Goal: Task Accomplishment & Management: Manage account settings

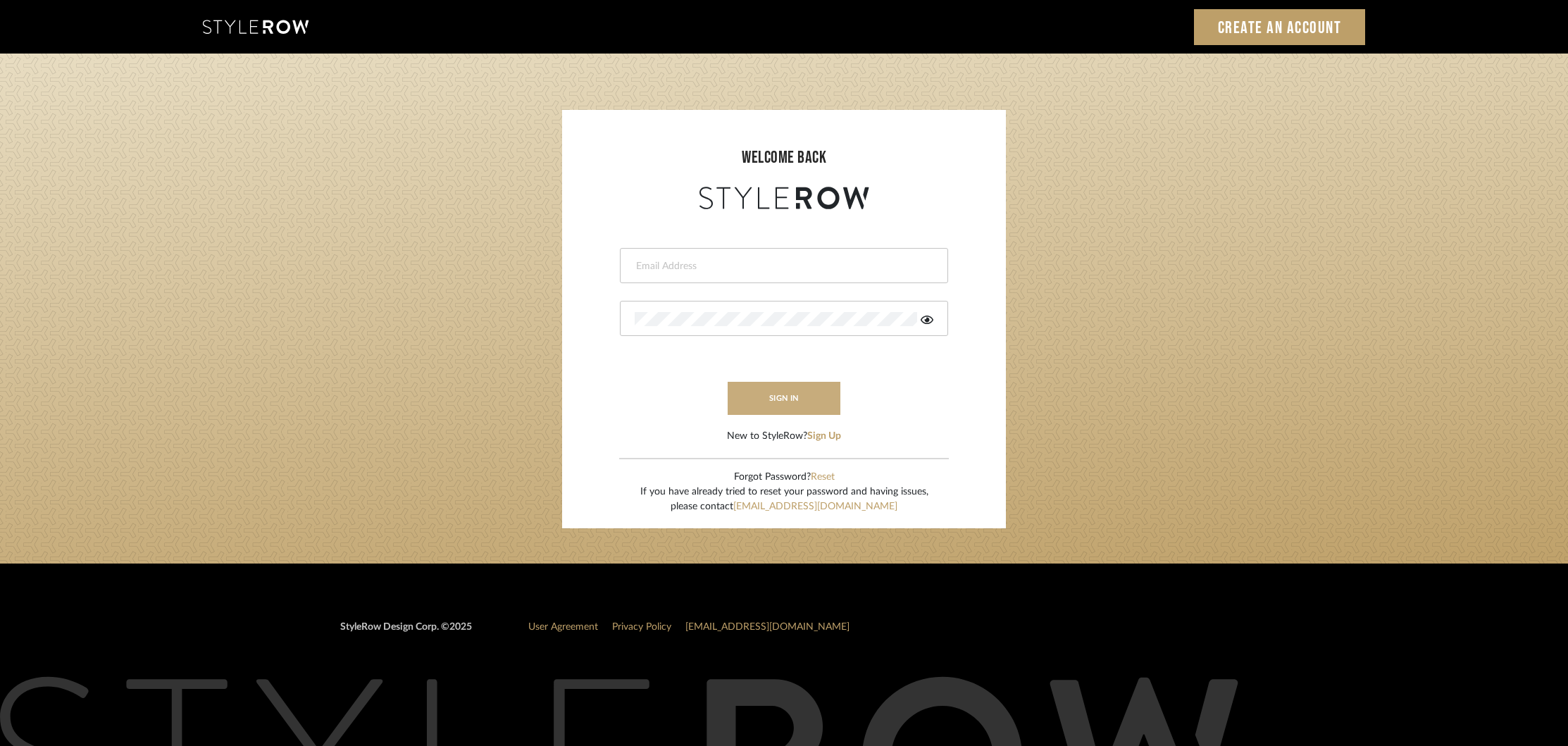
type input "khrysten@khrystentaylor.com"
click at [754, 399] on button "sign in" at bounding box center [784, 398] width 113 height 34
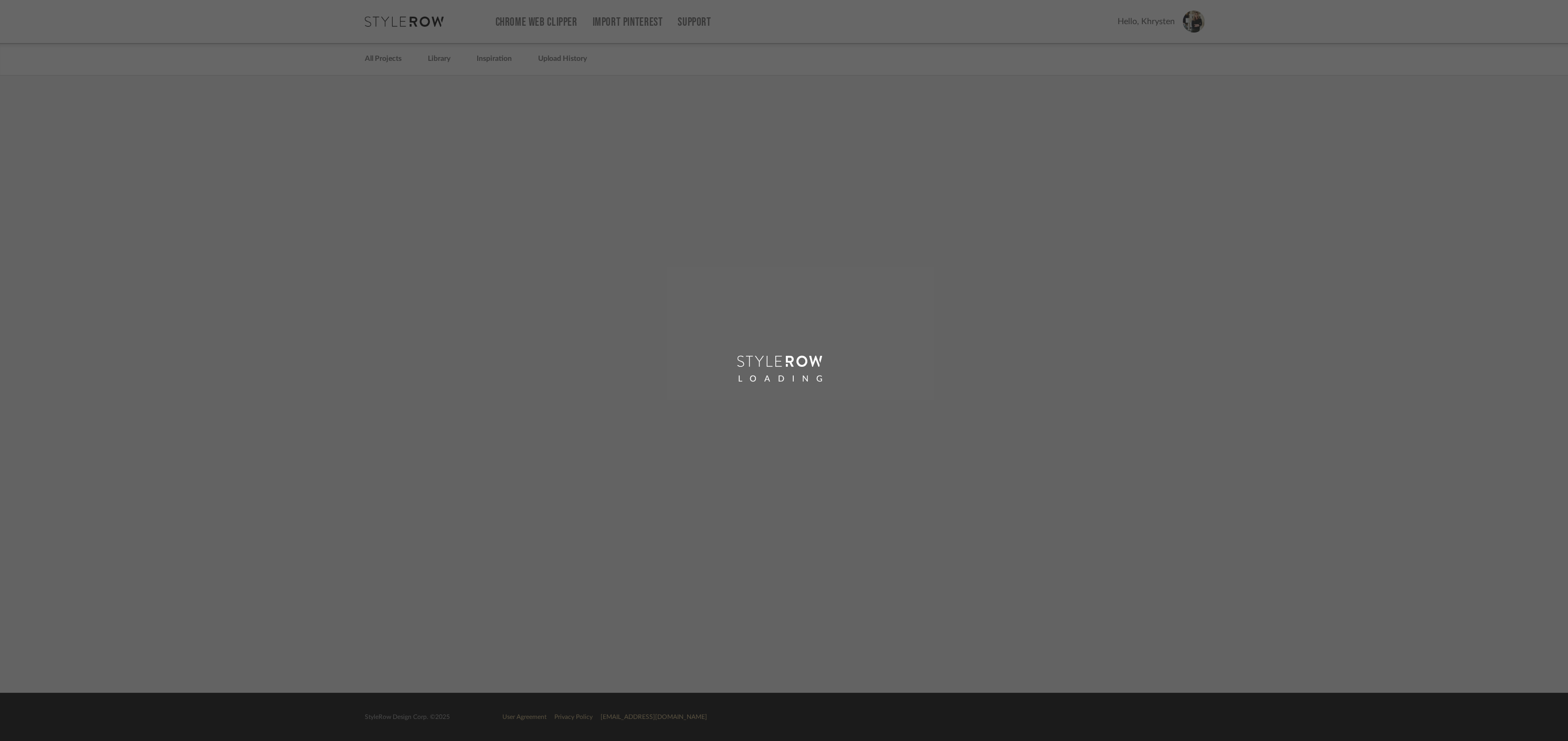
click at [441, 62] on div "LOADING" at bounding box center [784, 370] width 1568 height 741
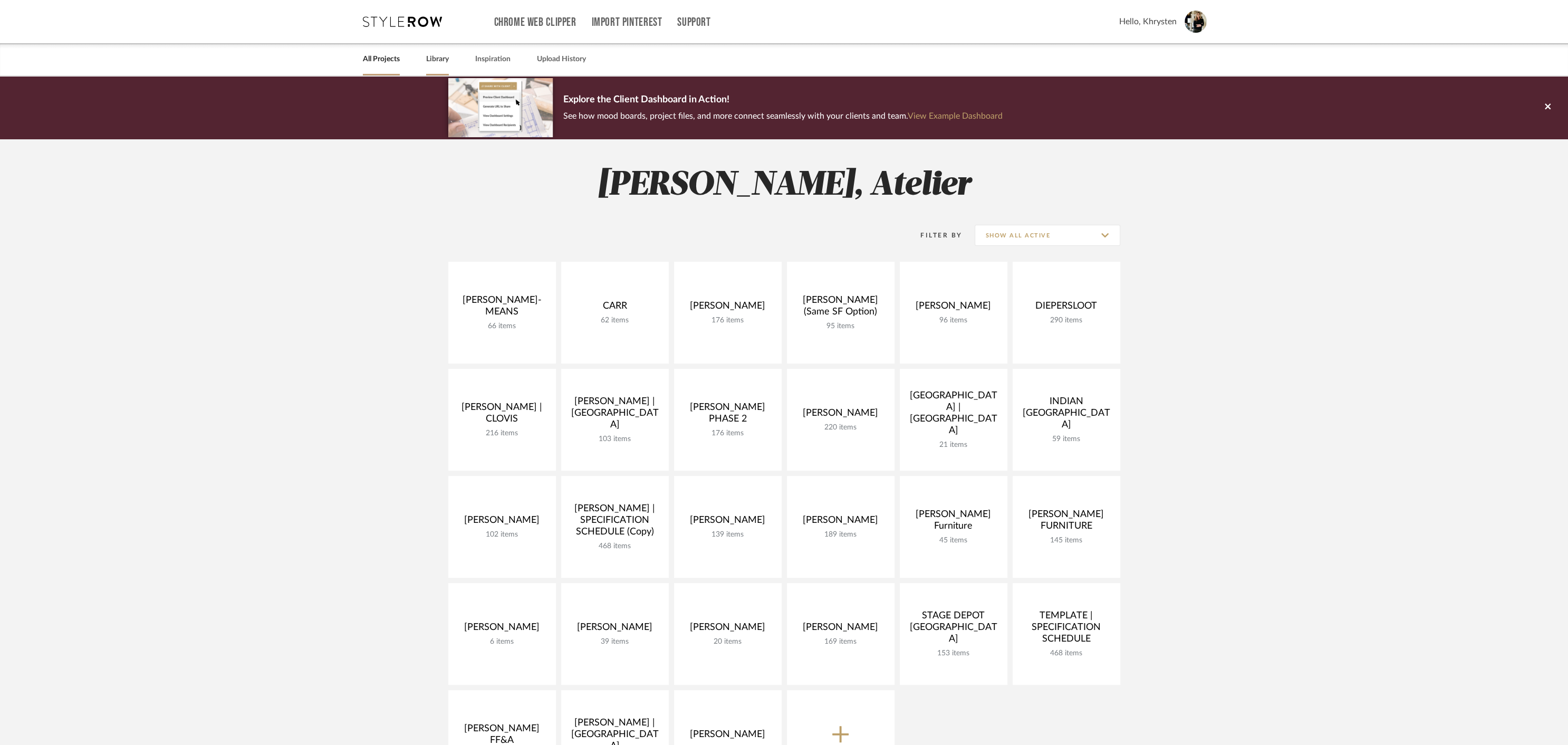
click at [432, 59] on link "Library" at bounding box center [437, 59] width 23 height 14
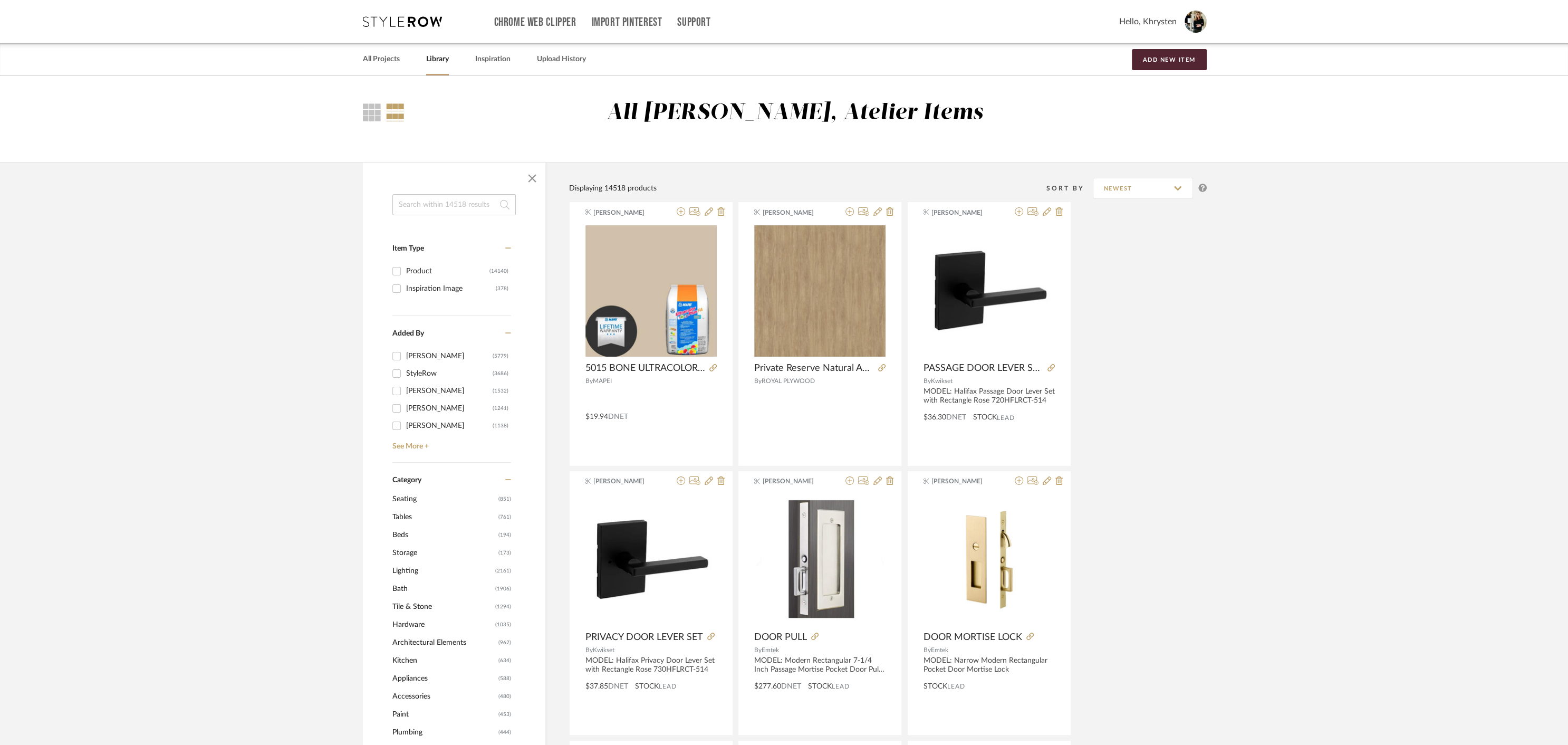
click at [424, 199] on input at bounding box center [454, 204] width 124 height 21
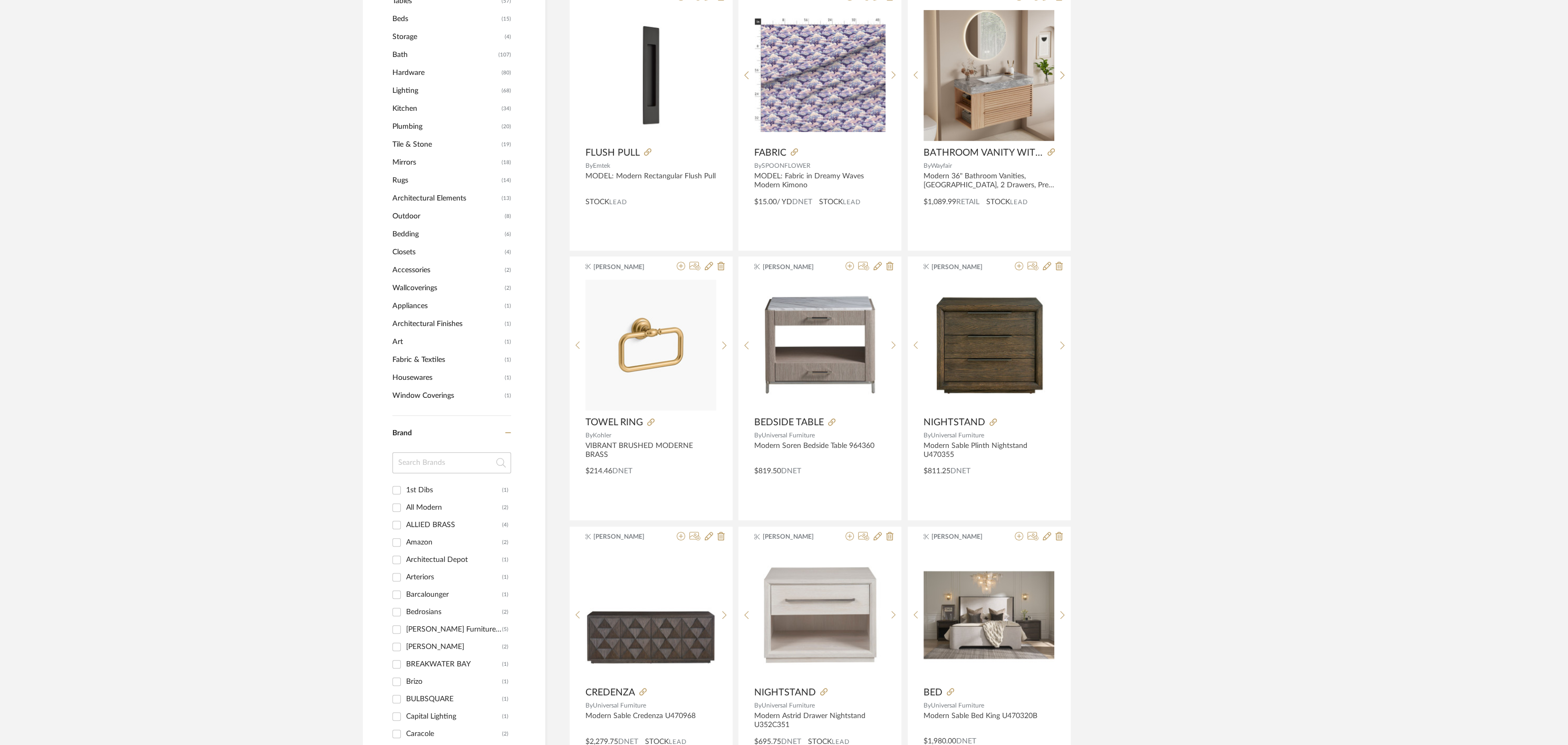
scroll to position [539, 0]
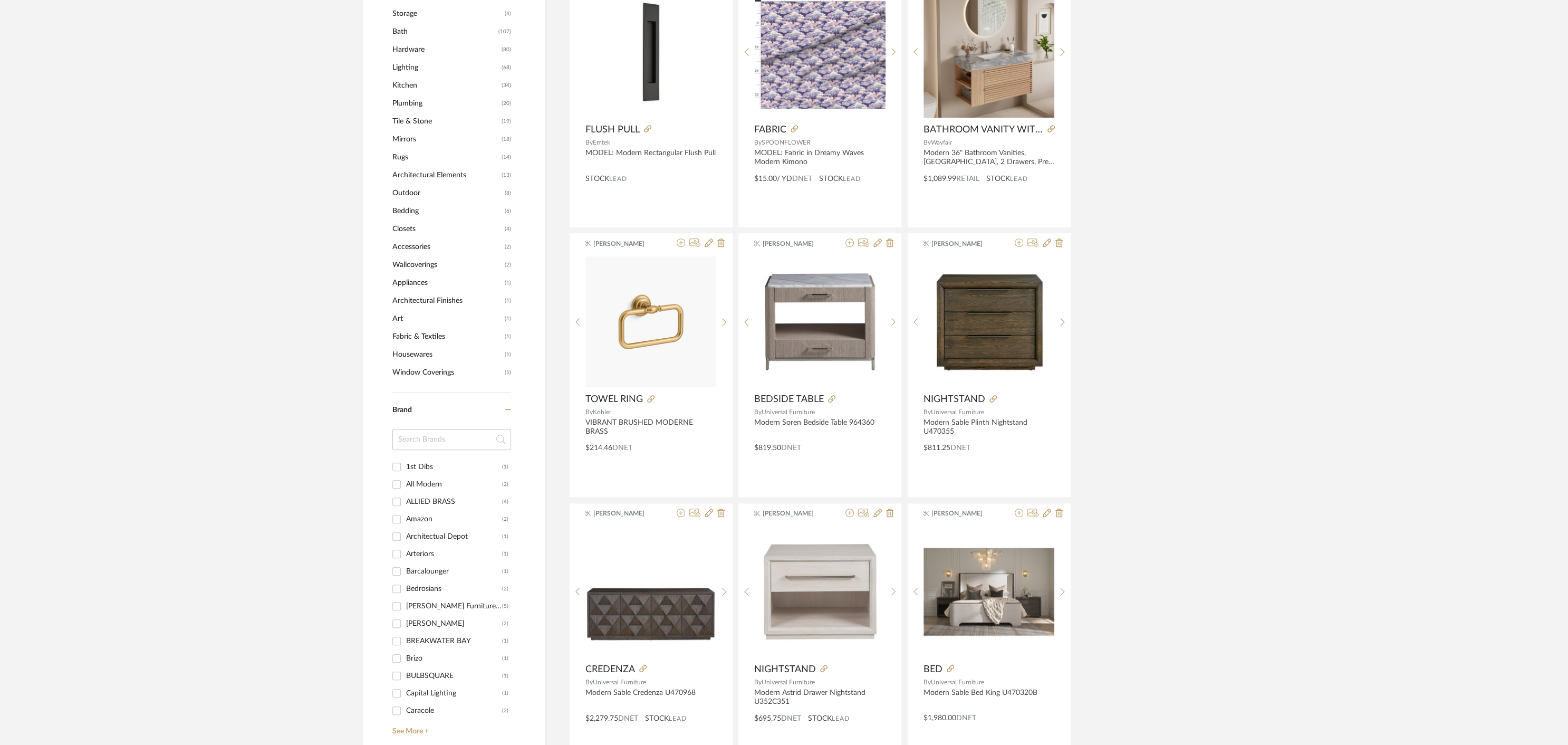
type input "modern"
click at [435, 435] on input at bounding box center [452, 439] width 119 height 21
type input "modern"
click at [420, 497] on div "MODERN MATTER" at bounding box center [453, 502] width 93 height 17
click at [405, 497] on input "MODERN MATTER (15)" at bounding box center [397, 502] width 17 height 17
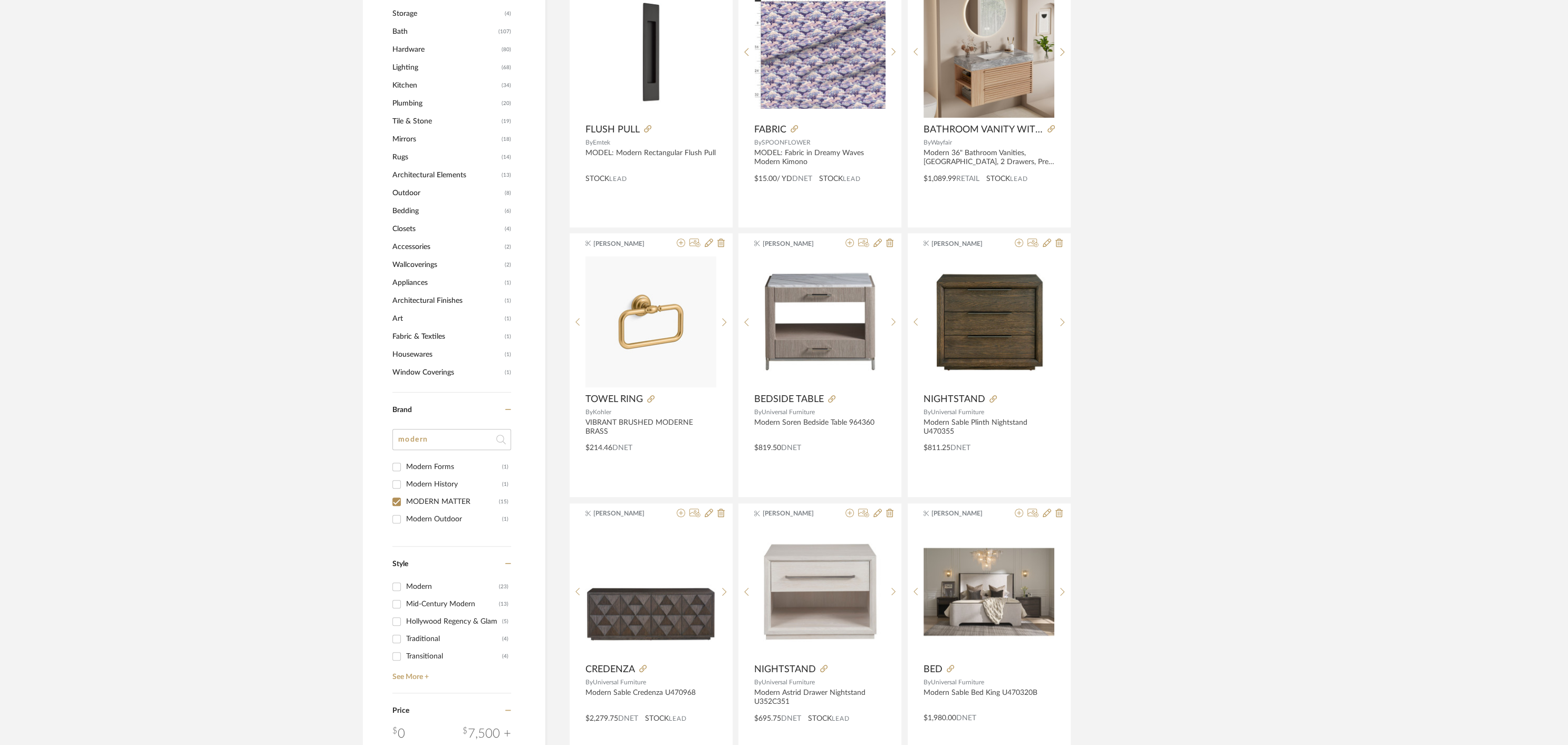
checkbox input "true"
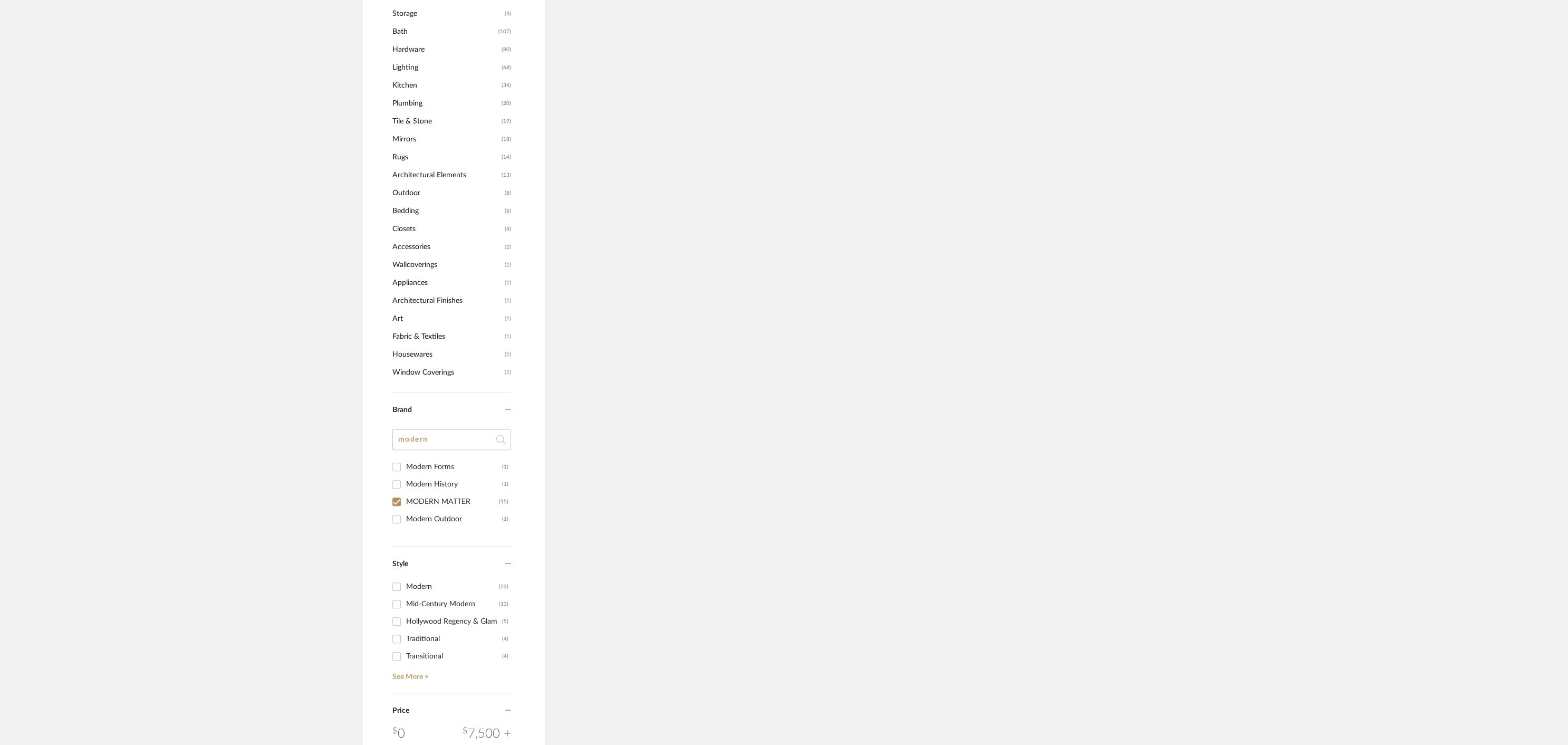
scroll to position [354, 0]
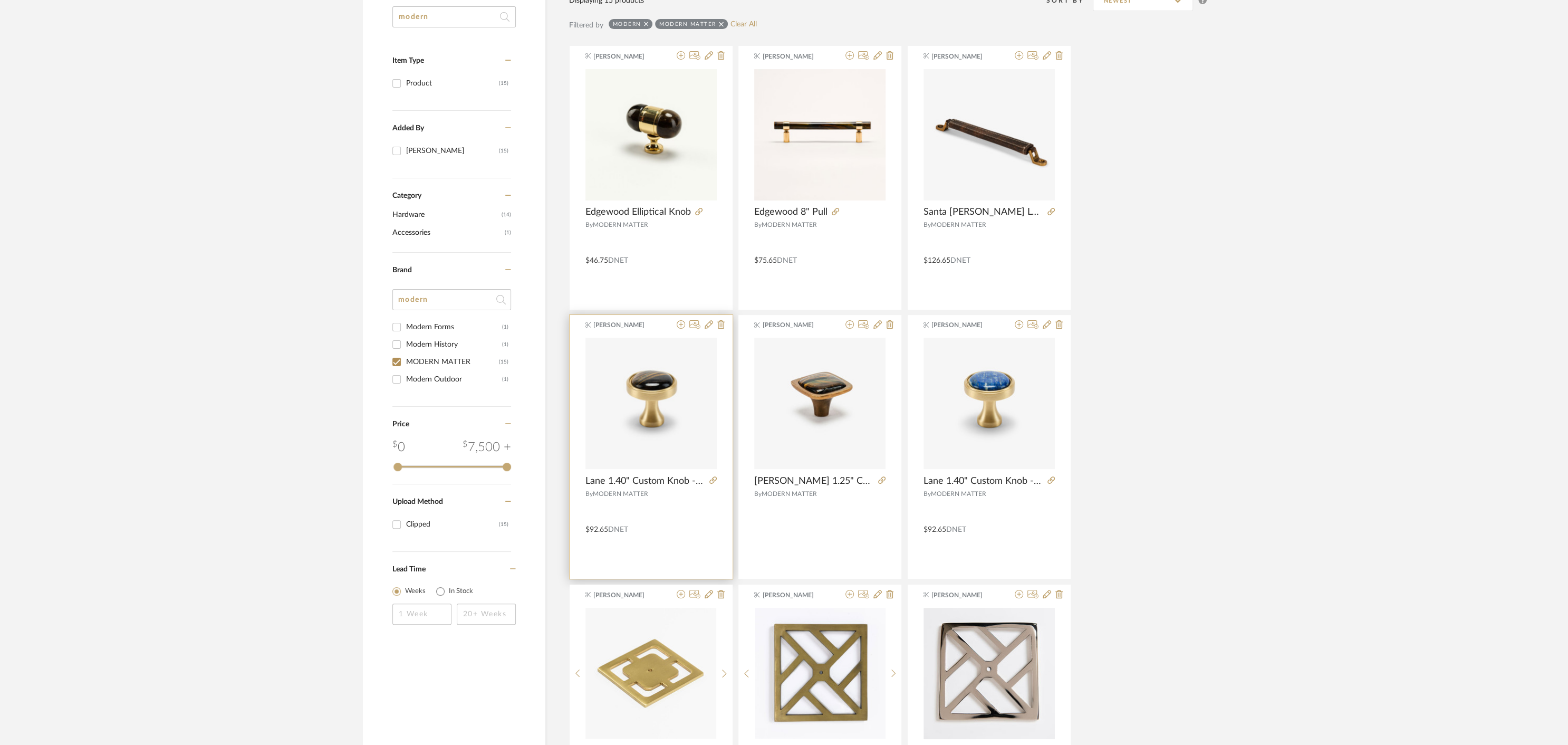
scroll to position [186, 0]
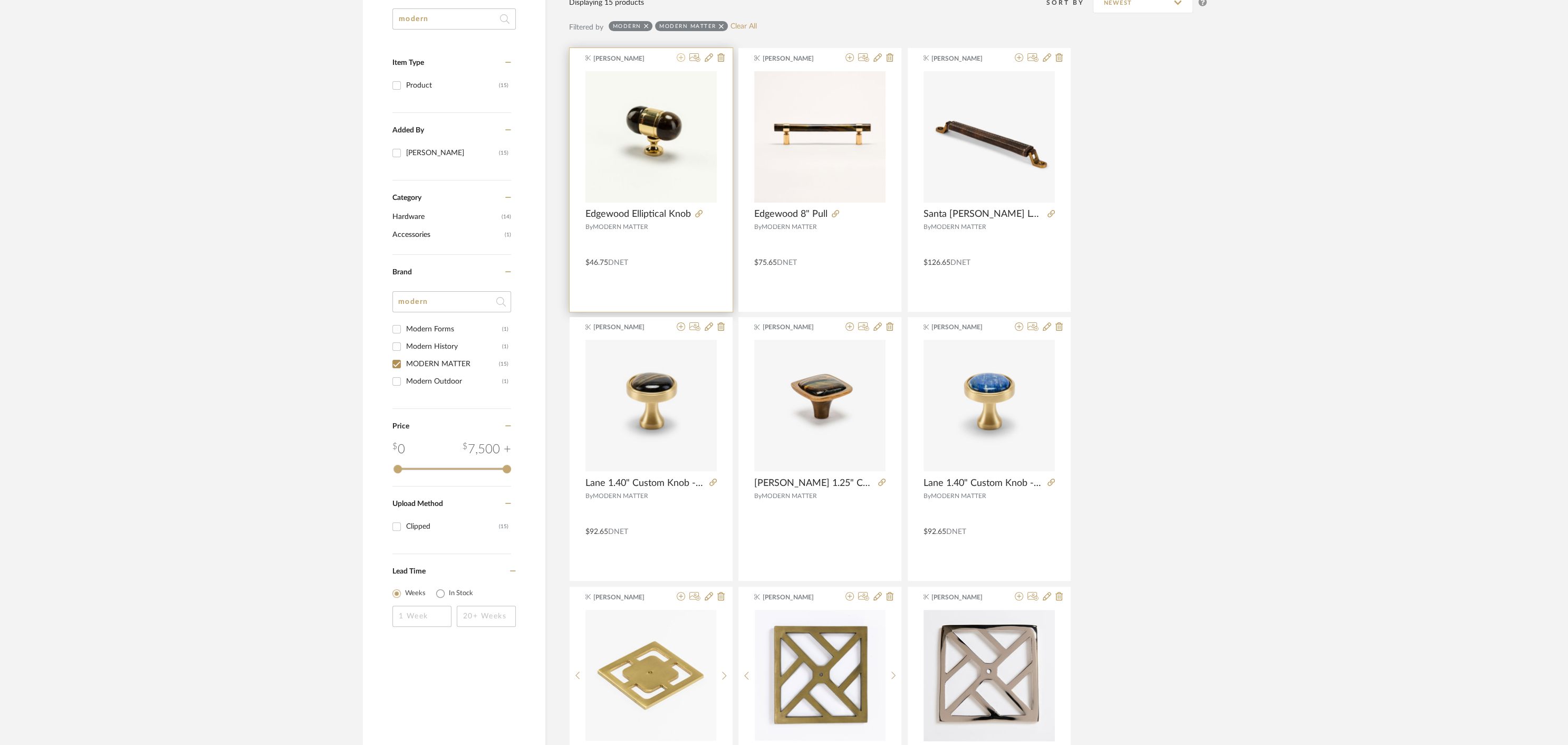
click at [681, 59] on icon at bounding box center [681, 57] width 9 height 9
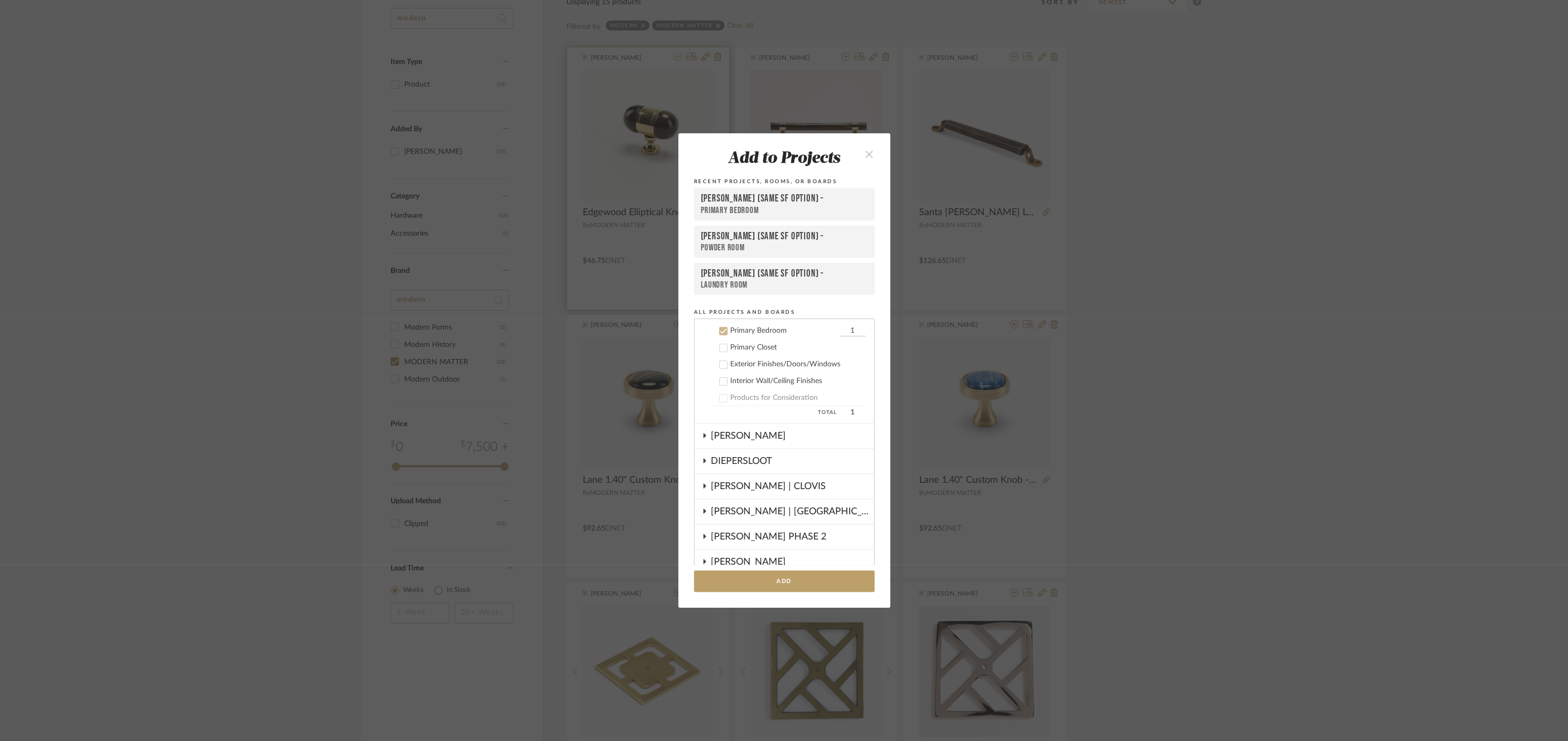
scroll to position [185, 0]
click at [719, 329] on icon at bounding box center [723, 329] width 7 height 5
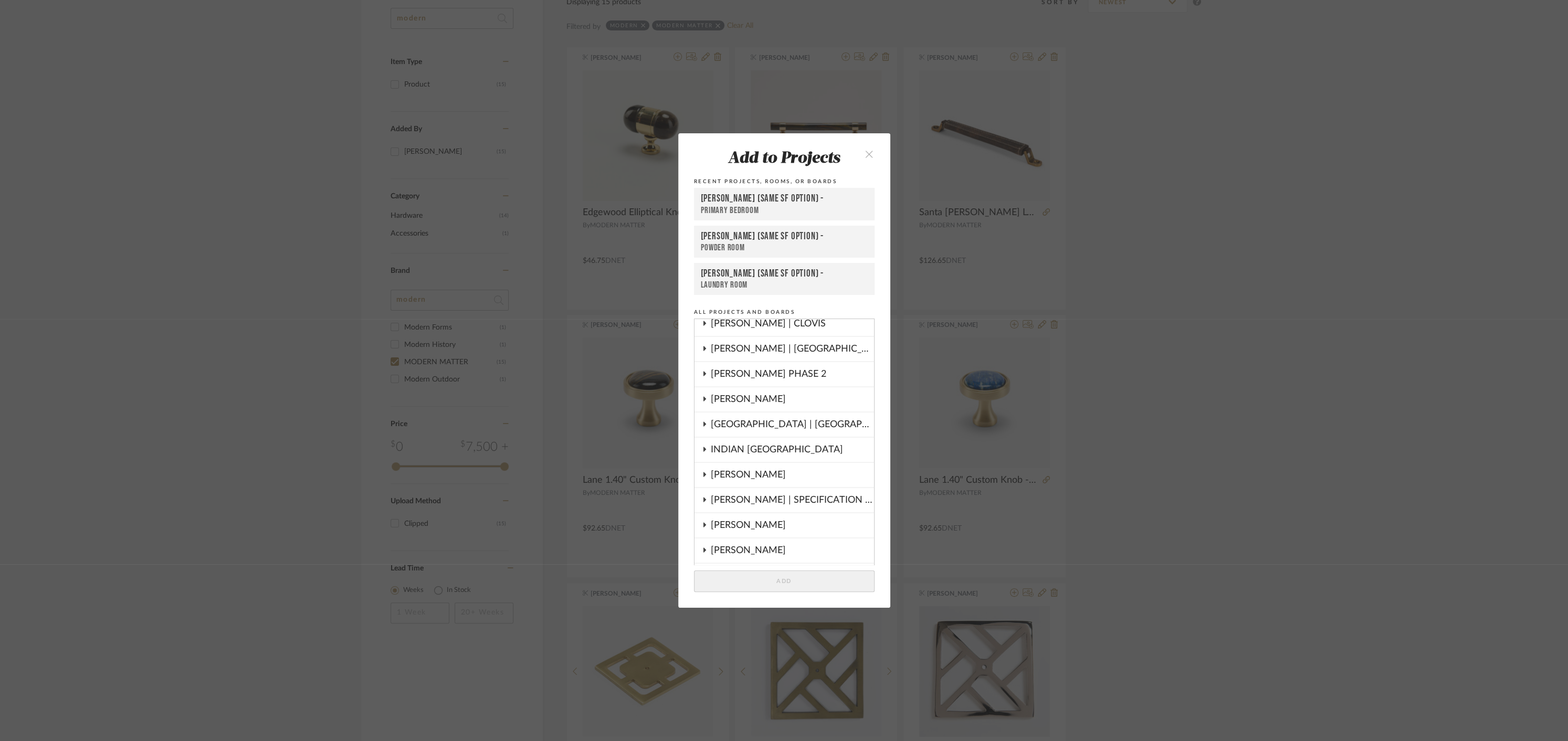
scroll to position [341, 0]
click at [702, 467] on icon at bounding box center [704, 465] width 9 height 5
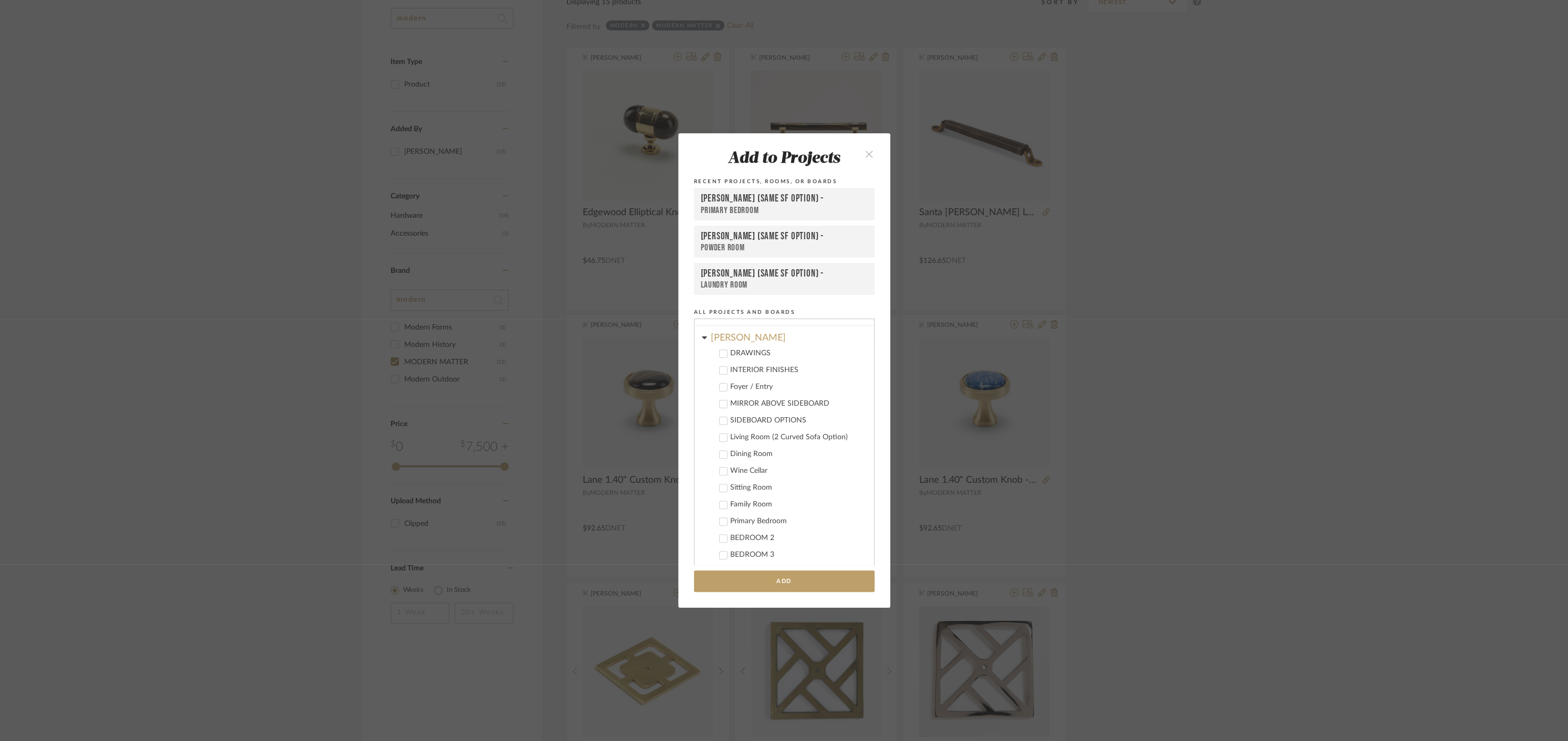
scroll to position [473, 0]
click at [719, 468] on icon at bounding box center [723, 467] width 7 height 7
click at [777, 580] on button "Add" at bounding box center [784, 580] width 181 height 21
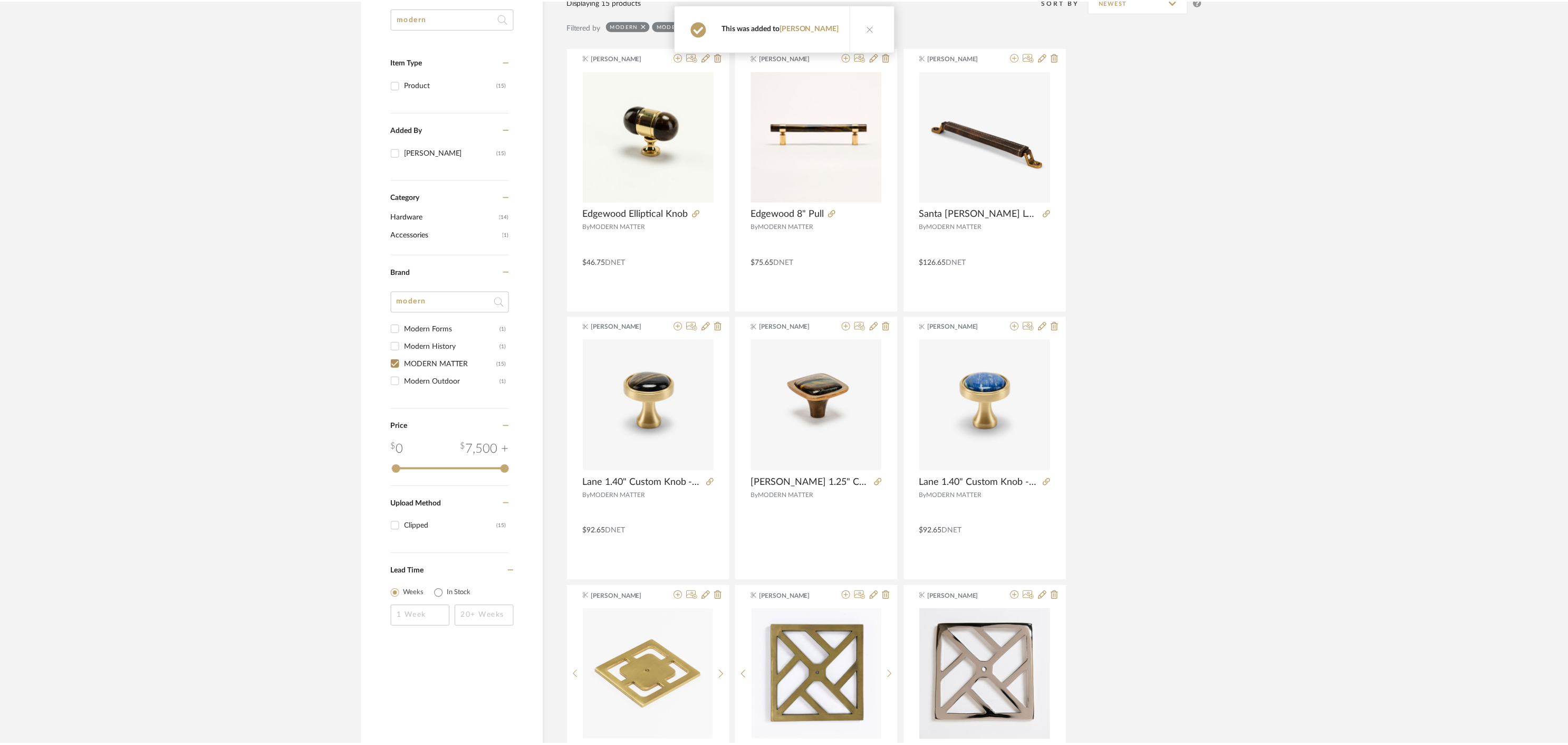
scroll to position [186, 0]
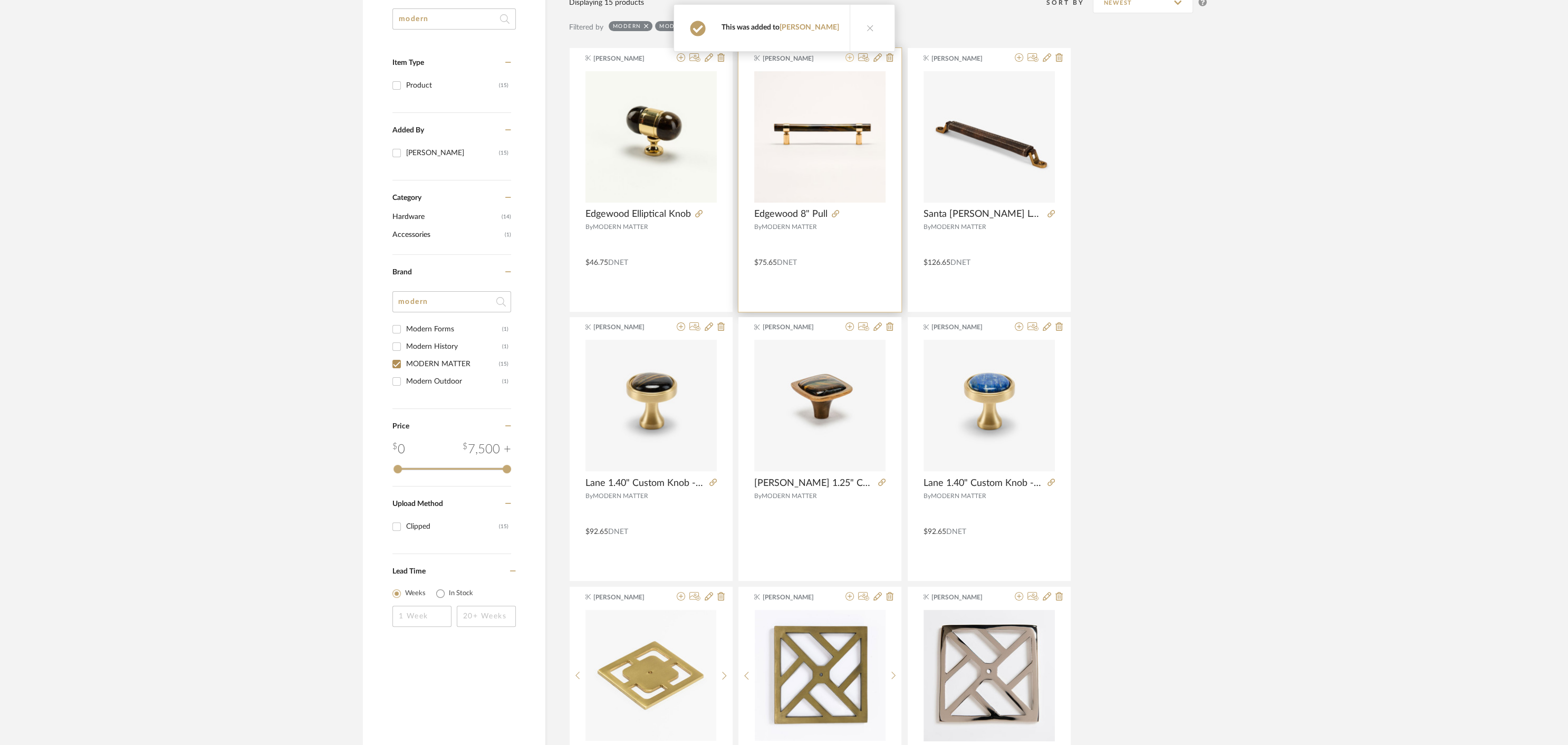
click at [849, 59] on icon at bounding box center [849, 57] width 9 height 9
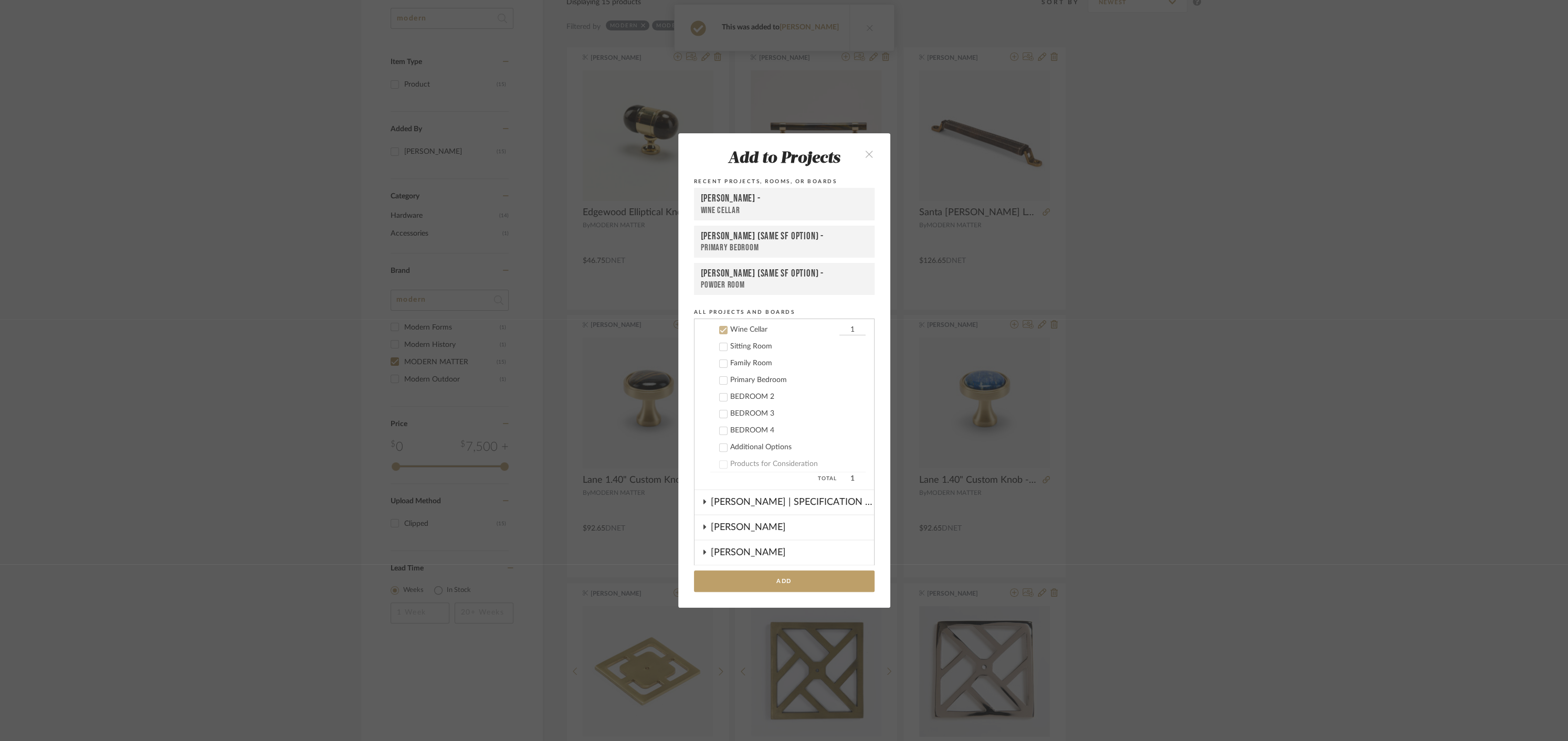
scroll to position [462, 0]
click at [755, 583] on button "Add" at bounding box center [784, 580] width 181 height 21
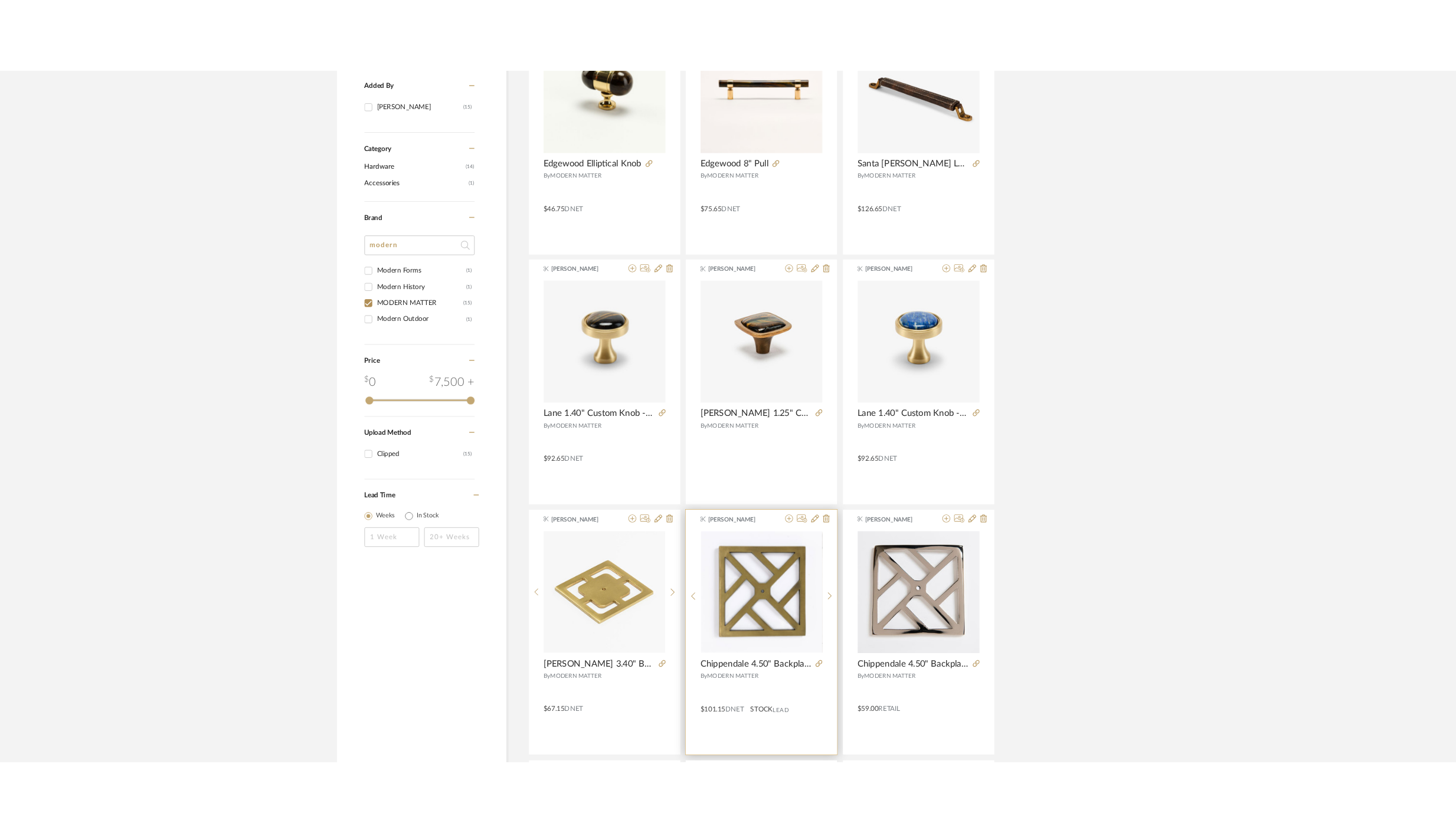
scroll to position [0, 0]
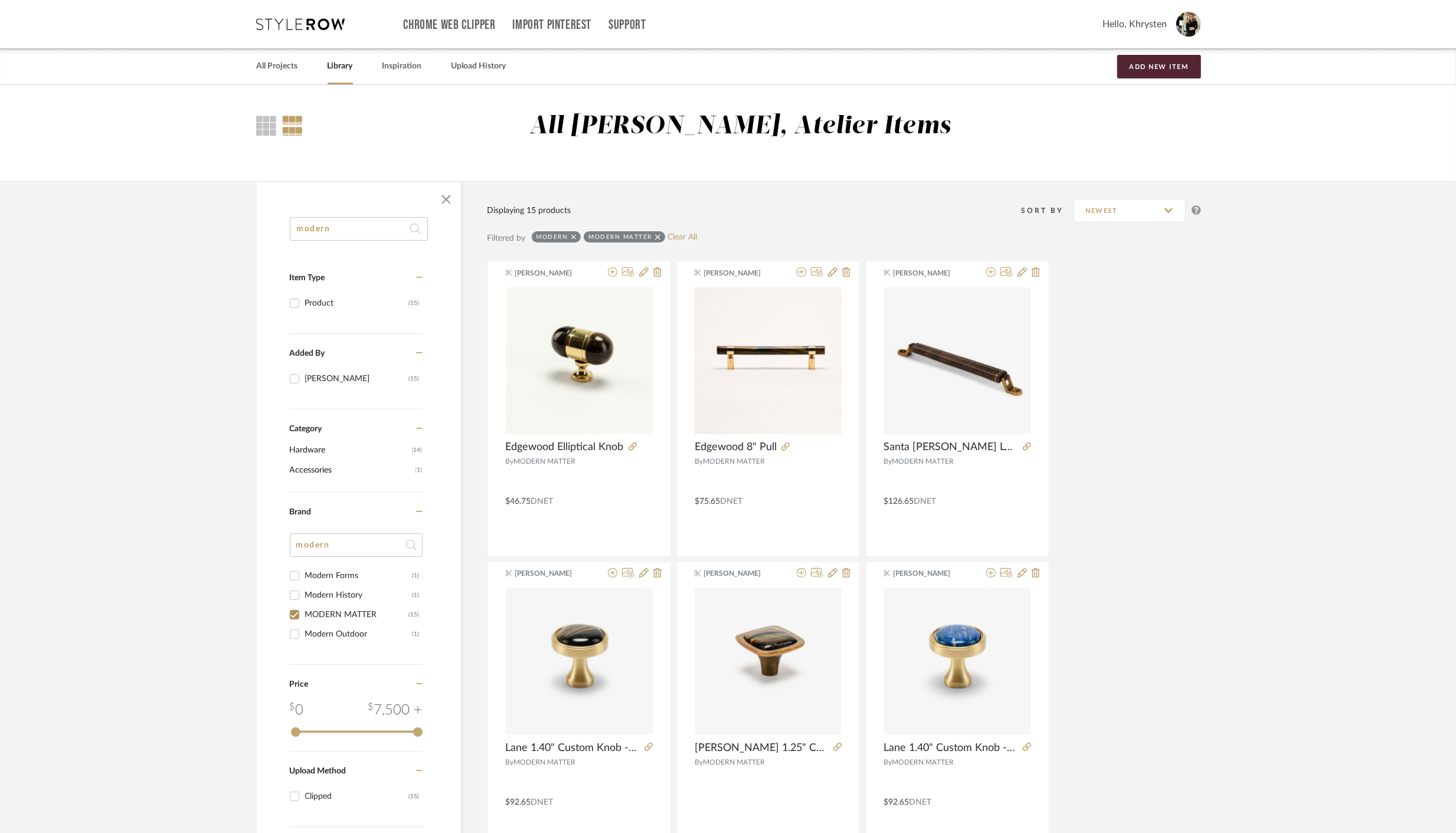
click at [342, 230] on input "modern" at bounding box center [359, 228] width 138 height 23
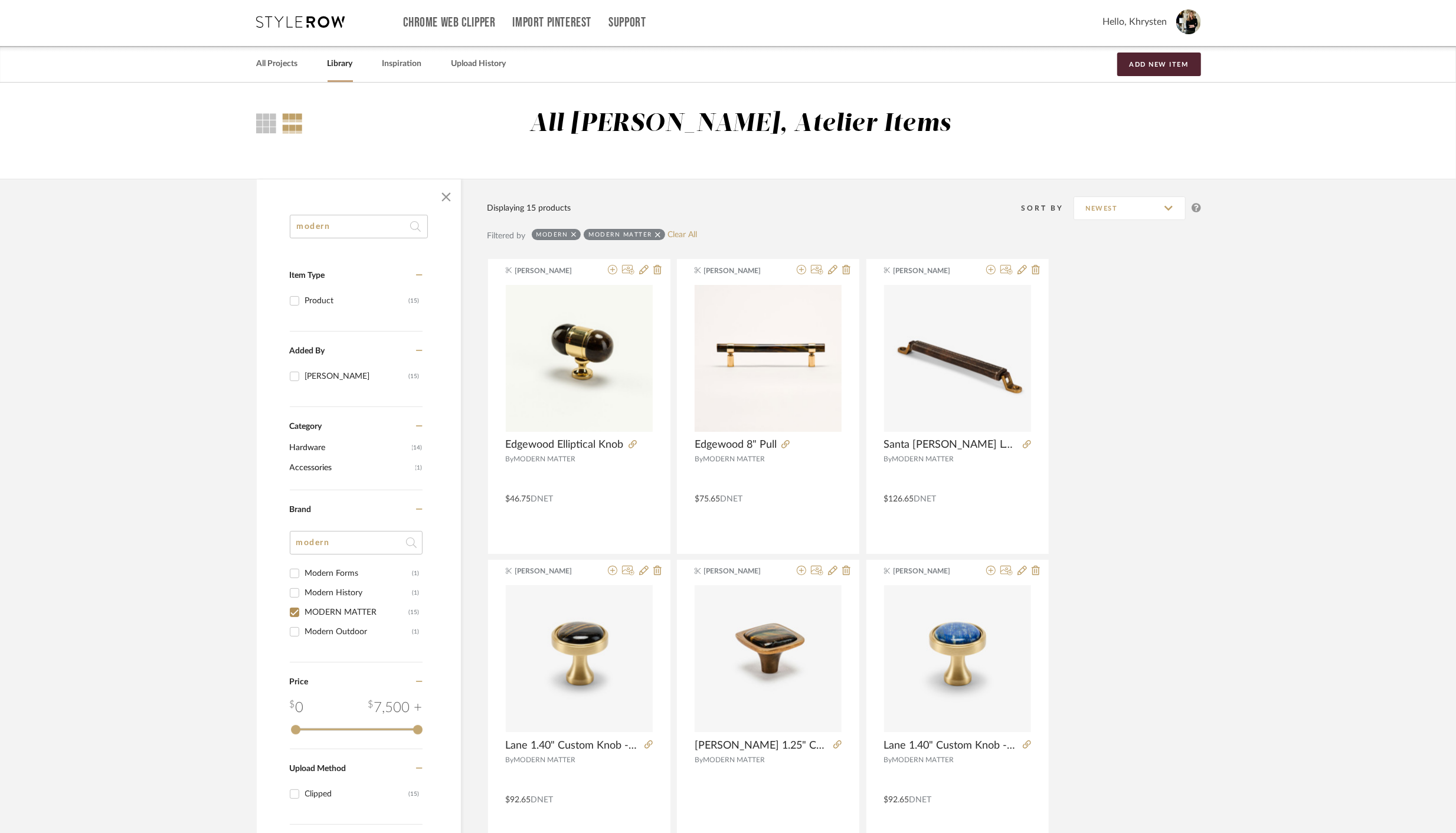
click at [342, 230] on input "modern" at bounding box center [359, 226] width 138 height 23
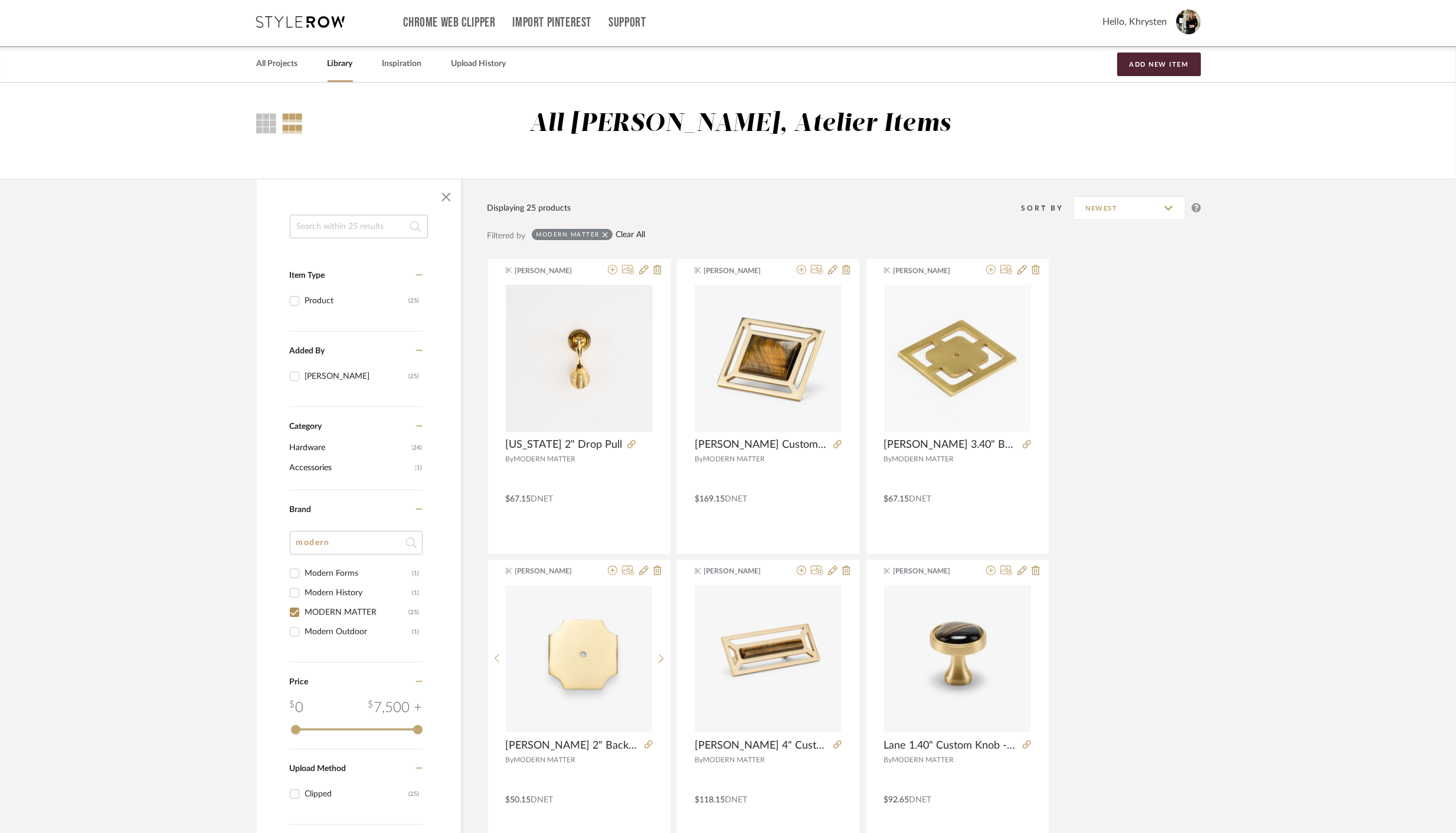
click at [628, 235] on link "Clear All" at bounding box center [629, 235] width 29 height 10
checkbox input "false"
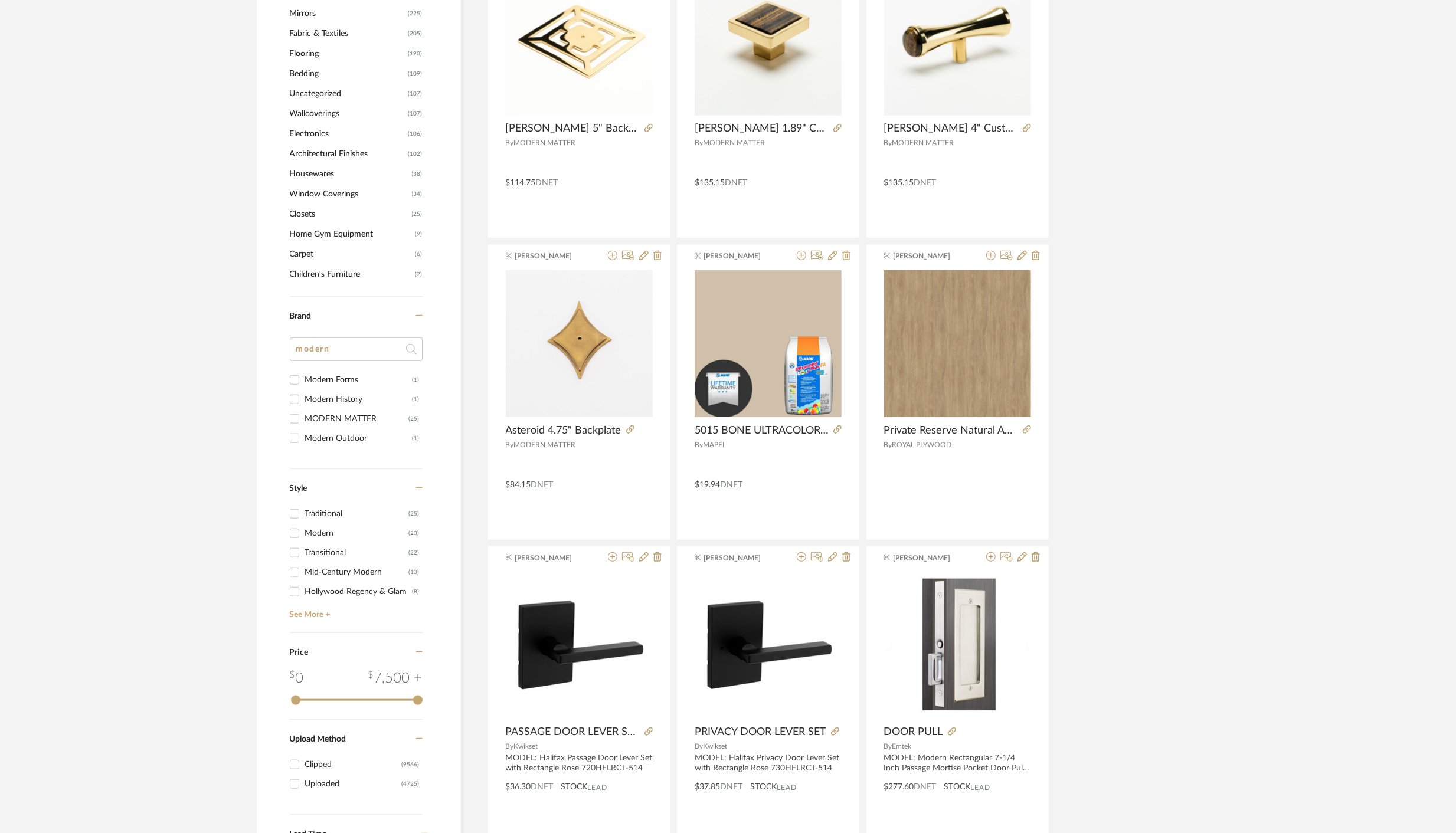
scroll to position [890, 0]
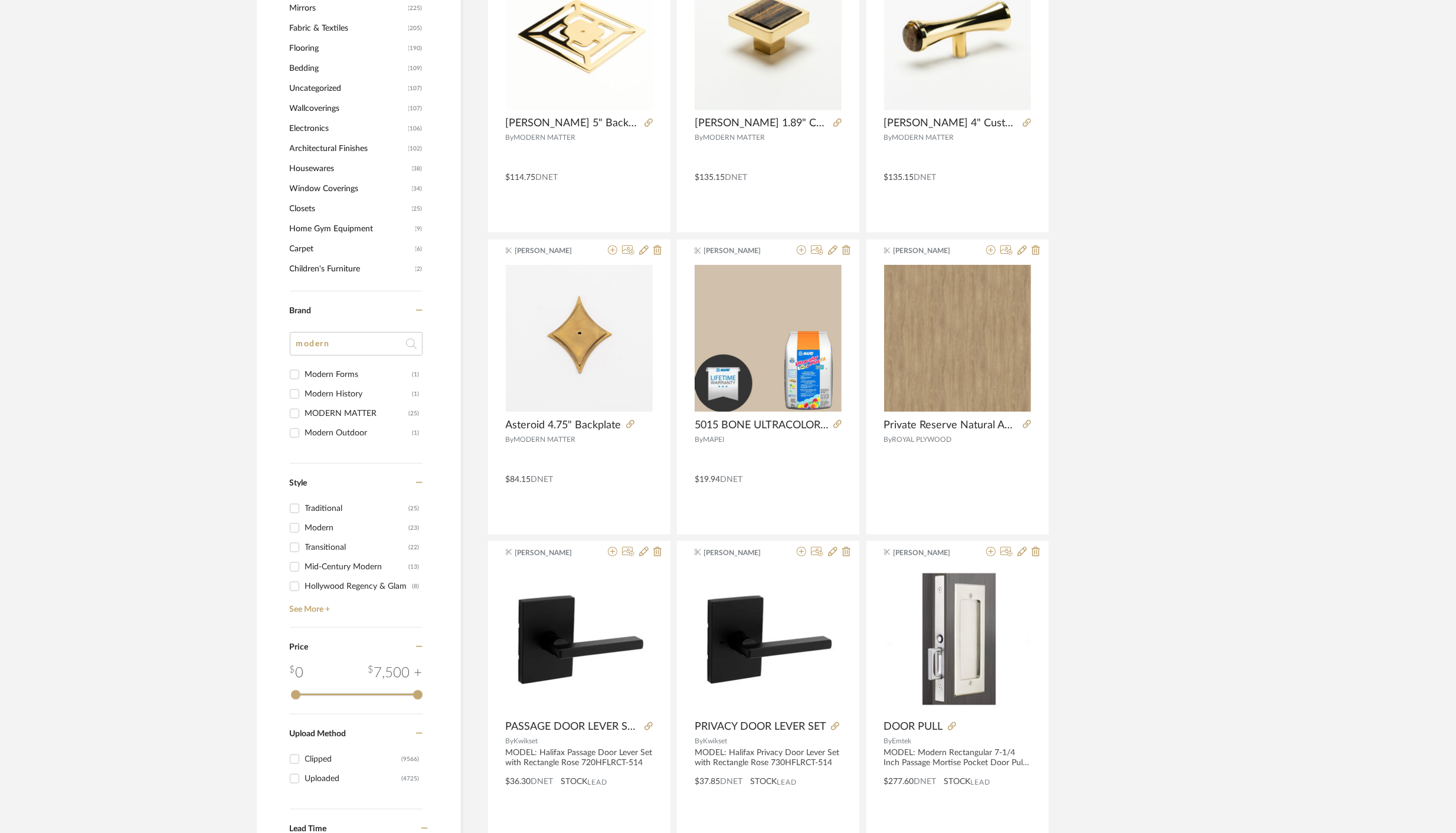
click at [341, 346] on input "modern" at bounding box center [356, 344] width 133 height 23
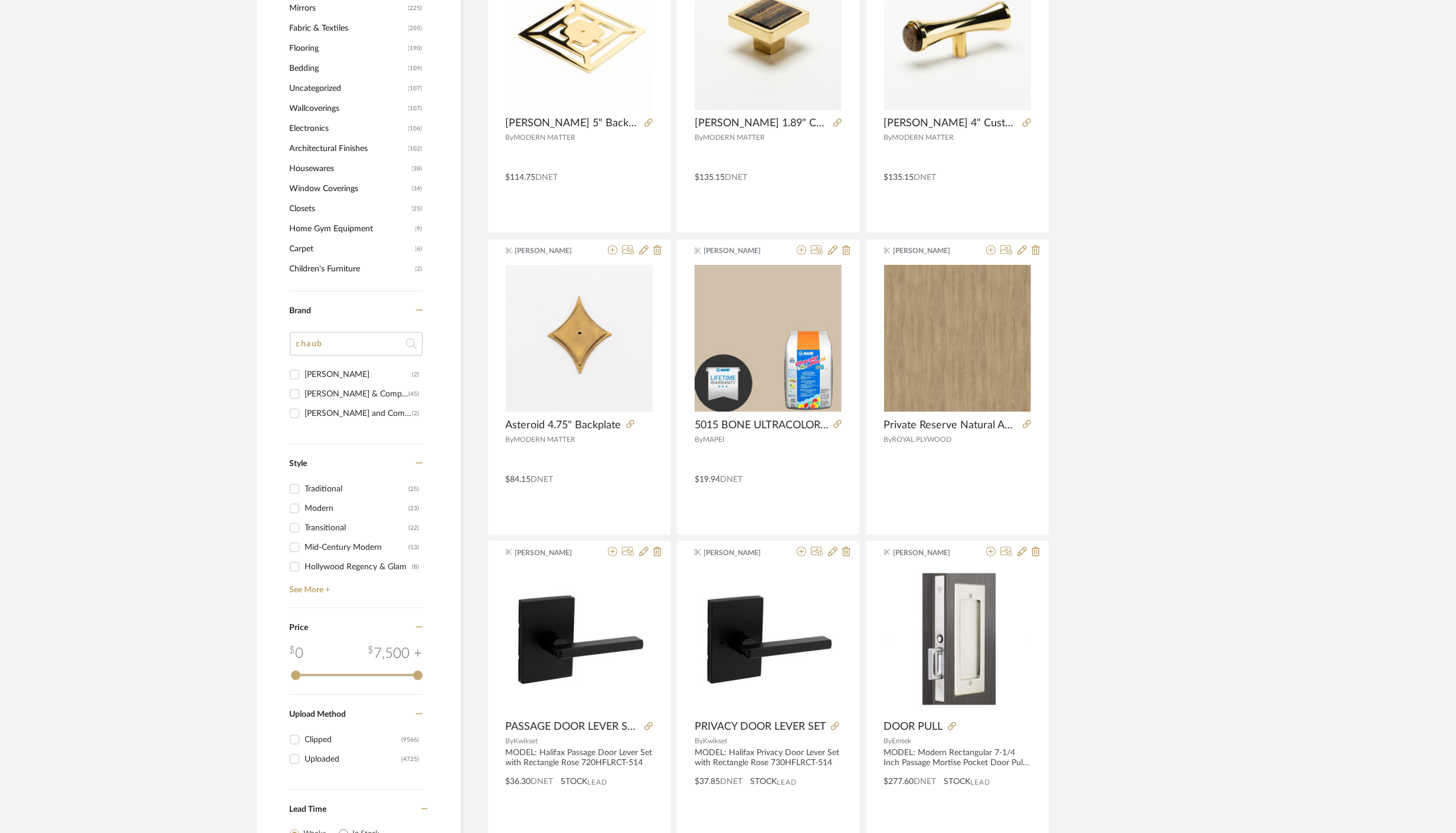
type input "chaub"
click at [291, 373] on input "Schaub (2)" at bounding box center [295, 375] width 19 height 19
checkbox input "true"
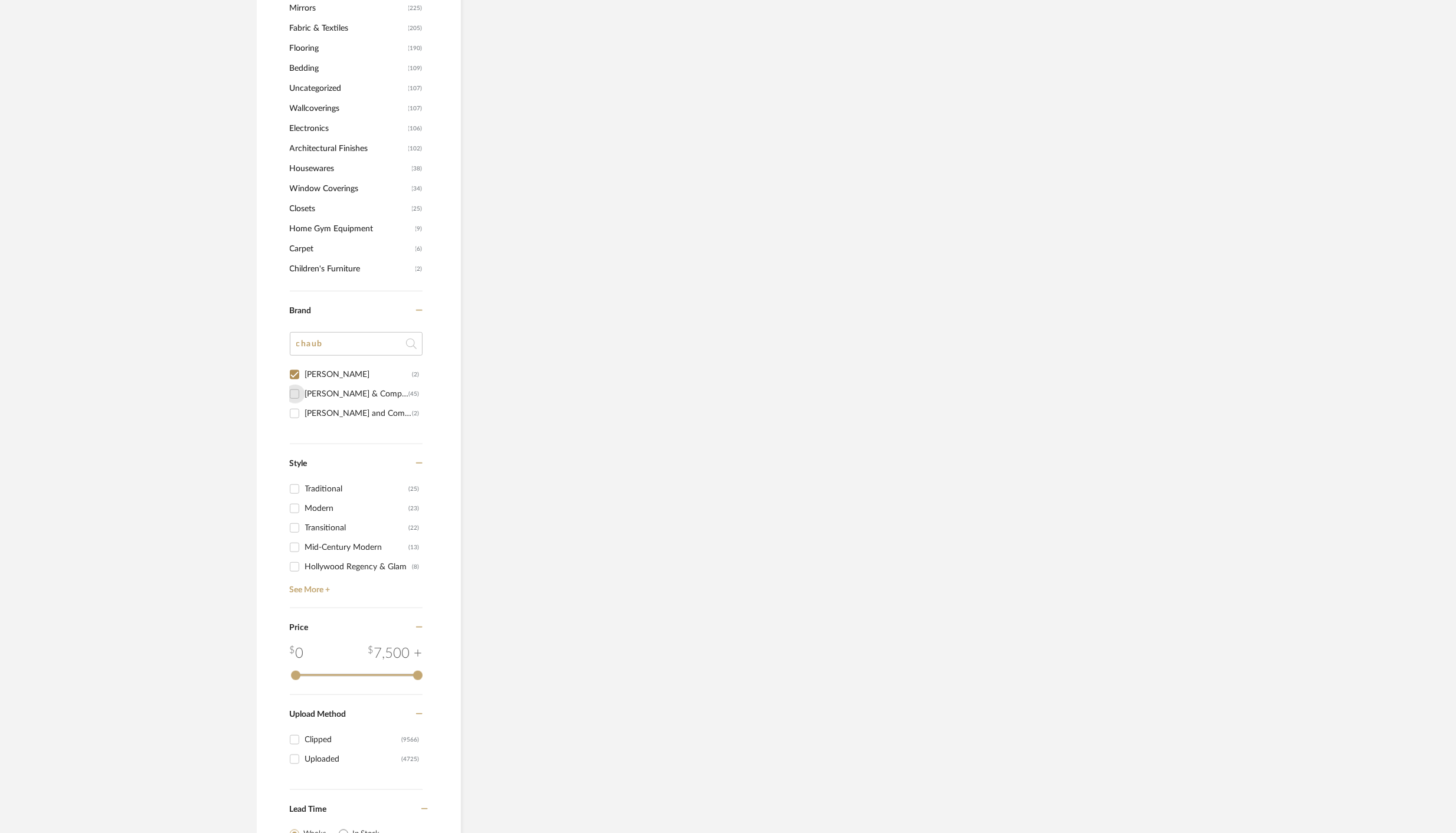
click at [294, 393] on input "Schaub & Company (45)" at bounding box center [295, 394] width 19 height 19
checkbox input "true"
click at [296, 414] on div "Item Type Product (14150) Inspiration Image (378) Added By Khrysten Taylor (578…" at bounding box center [359, 96] width 204 height 1611
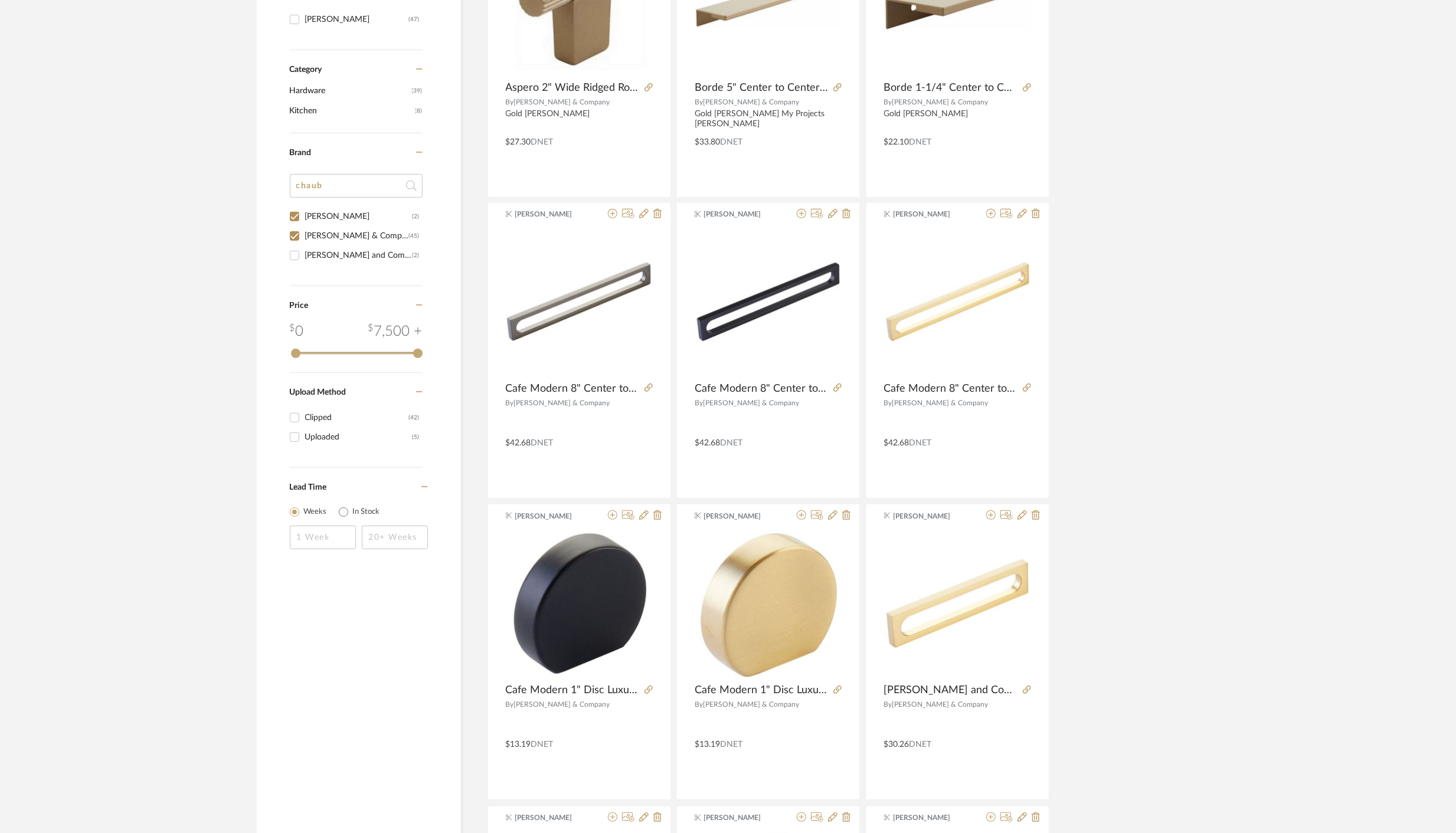
scroll to position [287, 0]
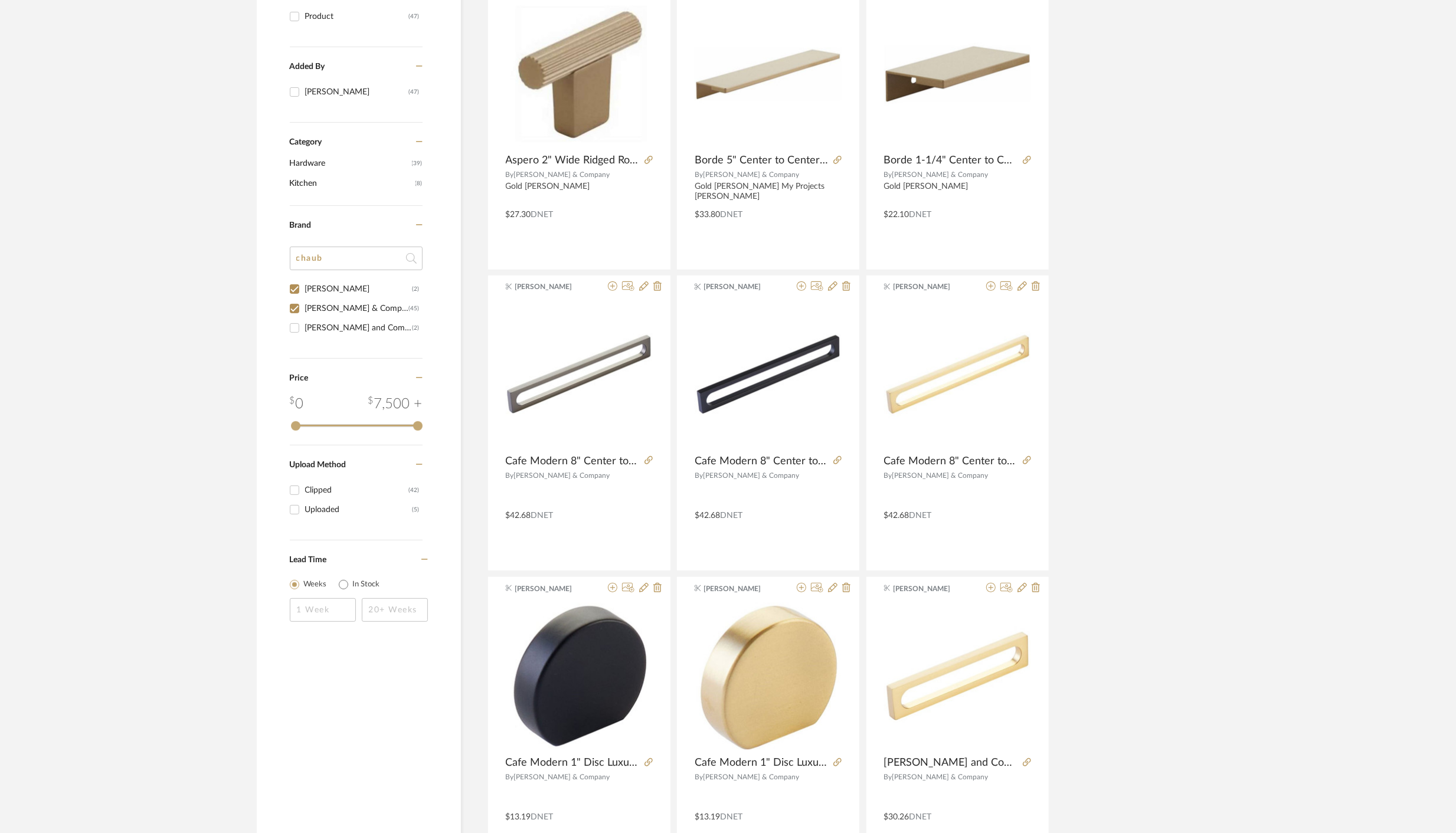
click at [295, 327] on input "Schaub and Company (2)" at bounding box center [295, 328] width 19 height 19
checkbox input "true"
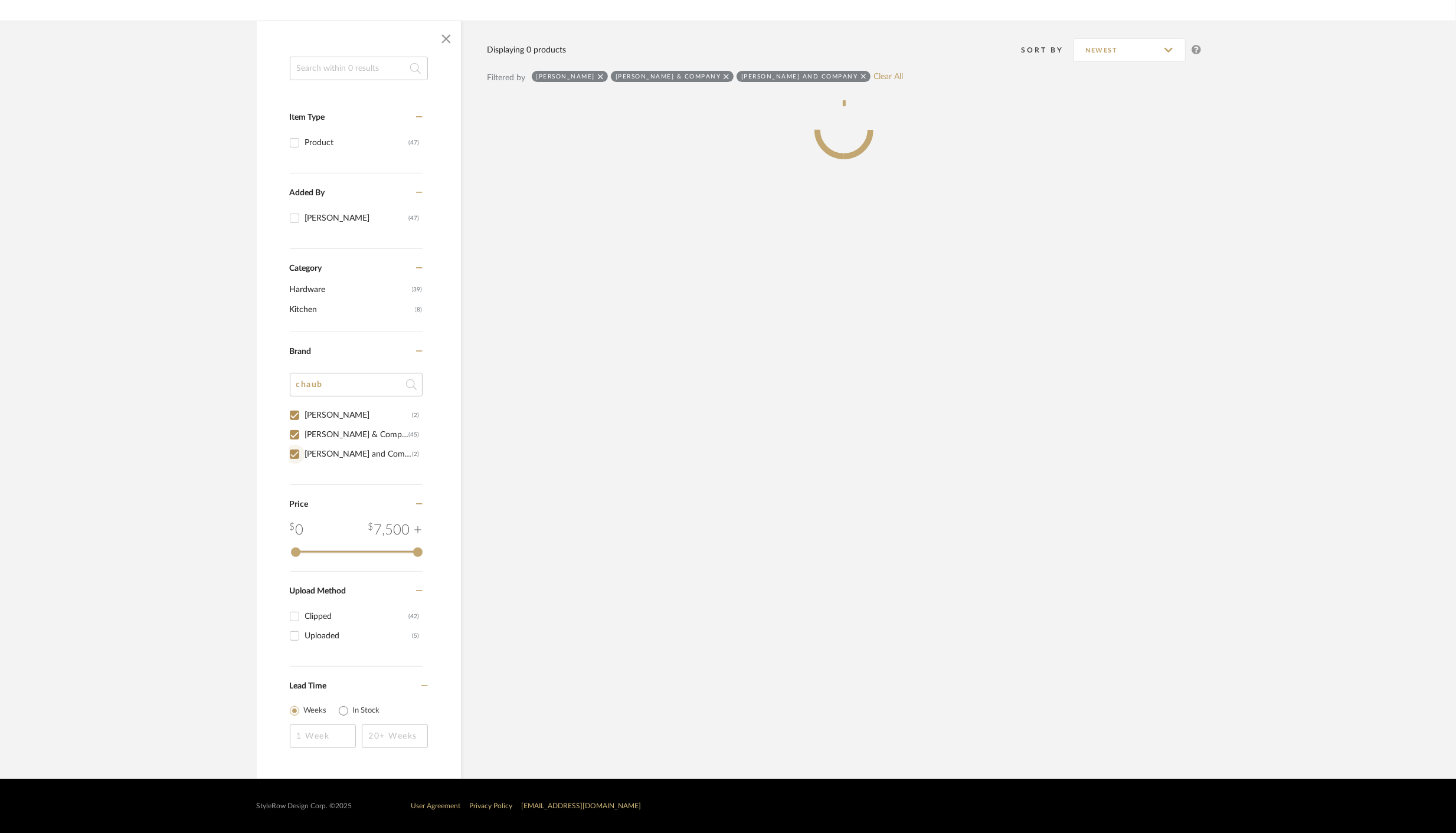
scroll to position [159, 0]
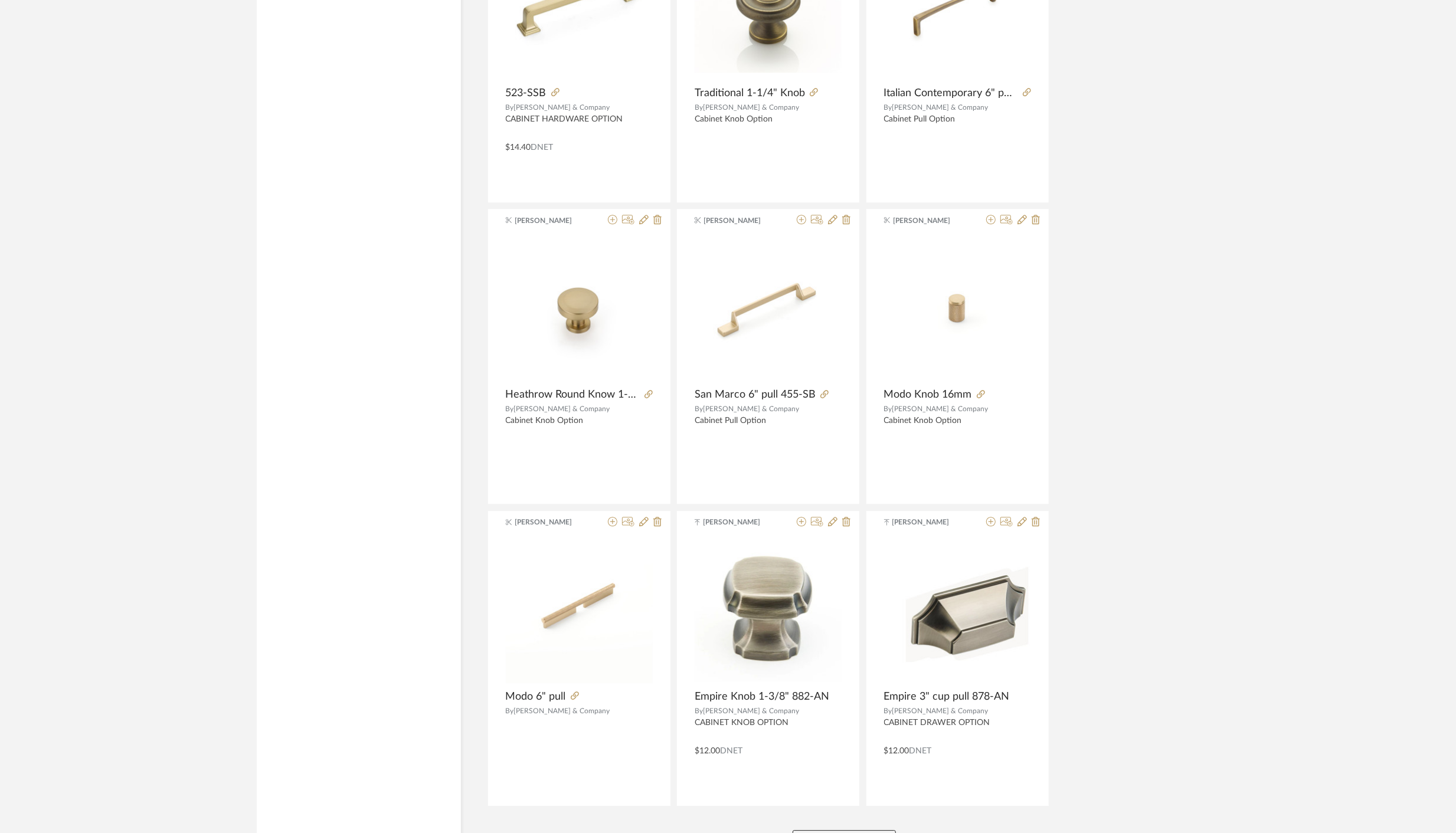
scroll to position [3162, 0]
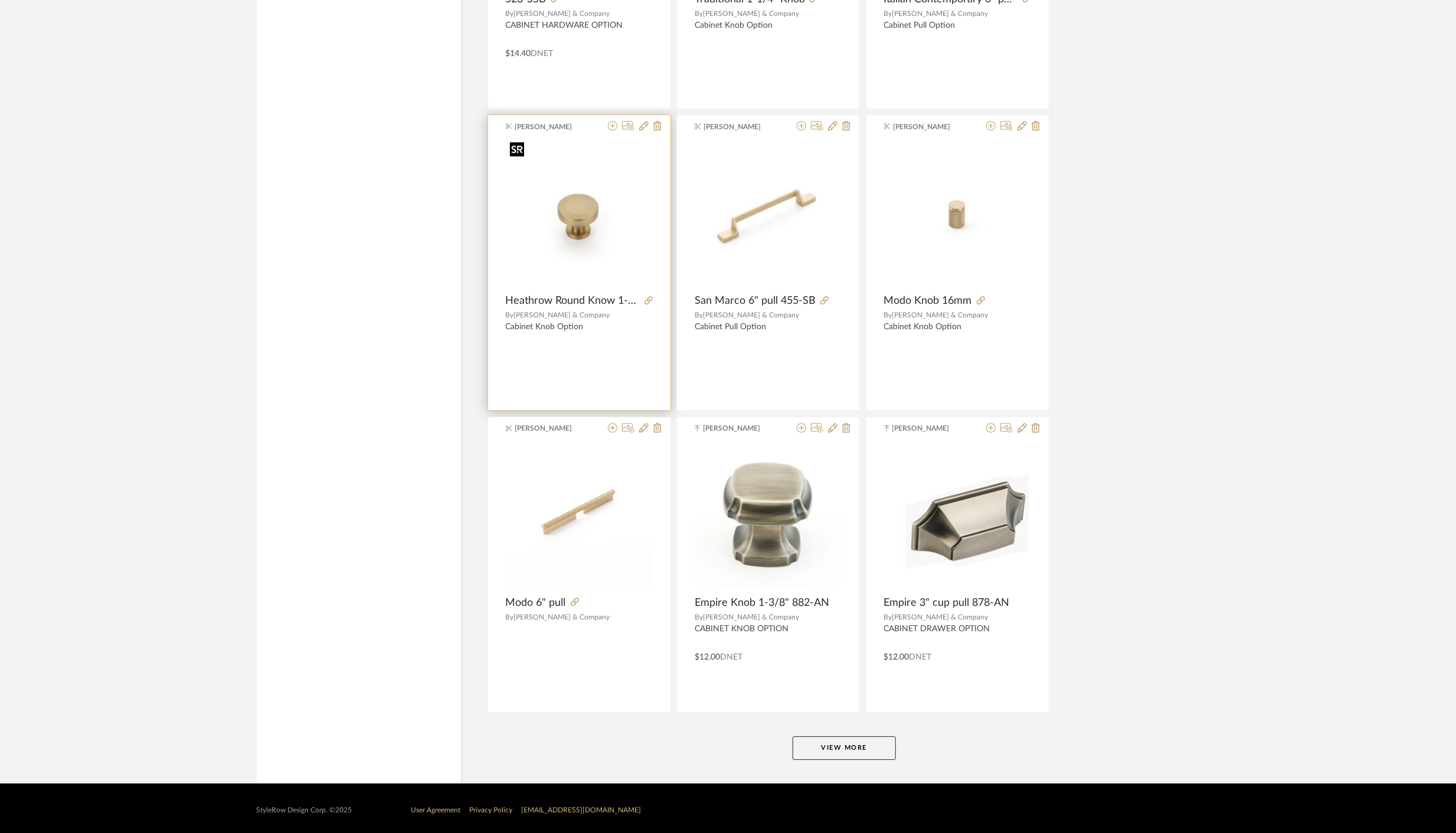
click at [573, 211] on img "0" at bounding box center [579, 214] width 147 height 147
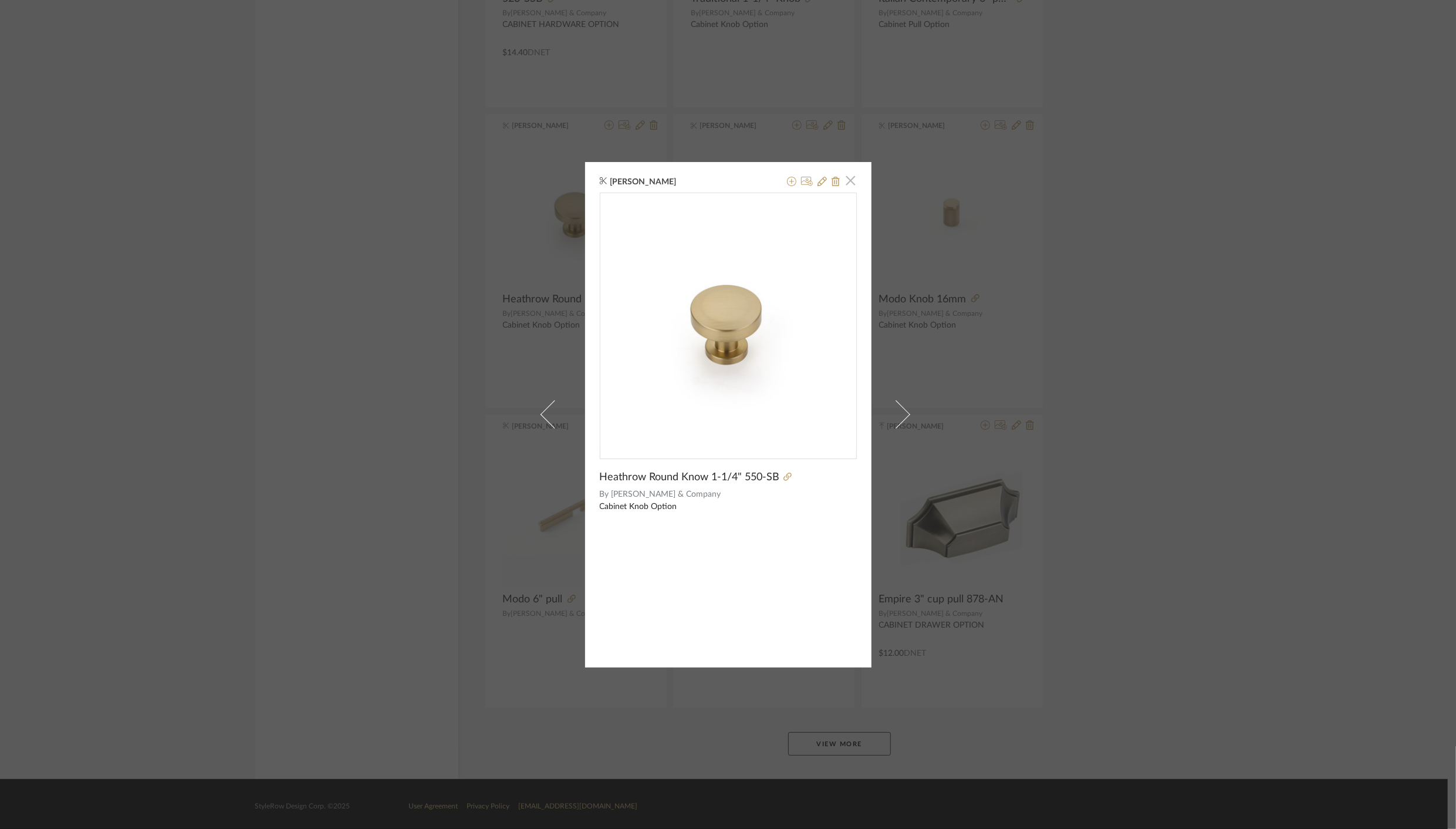
click at [848, 184] on span "button" at bounding box center [850, 180] width 23 height 23
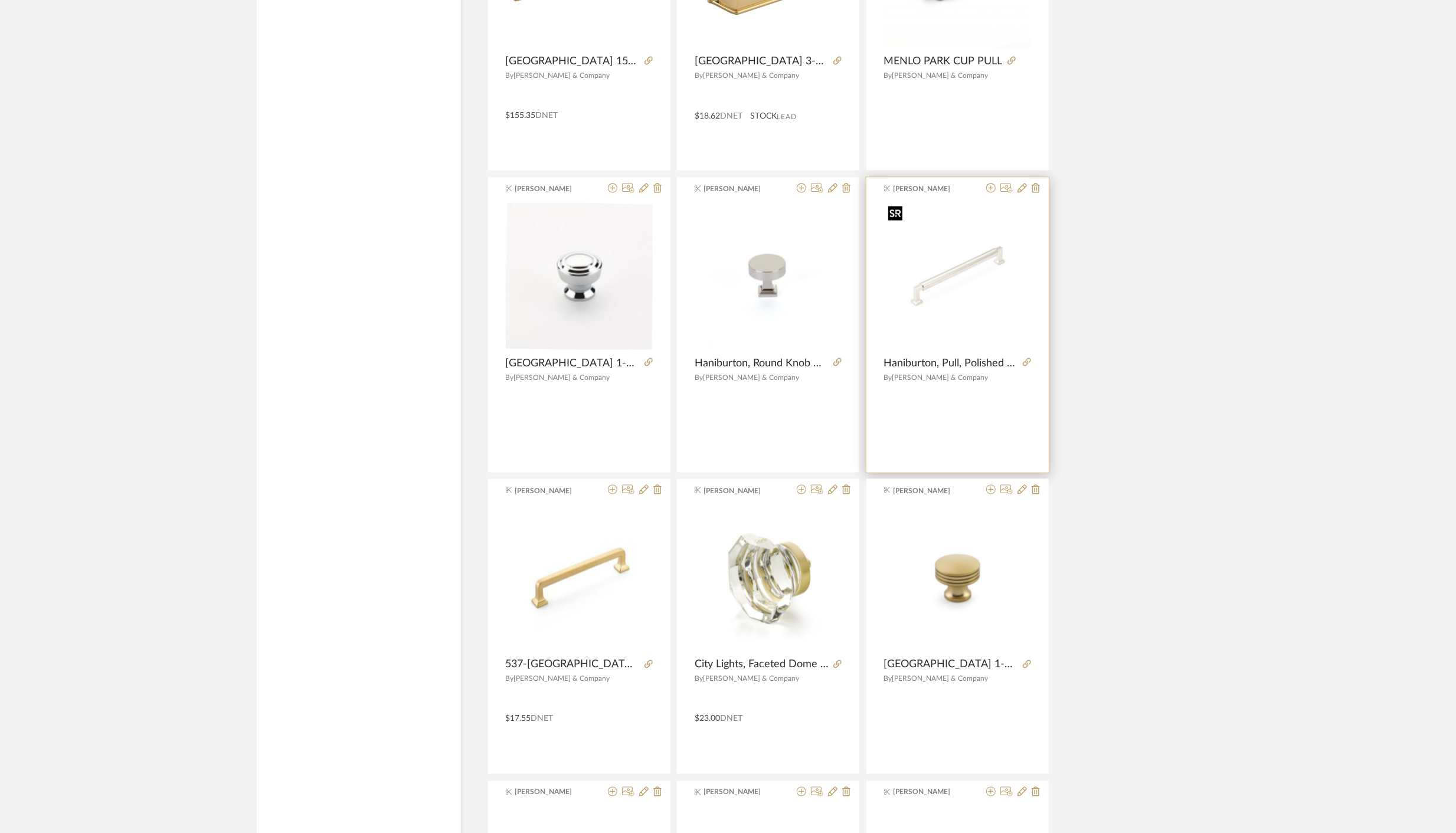
scroll to position [1588, 0]
click at [1026, 364] on icon at bounding box center [1027, 365] width 8 height 8
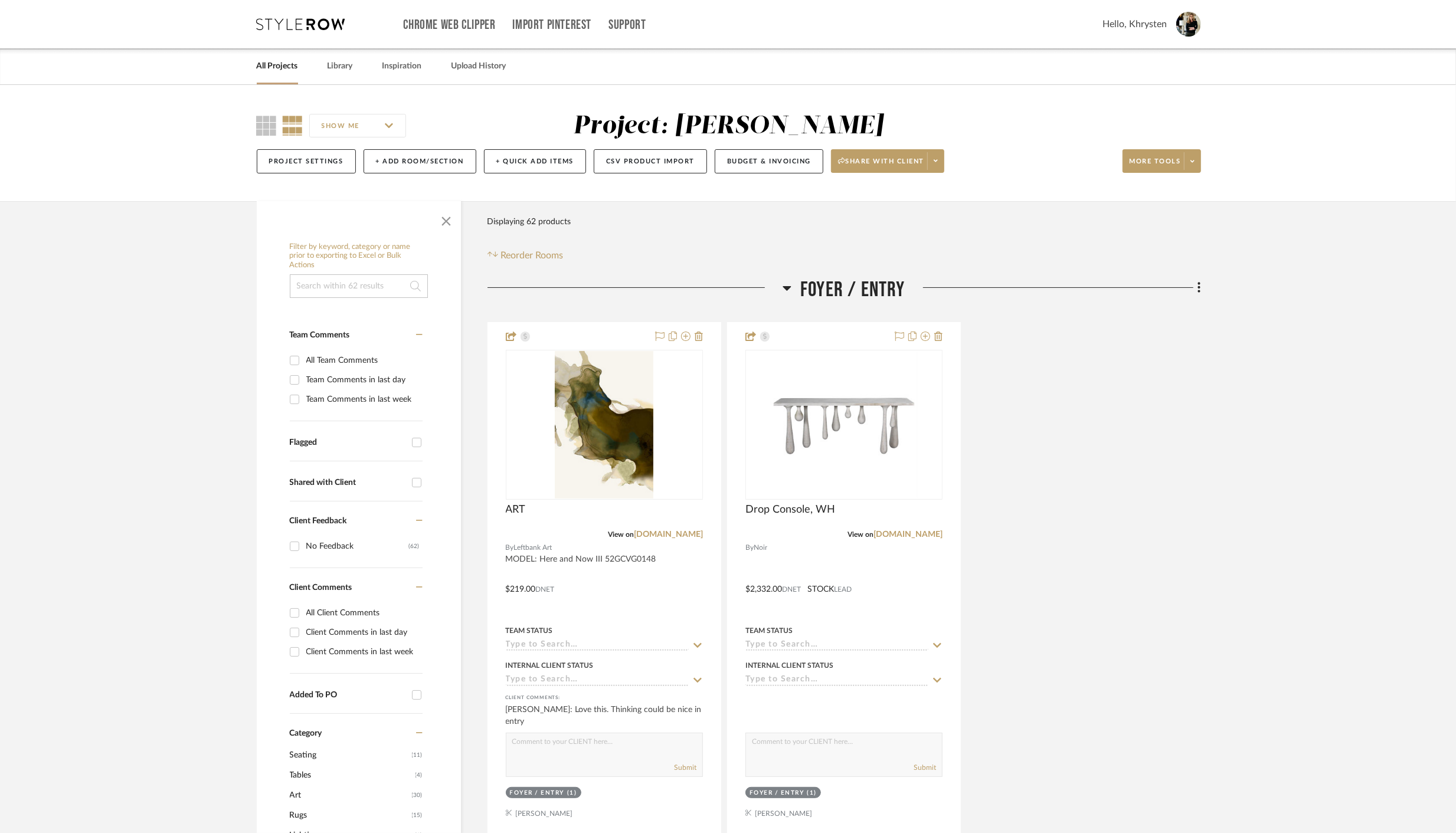
click at [278, 66] on link "All Projects" at bounding box center [277, 66] width 41 height 16
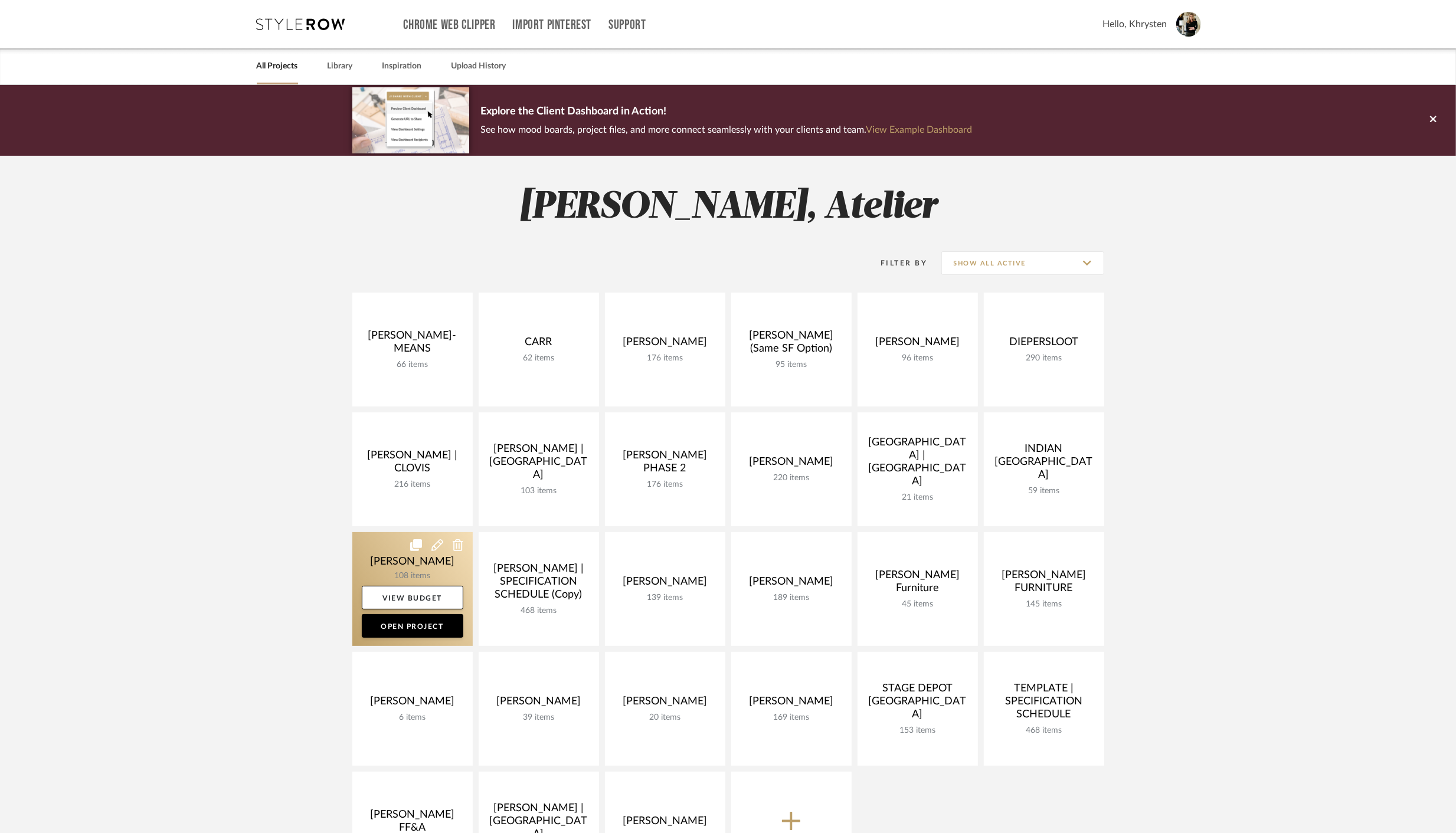
click at [411, 566] on link at bounding box center [413, 589] width 120 height 114
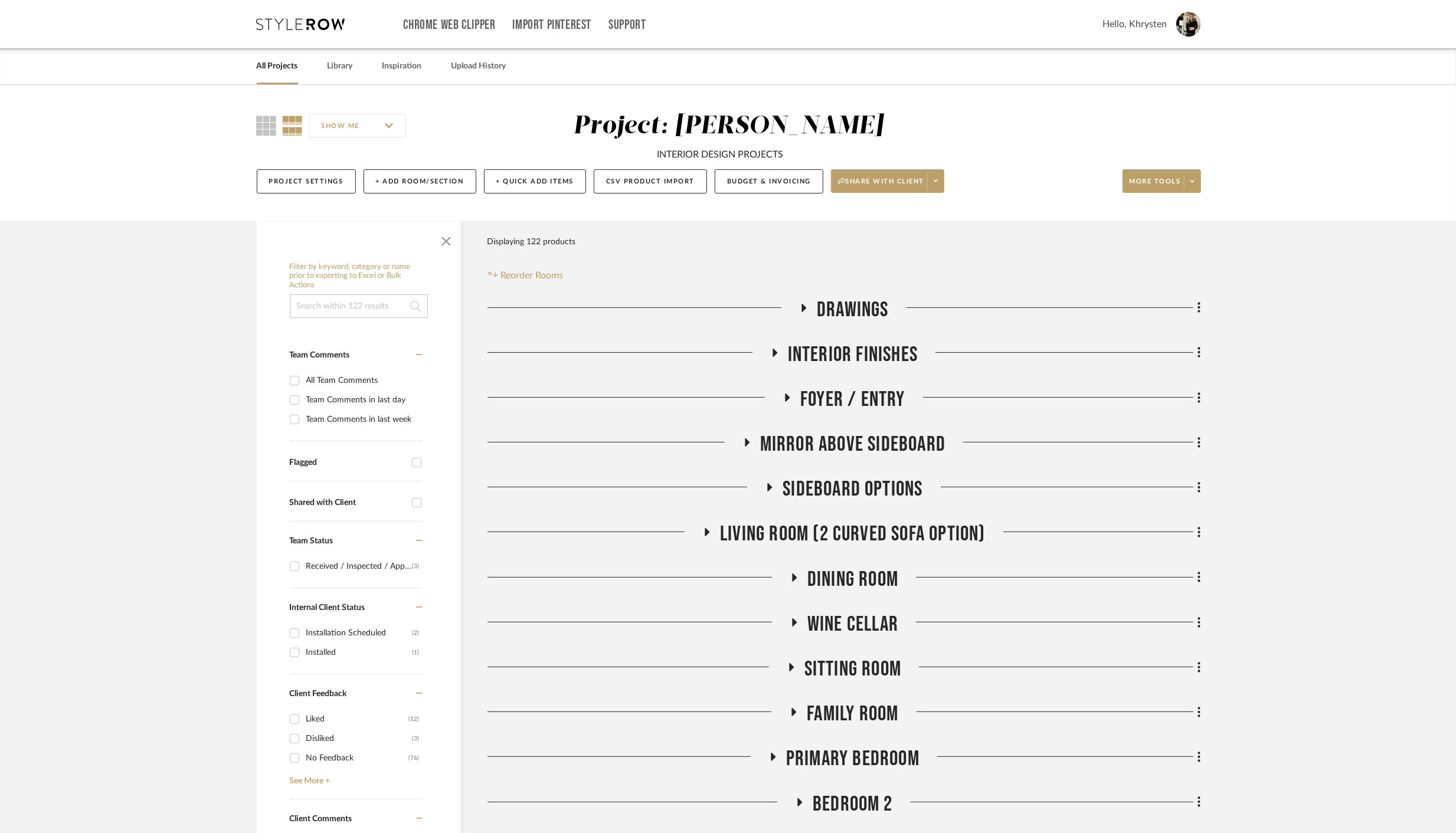
click at [794, 623] on icon at bounding box center [794, 622] width 5 height 8
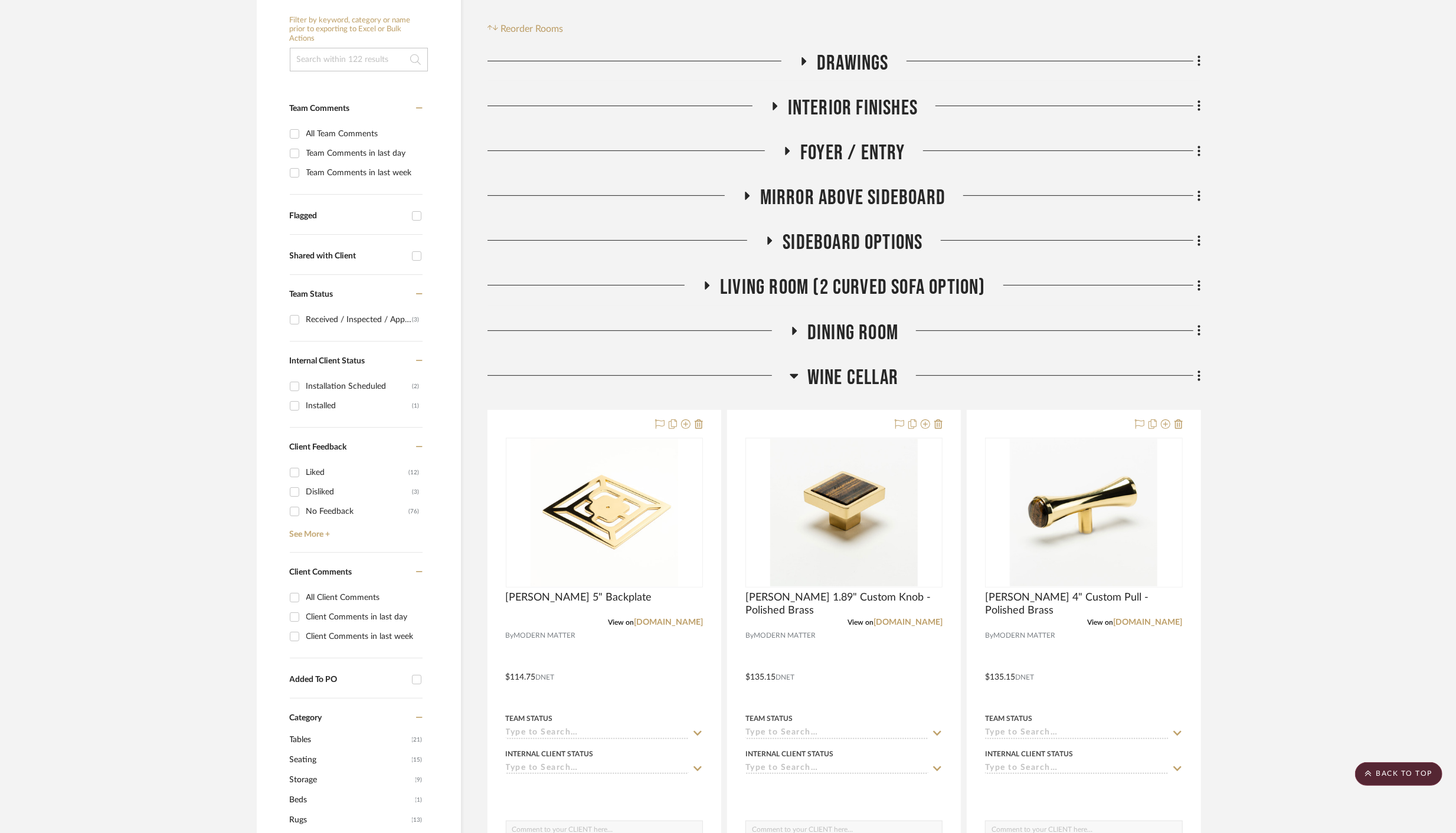
scroll to position [178, 0]
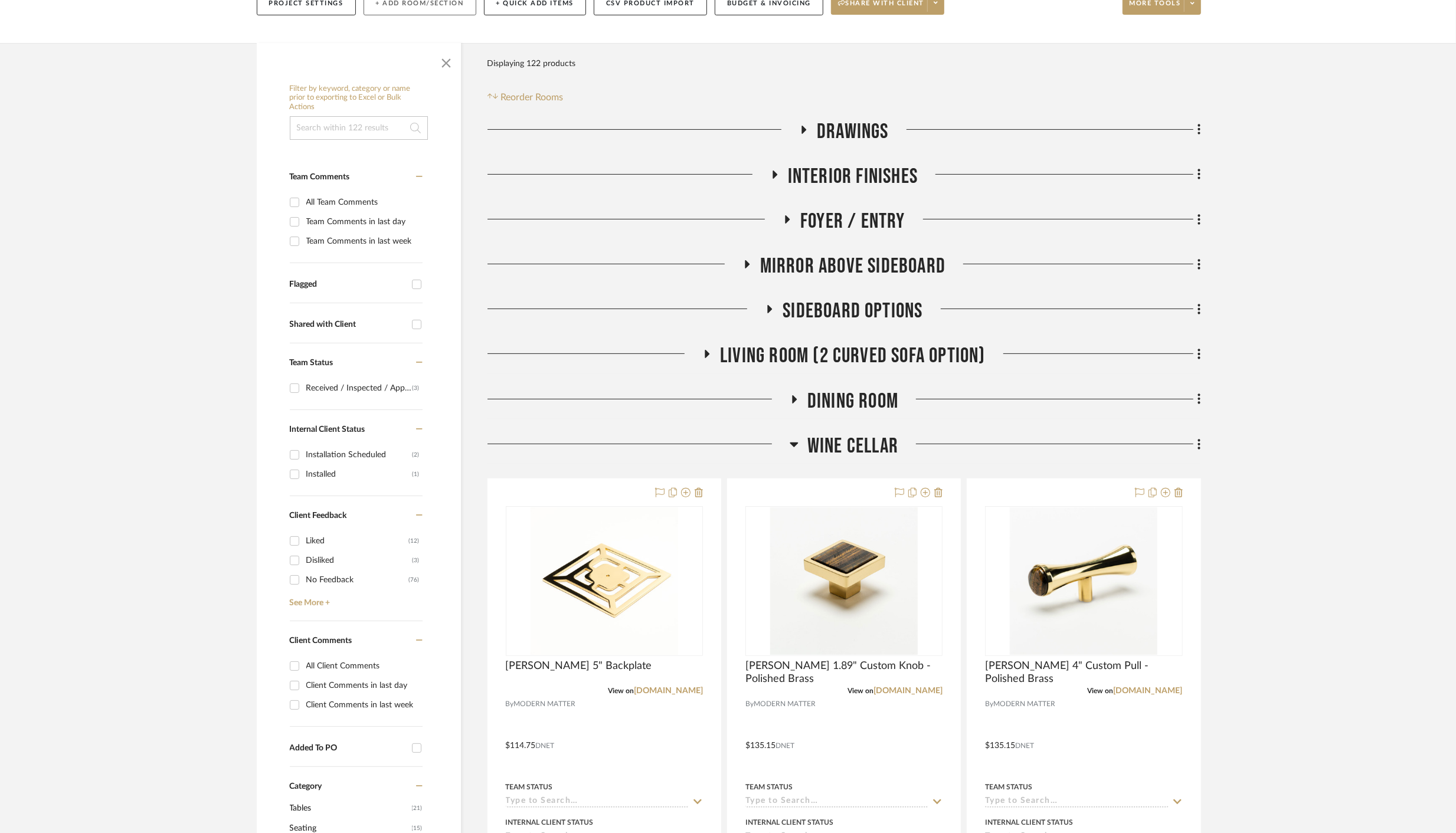
click at [408, 5] on button "+ Add Room/Section" at bounding box center [419, 3] width 113 height 24
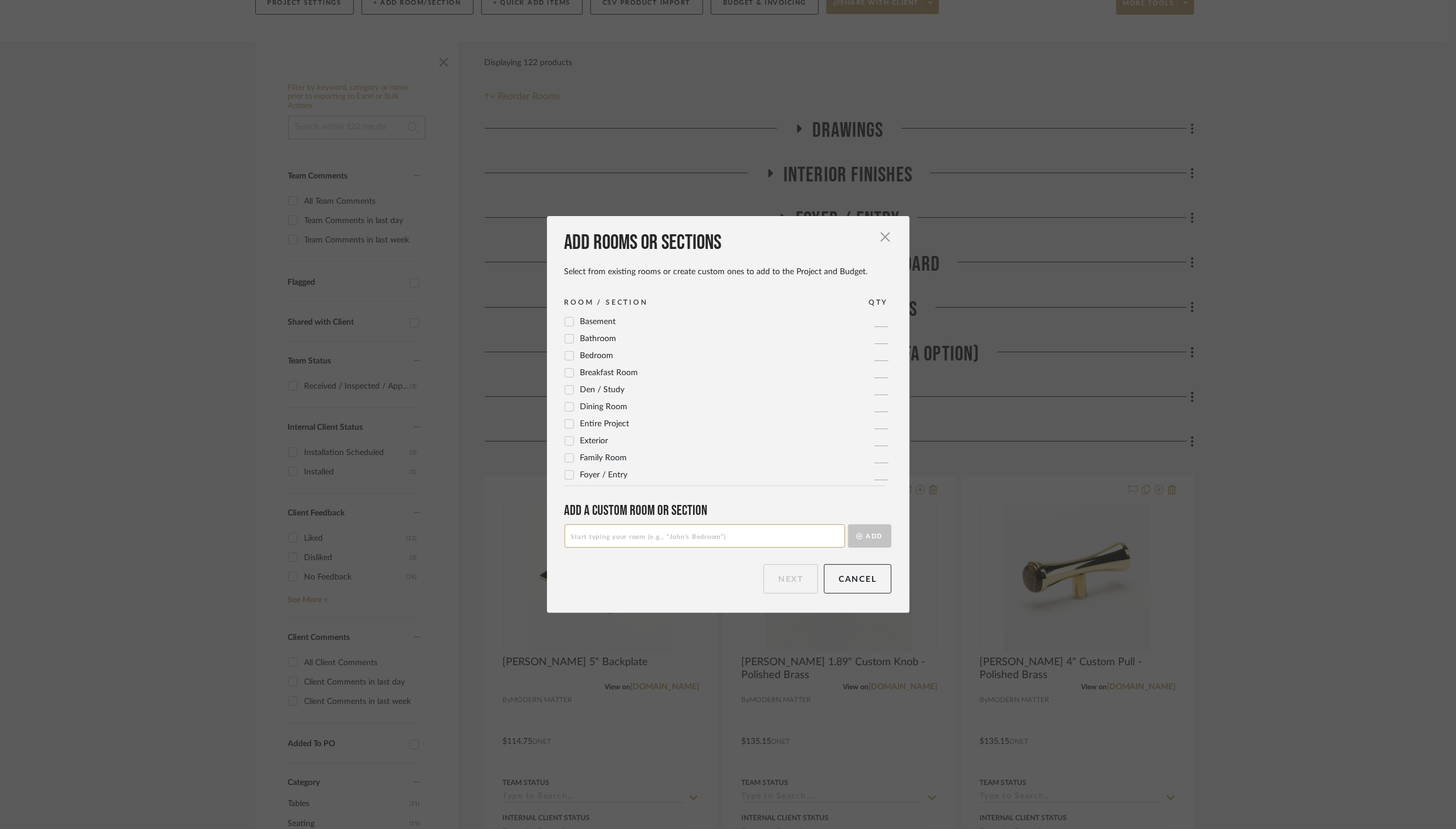
click at [660, 538] on input at bounding box center [705, 536] width 280 height 23
drag, startPoint x: 759, startPoint y: 540, endPoint x: 399, endPoint y: 523, distance: 360.4
click at [399, 523] on div "Add rooms or sections Select from existing rooms or create custom ones to add t…" at bounding box center [728, 414] width 1456 height 829
type input "Wine Cellar CAbinet Hardware: option 1"
click at [867, 536] on button "Add" at bounding box center [870, 536] width 44 height 23
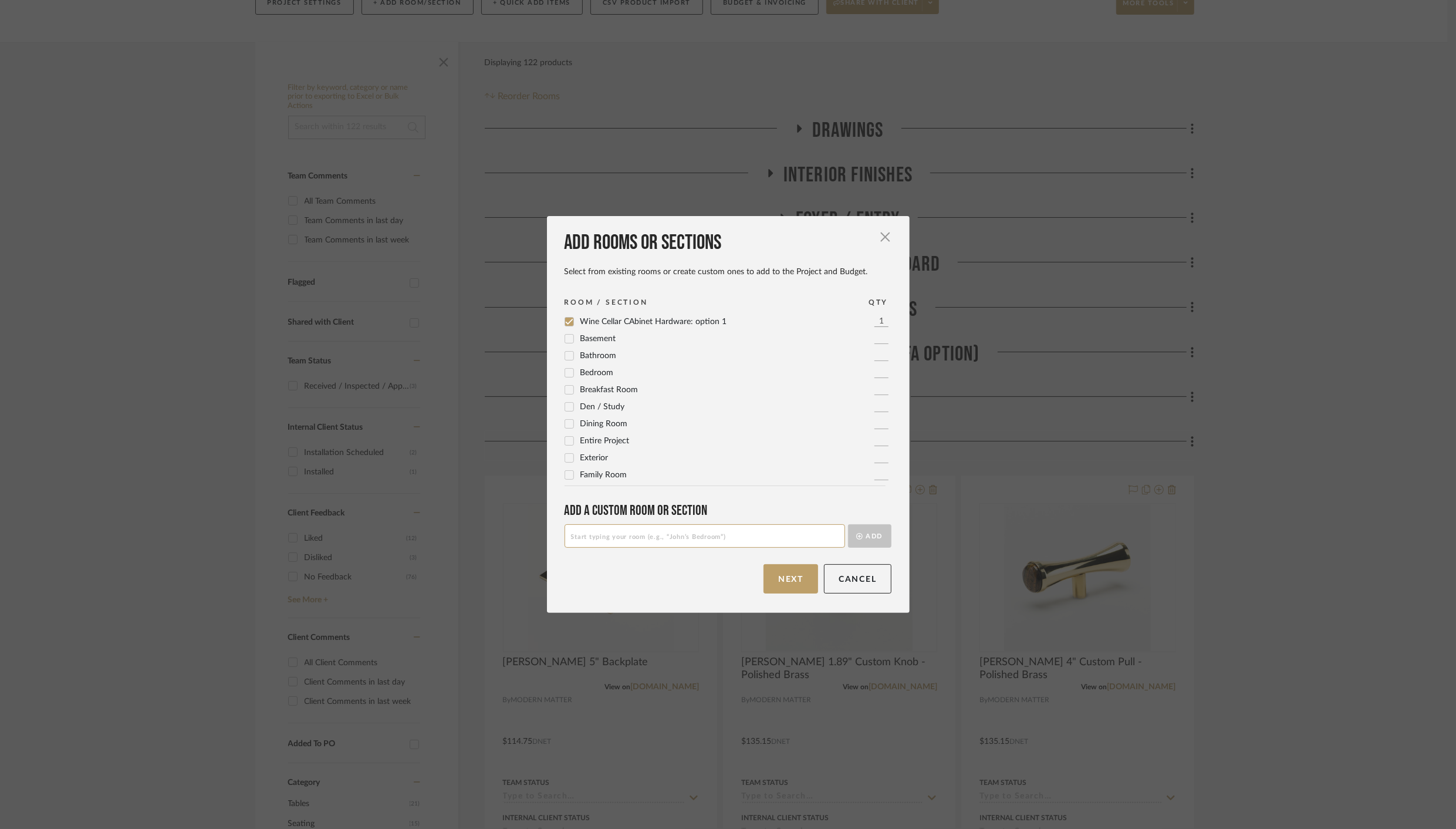
click at [807, 538] on input at bounding box center [705, 536] width 280 height 23
paste input "Wine Cellar CAbinet Hardware: option 1"
type input "Wine Cellar CAbinet Hardware: option 2"
click at [848, 524] on button "Add" at bounding box center [870, 536] width 44 height 23
click at [816, 541] on input at bounding box center [705, 536] width 280 height 23
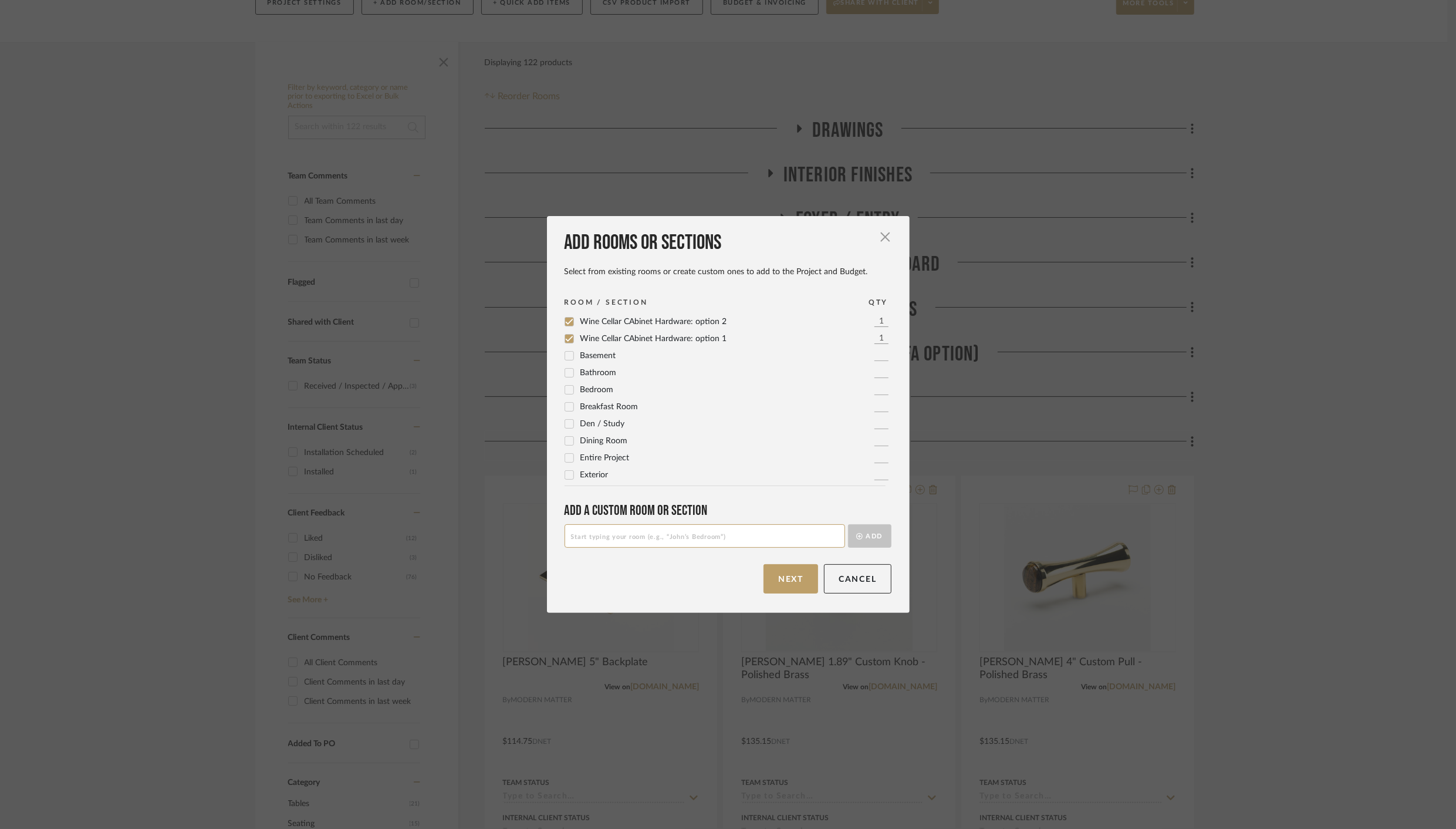
paste input "Wine Cellar CAbinet Hardware: option 1"
type input "Wine Cellar CAbinet Hardware: option 3"
click at [872, 534] on button "Add" at bounding box center [870, 536] width 44 height 23
click at [776, 583] on button "Next" at bounding box center [791, 579] width 54 height 29
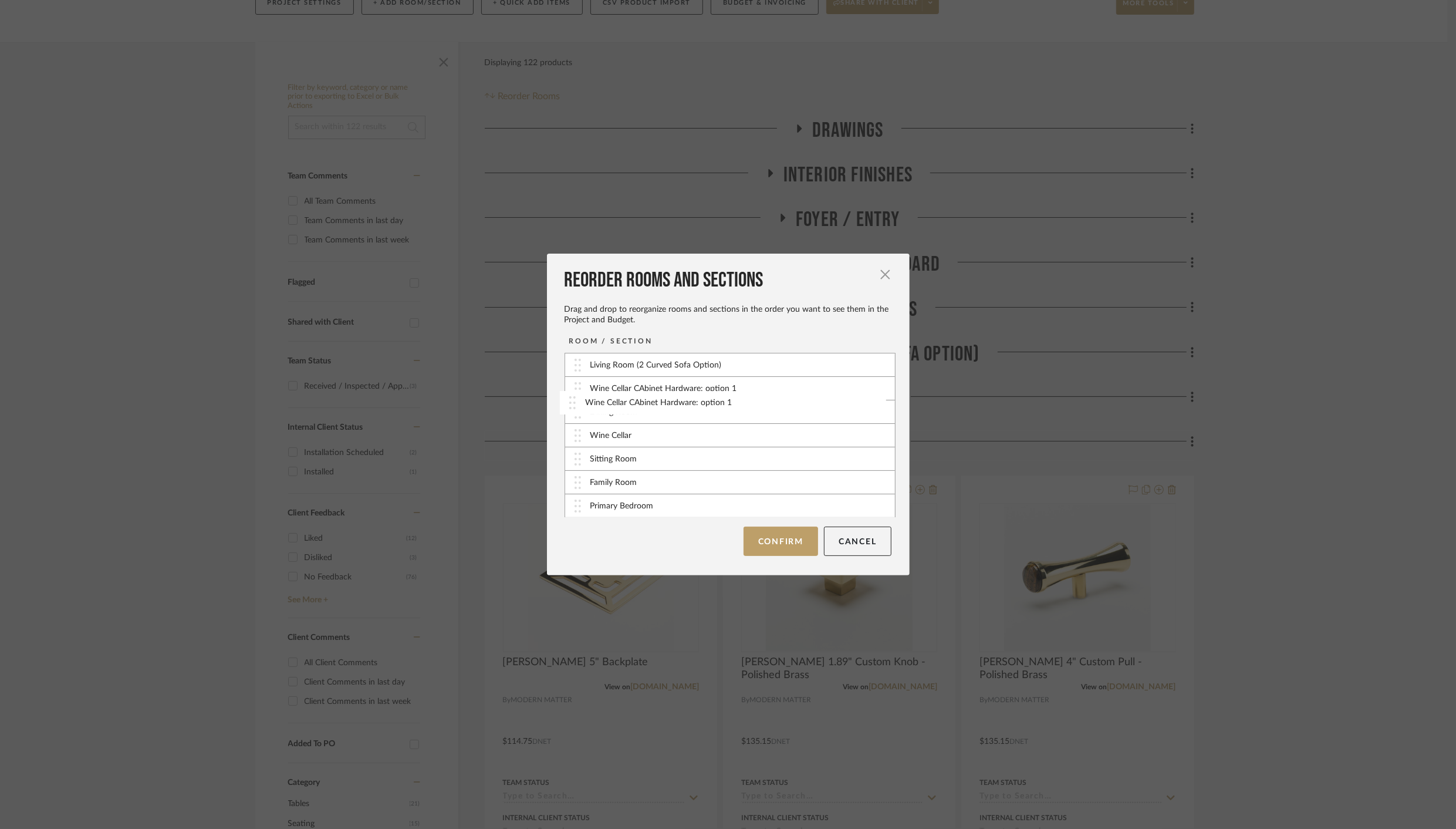
scroll to position [112, 0]
drag, startPoint x: 569, startPoint y: 505, endPoint x: 569, endPoint y: 437, distance: 68.0
drag, startPoint x: 571, startPoint y: 481, endPoint x: 576, endPoint y: 368, distance: 113.1
drag, startPoint x: 572, startPoint y: 442, endPoint x: 572, endPoint y: 359, distance: 83.0
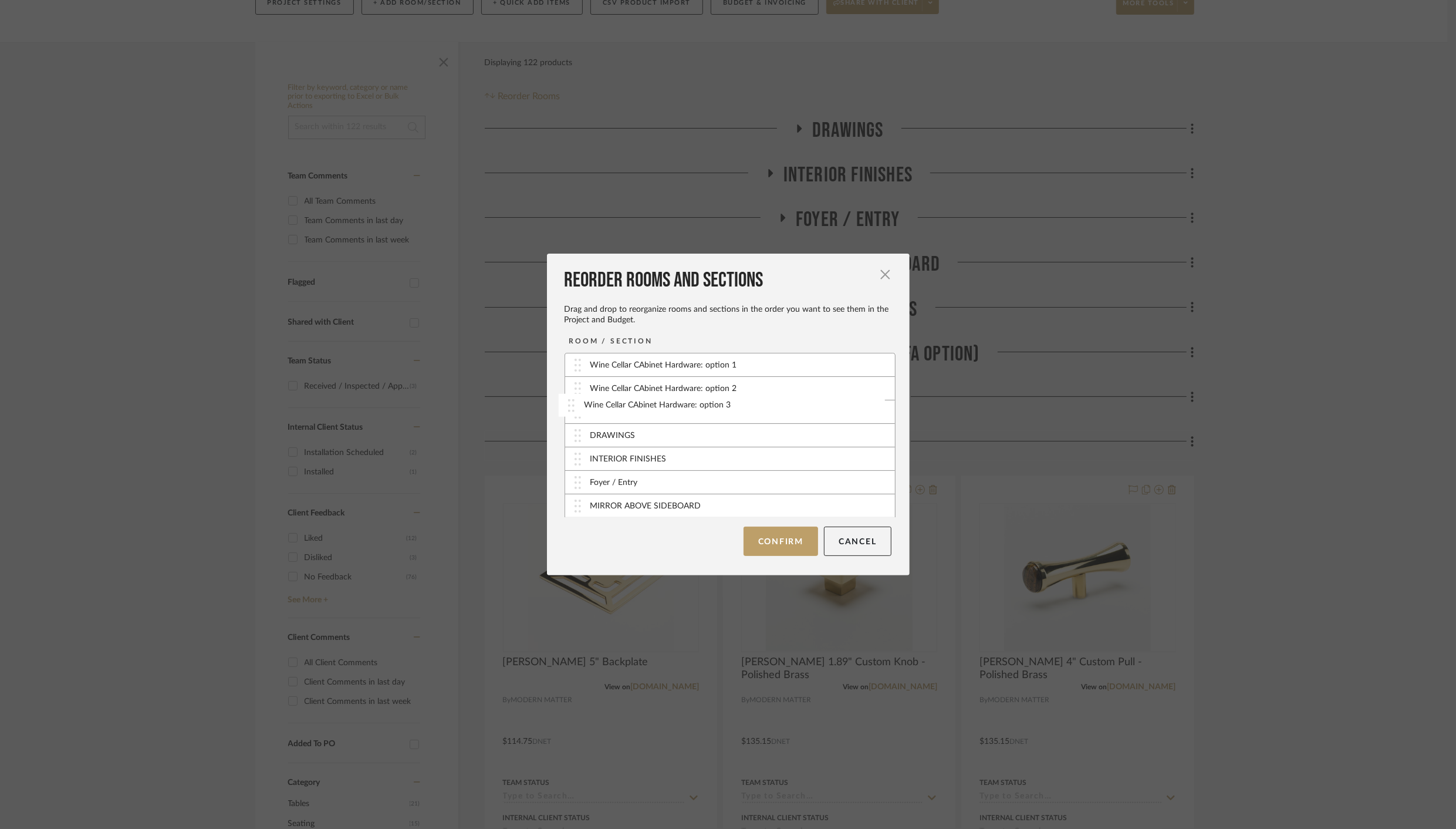
drag, startPoint x: 569, startPoint y: 508, endPoint x: 567, endPoint y: 408, distance: 100.0
click at [784, 544] on button "Confirm" at bounding box center [781, 541] width 75 height 29
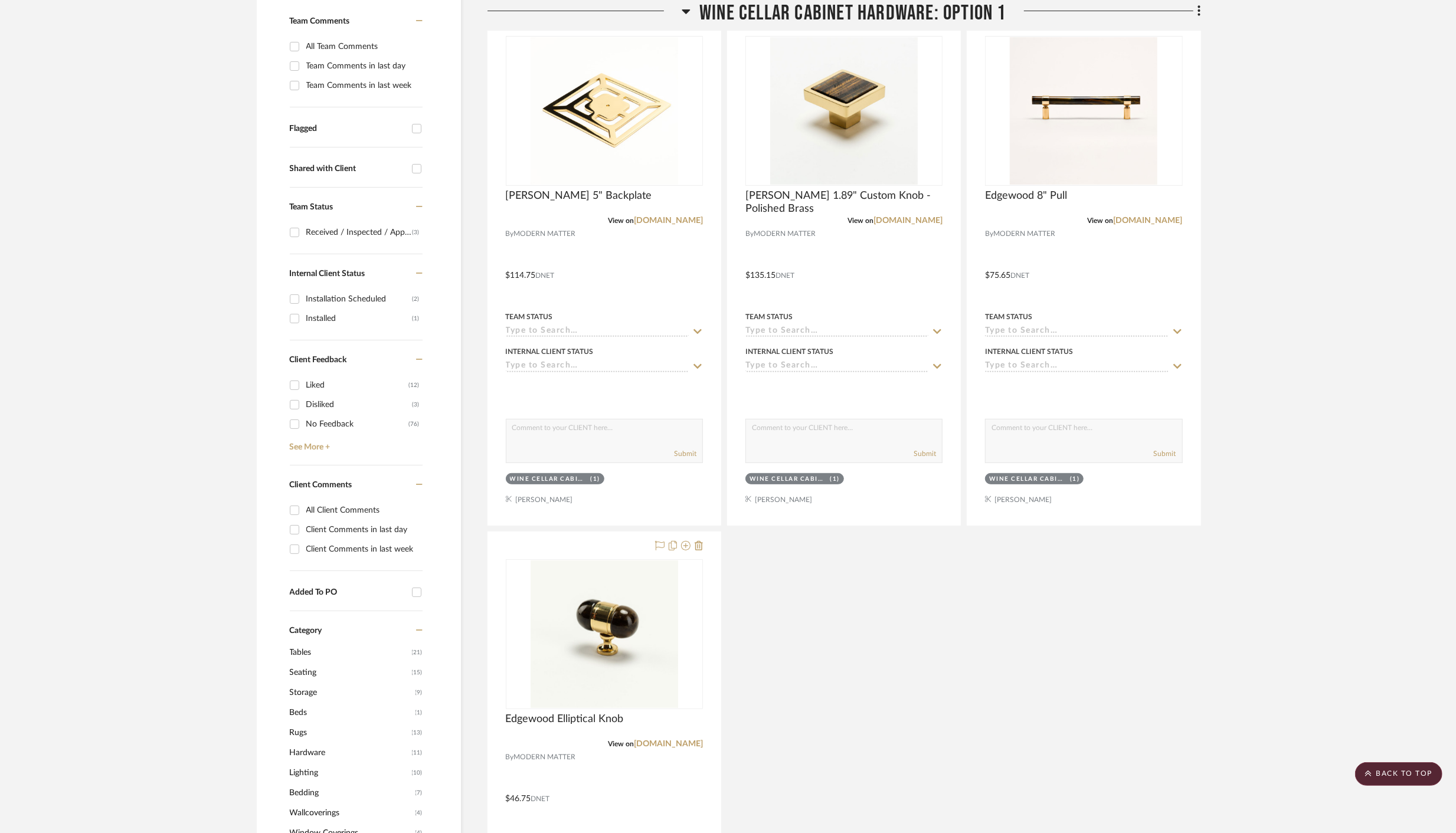
scroll to position [336, 0]
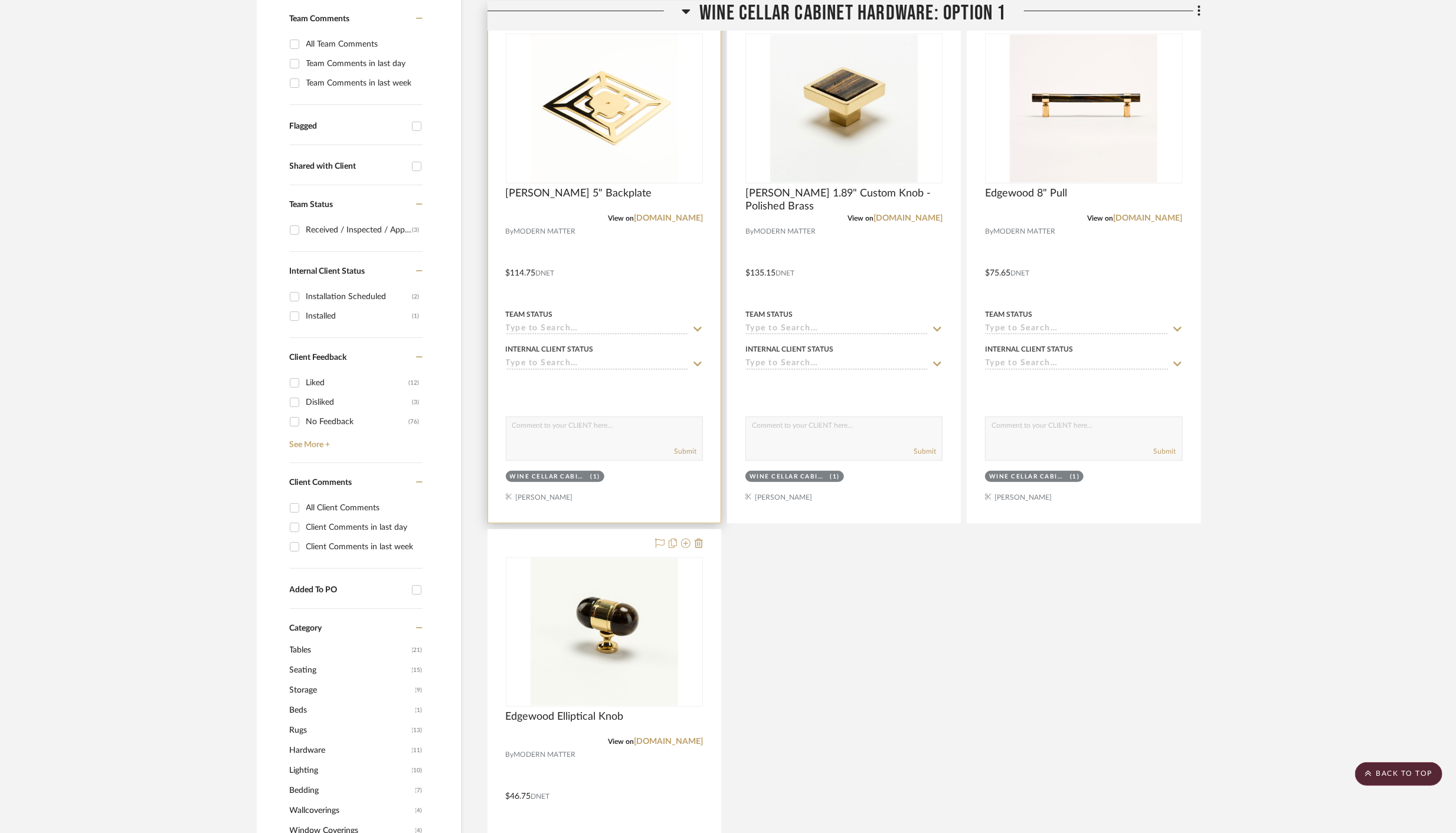
click at [627, 425] on textarea at bounding box center [604, 428] width 196 height 23
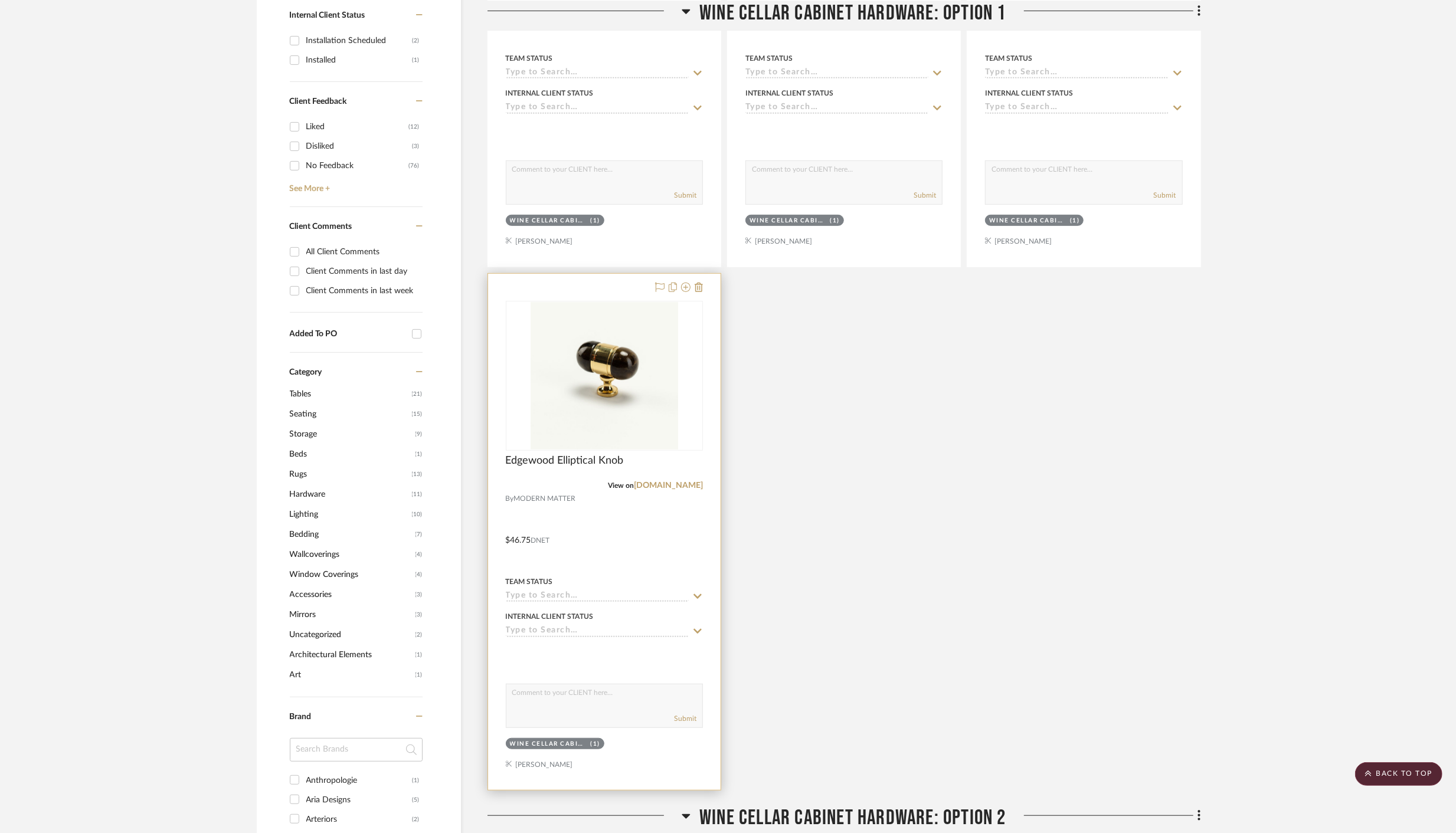
scroll to position [594, 0]
click at [590, 740] on div "(1)" at bounding box center [595, 742] width 10 height 9
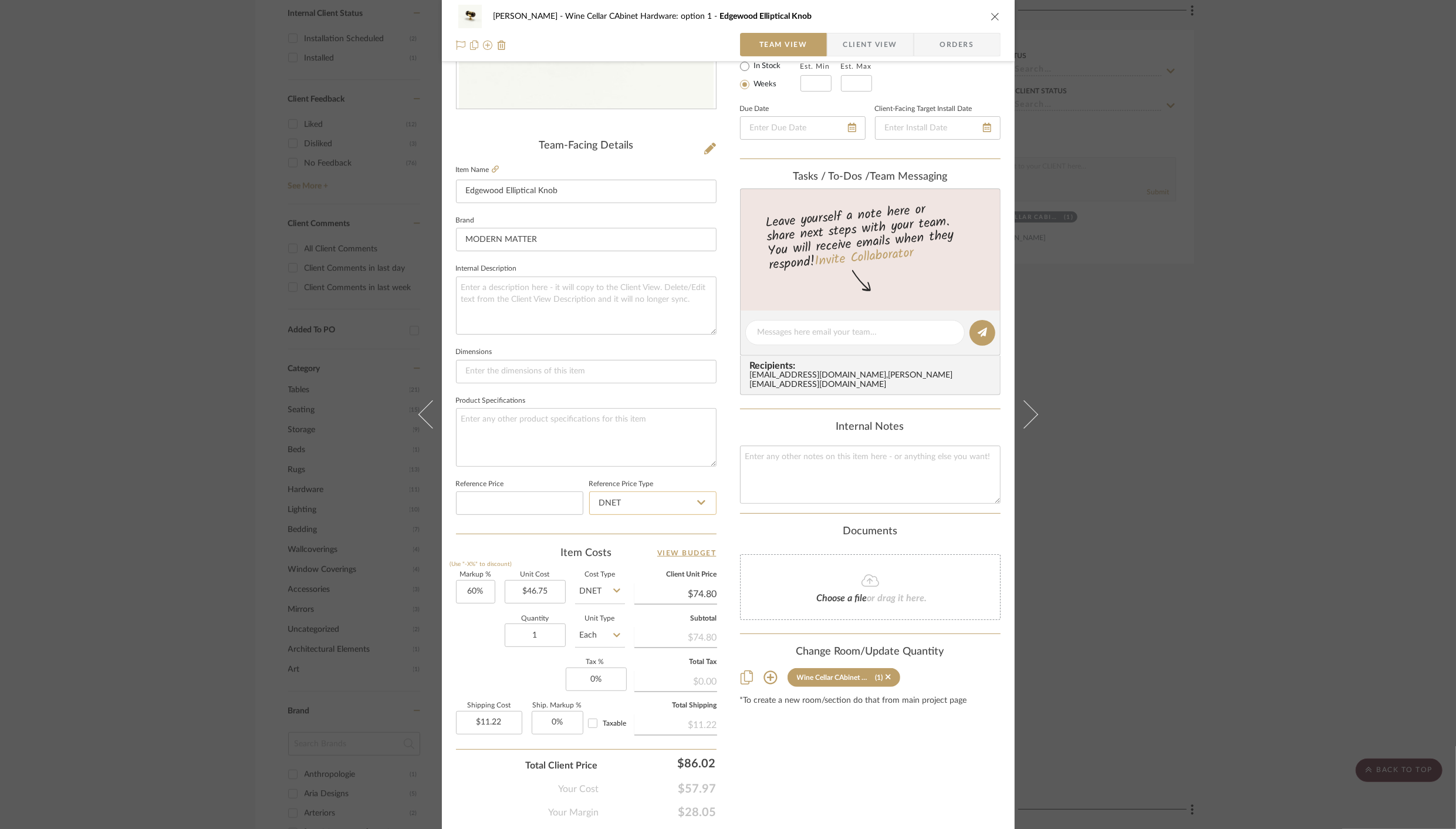
scroll to position [247, 0]
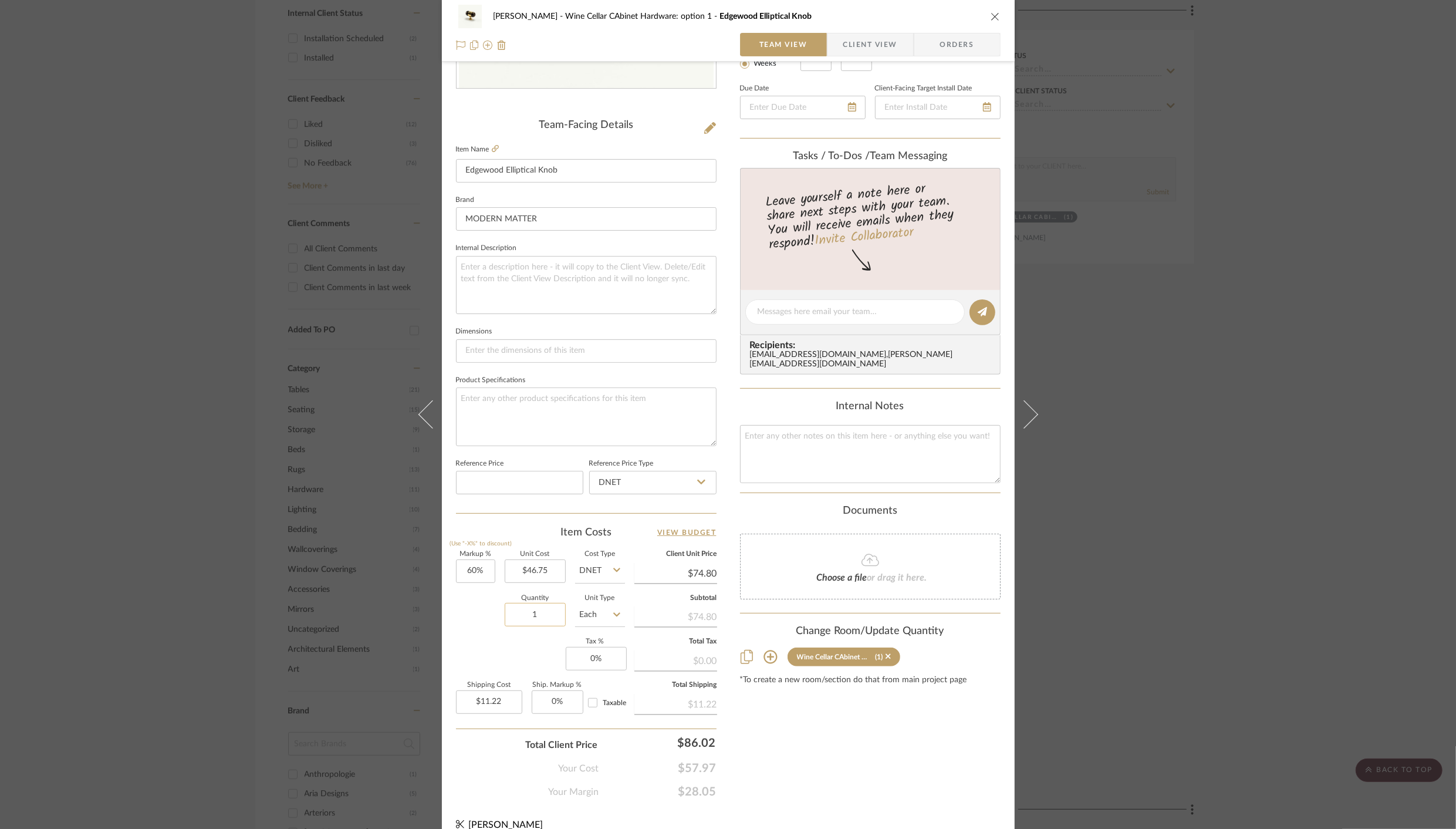
click at [544, 612] on input "1" at bounding box center [535, 615] width 61 height 23
type input "4"
type input "60"
click at [461, 567] on input "60" at bounding box center [476, 571] width 39 height 23
type input "$44.88"
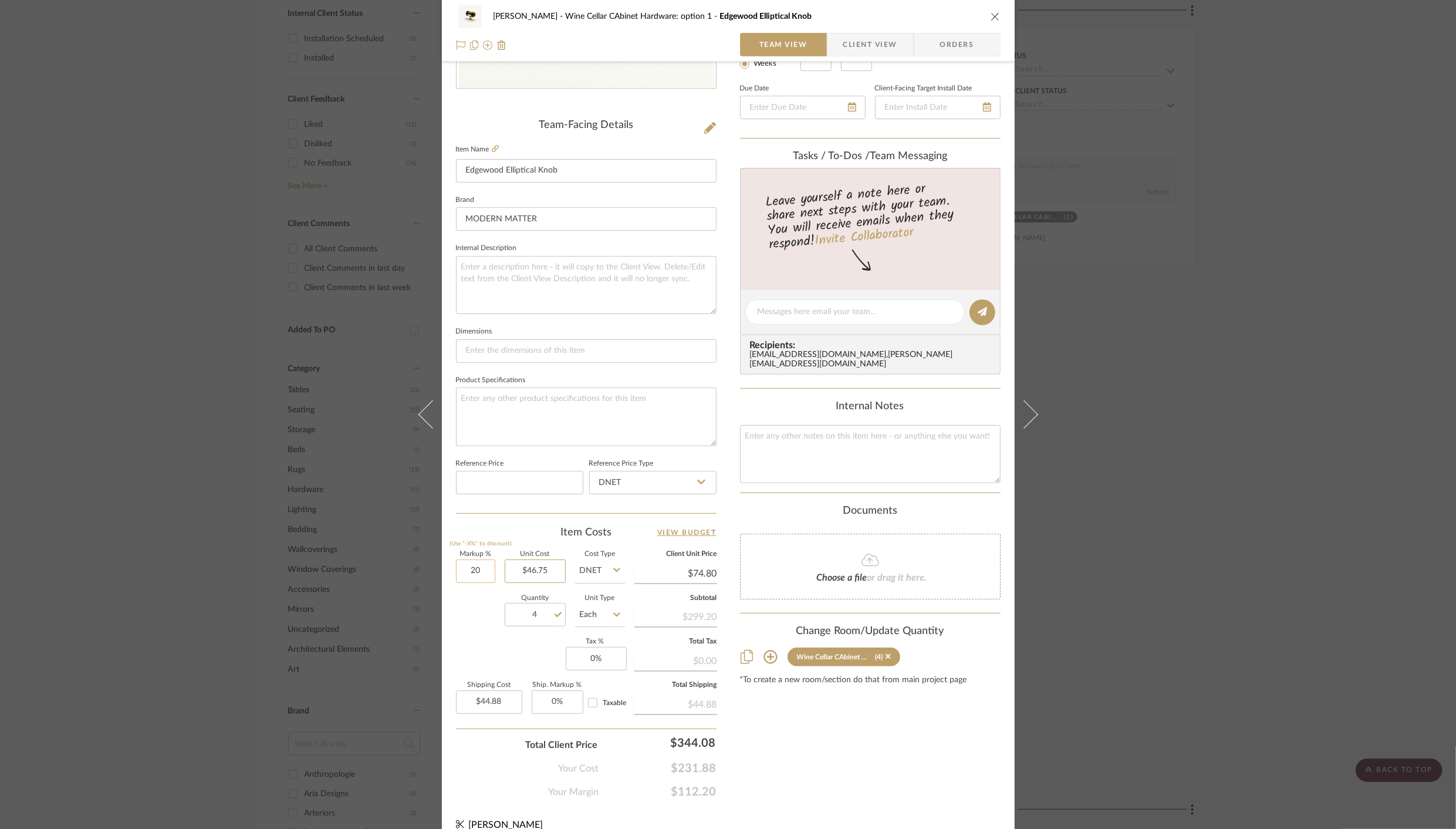
type input "20%"
type input "46.75"
type input "$56.10"
type input "$33.66"
type input "$46.75"
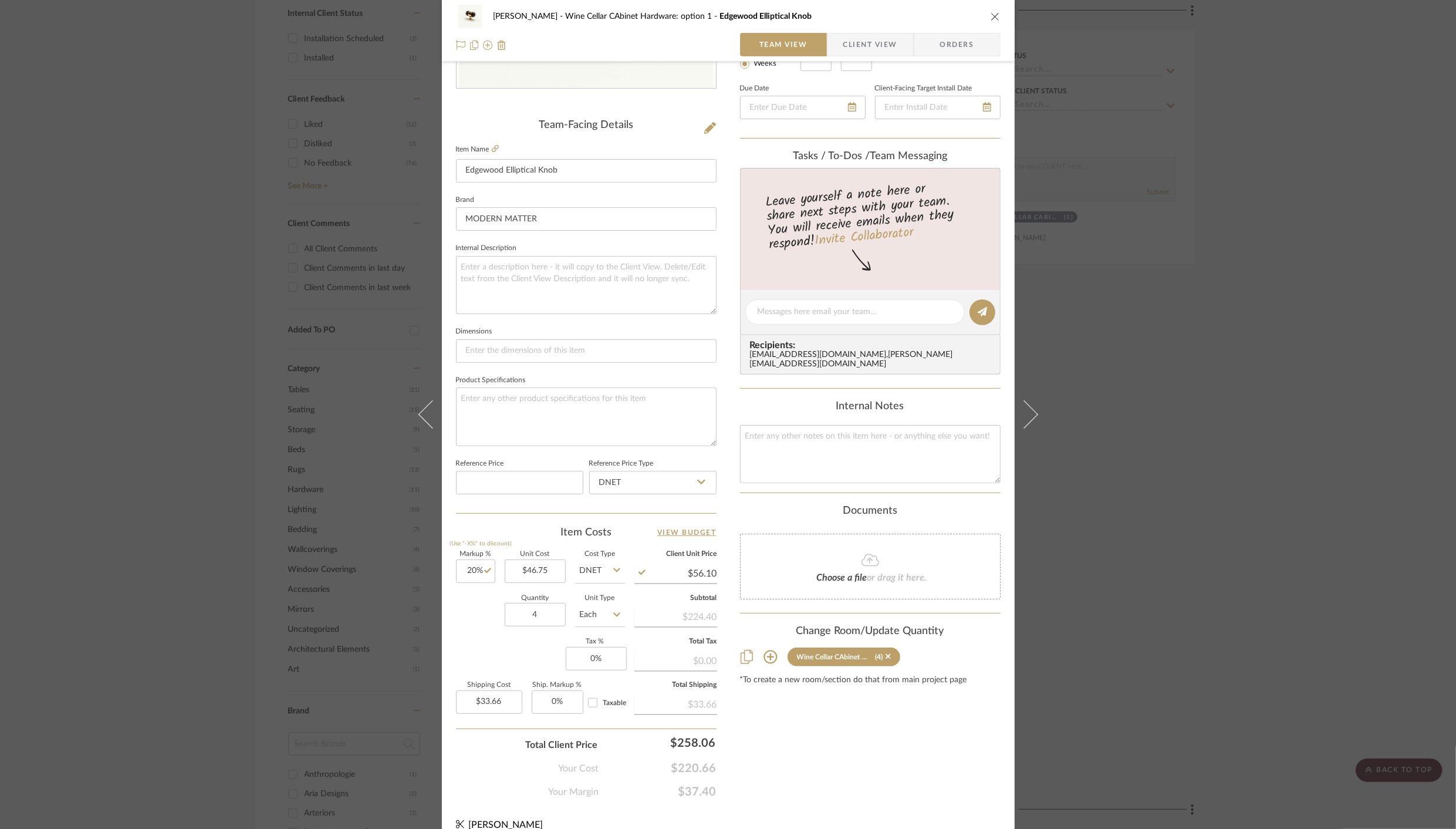
click at [827, 694] on div "Content here copies to Client View - confirm visibility there. Show in Client D…" at bounding box center [870, 316] width 261 height 966
click at [993, 16] on icon "close" at bounding box center [995, 16] width 10 height 10
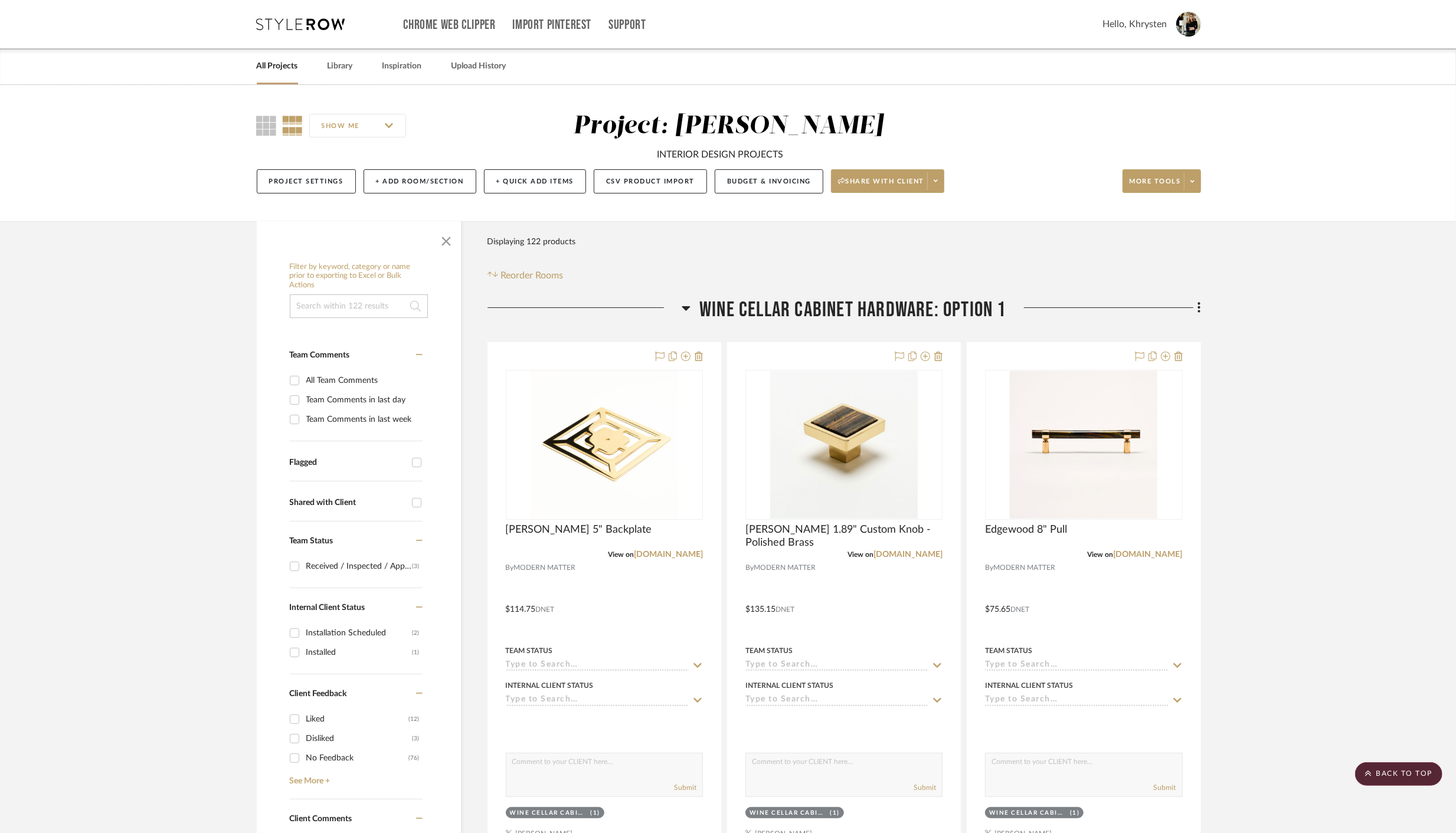
scroll to position [0, 0]
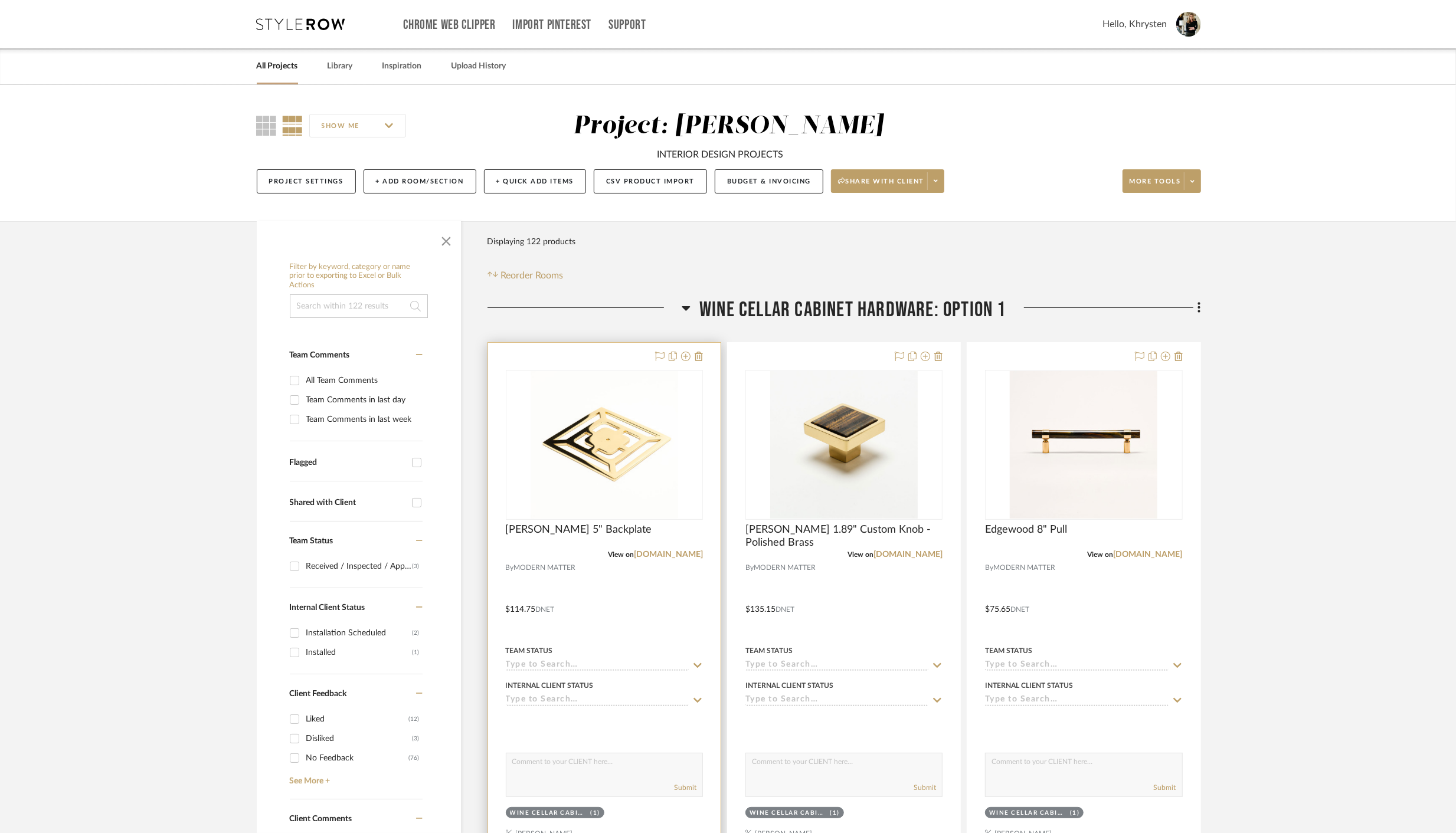
click at [602, 361] on div at bounding box center [604, 600] width 233 height 516
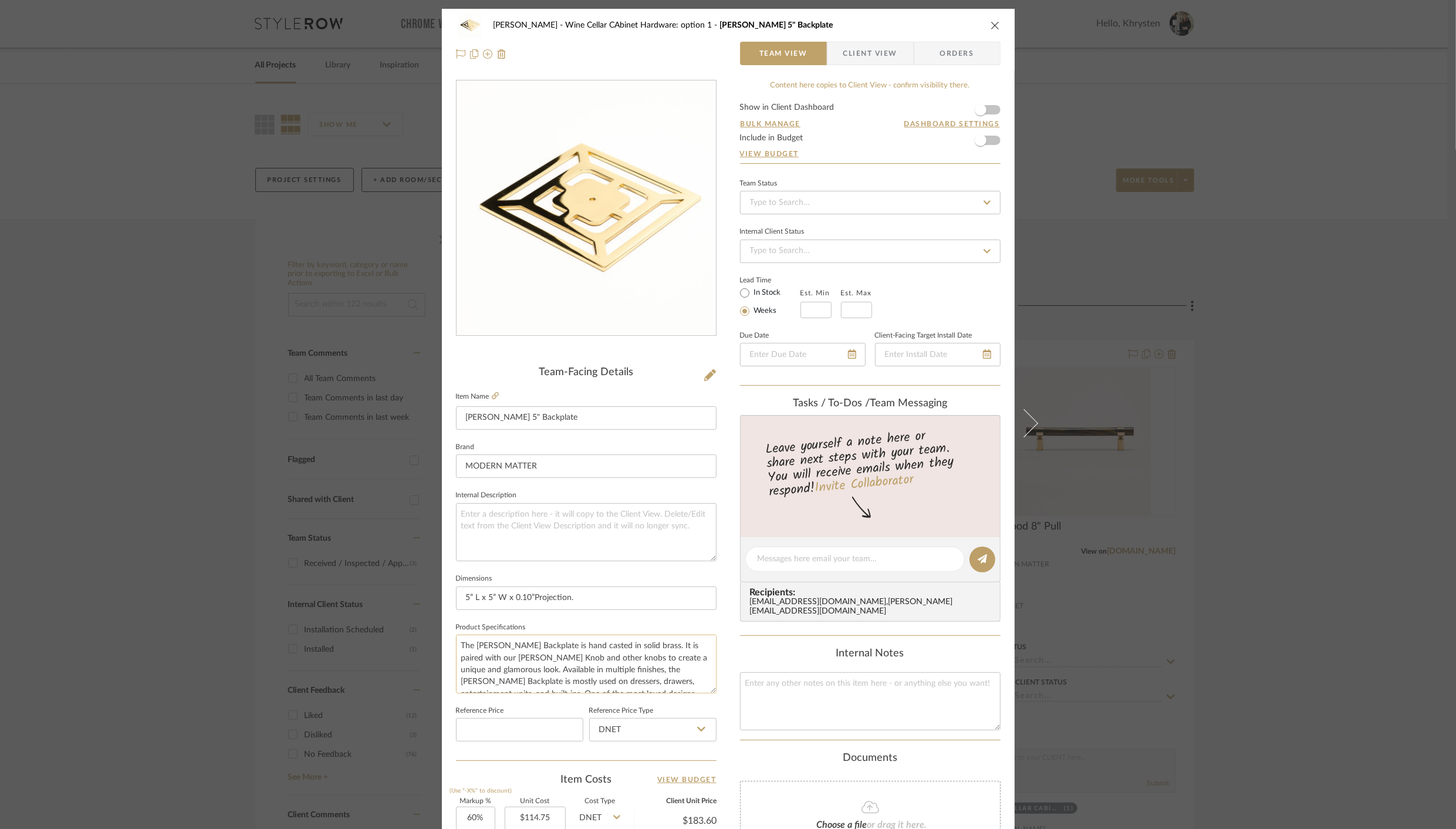
scroll to position [23, 0]
click at [468, 817] on input "60" at bounding box center [476, 818] width 39 height 23
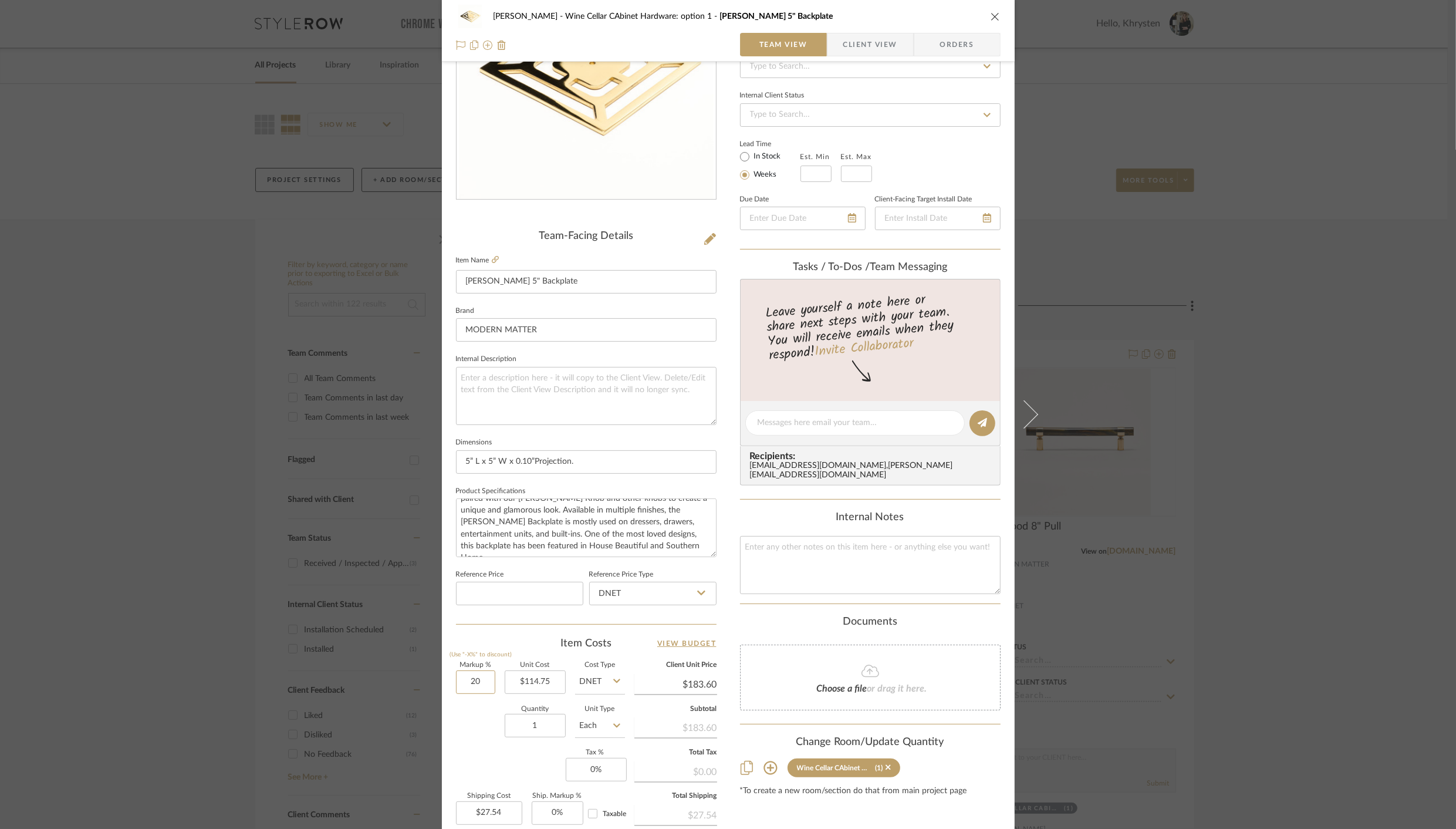
scroll to position [262, 0]
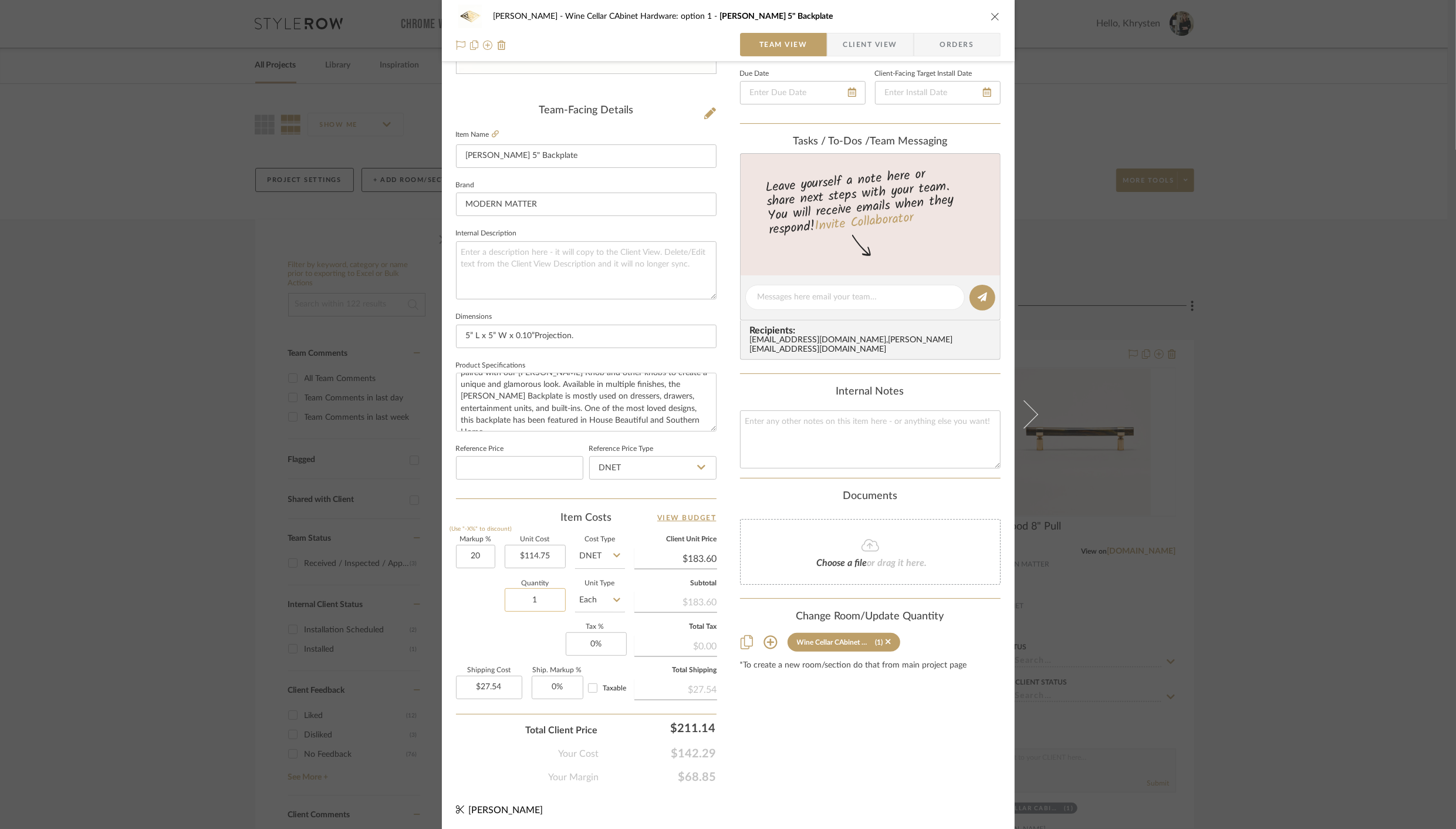
type input "20%"
click at [523, 602] on input "1" at bounding box center [535, 600] width 61 height 23
type input "$137.70"
type input "$20.66"
type input "2"
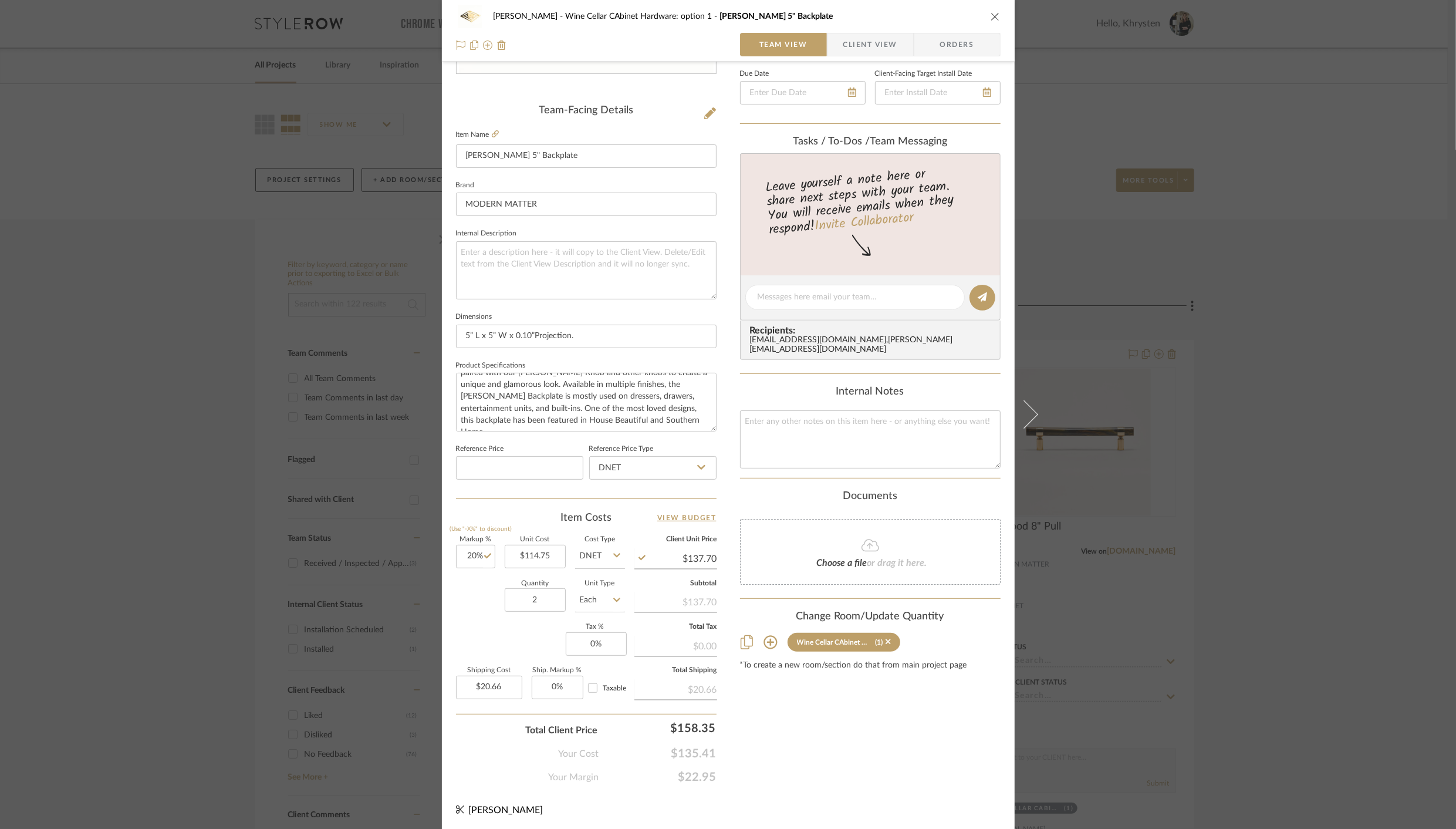
click at [804, 720] on div "Content here copies to Client View - confirm visibility there. Show in Client D…" at bounding box center [870, 302] width 261 height 966
type input "$41.31"
click at [993, 21] on div "INSCO Wine Cellar CAbinet Hardware: option 1 Benson 5" Backplate" at bounding box center [728, 16] width 544 height 23
click at [992, 14] on icon "close" at bounding box center [995, 16] width 10 height 10
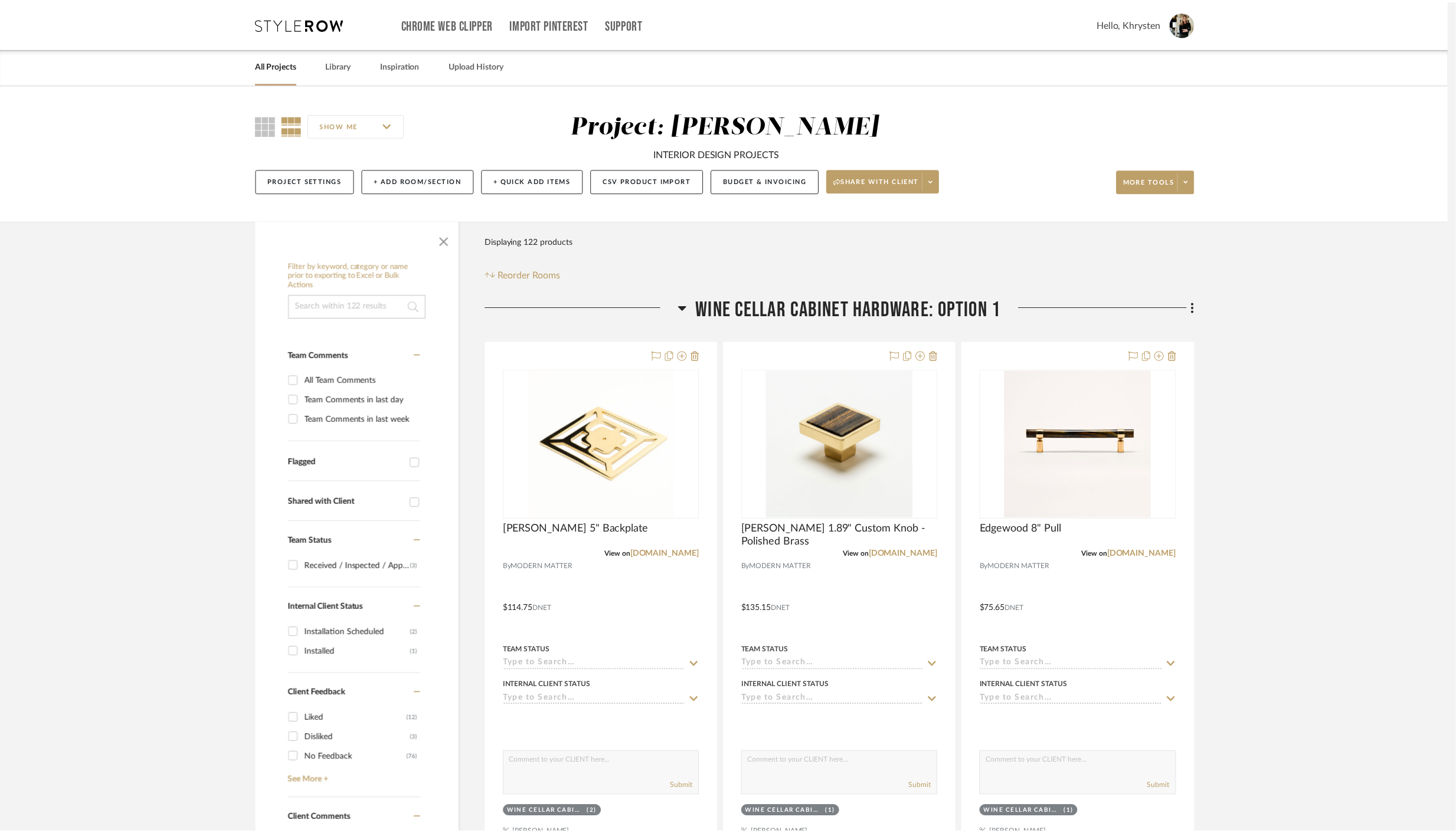
scroll to position [0, 0]
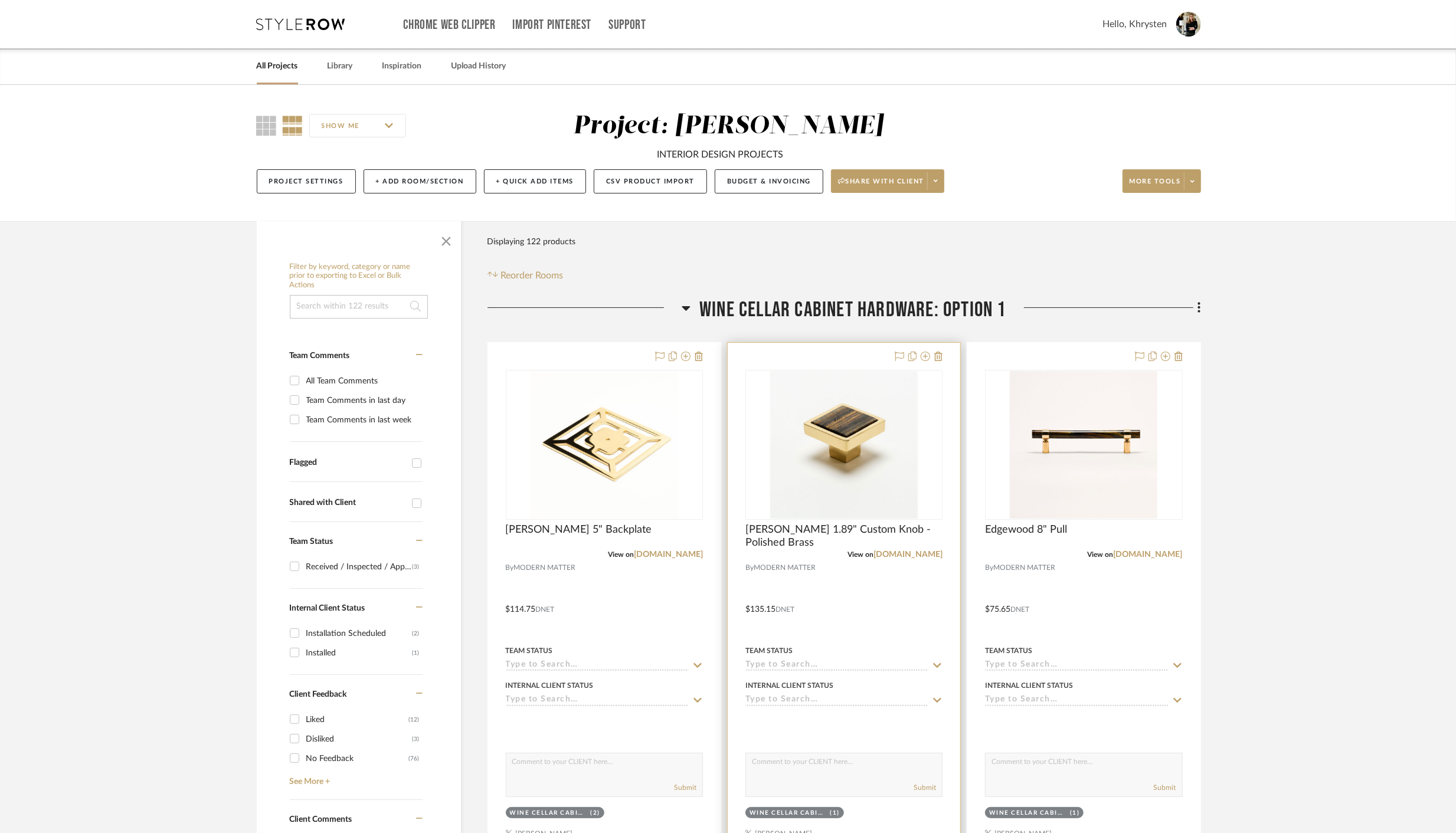
click at [885, 586] on div at bounding box center [844, 600] width 233 height 516
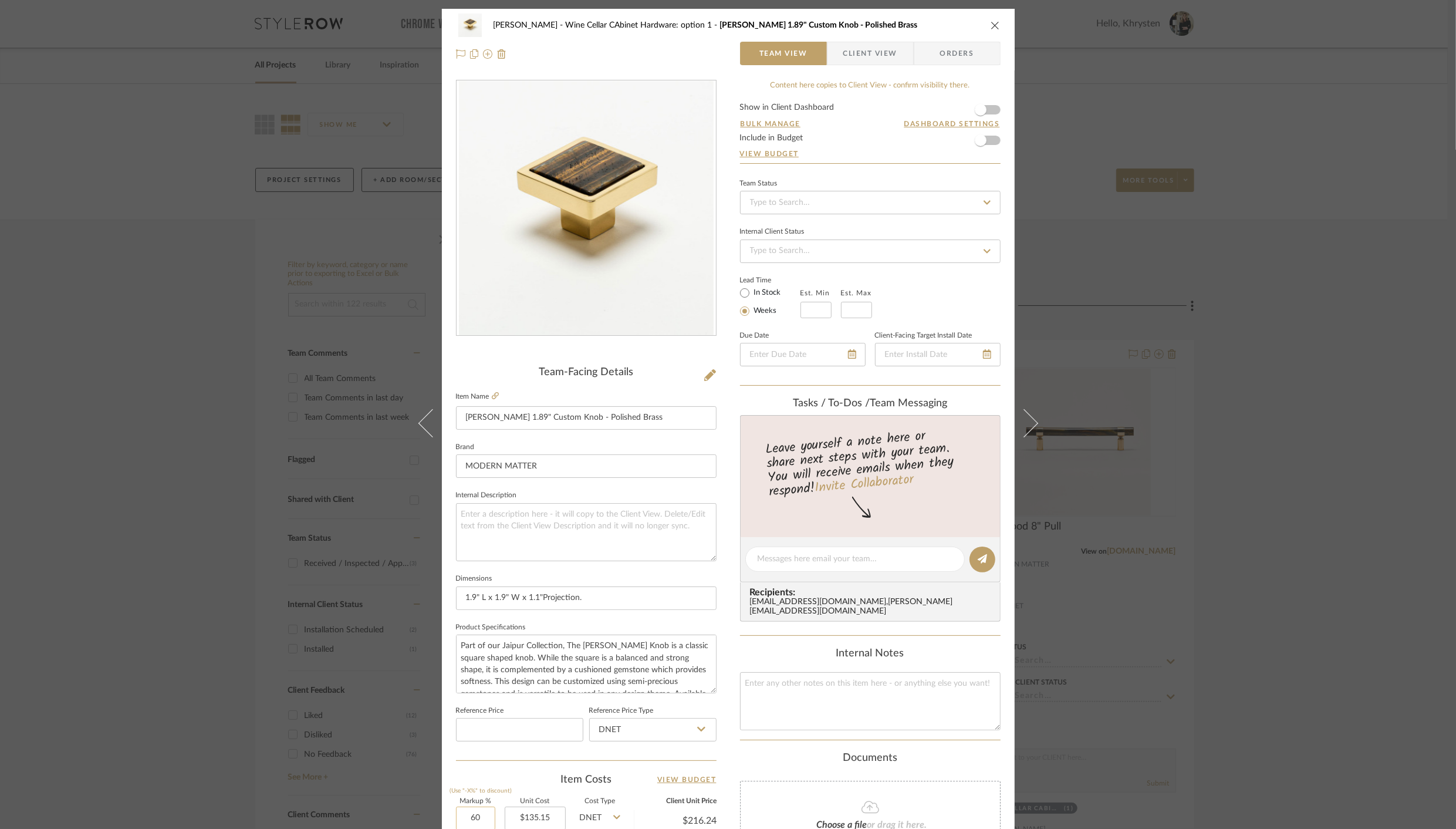
click at [465, 815] on input "60" at bounding box center [476, 818] width 39 height 23
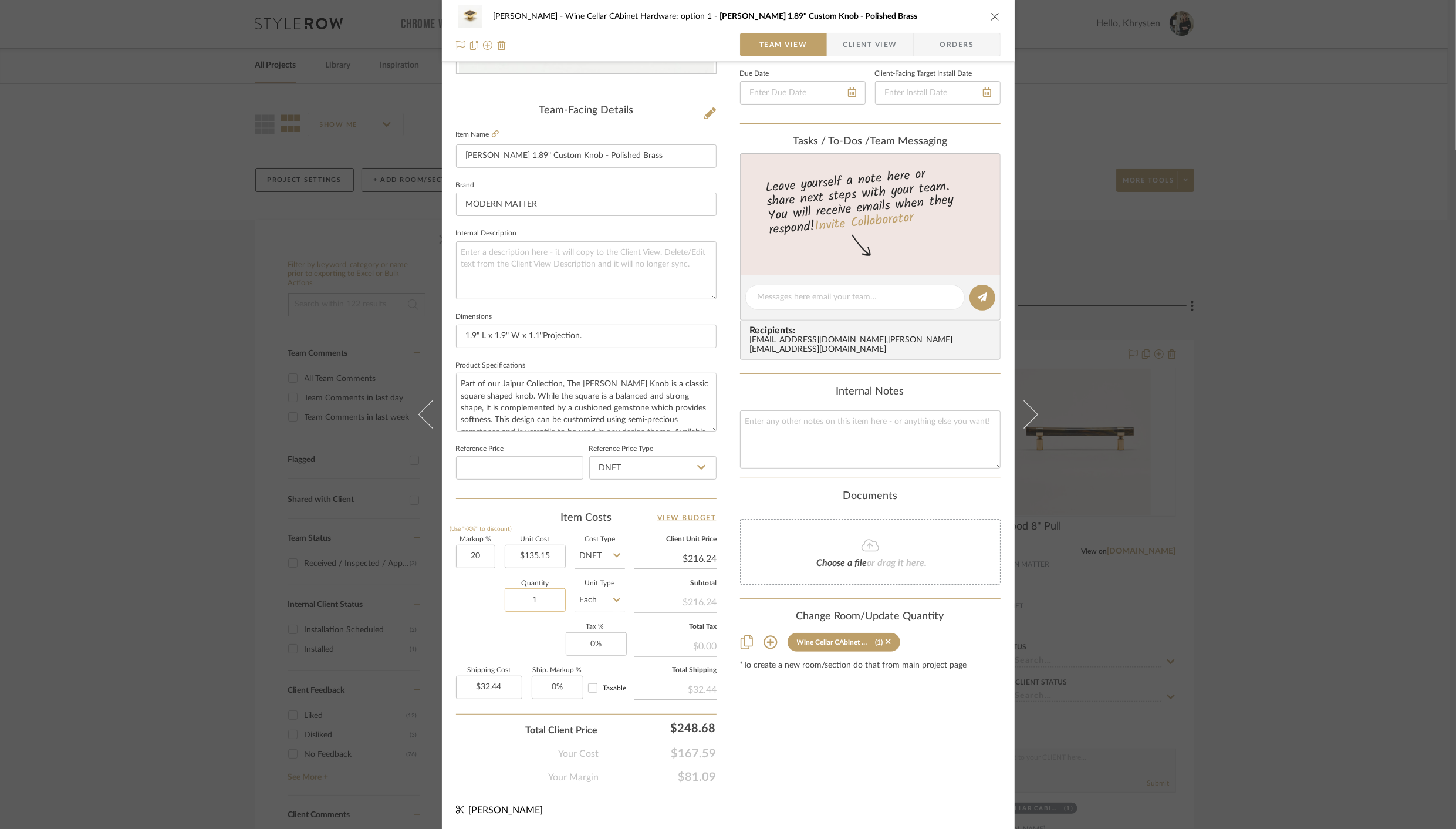
type input "20%"
click at [531, 600] on input "1" at bounding box center [535, 600] width 61 height 23
type input "$162.18"
type input "$24.33"
type input "2"
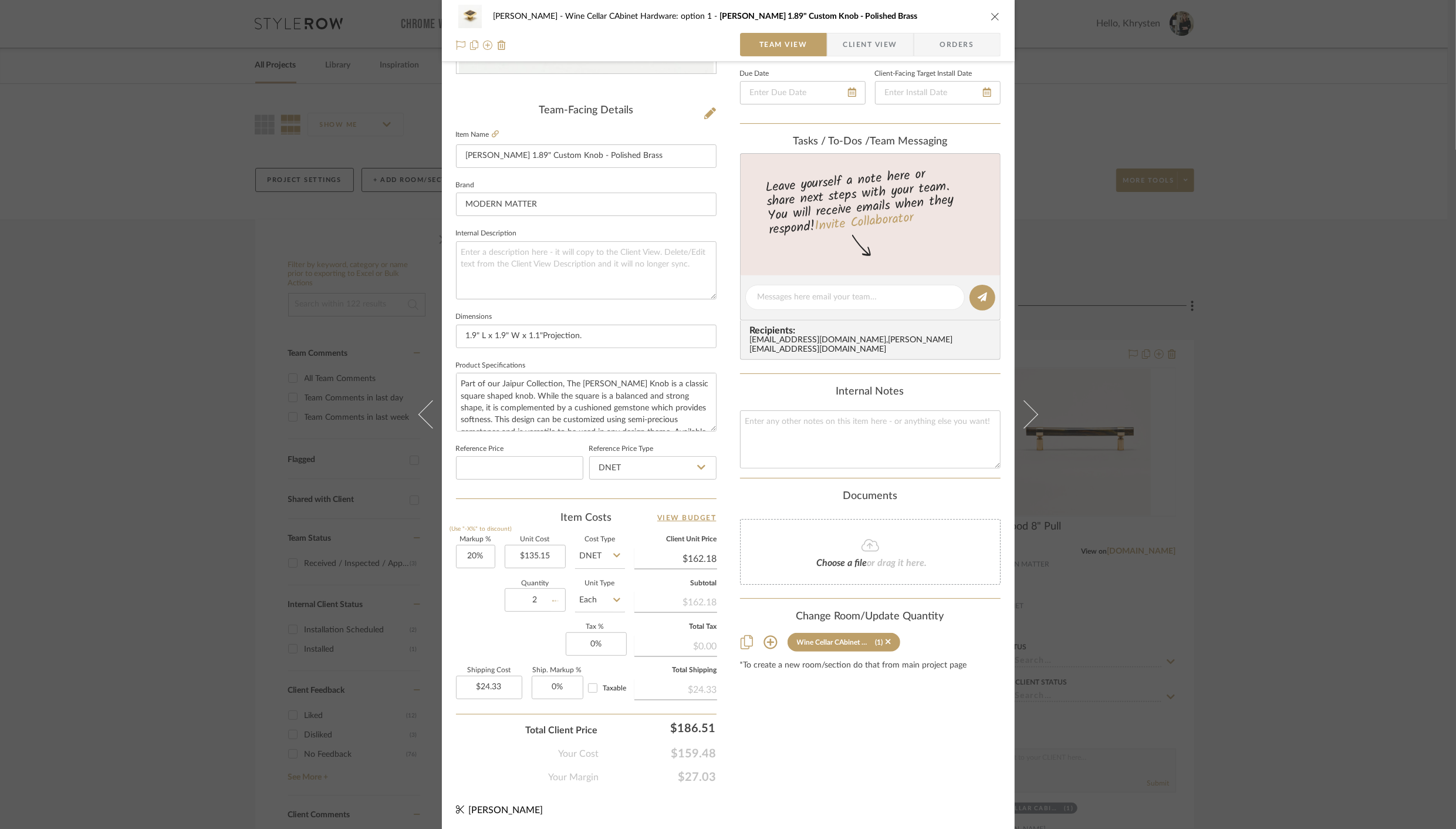
type input "$48.65"
click at [991, 13] on icon "close" at bounding box center [995, 16] width 10 height 10
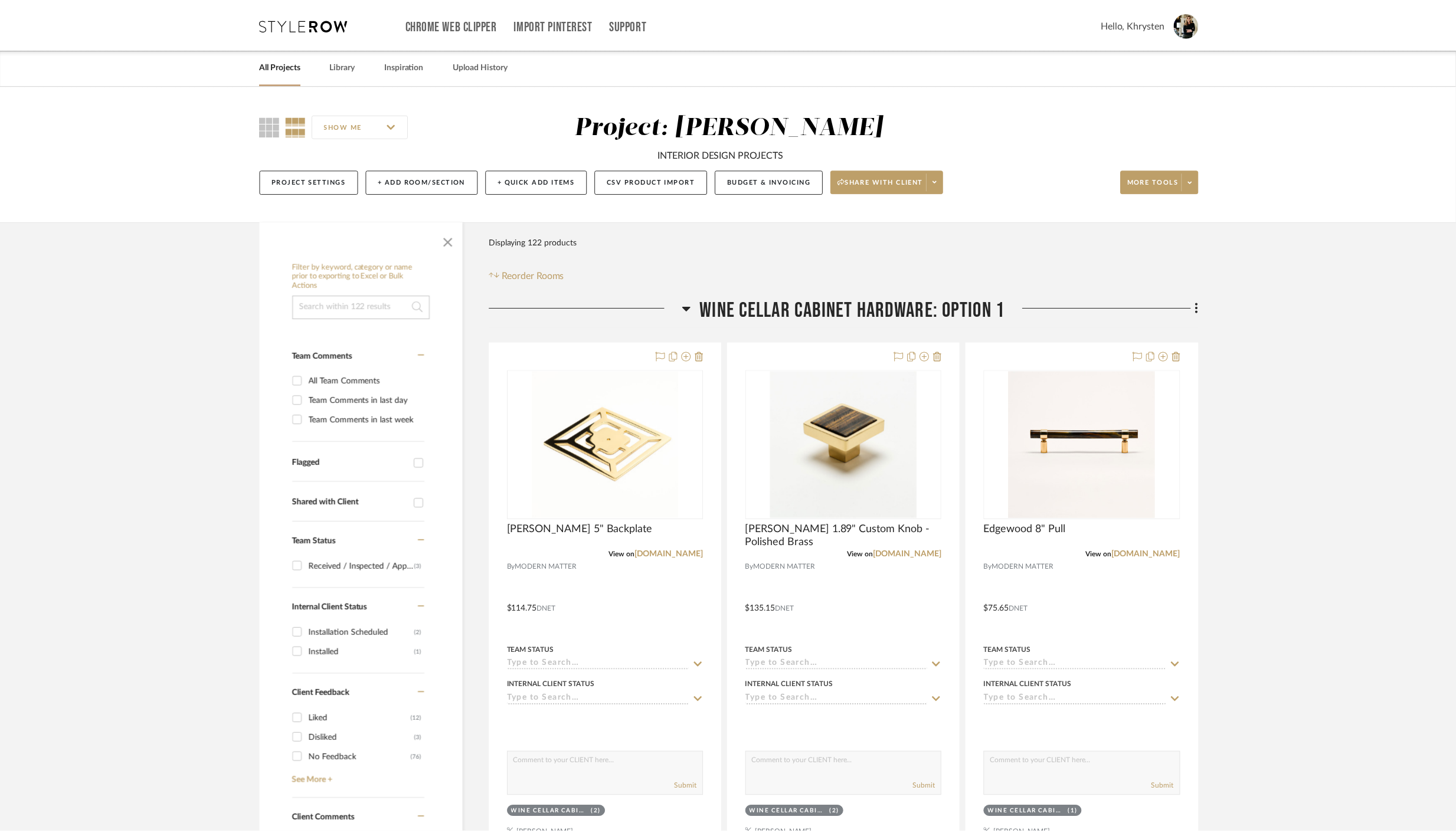
scroll to position [0, 0]
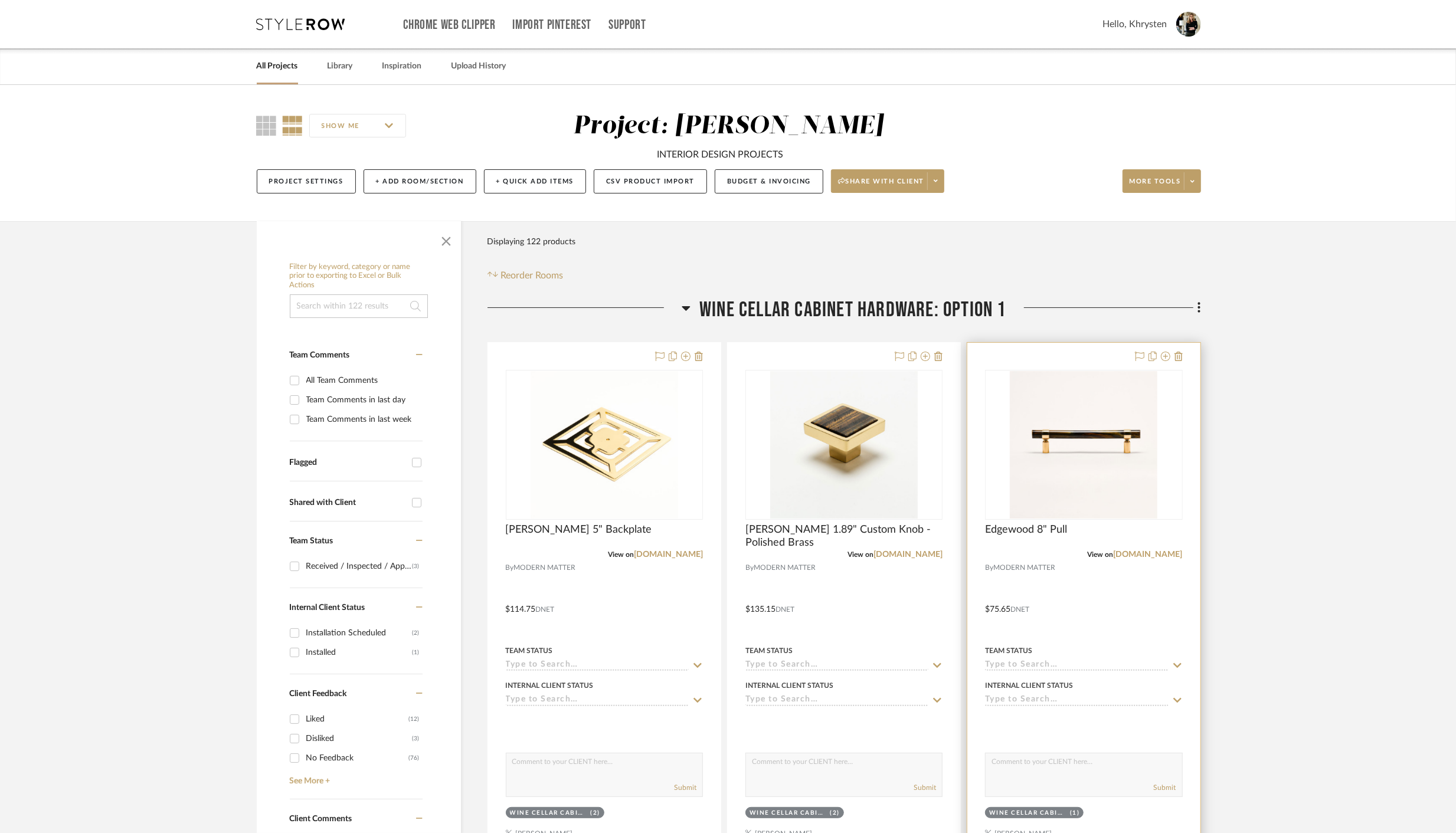
click at [1117, 578] on div at bounding box center [1083, 600] width 233 height 516
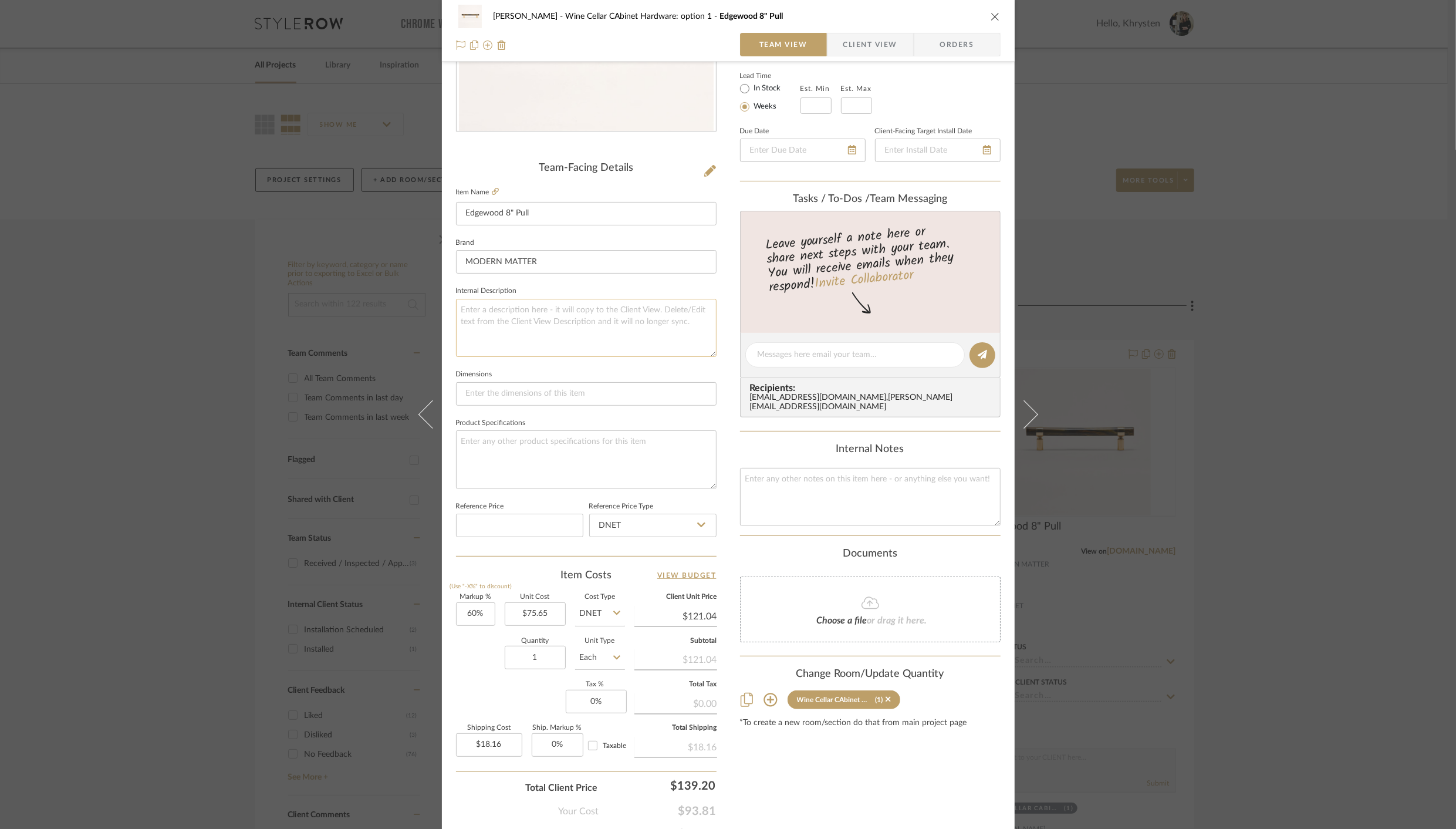
scroll to position [262, 0]
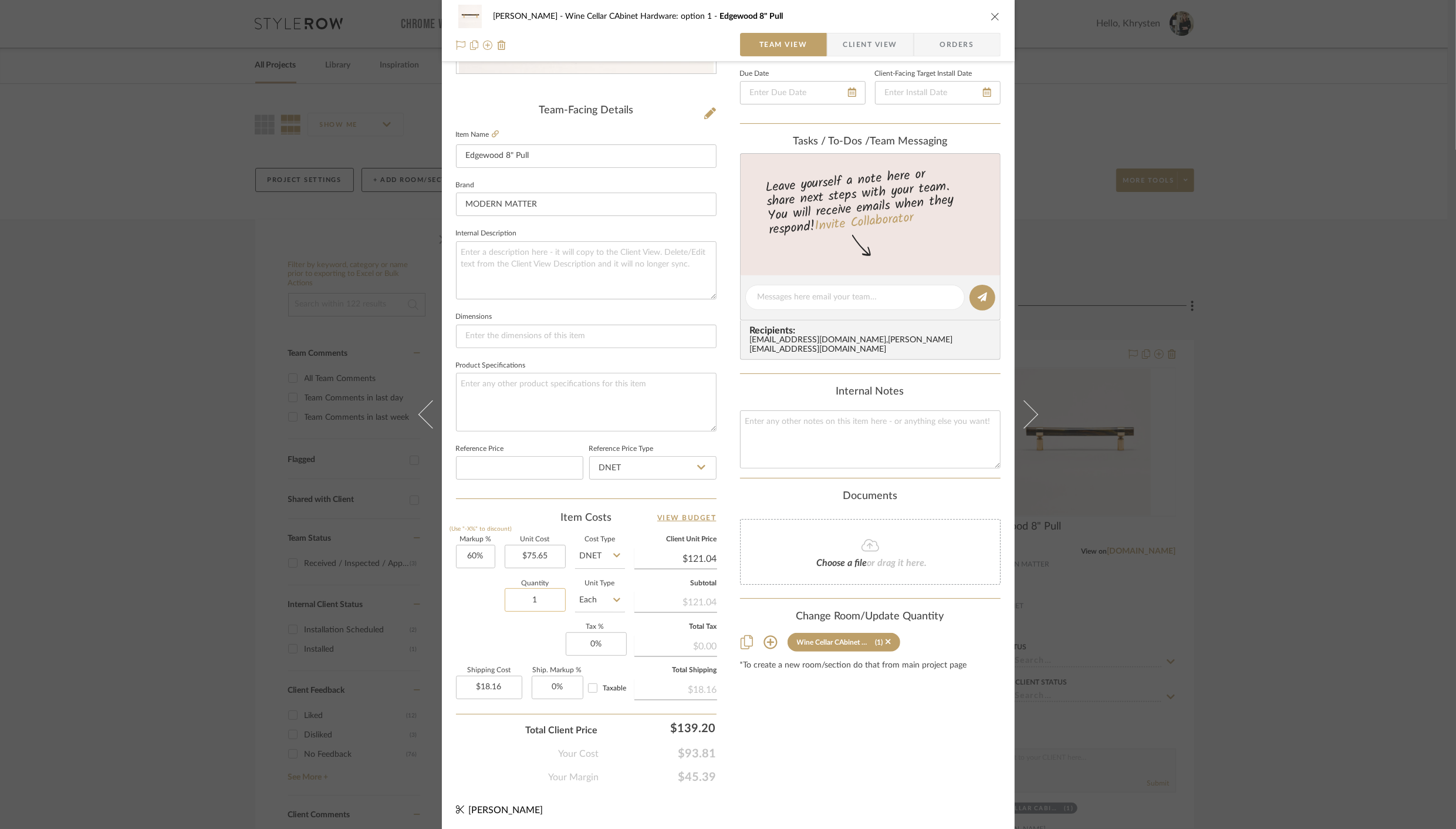
click at [531, 597] on input "1" at bounding box center [535, 600] width 61 height 23
type input "4"
type input "60"
click at [471, 555] on input "60" at bounding box center [476, 556] width 39 height 23
type input "$72.62"
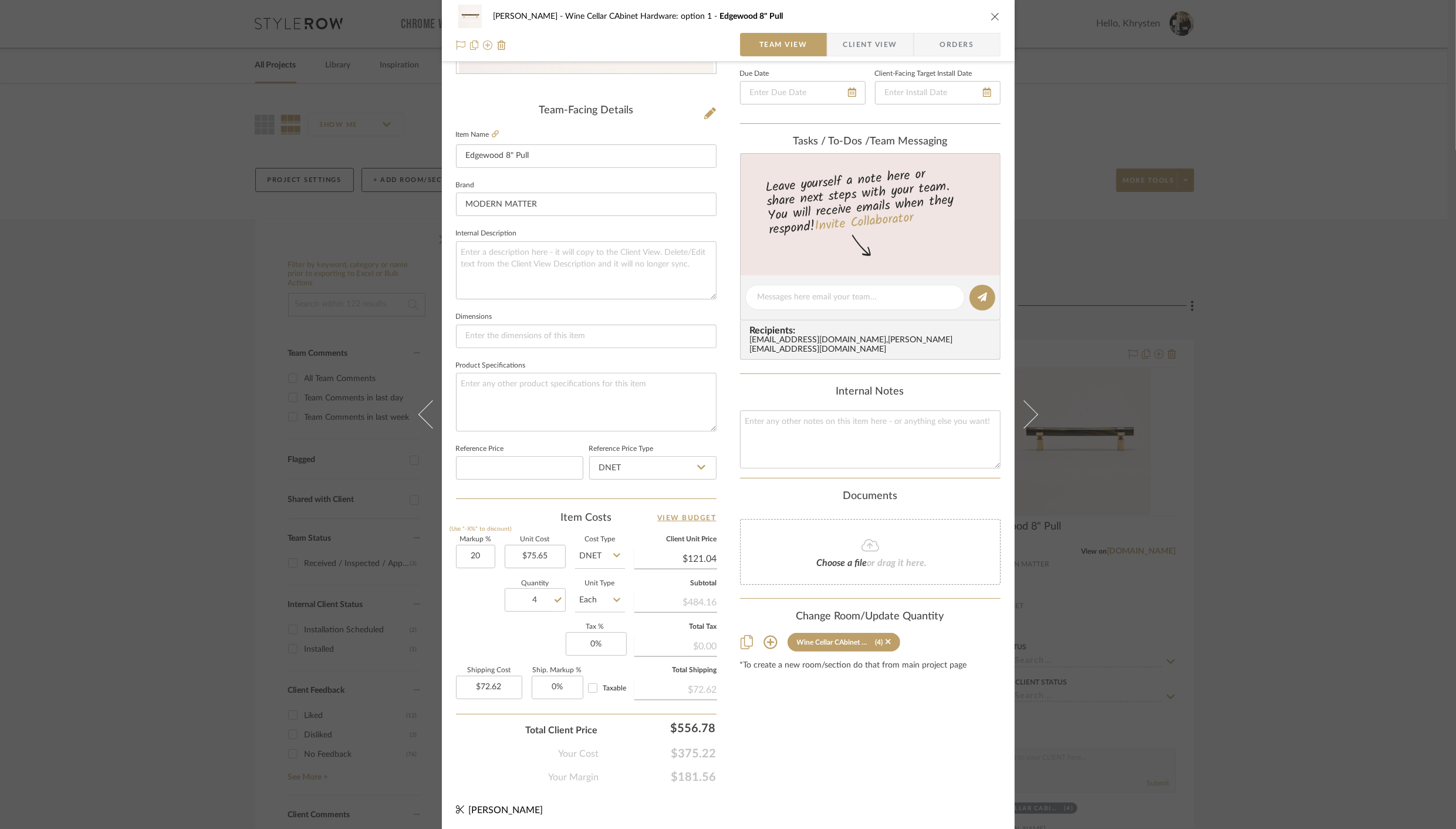
type input "20%"
click at [531, 628] on div "Markup % (Use "-X%" to discount) 20% Unit Cost $75.65 Cost Type DNET Client Uni…" at bounding box center [586, 622] width 261 height 172
type input "$90.78"
type input "$54.47"
click at [993, 16] on icon "close" at bounding box center [995, 16] width 10 height 10
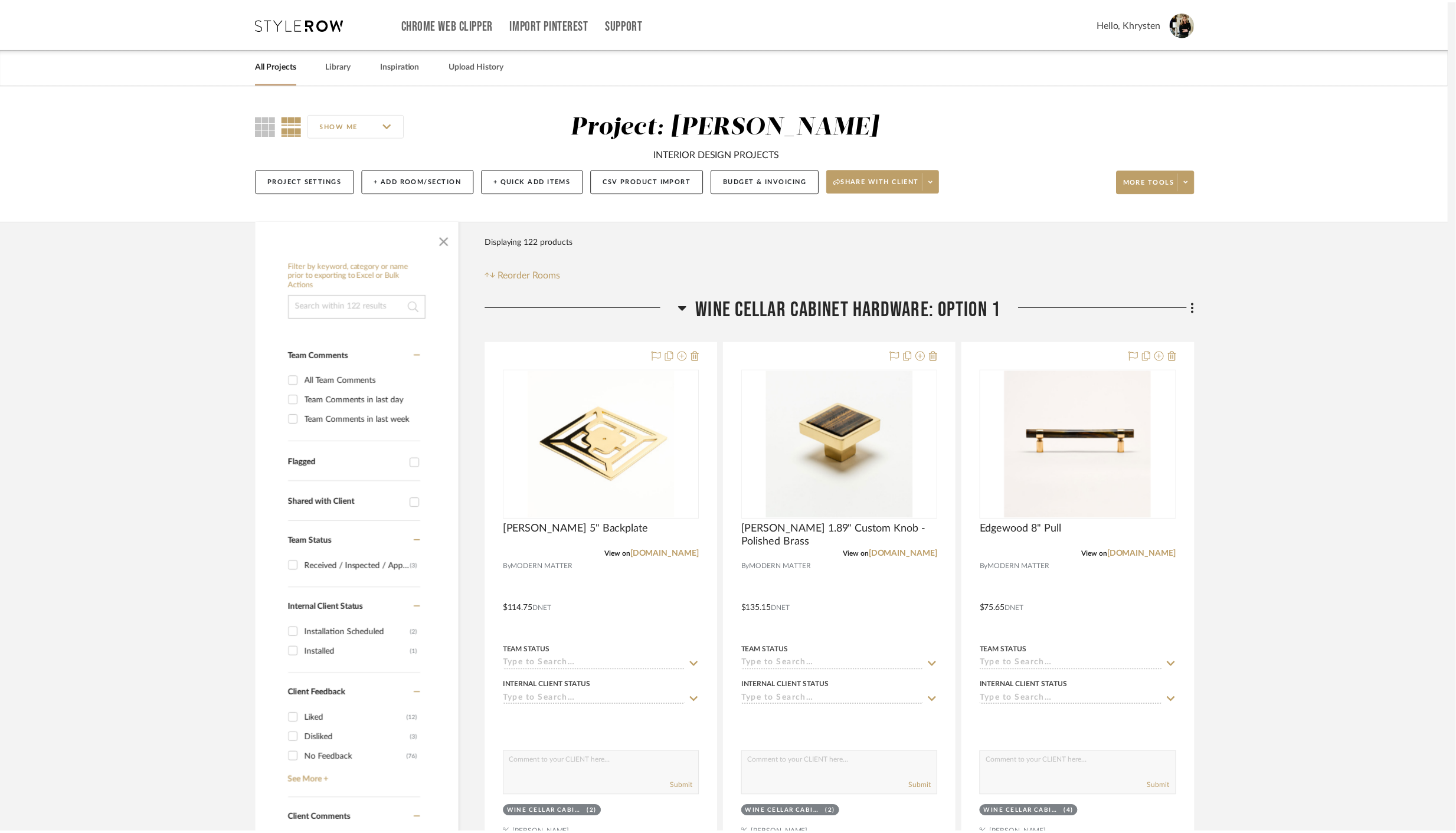
scroll to position [0, 0]
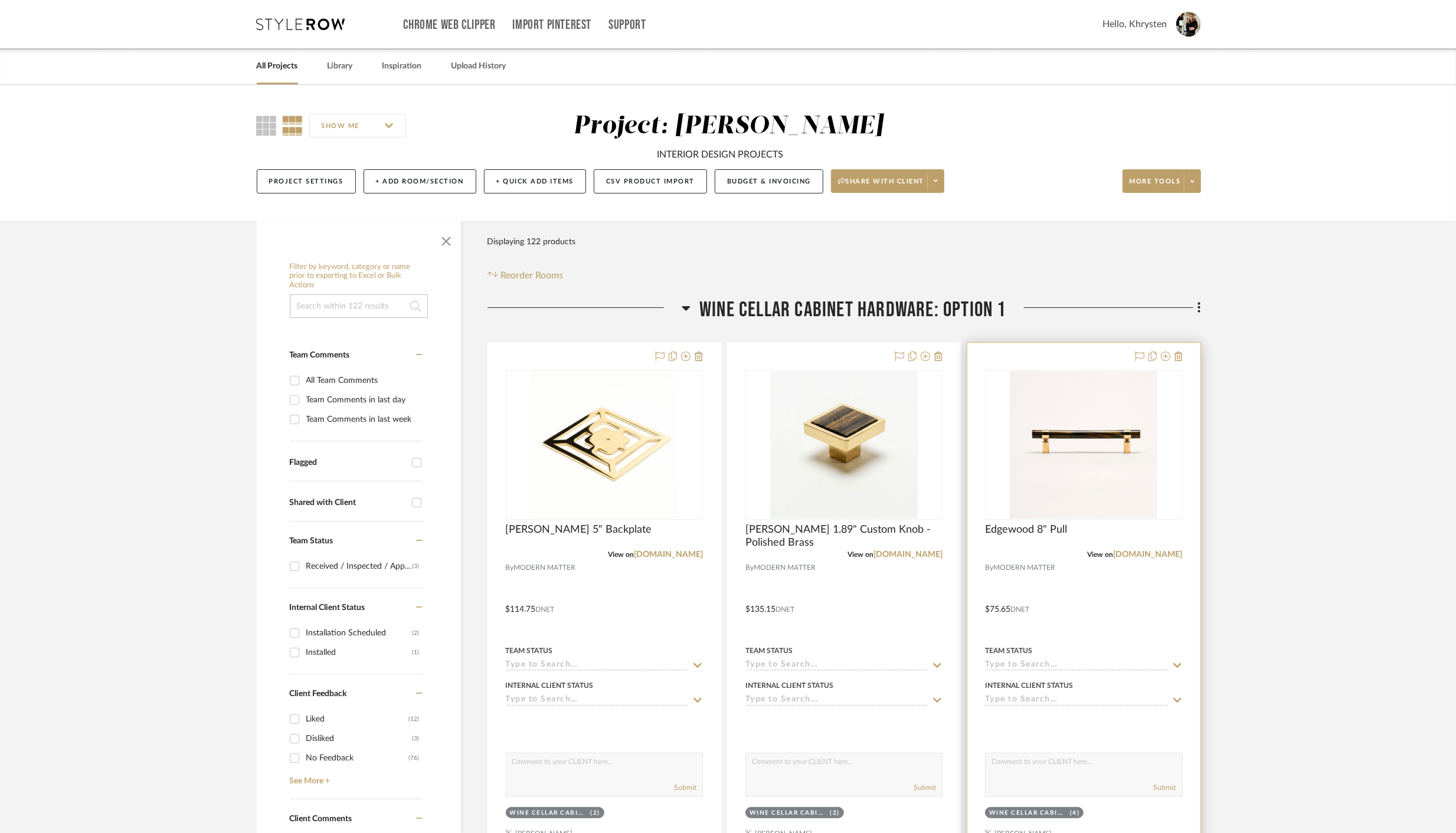
click at [1108, 605] on div at bounding box center [1083, 600] width 233 height 516
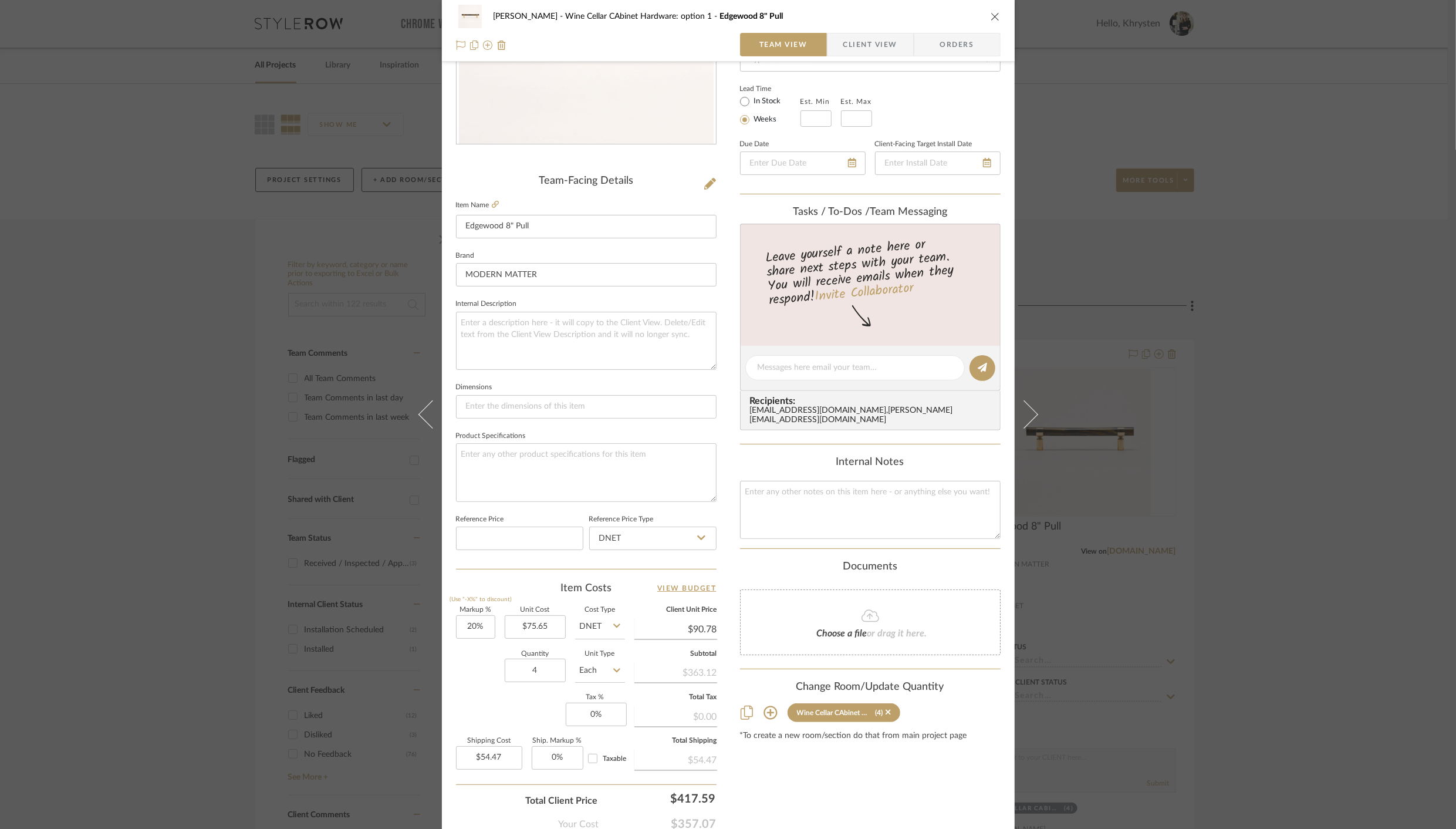
scroll to position [193, 0]
click at [546, 668] on input "4" at bounding box center [535, 669] width 61 height 23
type input "8"
click at [846, 779] on div "Content here copies to Client View - confirm visibility there. Show in Client D…" at bounding box center [870, 370] width 261 height 966
type input "$108.94"
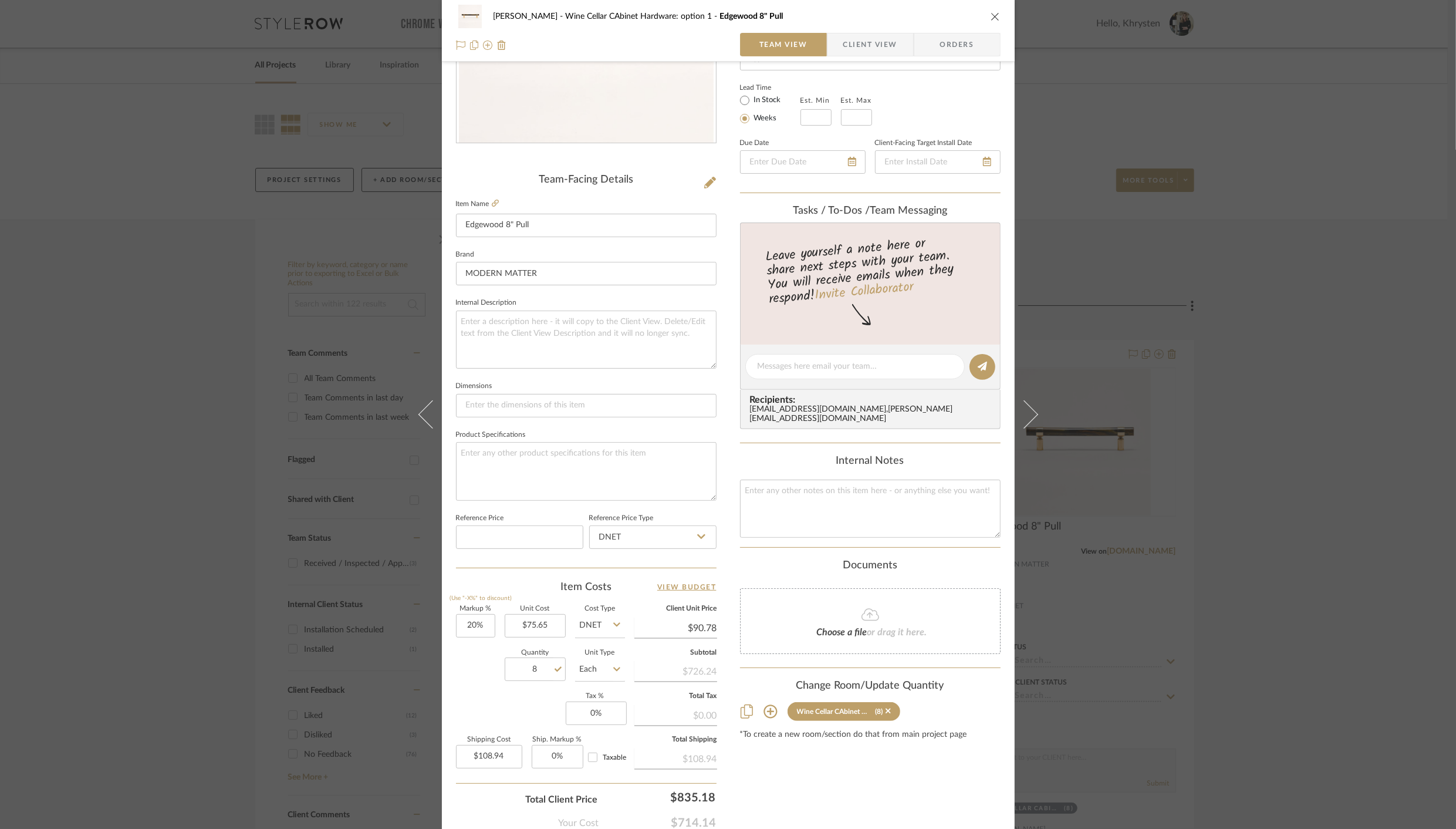
click at [991, 18] on icon "close" at bounding box center [995, 16] width 10 height 10
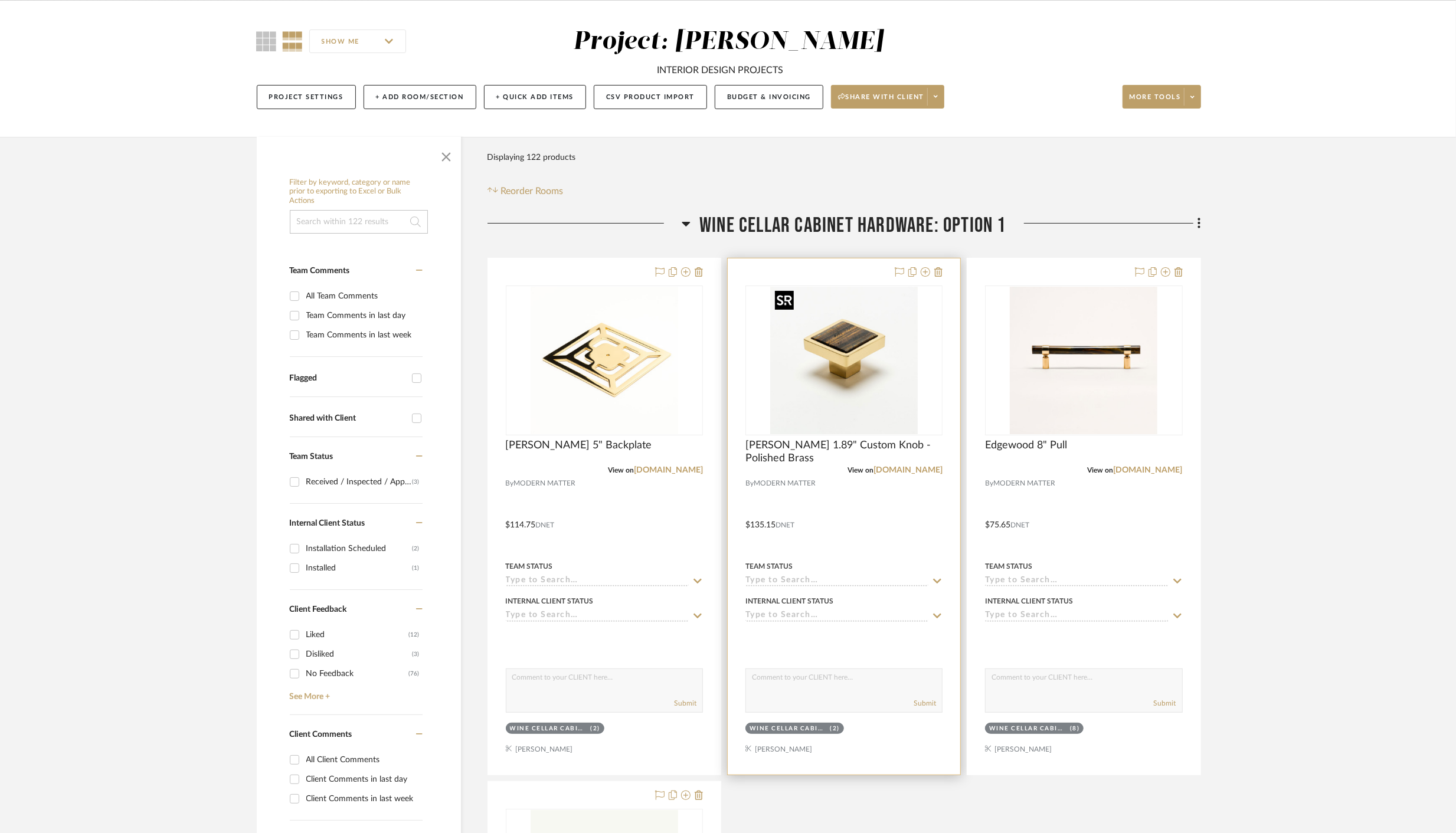
scroll to position [110, 0]
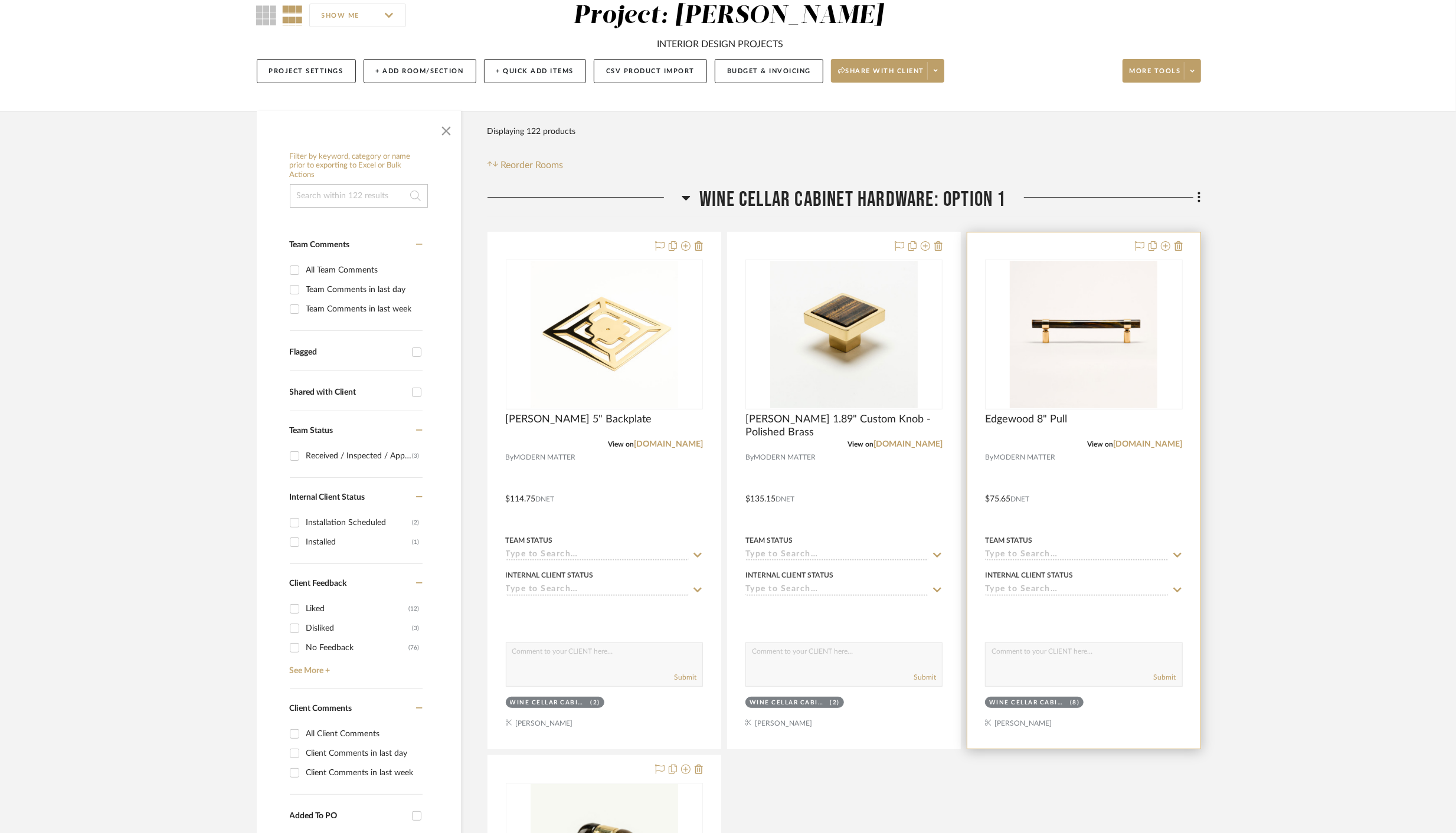
click at [1100, 502] on div at bounding box center [1083, 490] width 233 height 516
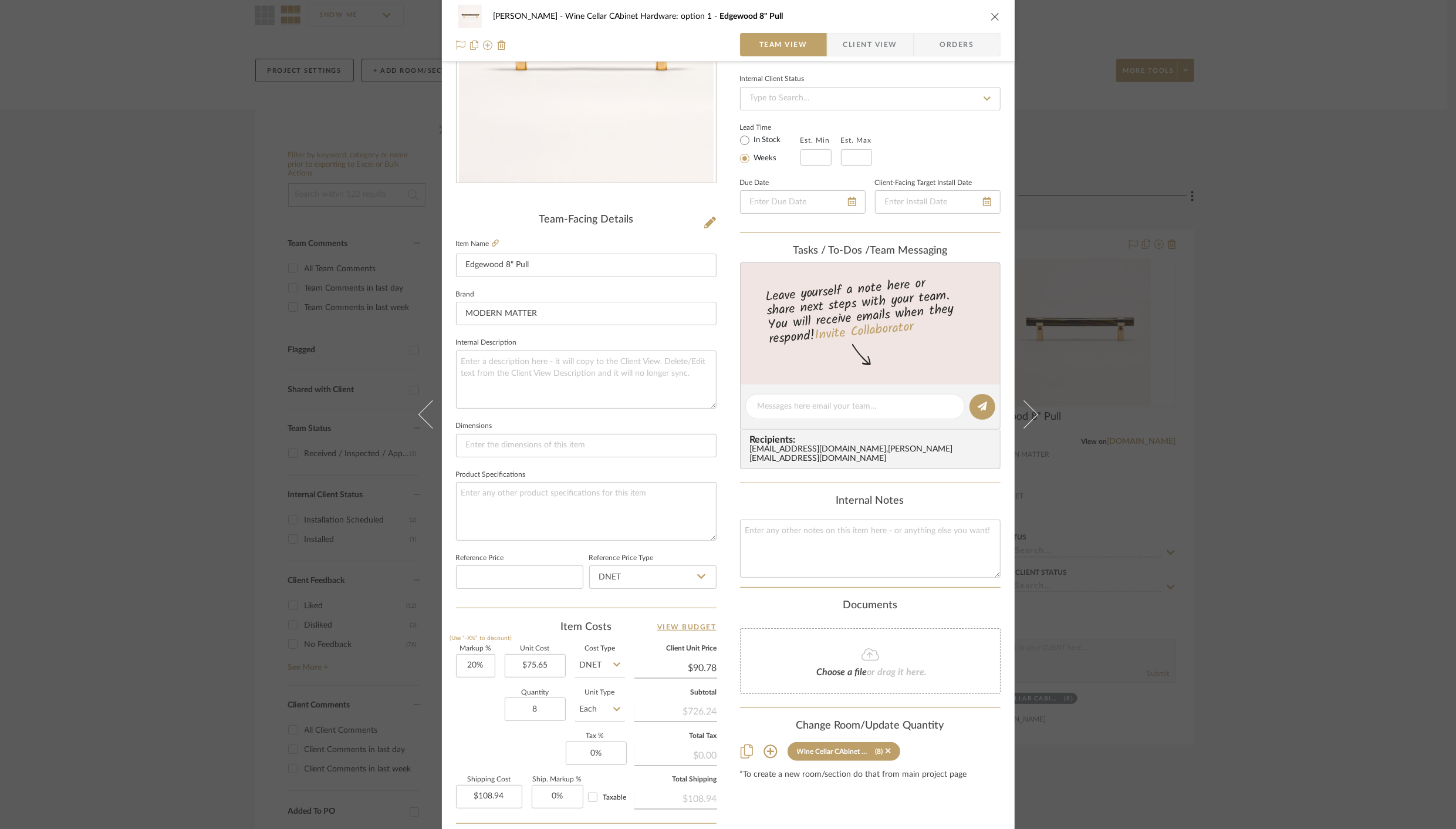
scroll to position [160, 0]
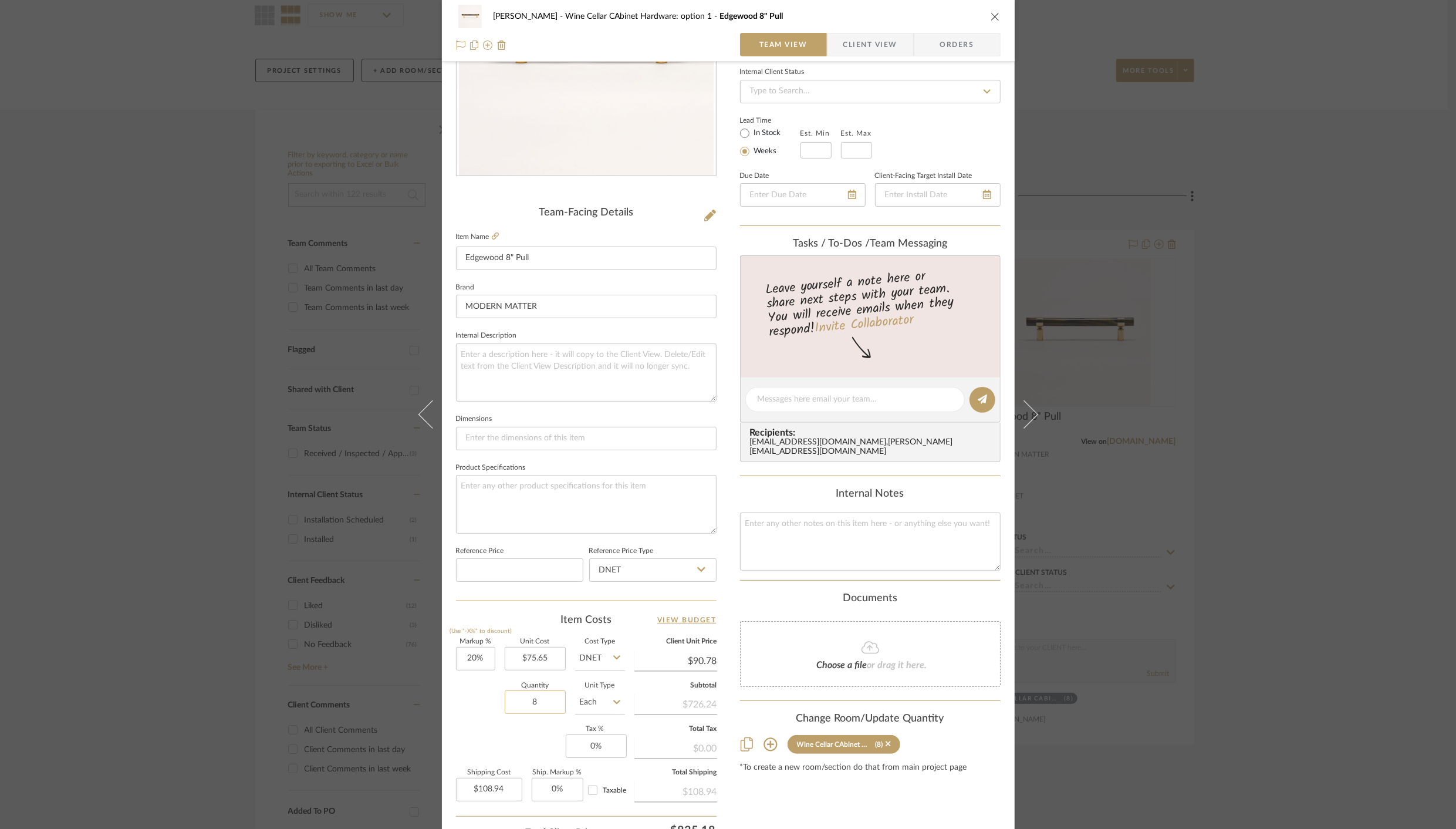
click at [557, 704] on input "8" at bounding box center [535, 702] width 61 height 23
type input "3"
click at [791, 783] on div "Content here copies to Client View - confirm visibility there. Show in Client D…" at bounding box center [870, 404] width 261 height 966
type input "$40.85"
click at [993, 12] on icon "close" at bounding box center [995, 16] width 10 height 10
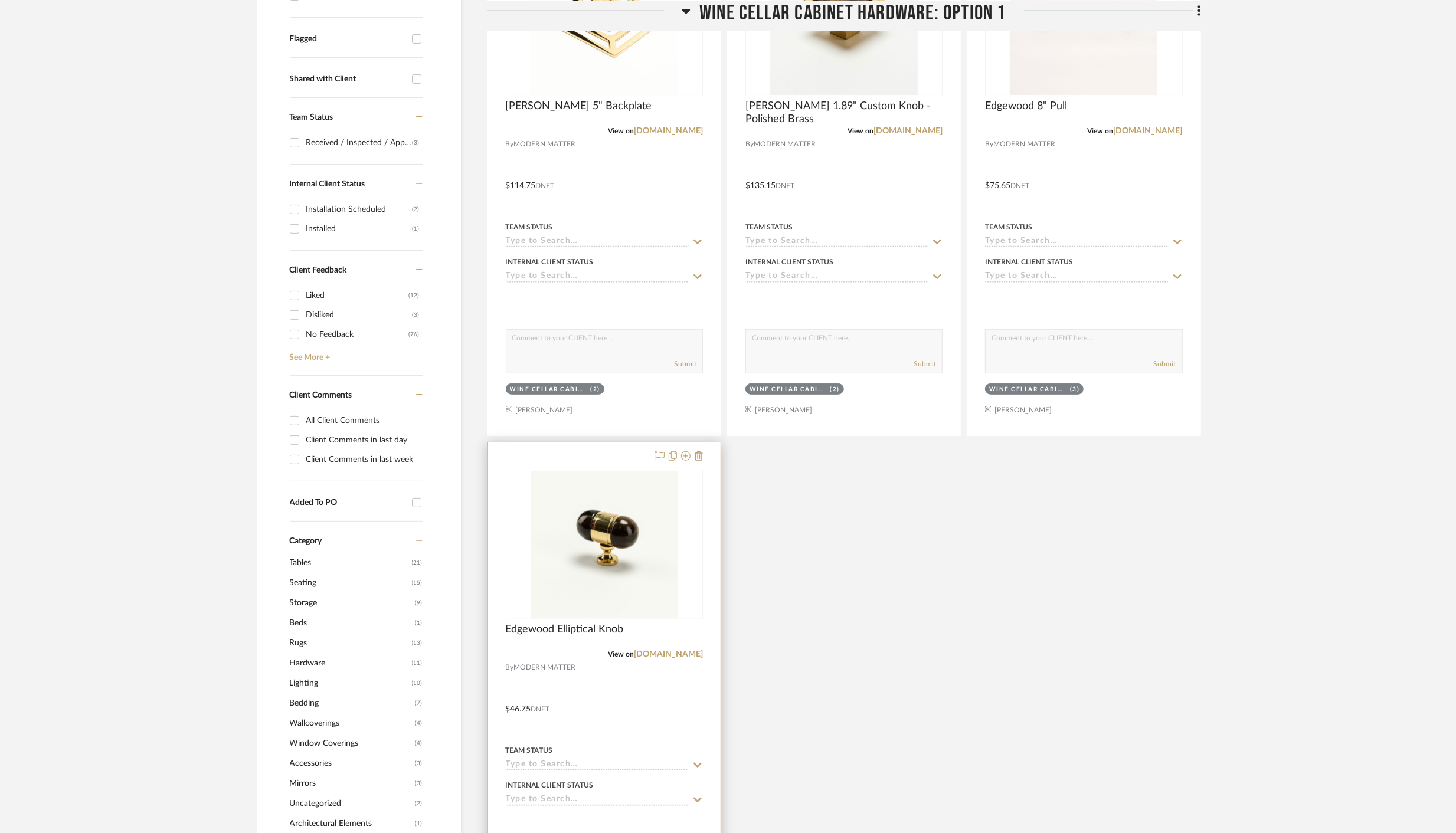
scroll to position [424, 0]
click at [602, 696] on div at bounding box center [604, 700] width 233 height 516
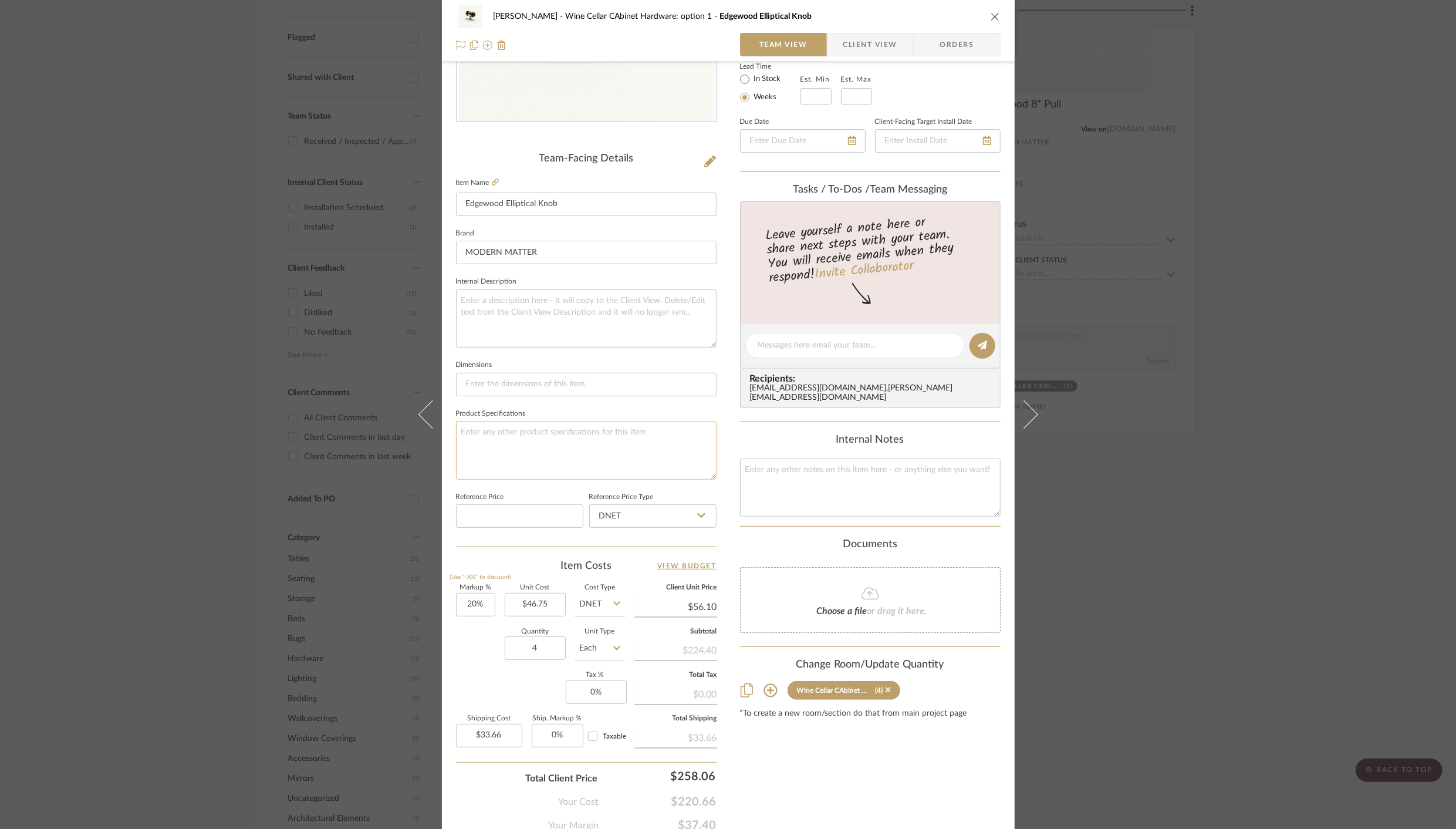
scroll to position [220, 0]
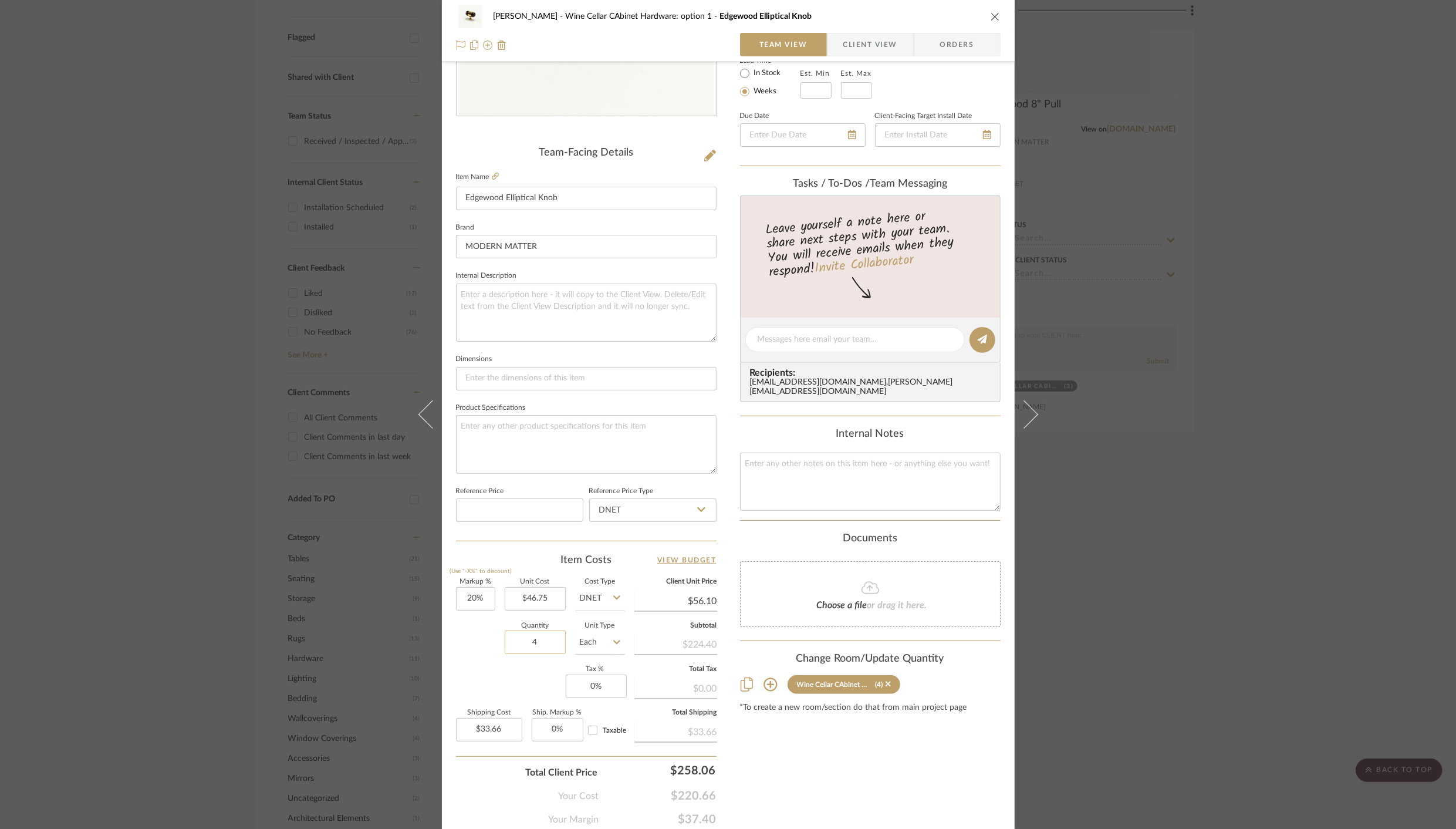
click at [531, 641] on input "4" at bounding box center [535, 642] width 61 height 23
type input "8"
click at [809, 762] on div "Content here copies to Client View - confirm visibility there. Show in Client D…" at bounding box center [870, 344] width 261 height 966
type input "$67.32"
click at [995, 15] on icon "close" at bounding box center [995, 16] width 10 height 10
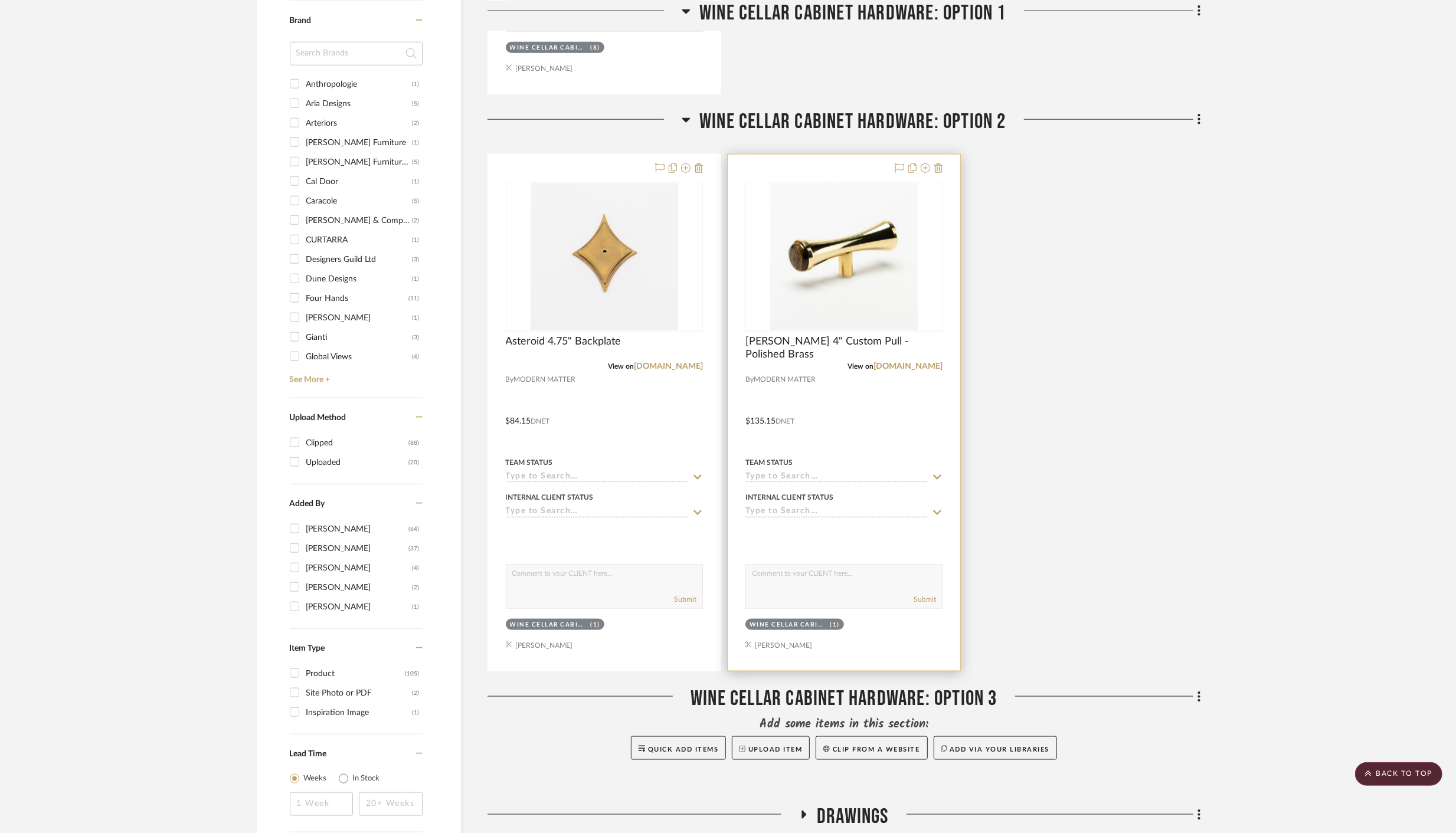
scroll to position [1293, 0]
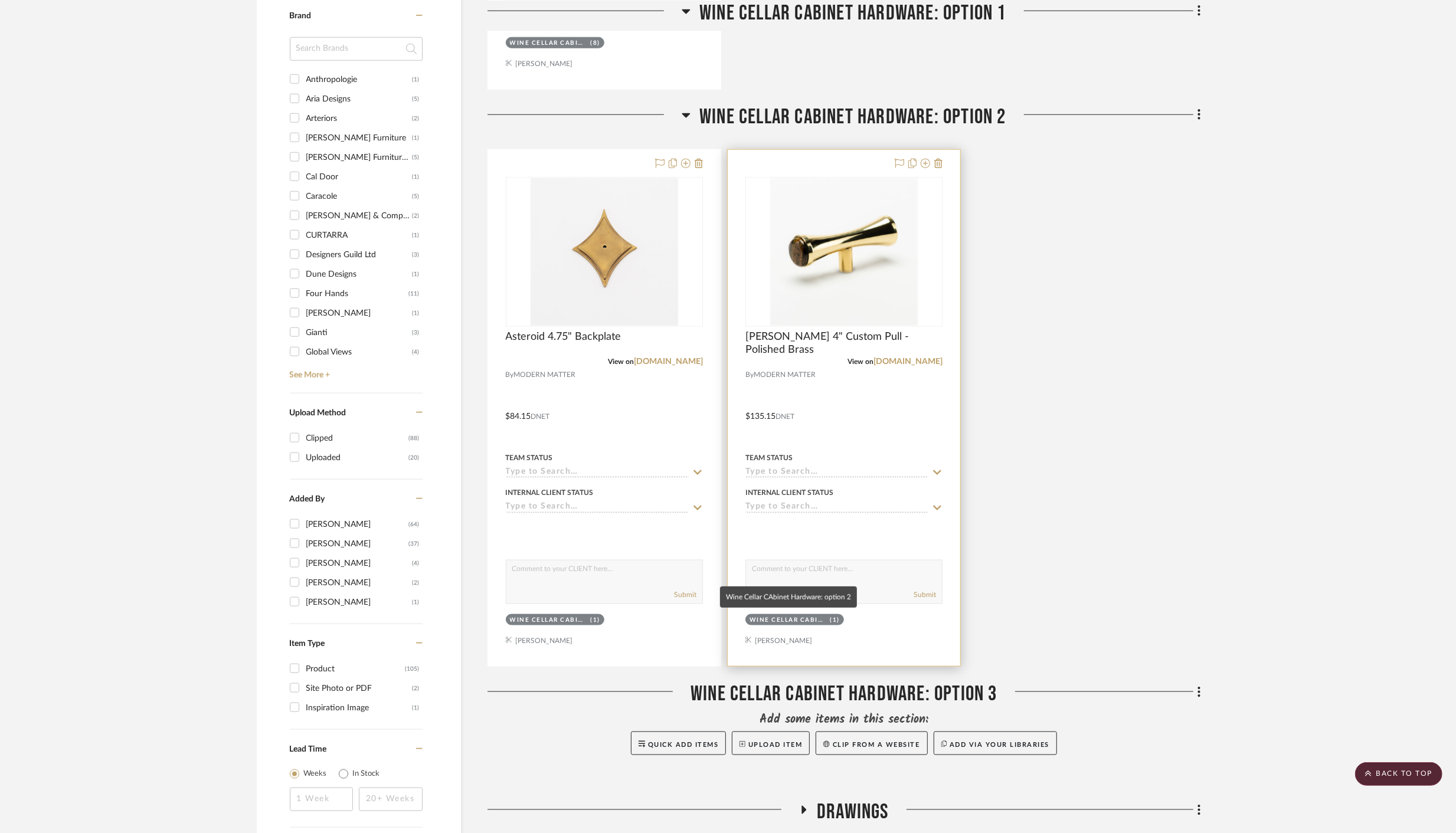
click at [804, 616] on div "Wine Cellar CAbinet Hardware: option 2" at bounding box center [788, 620] width 78 height 9
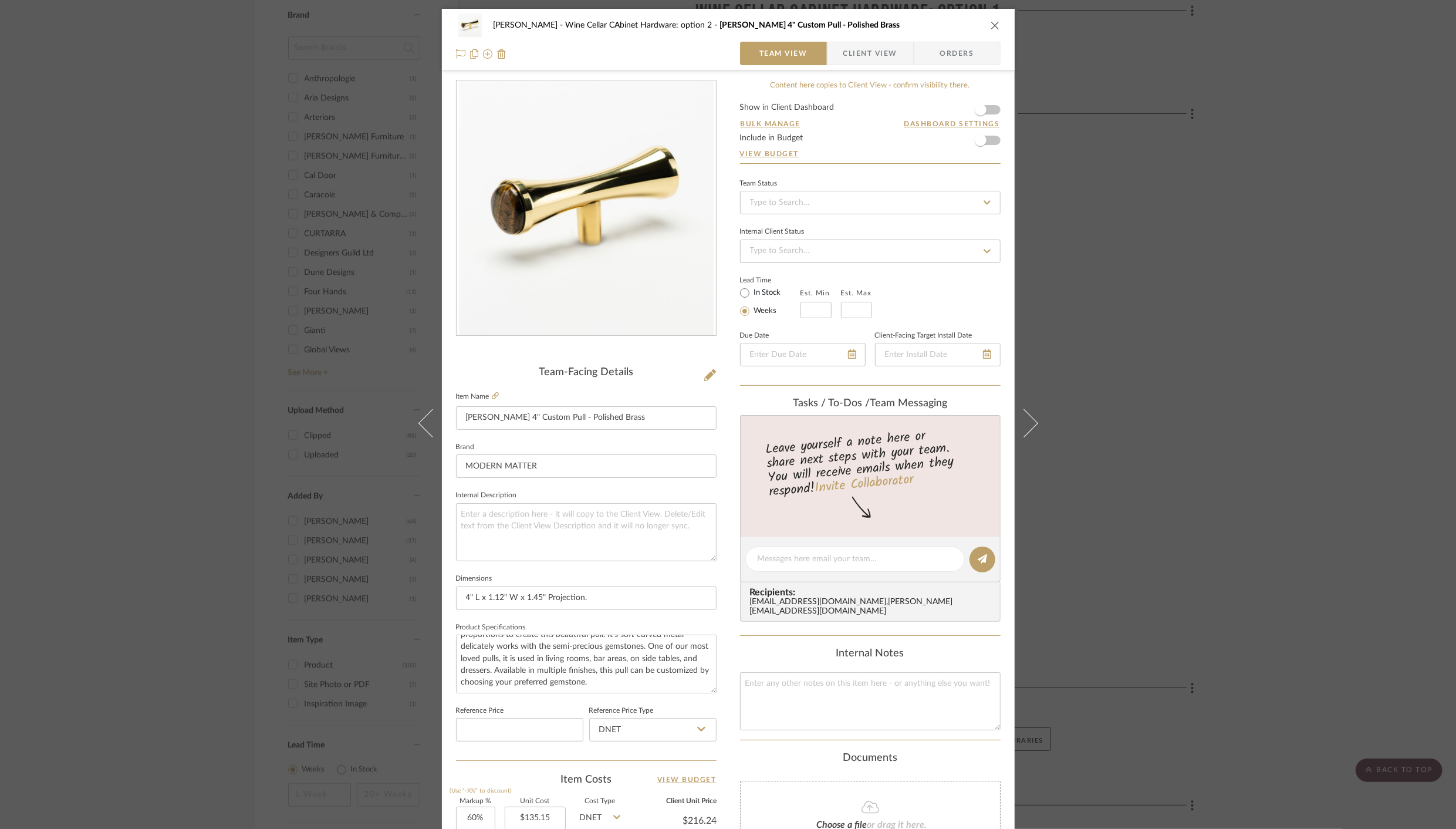
scroll to position [262, 0]
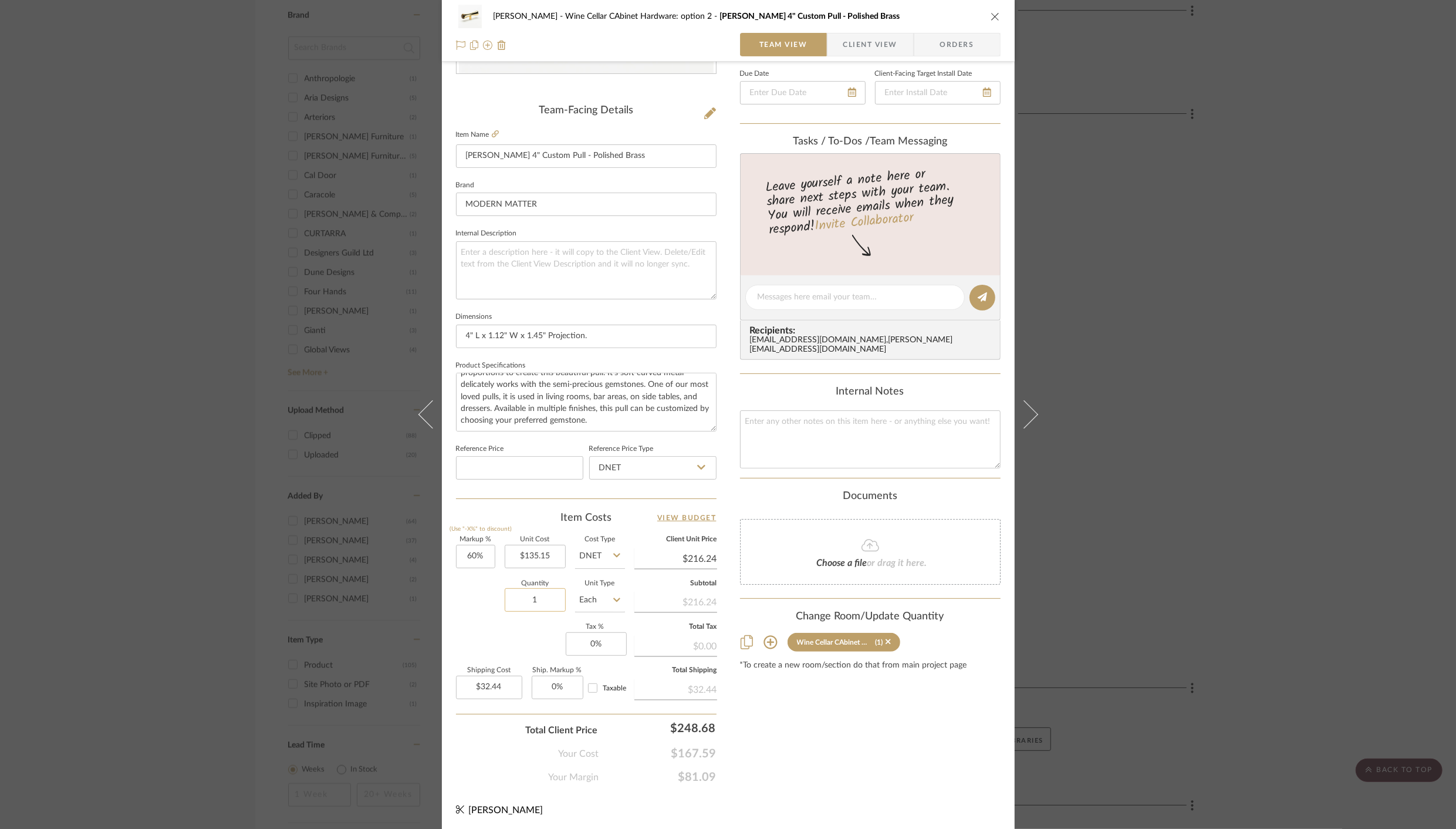
click at [523, 601] on input "1" at bounding box center [535, 600] width 61 height 23
type input "8"
type input "60"
click at [461, 554] on input "60" at bounding box center [476, 556] width 39 height 23
type input "$259.49"
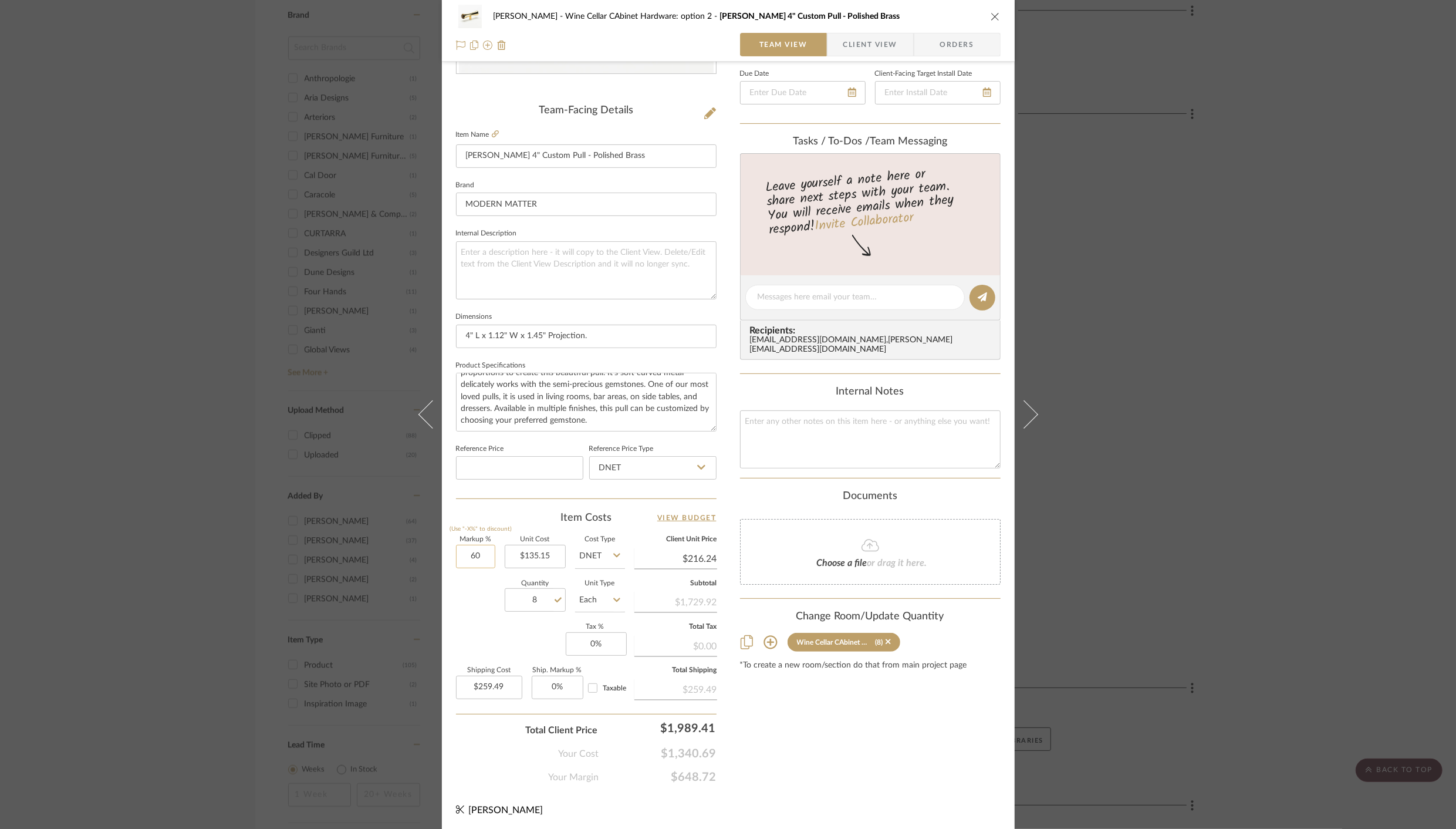
click at [461, 554] on input "60" at bounding box center [476, 556] width 39 height 23
type input "20"
type input "135.15"
type input "20%"
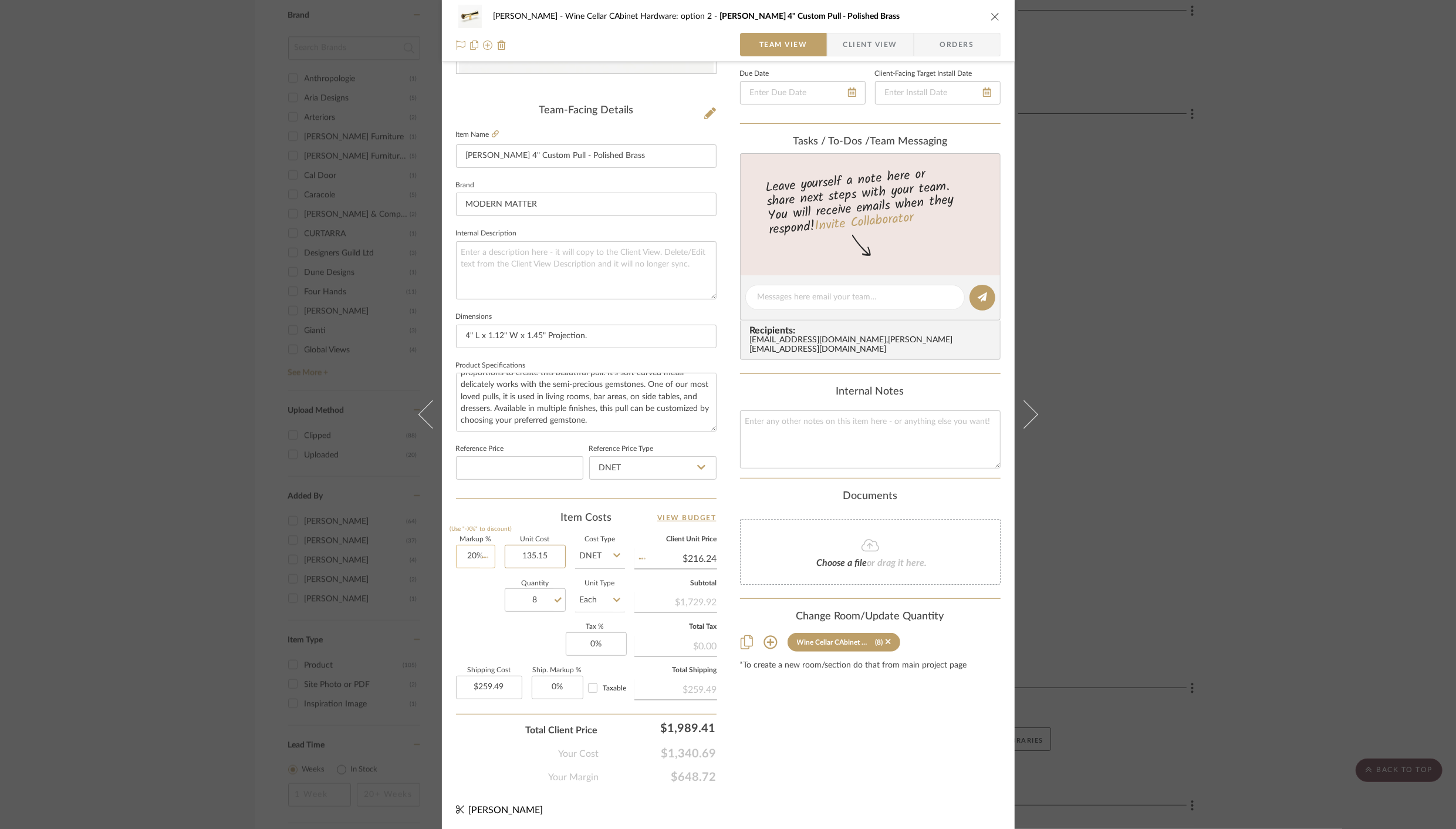
type input "$162.18"
type input "$194.62"
type input "$135.15"
click at [789, 725] on div "Content here copies to Client View - confirm visibility there. Show in Client D…" at bounding box center [870, 302] width 261 height 966
click at [991, 15] on icon "close" at bounding box center [995, 16] width 10 height 10
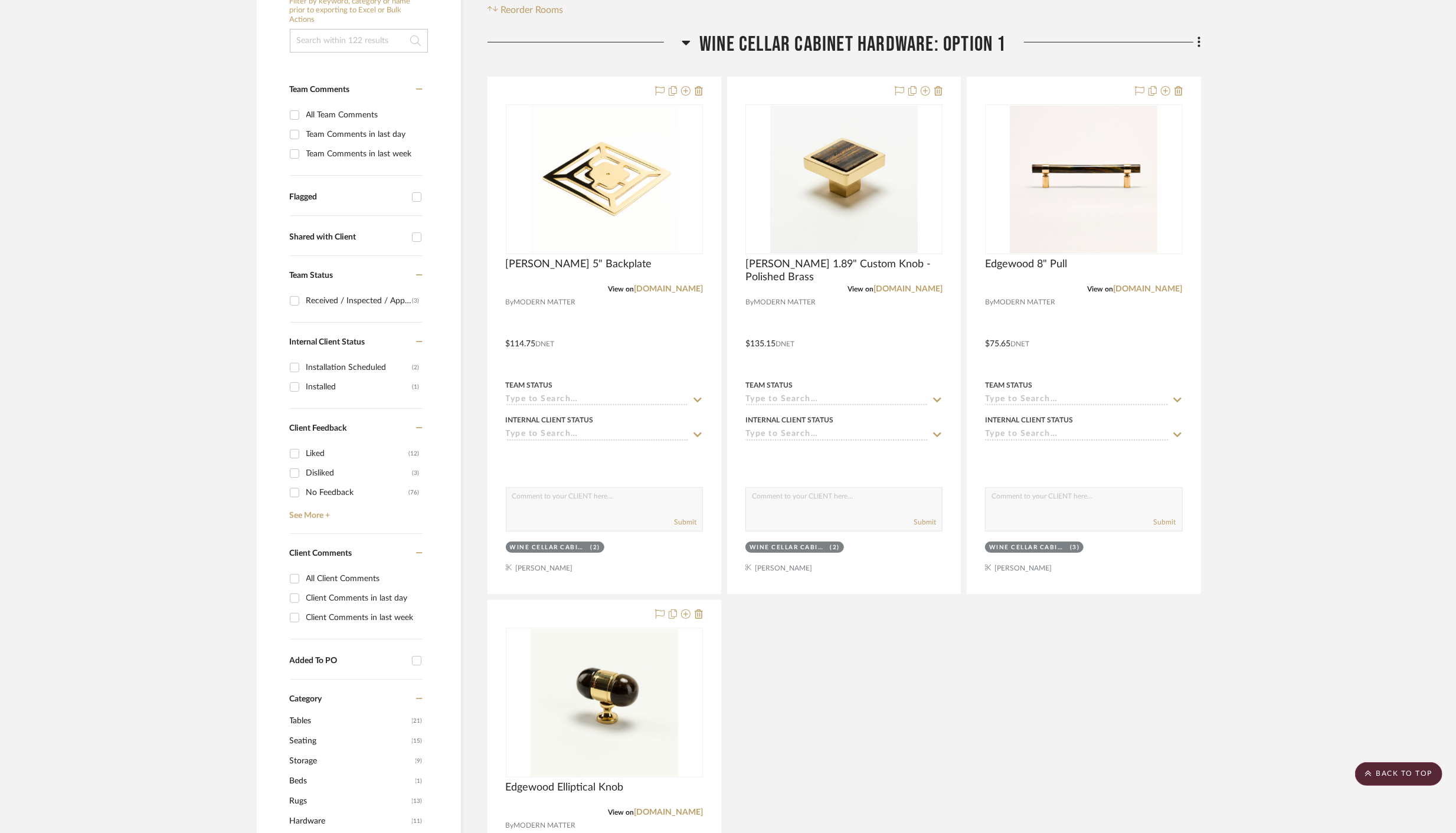
scroll to position [0, 0]
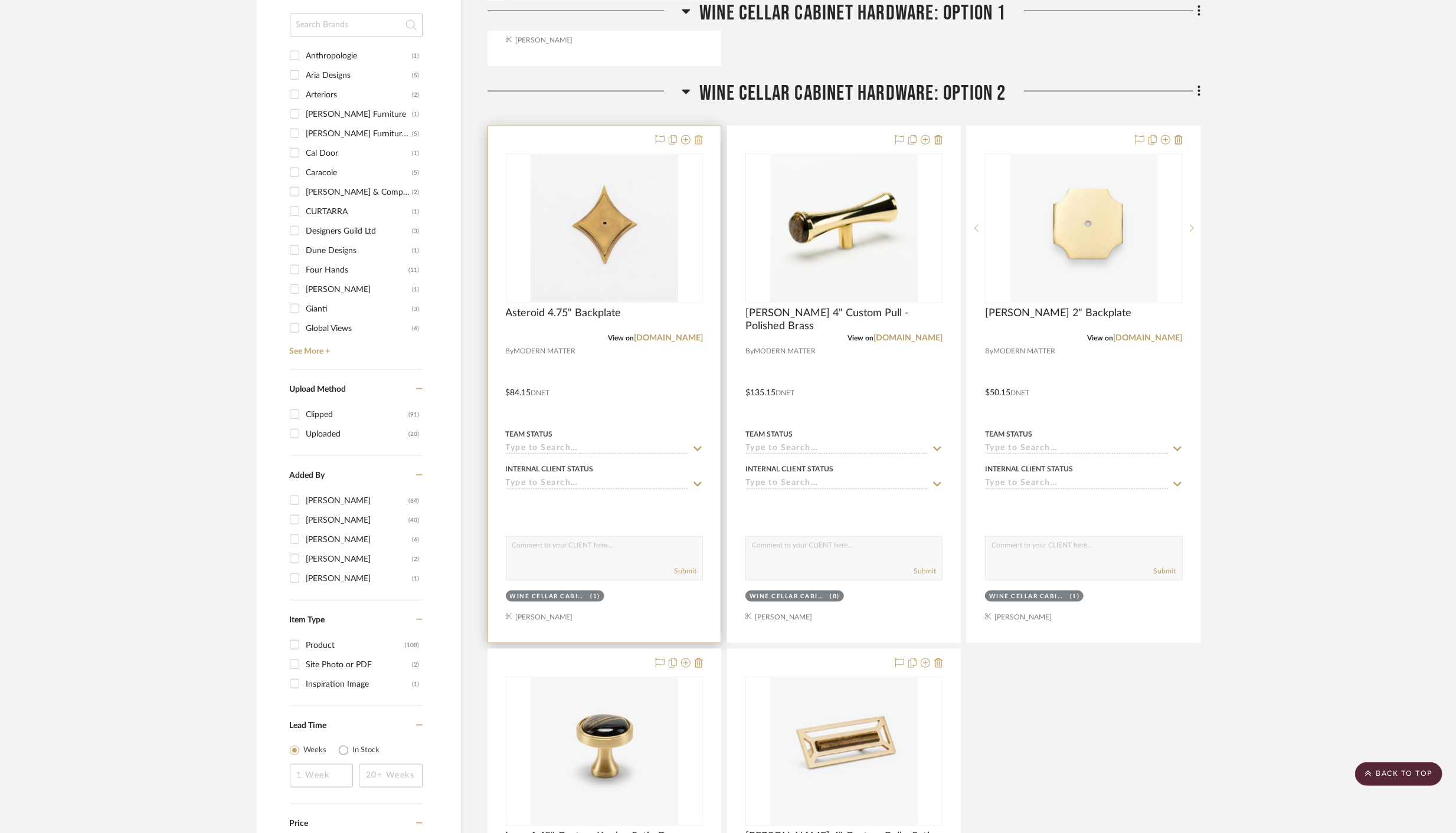
scroll to position [1314, 0]
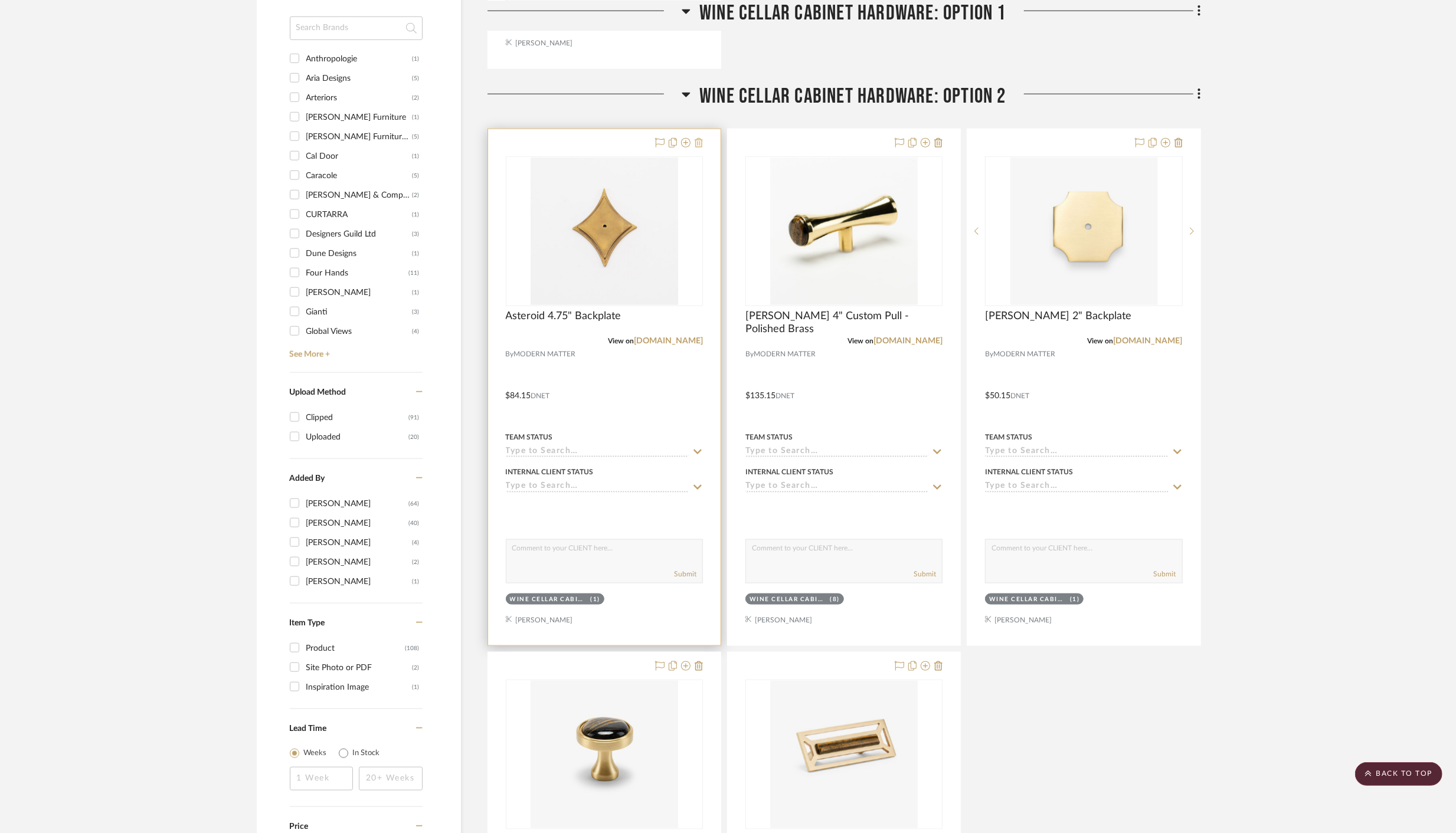
click at [699, 138] on icon at bounding box center [699, 143] width 8 height 10
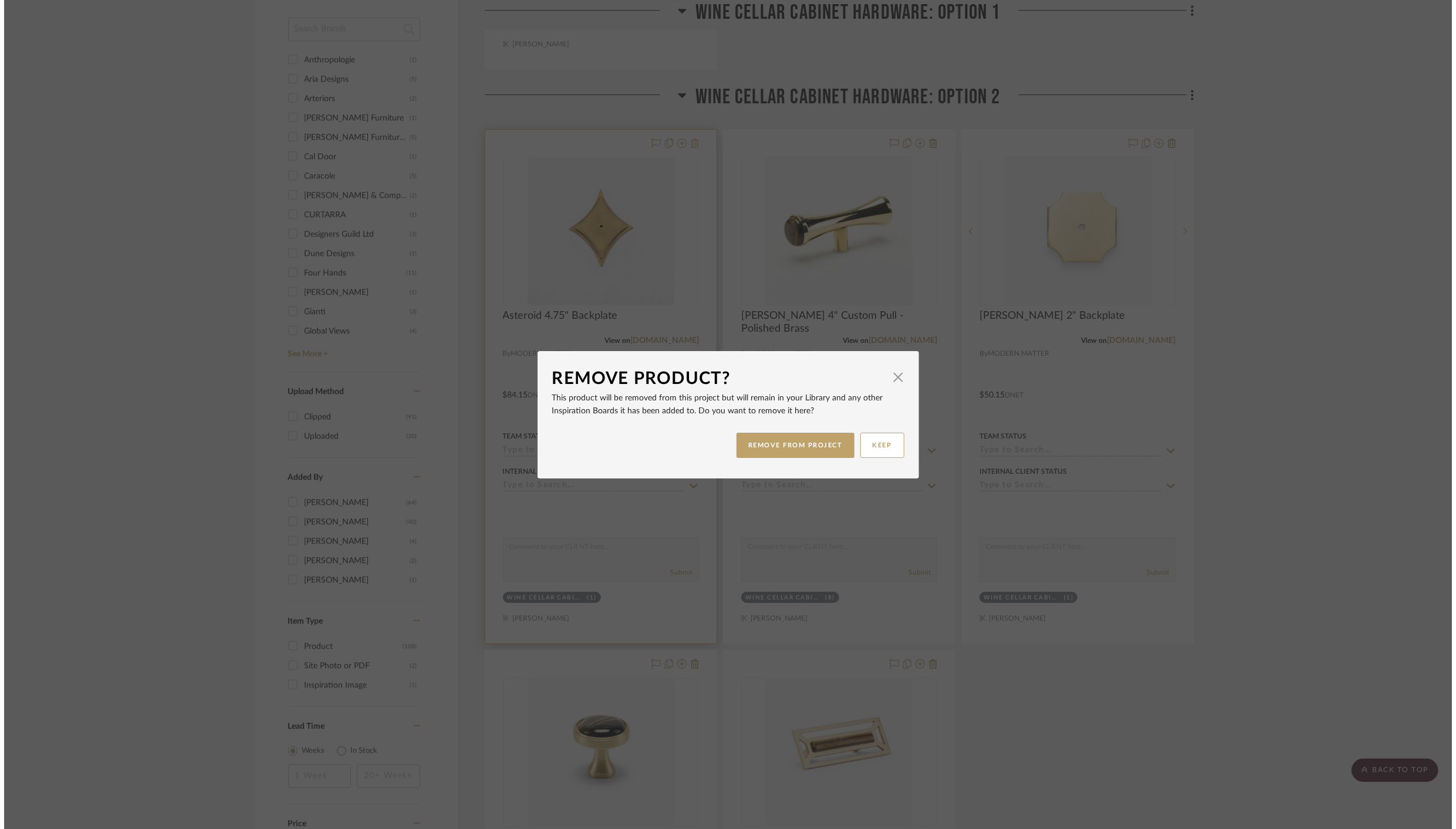
scroll to position [0, 0]
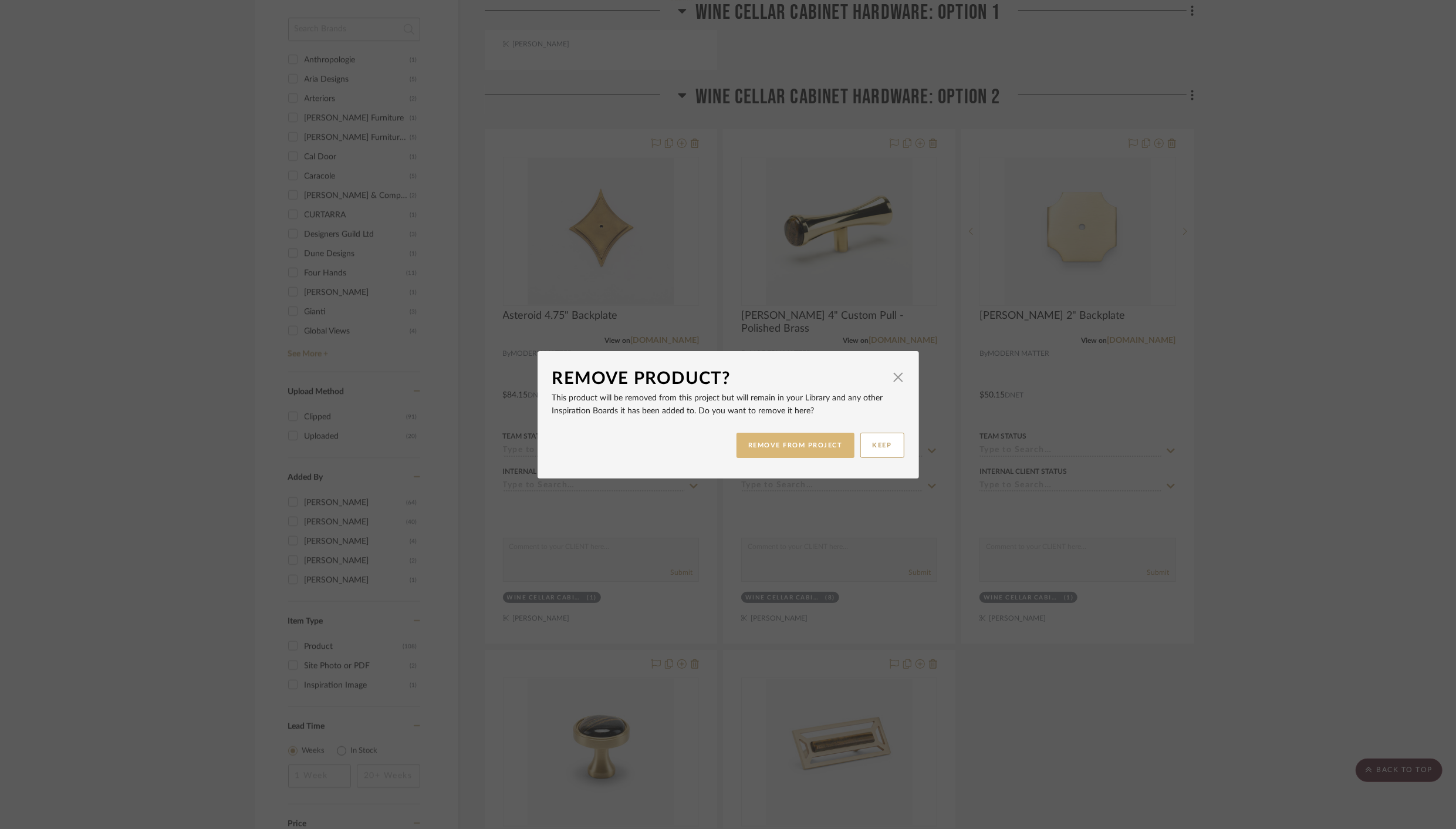
click at [807, 435] on button "REMOVE FROM PROJECT" at bounding box center [795, 445] width 118 height 25
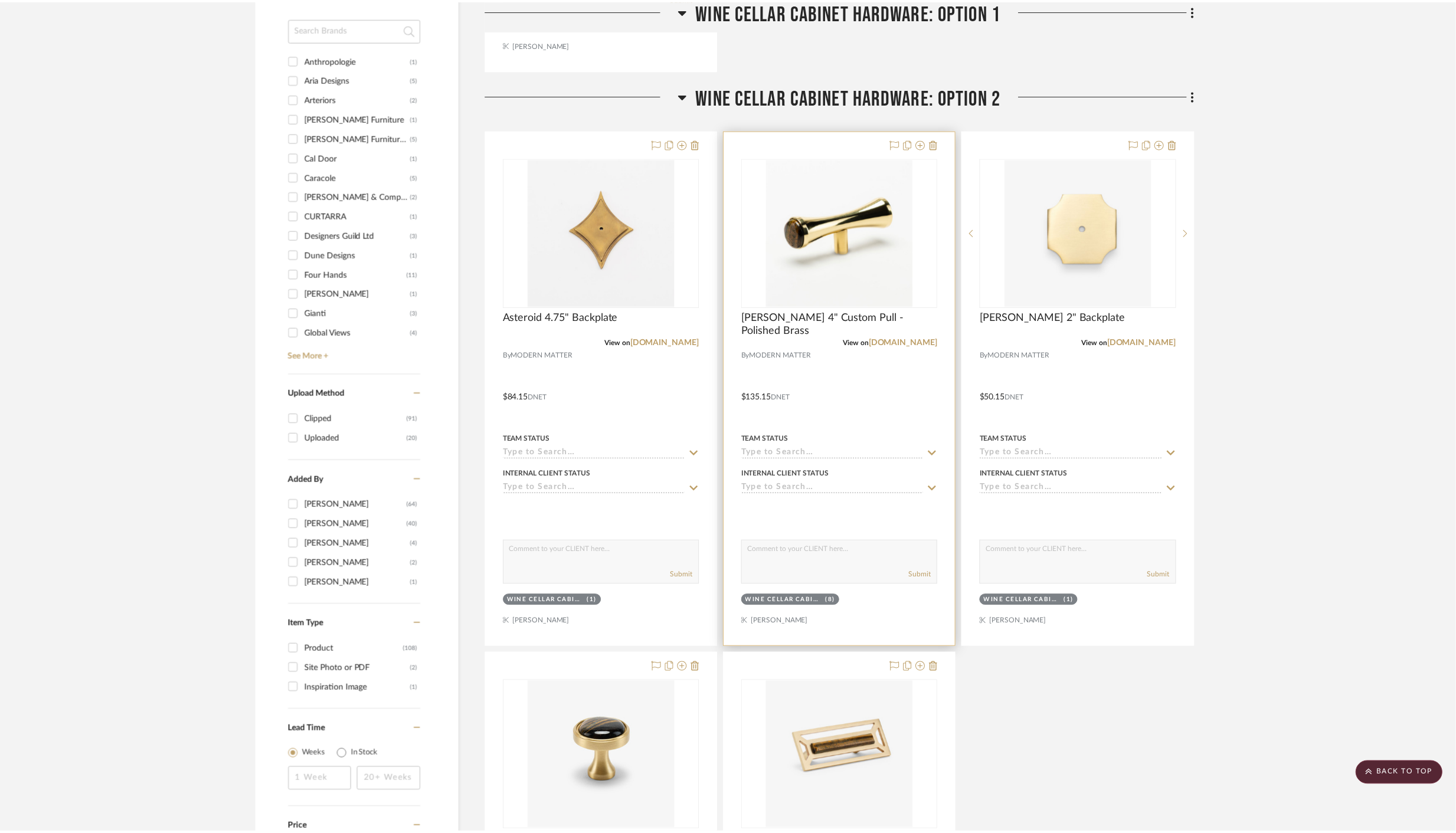
scroll to position [1312, 0]
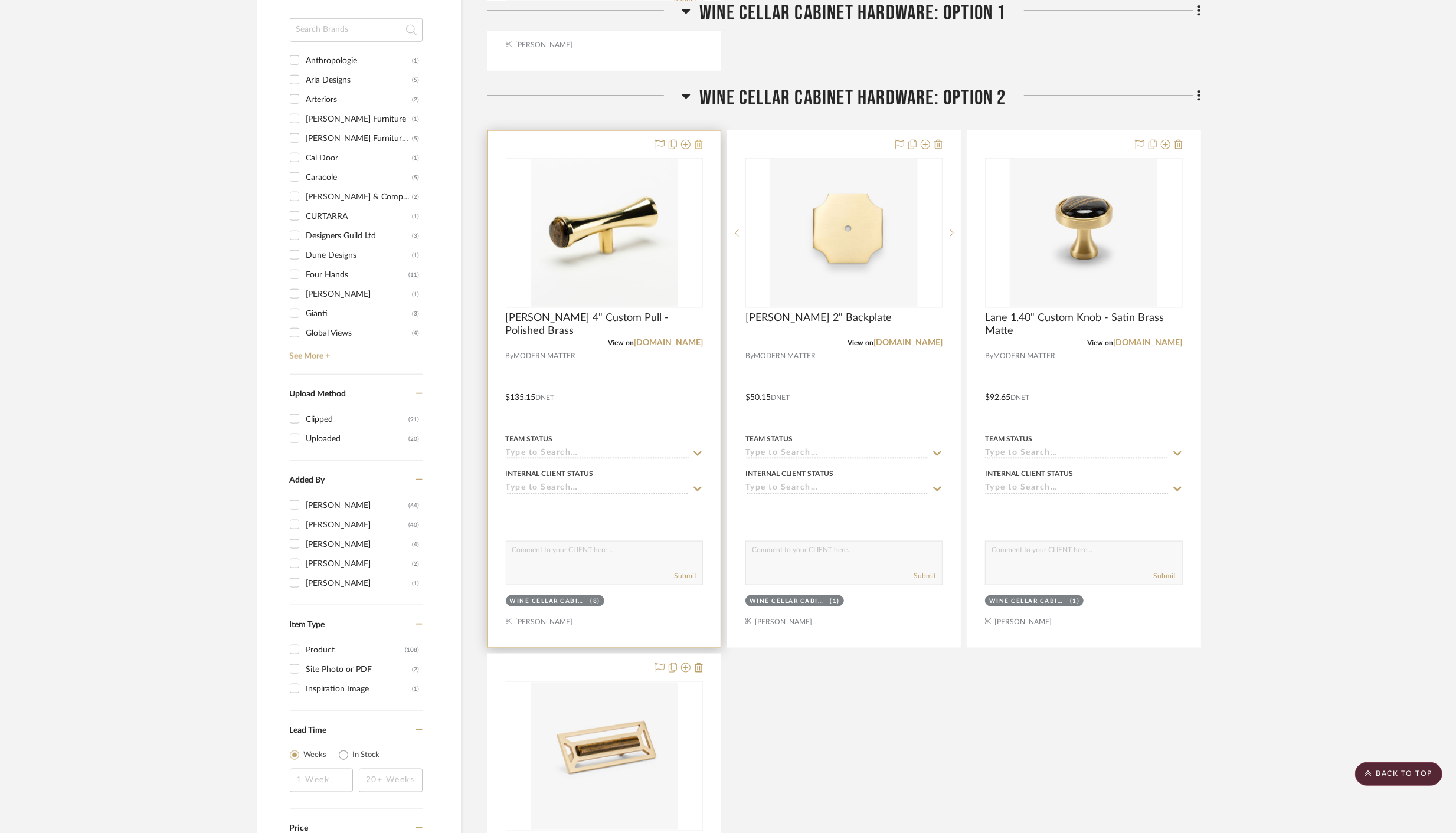
click at [701, 144] on icon at bounding box center [699, 144] width 8 height 10
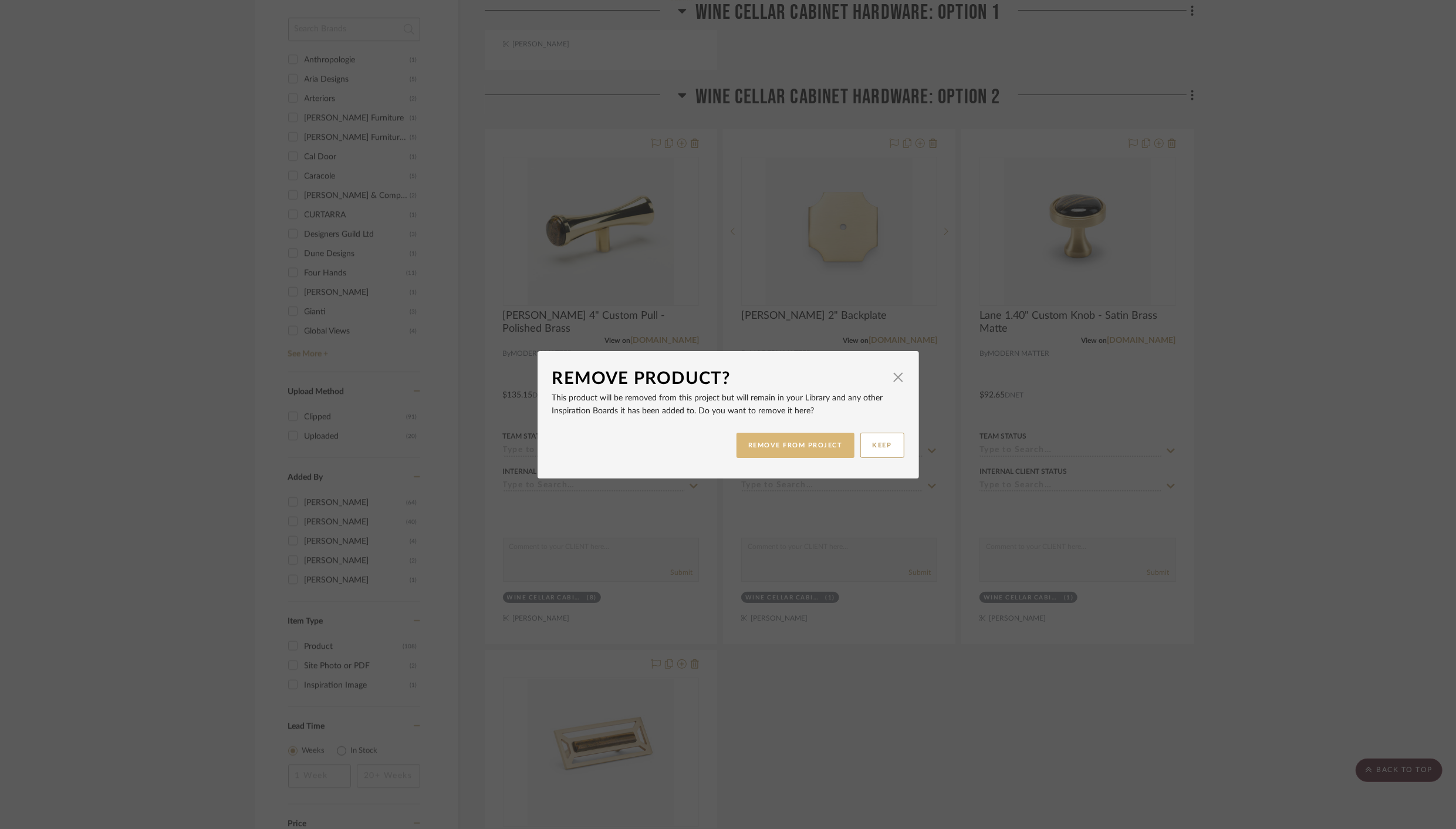
click at [787, 436] on button "REMOVE FROM PROJECT" at bounding box center [795, 445] width 118 height 25
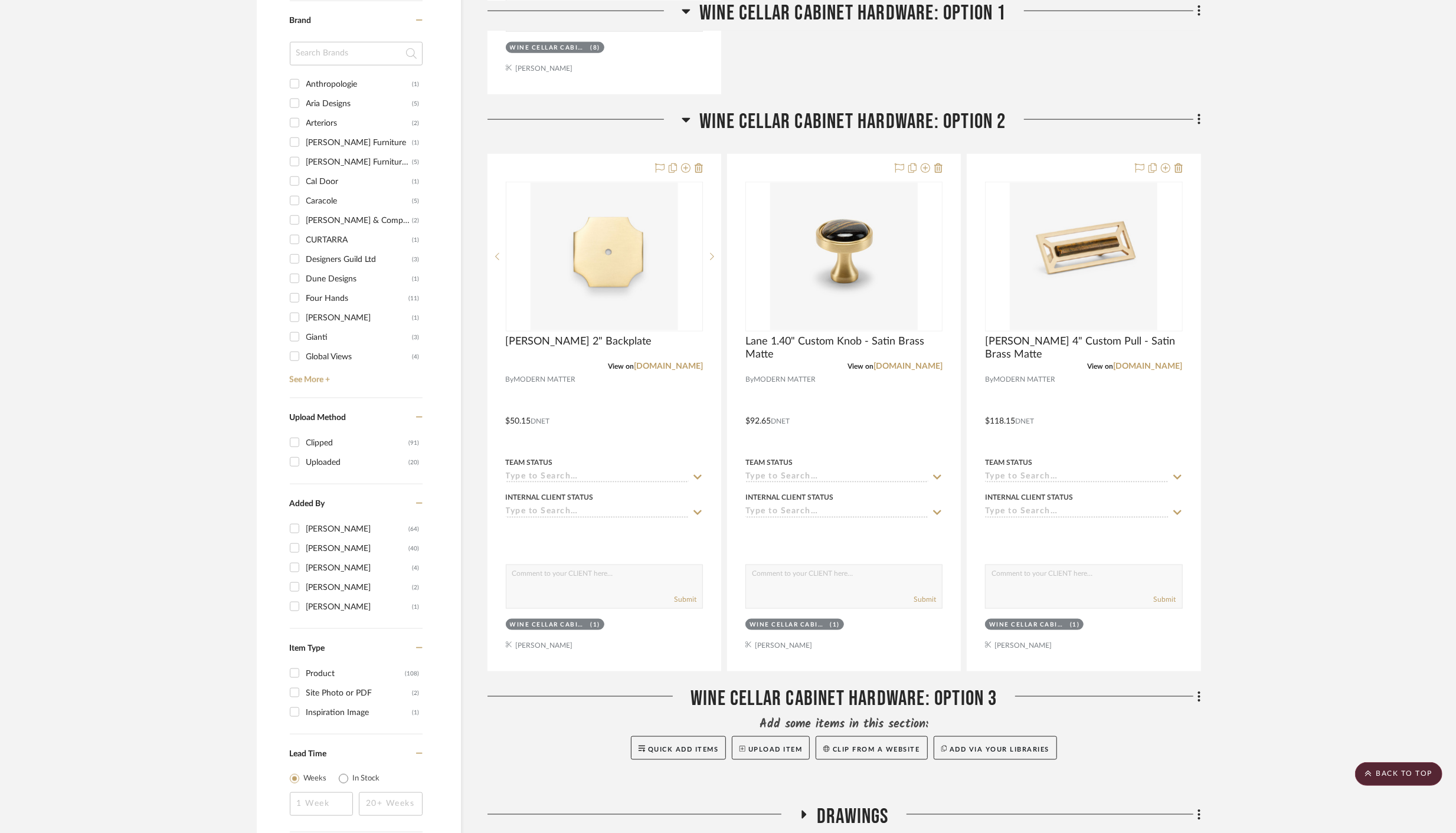
scroll to position [1290, 0]
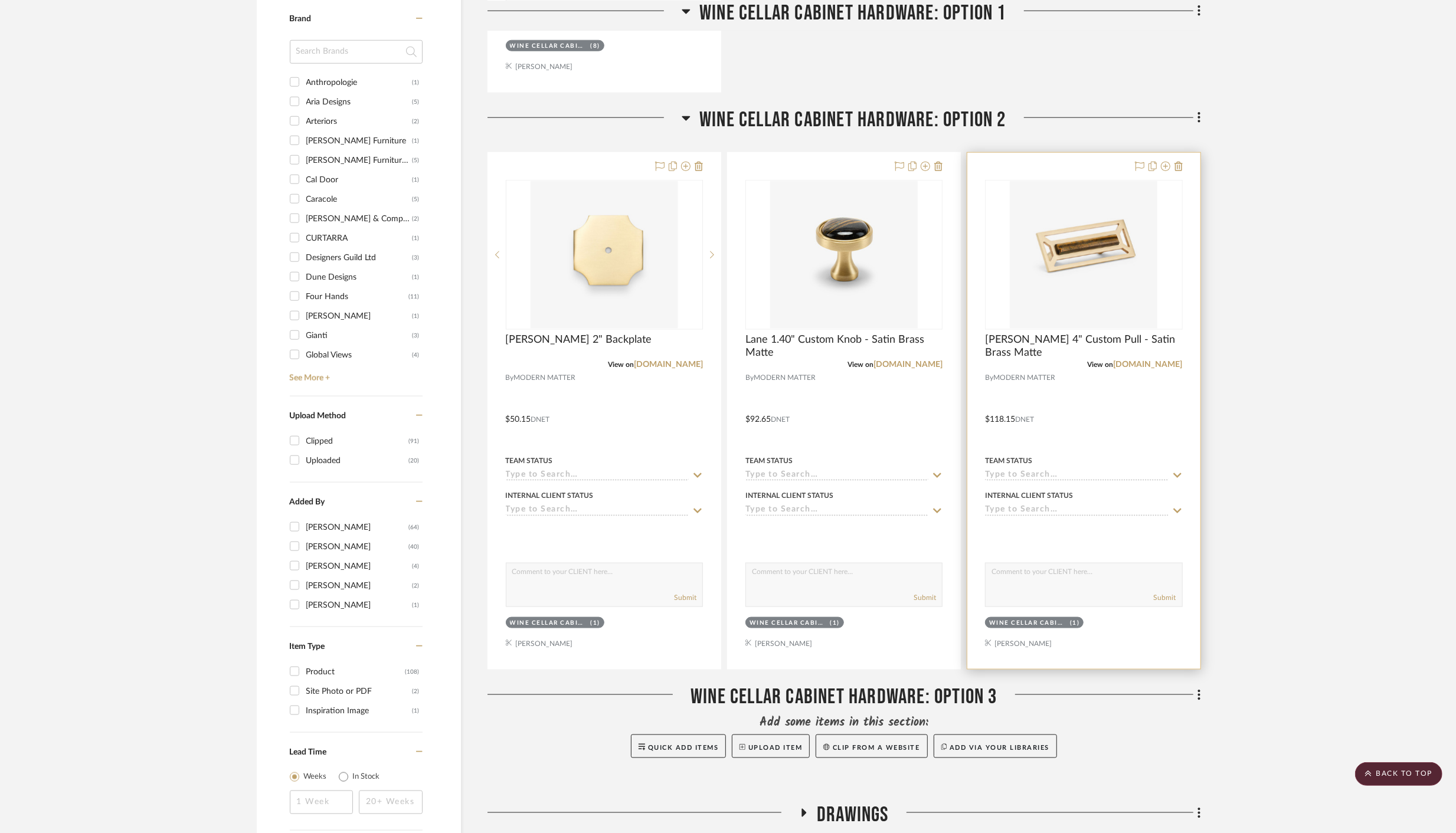
click at [1117, 650] on div at bounding box center [1083, 410] width 233 height 516
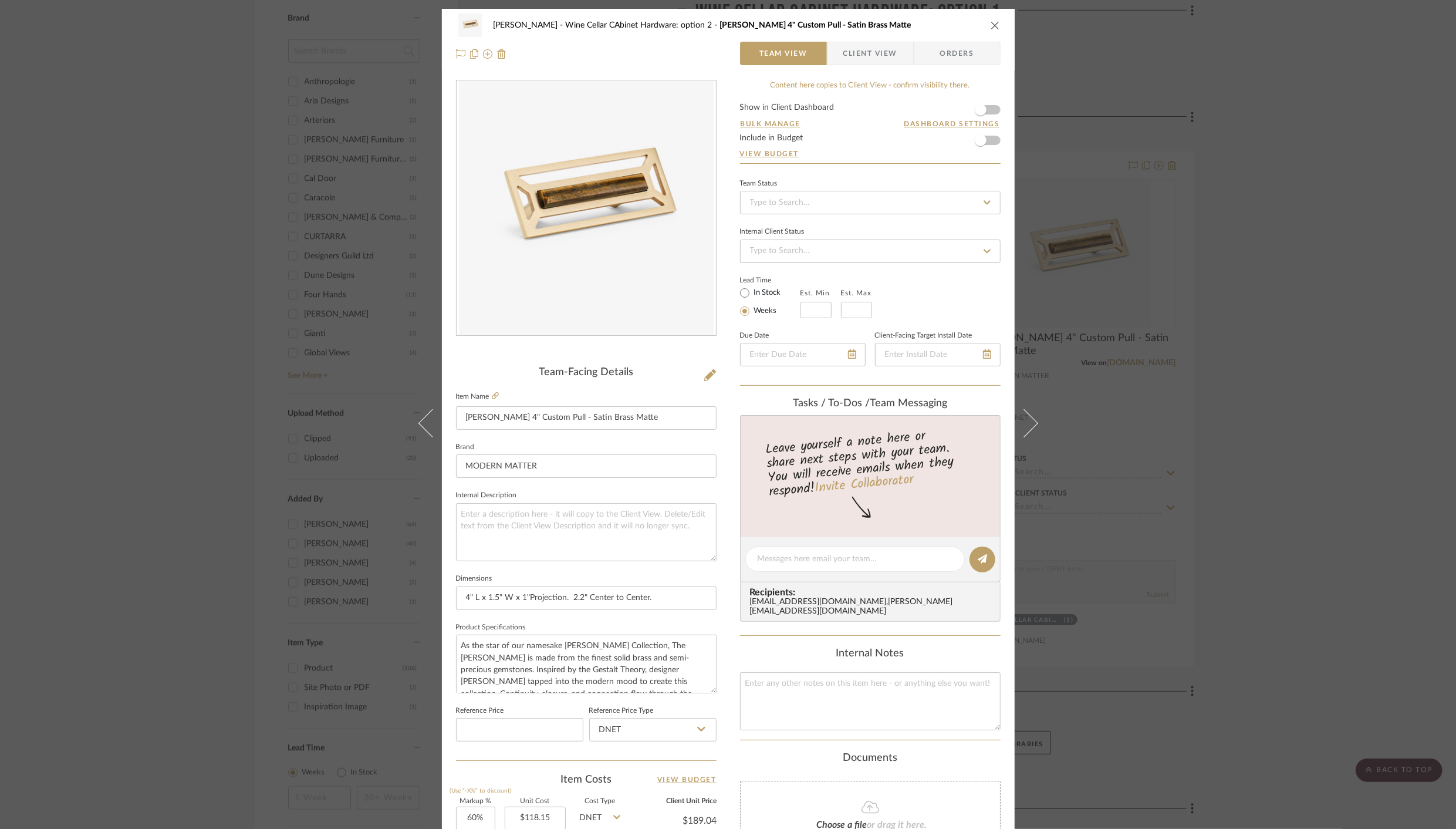
click at [1301, 331] on div "INSCO Wine Cellar CAbinet Hardware: option 2 McCoy 4" Custom Pull - Satin Brass…" at bounding box center [728, 414] width 1456 height 829
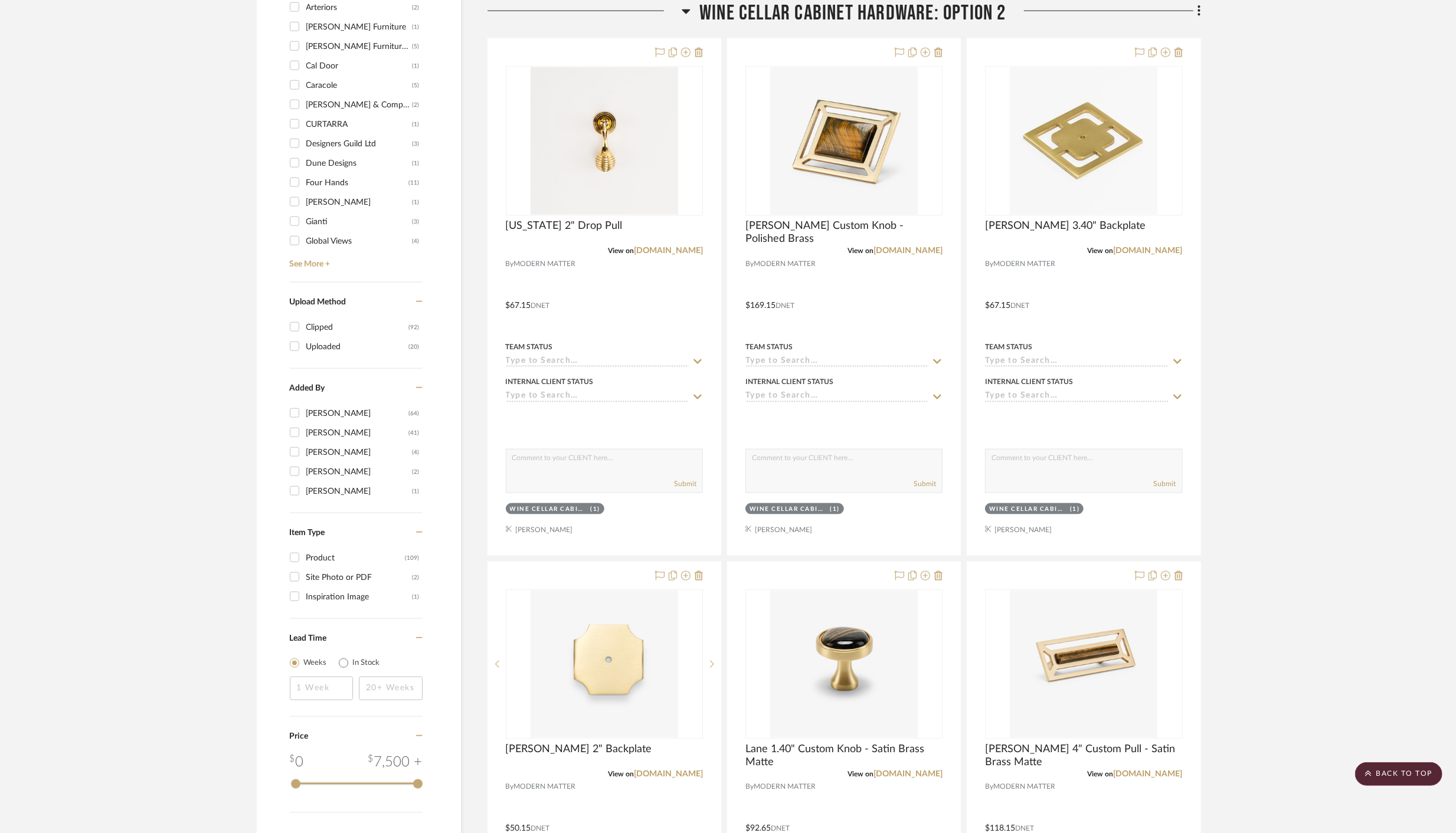
scroll to position [1402, 0]
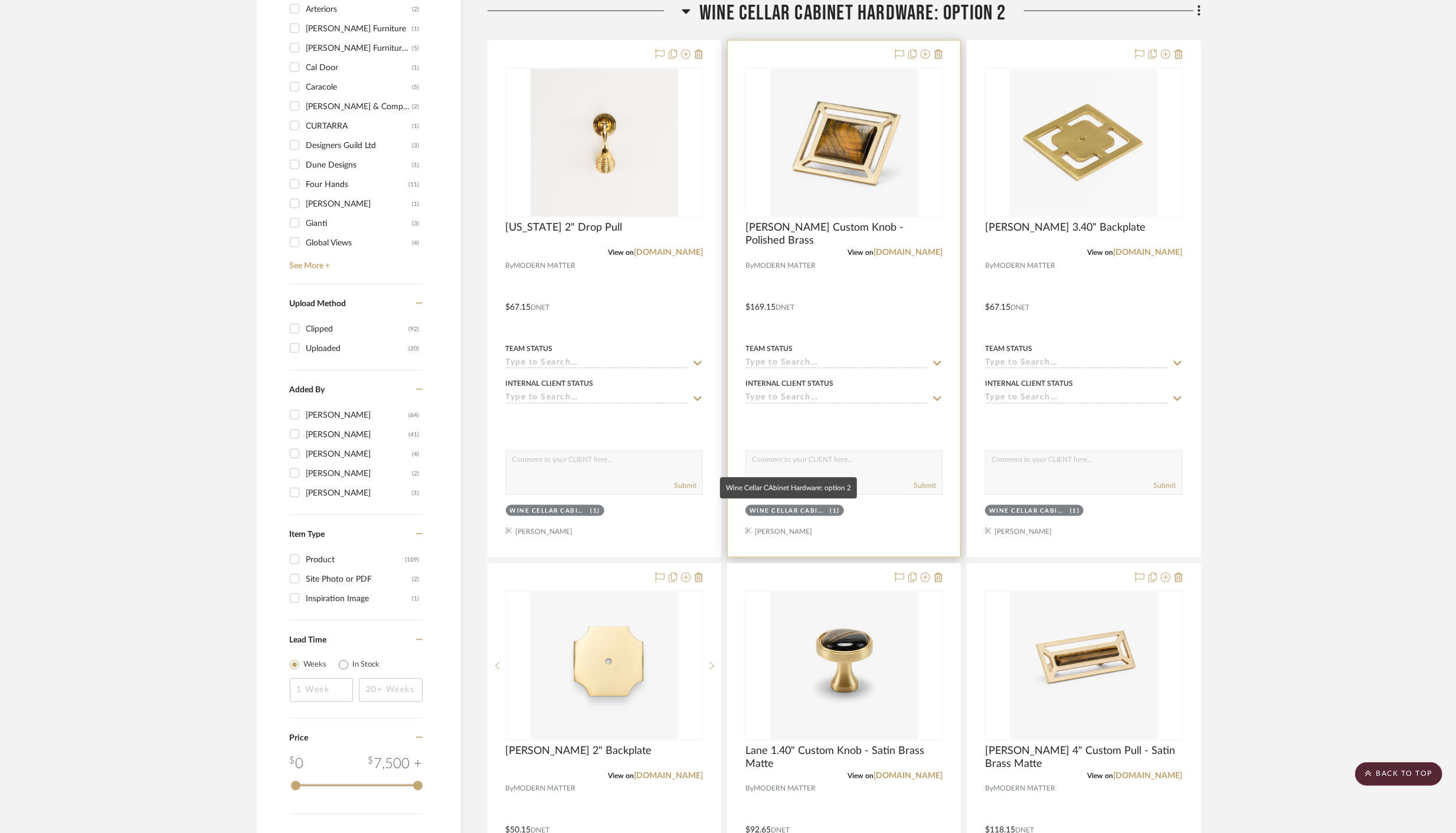
click at [795, 508] on div "Wine Cellar CAbinet Hardware: option 2" at bounding box center [788, 511] width 78 height 9
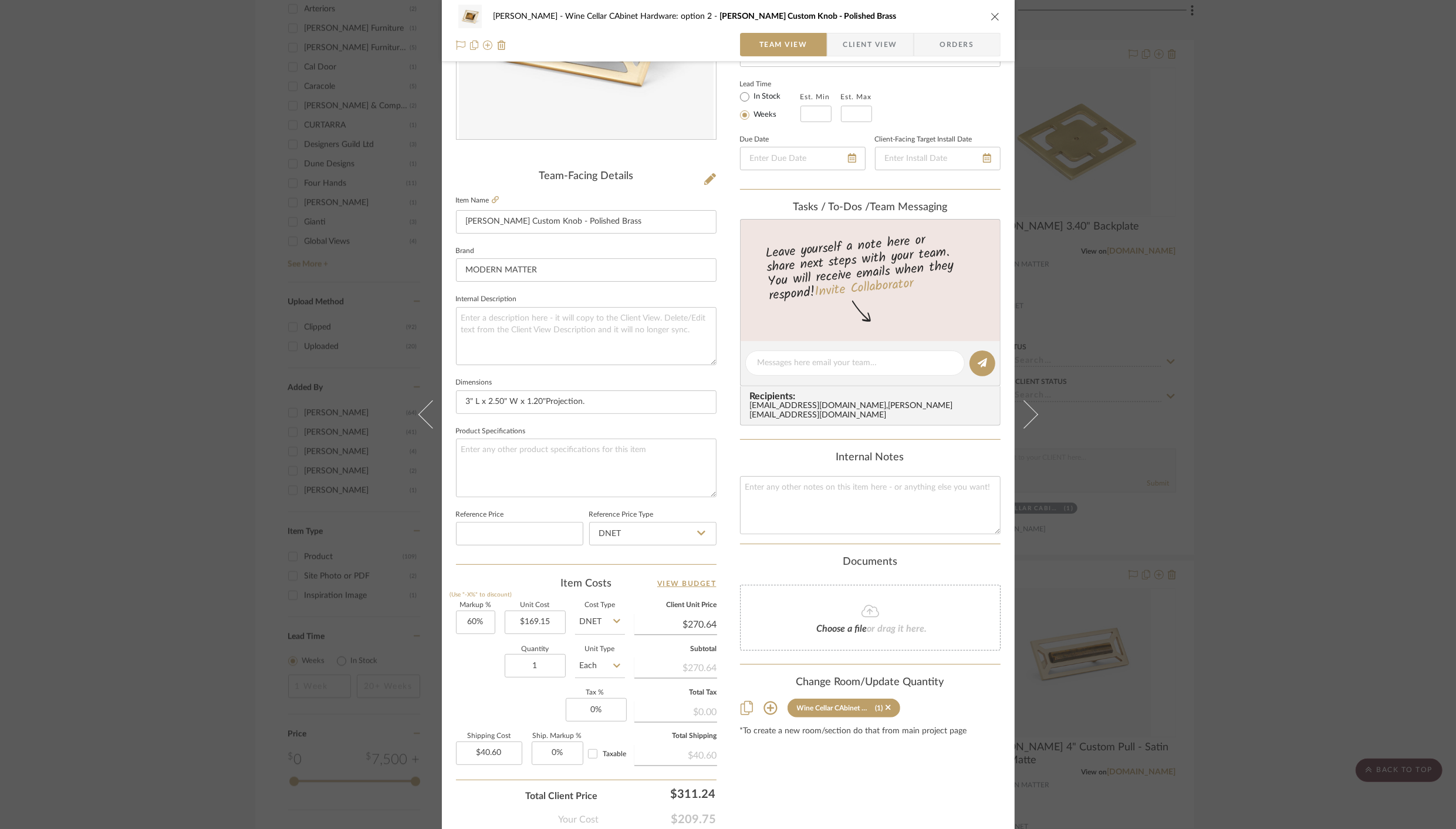
scroll to position [226, 0]
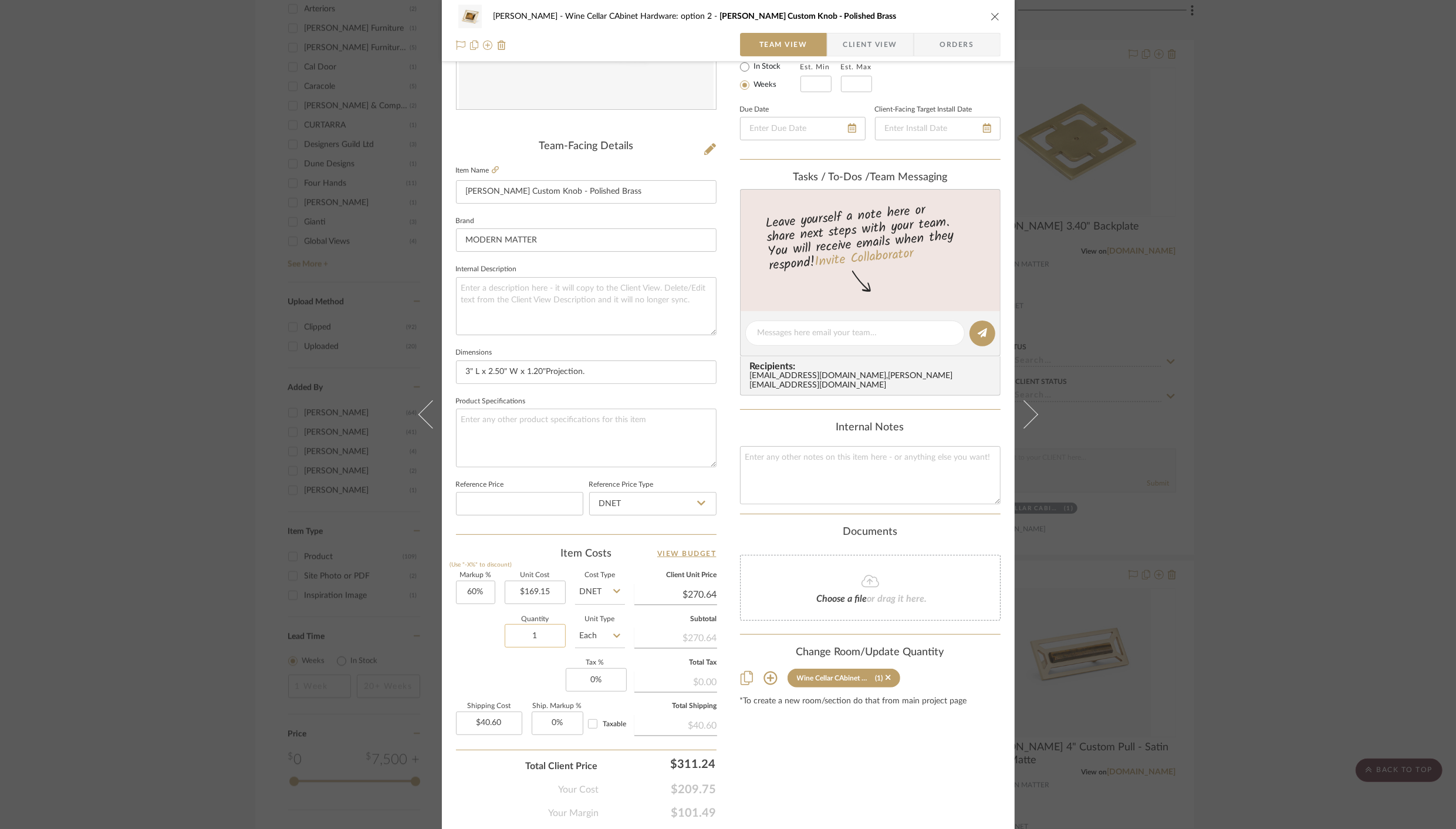
click at [525, 625] on input "1" at bounding box center [535, 636] width 61 height 23
type input "2"
type input "60"
click at [468, 590] on input "60" at bounding box center [476, 592] width 39 height 23
type input "$81.19"
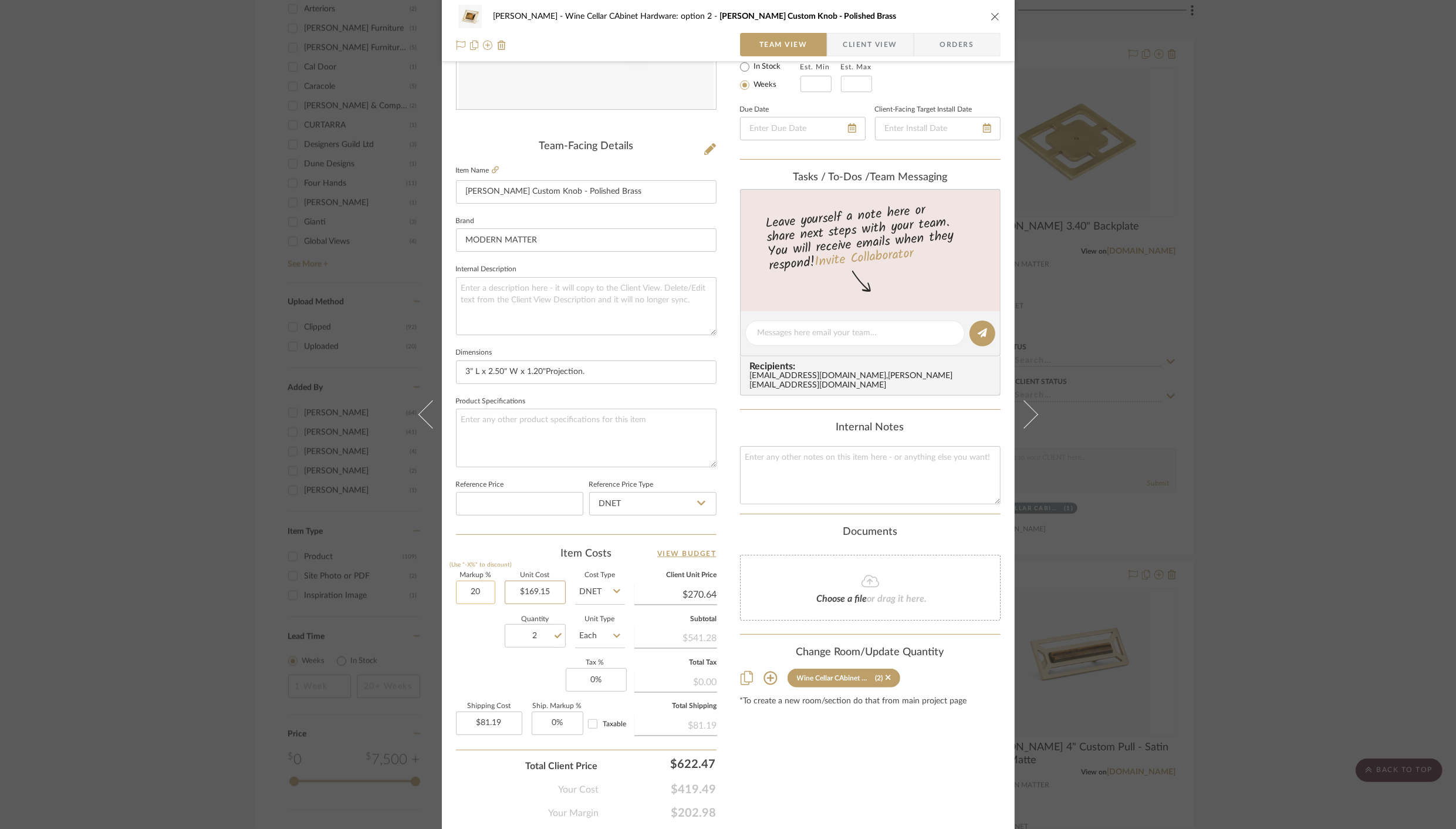
type input "20%"
type input "169.15"
type input "$202.98"
type input "$60.89"
type input "$169.15"
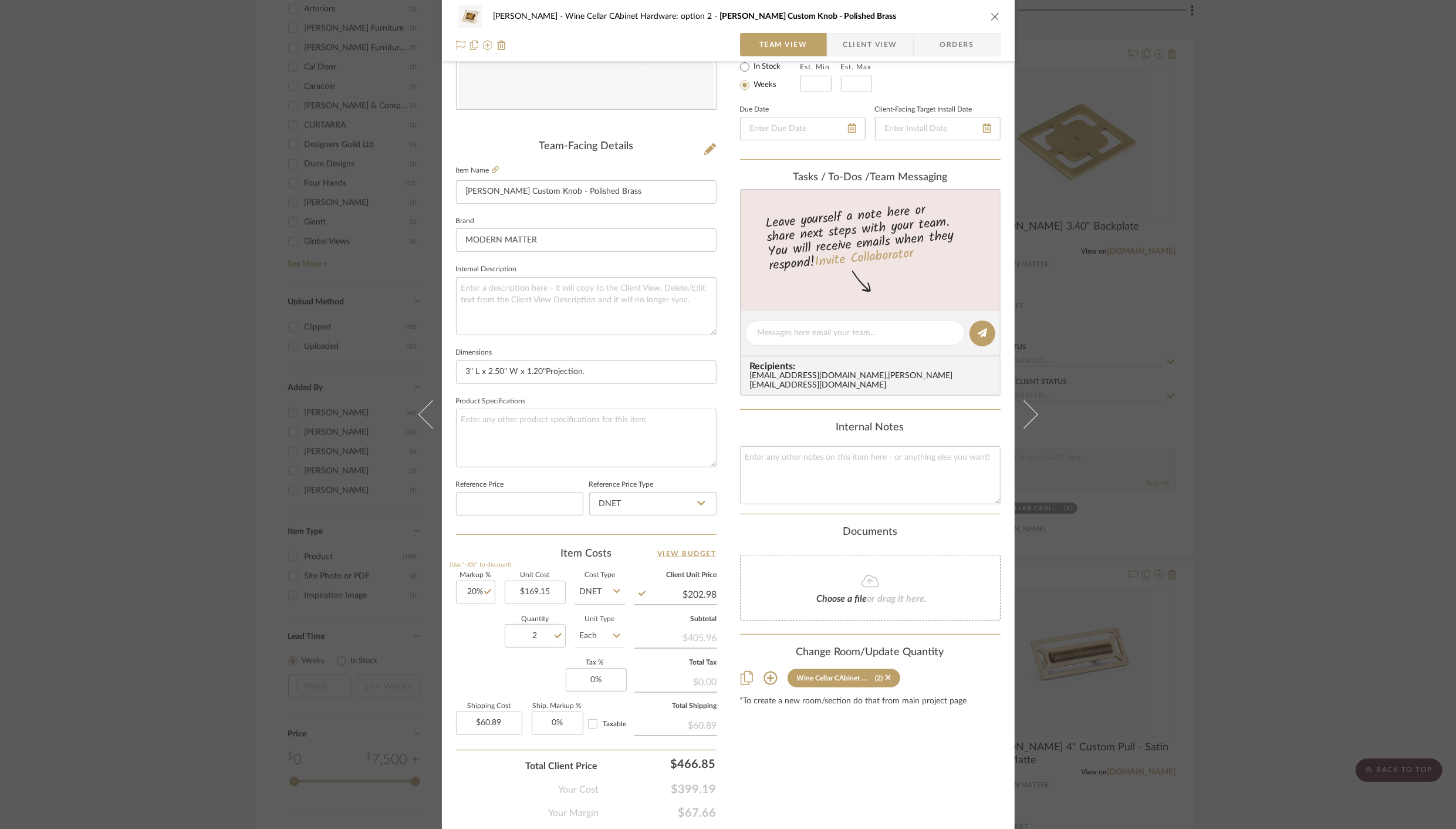
click at [850, 740] on div "Content here copies to Client View - confirm visibility there. Show in Client D…" at bounding box center [870, 337] width 261 height 966
click at [991, 18] on icon "close" at bounding box center [995, 16] width 10 height 10
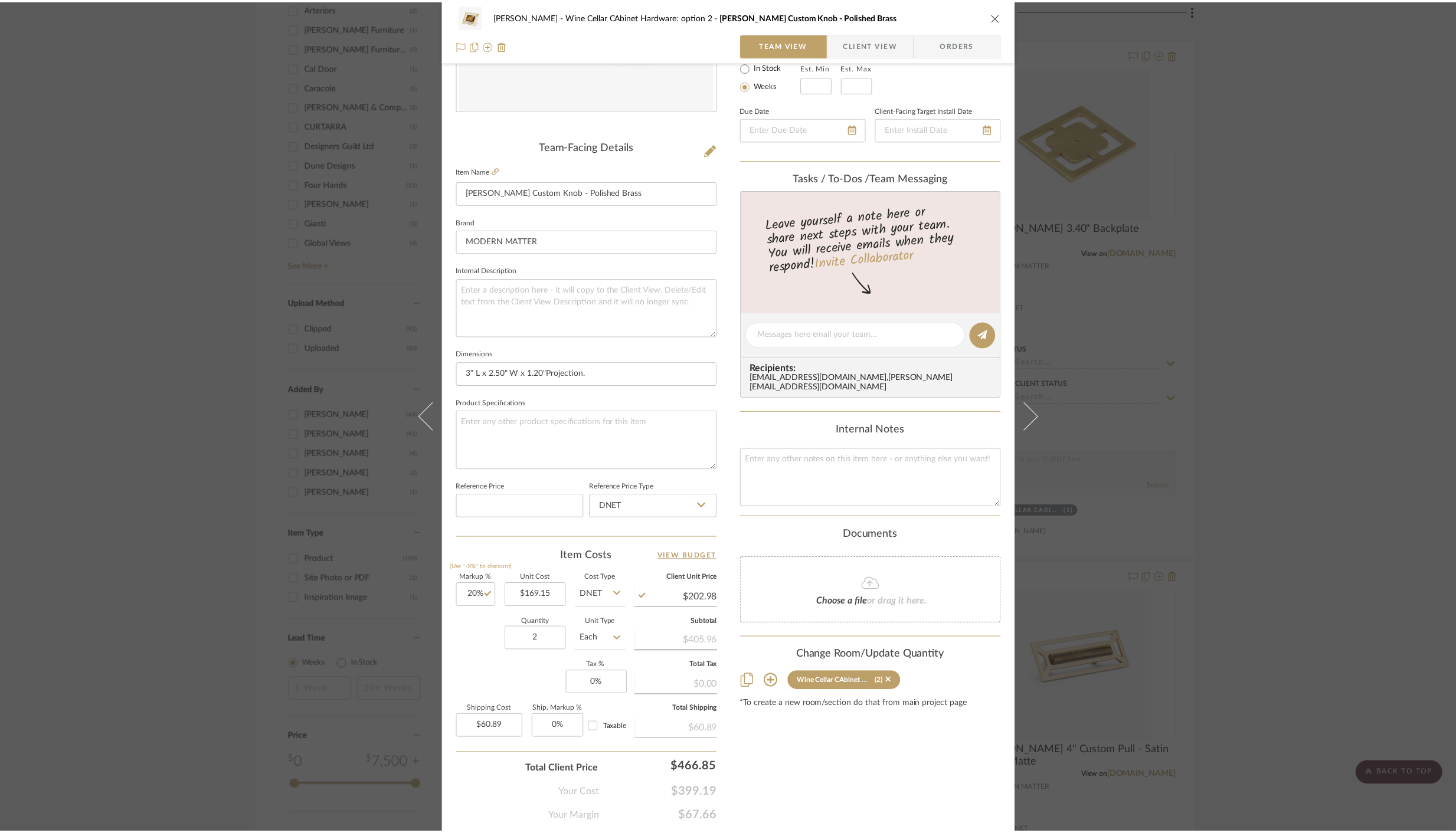
scroll to position [1402, 0]
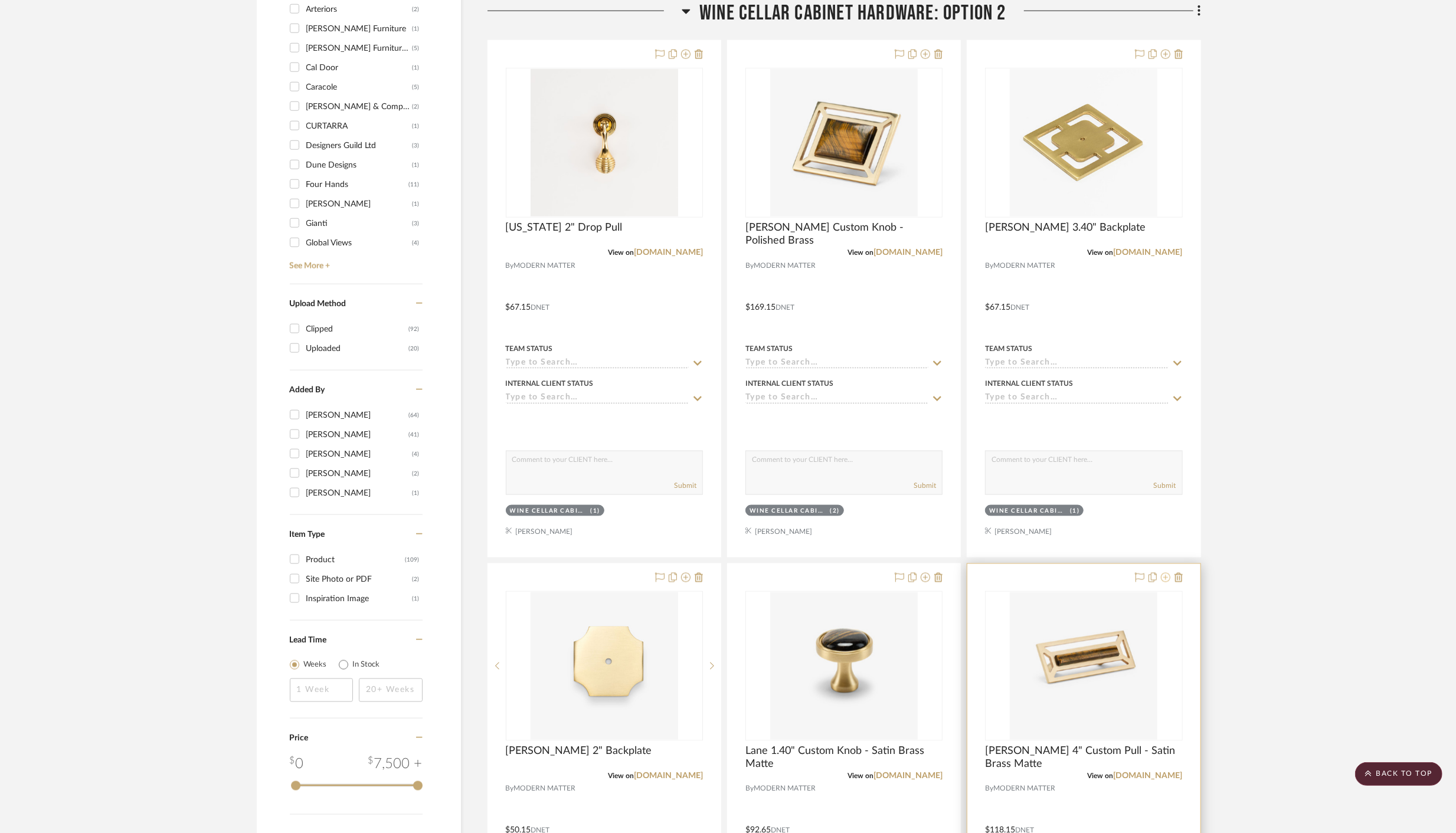
click at [1167, 576] on icon at bounding box center [1165, 577] width 10 height 10
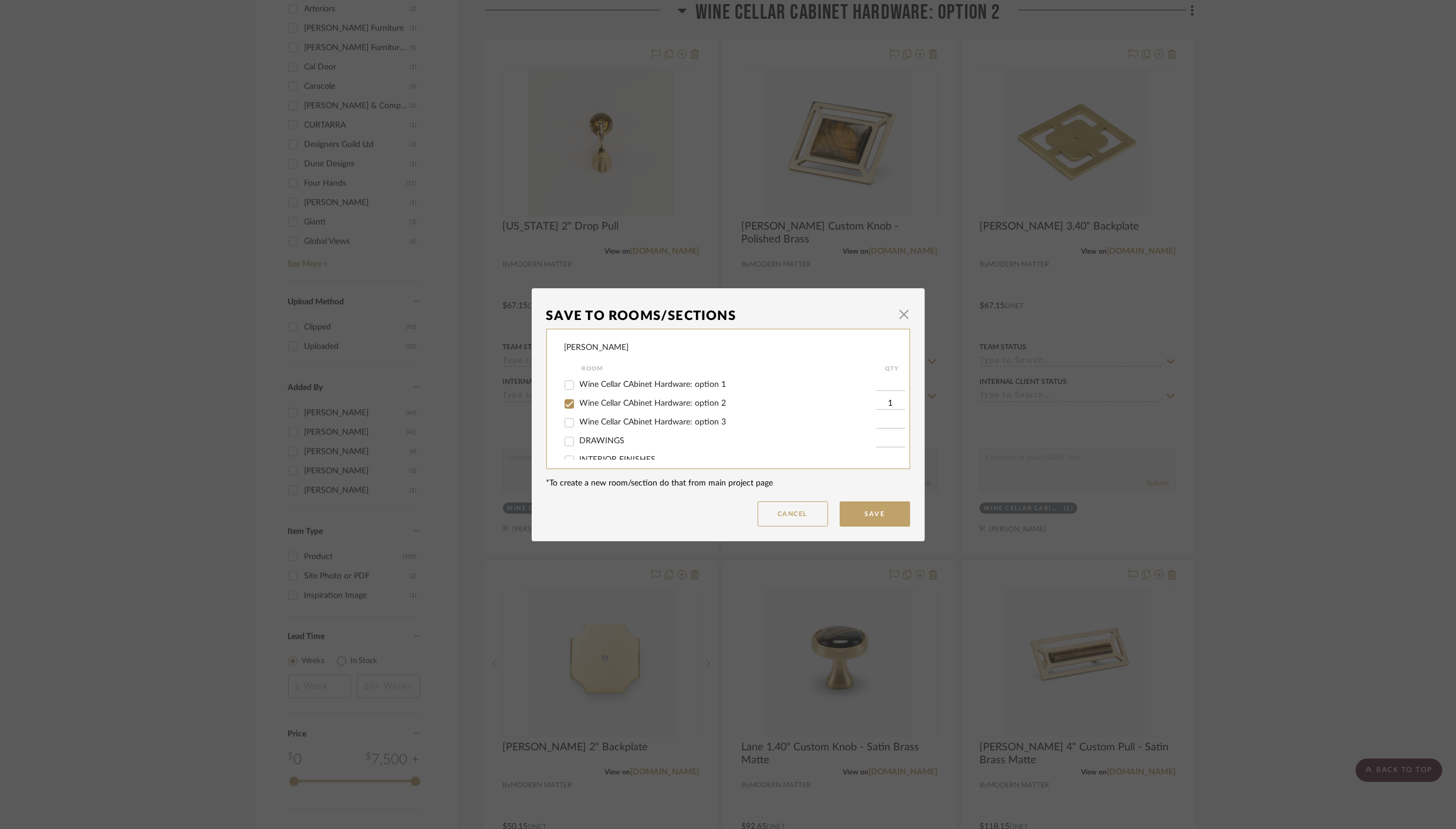
click at [566, 403] on input "Wine Cellar CAbinet Hardware: option 2" at bounding box center [569, 404] width 19 height 19
checkbox input "false"
click at [867, 511] on button "Save" at bounding box center [874, 513] width 70 height 25
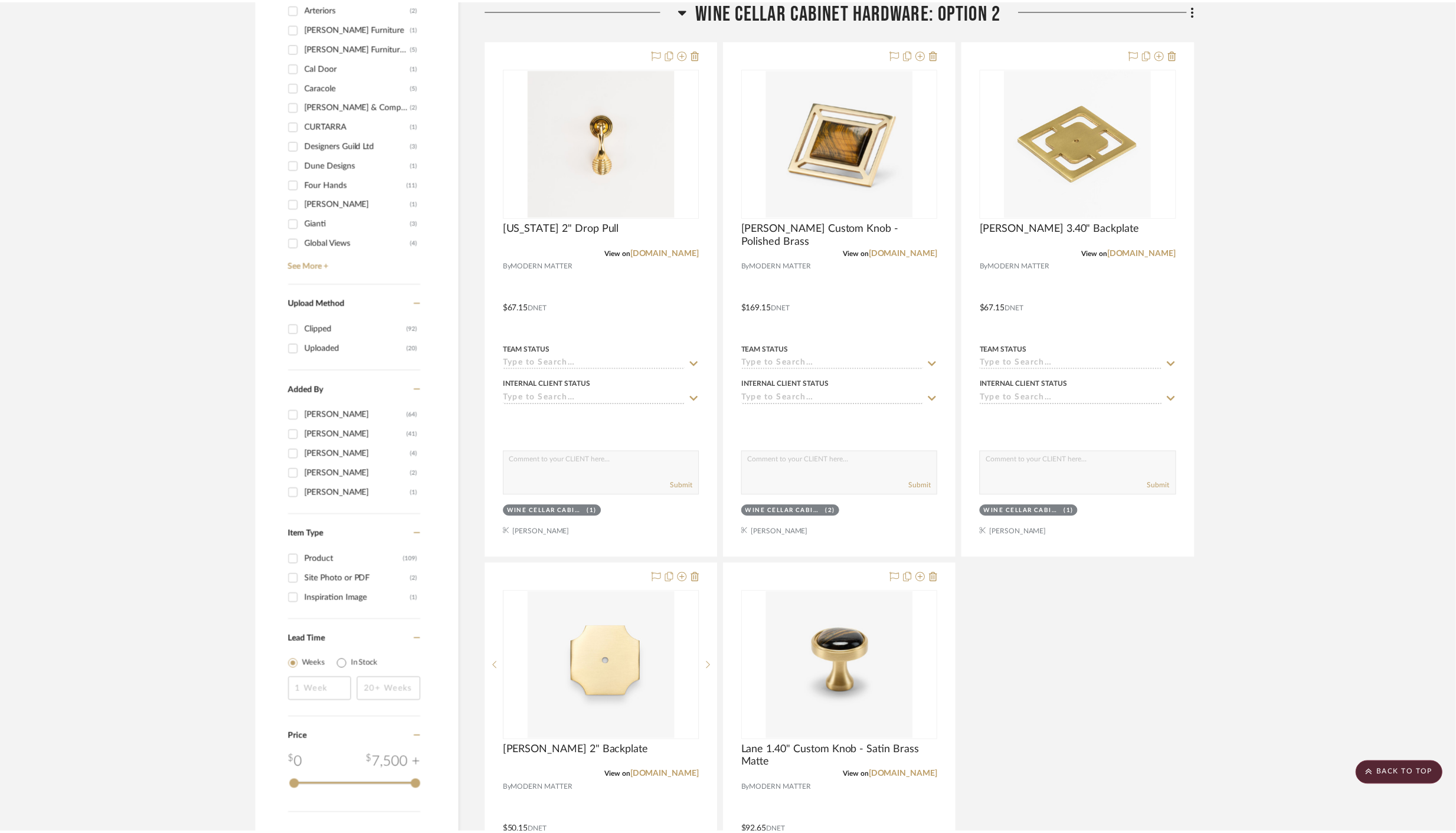
scroll to position [1402, 0]
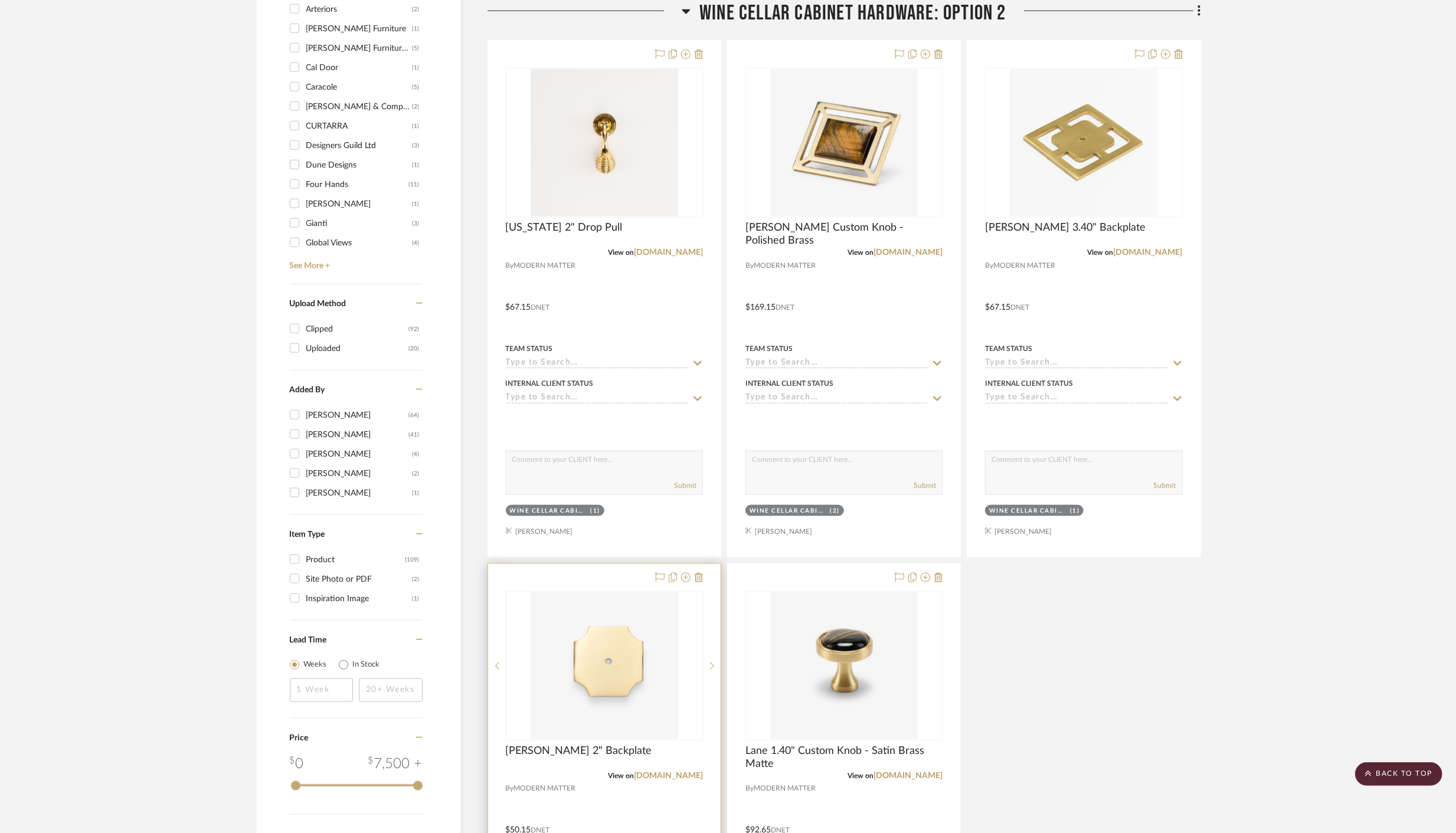
click at [608, 572] on div at bounding box center [604, 821] width 233 height 516
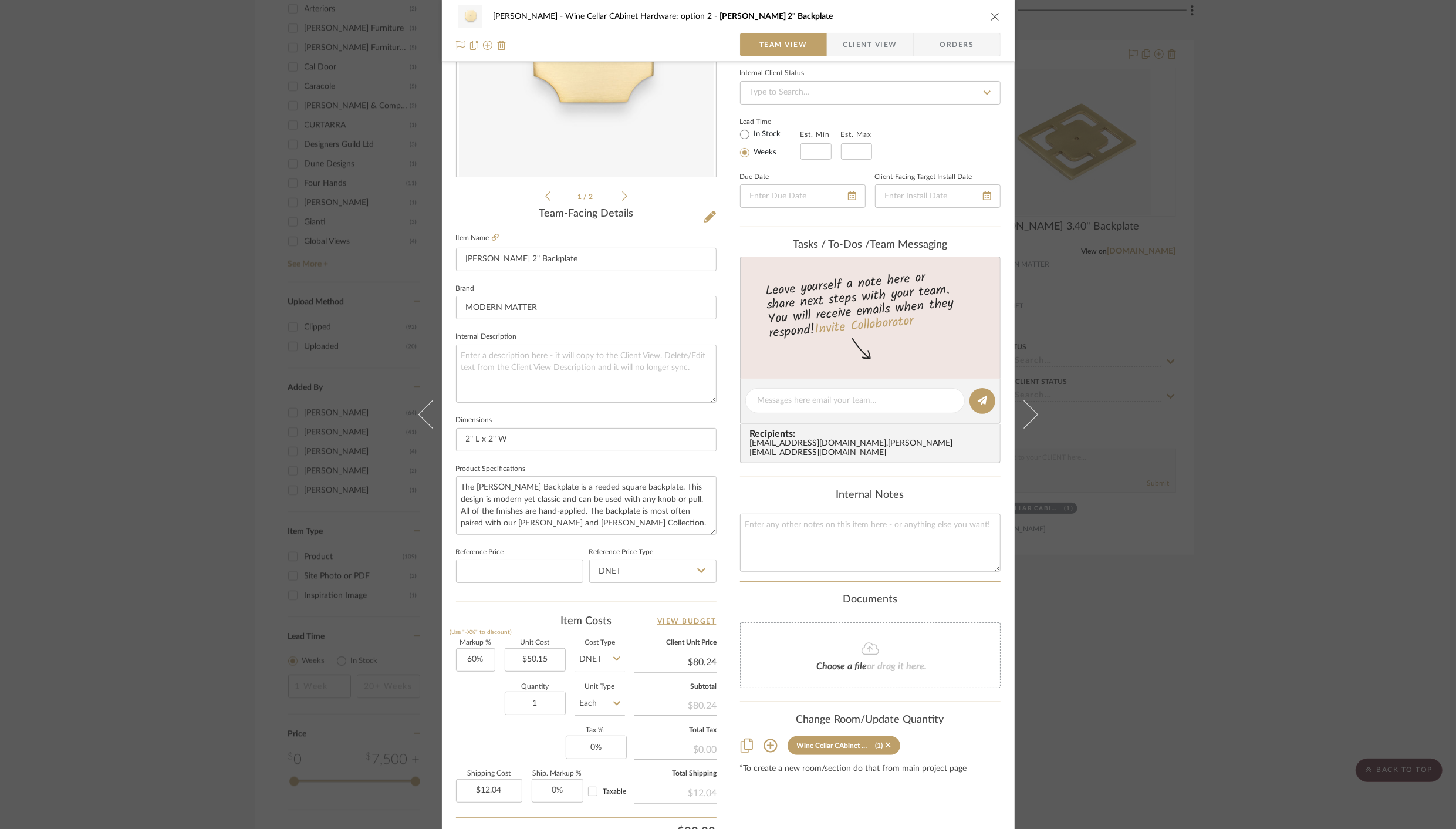
scroll to position [170, 0]
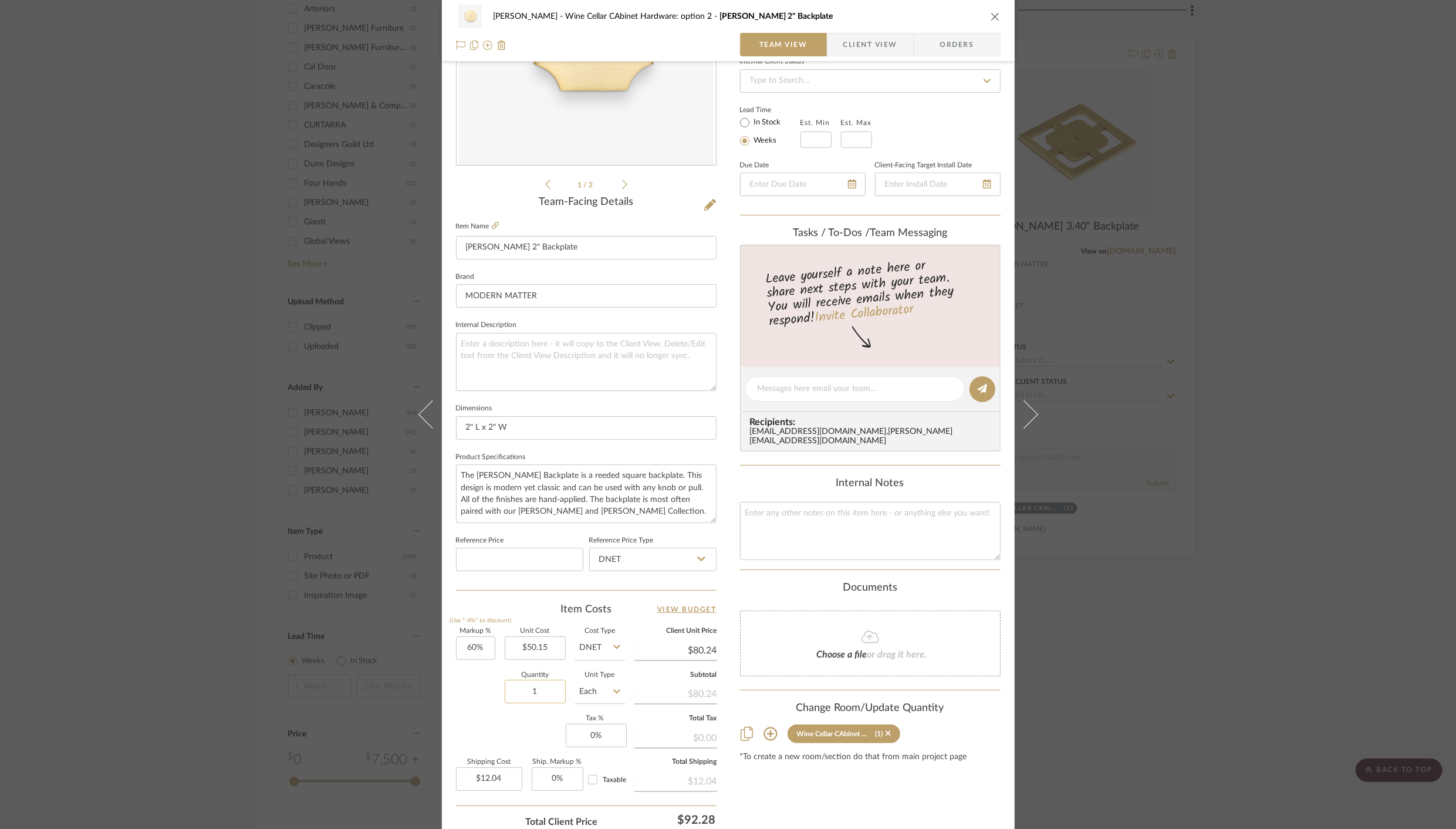
click at [544, 690] on input "1" at bounding box center [535, 692] width 61 height 23
type input "8"
type input "60"
click at [465, 646] on input "60" at bounding box center [476, 648] width 39 height 23
type input "$96.29"
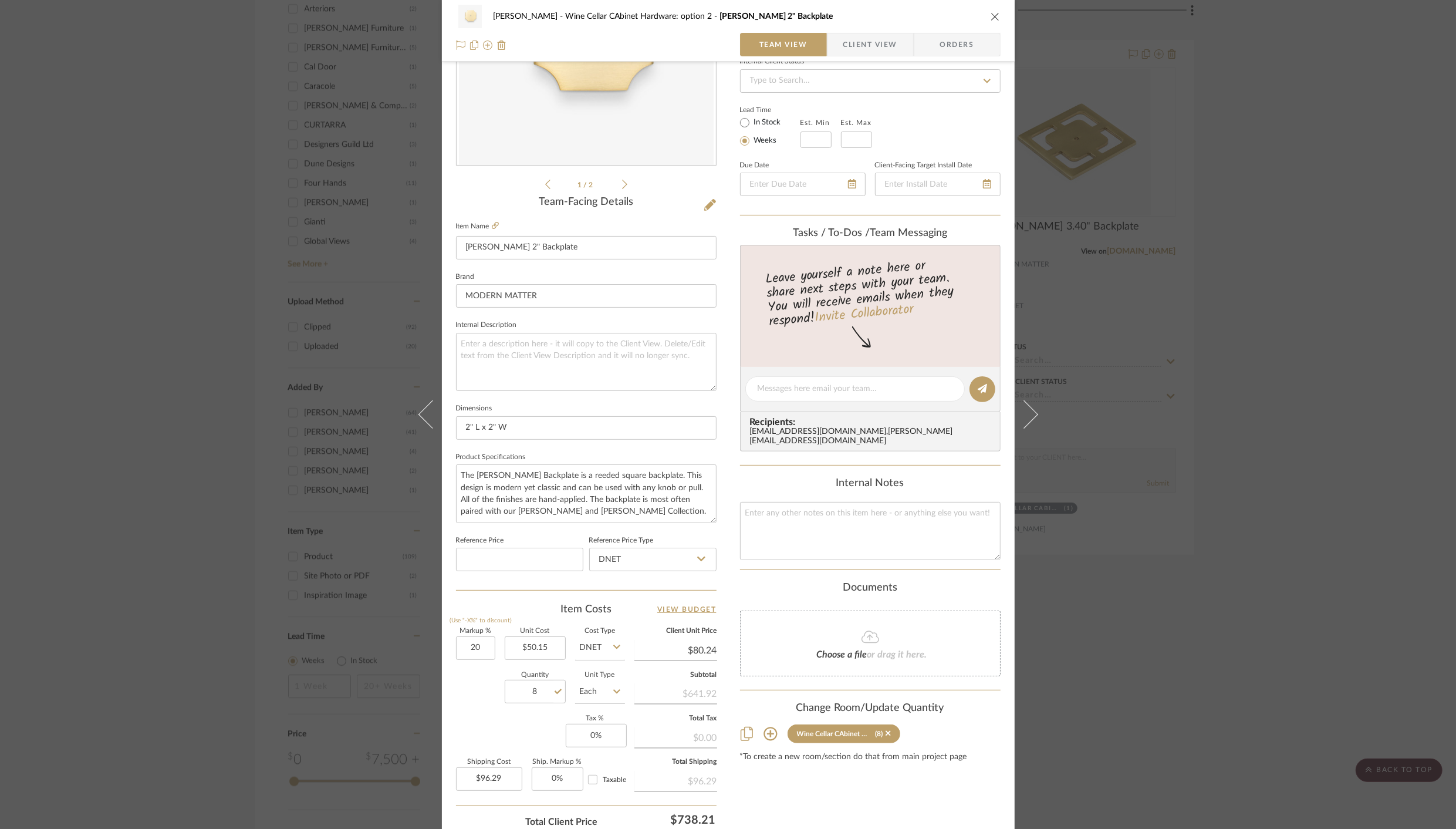
type input "20%"
click at [461, 674] on div "Quantity 8 Unit Type Each" at bounding box center [540, 692] width 169 height 42
type input "$60.18"
type input "$72.22"
click at [991, 18] on icon "close" at bounding box center [995, 16] width 10 height 10
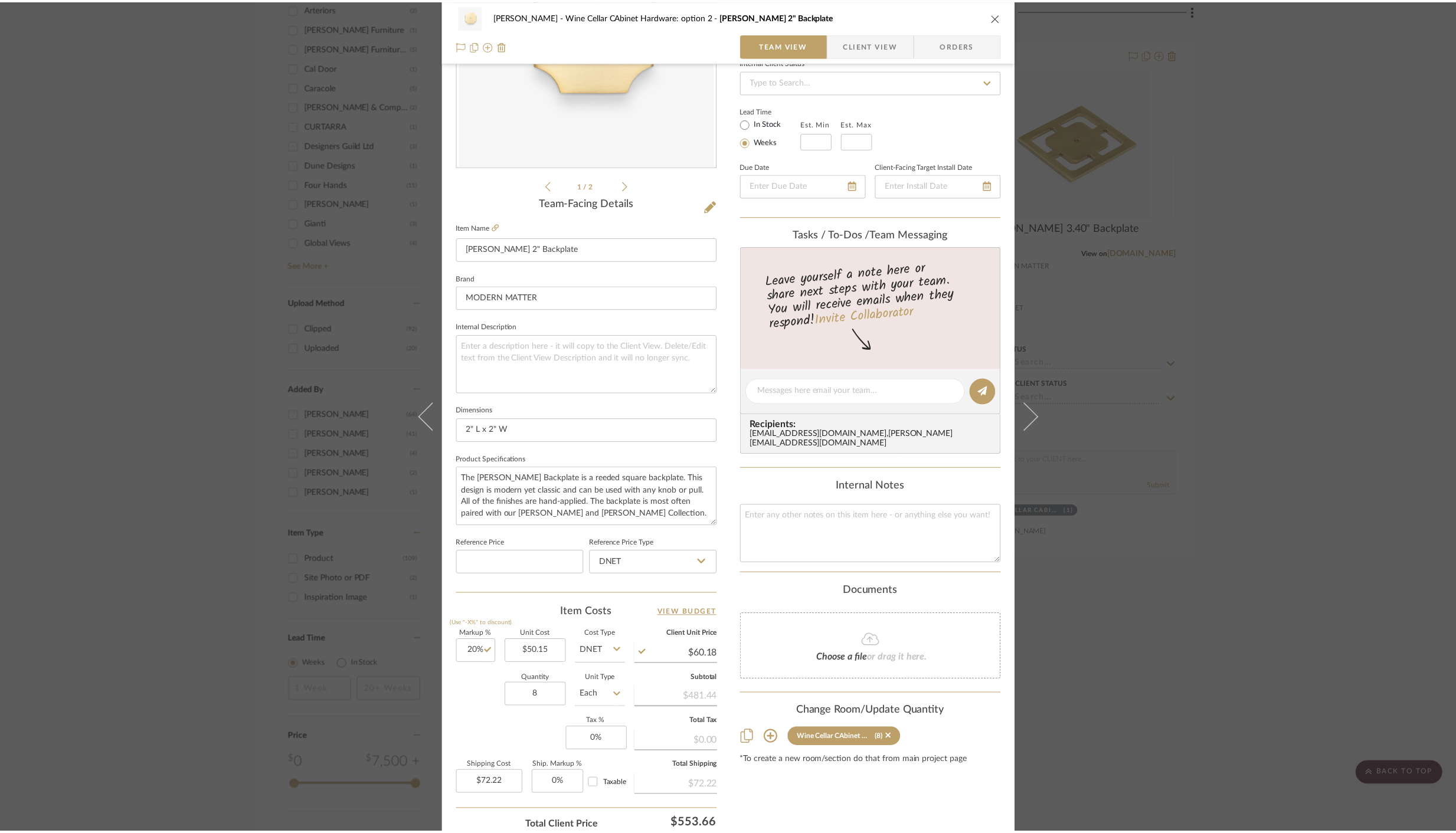
scroll to position [1402, 0]
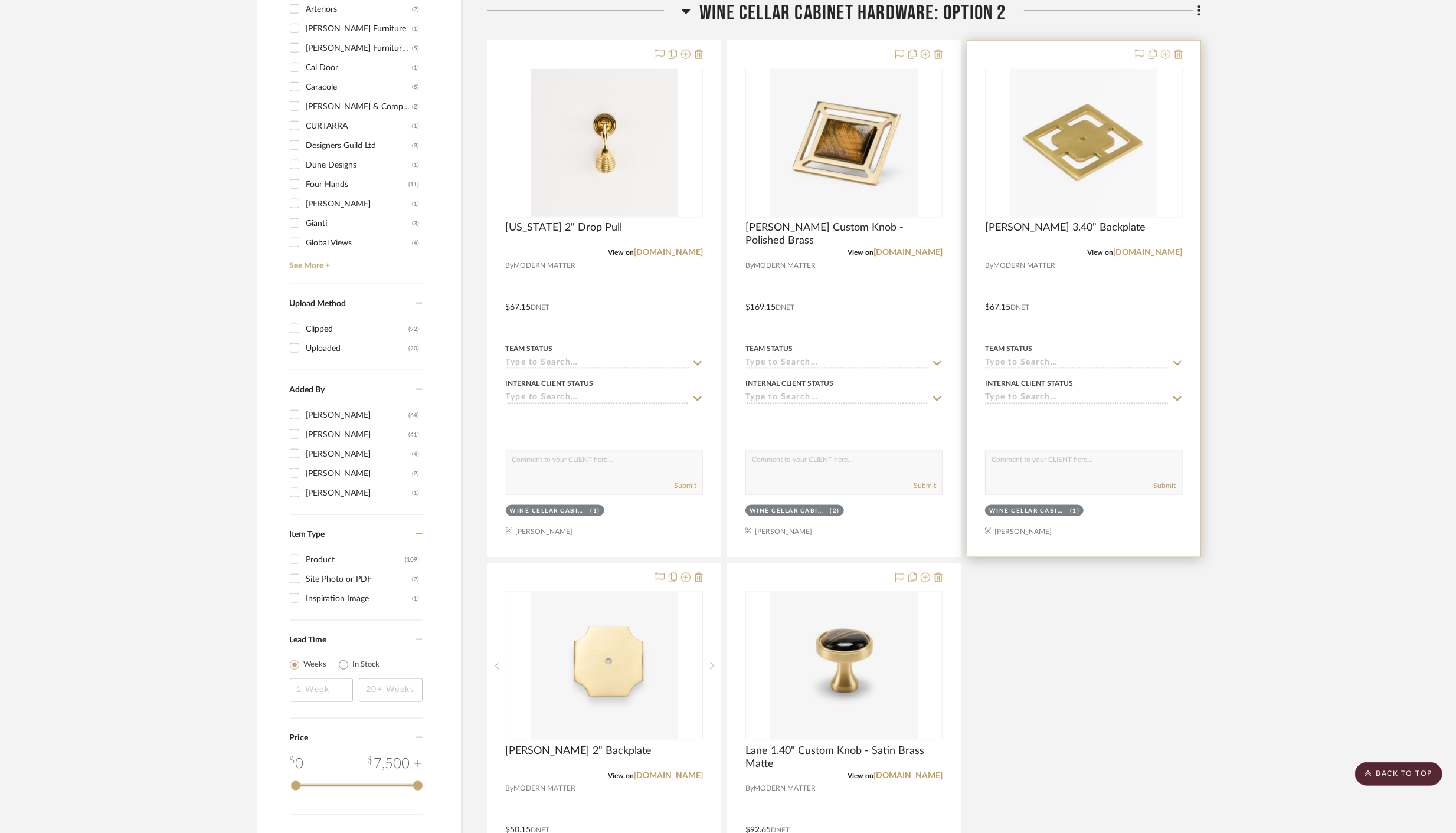
click at [1167, 51] on icon at bounding box center [1165, 54] width 10 height 10
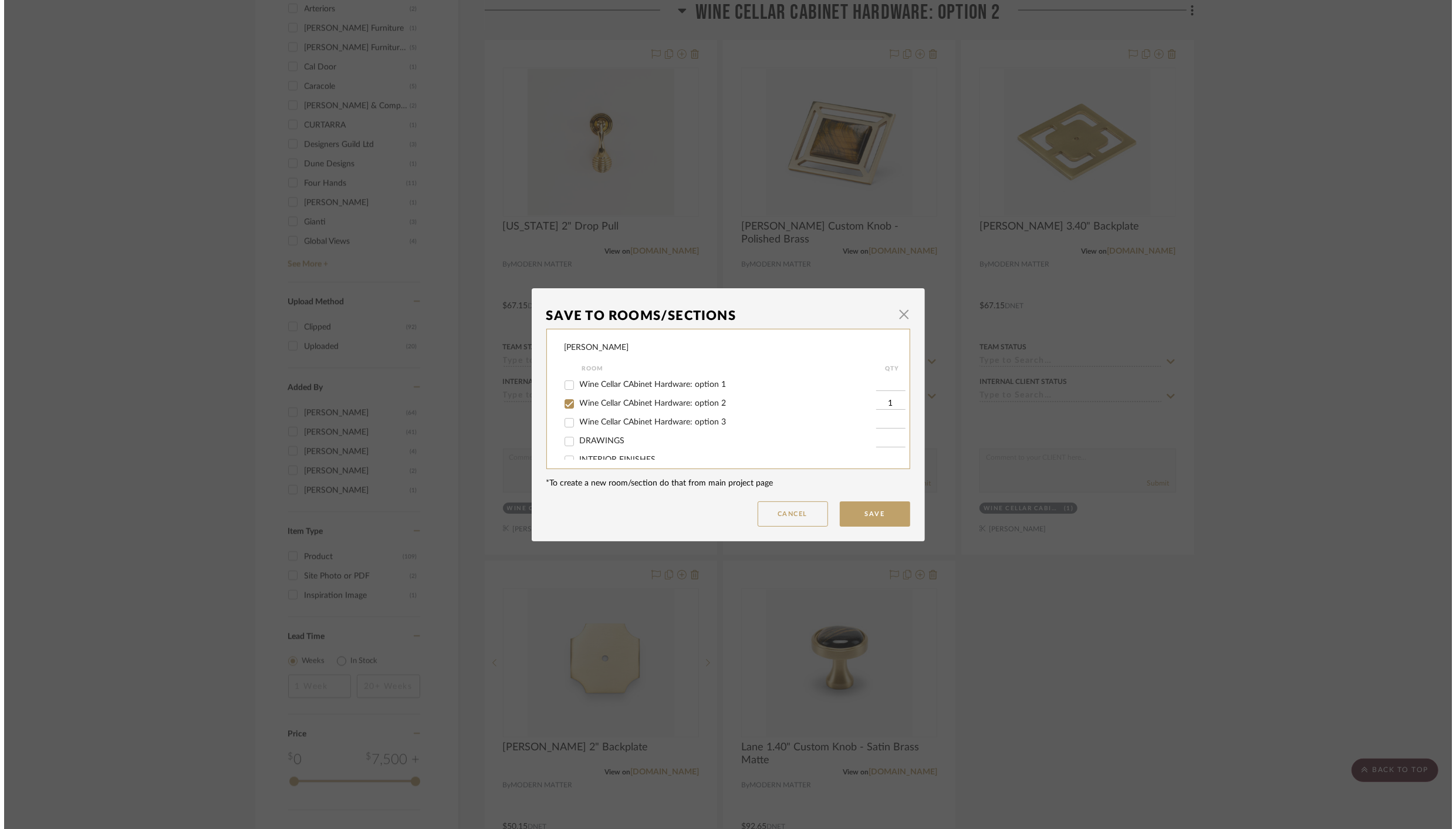
scroll to position [0, 0]
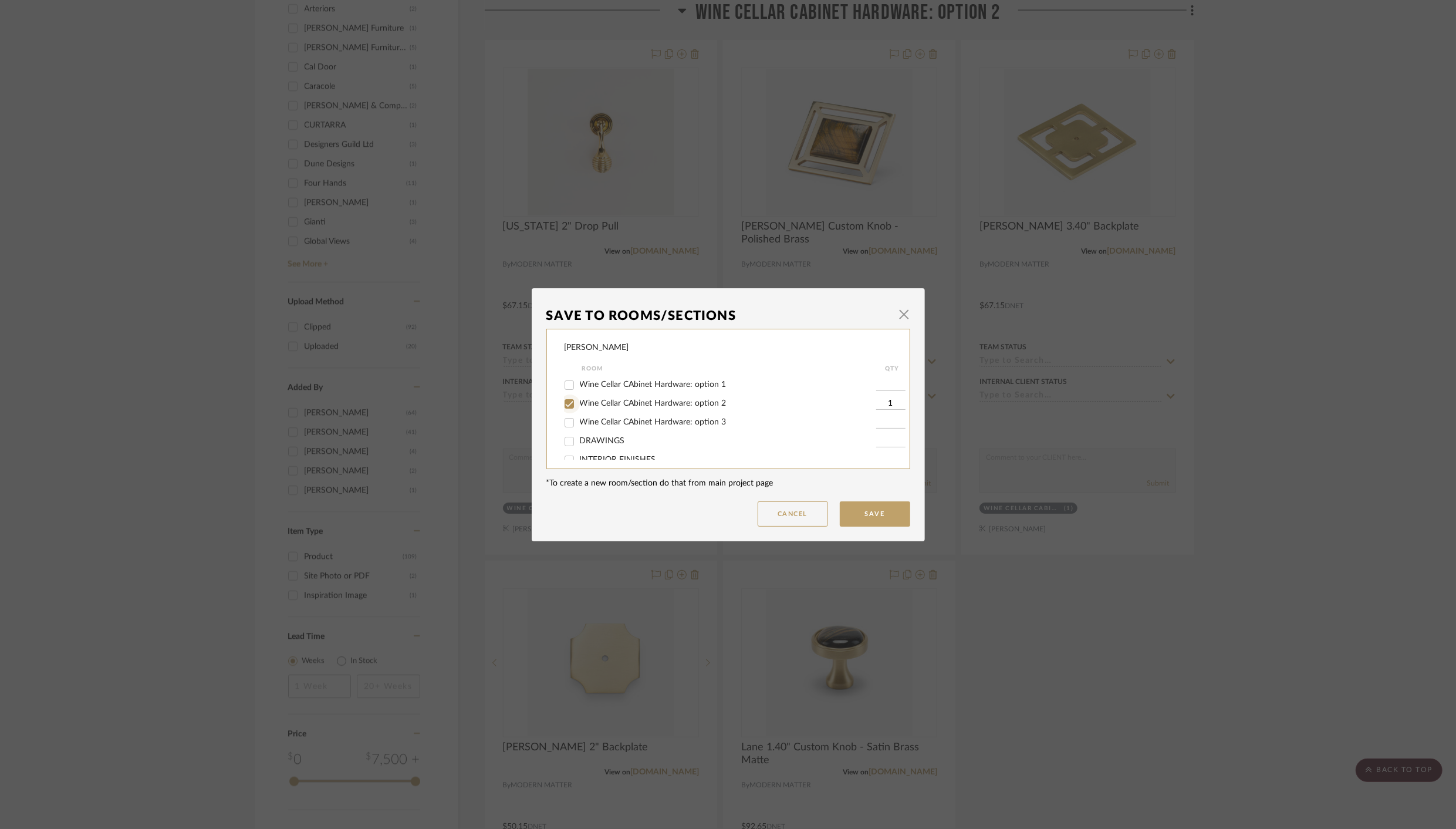
click at [567, 407] on input "Wine Cellar CAbinet Hardware: option 2" at bounding box center [569, 404] width 19 height 19
checkbox input "false"
click at [878, 515] on button "Save" at bounding box center [874, 513] width 70 height 25
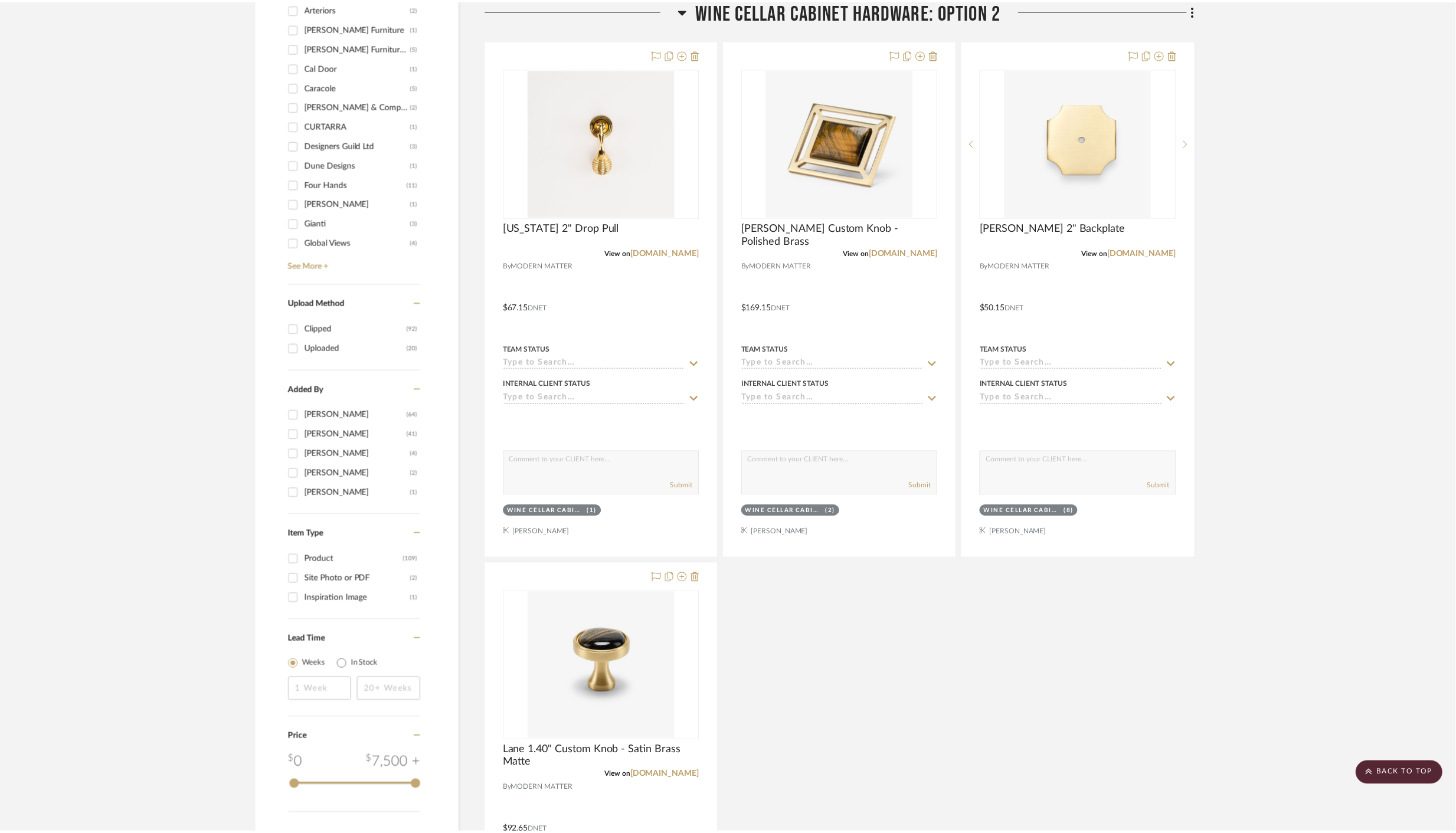
scroll to position [1402, 0]
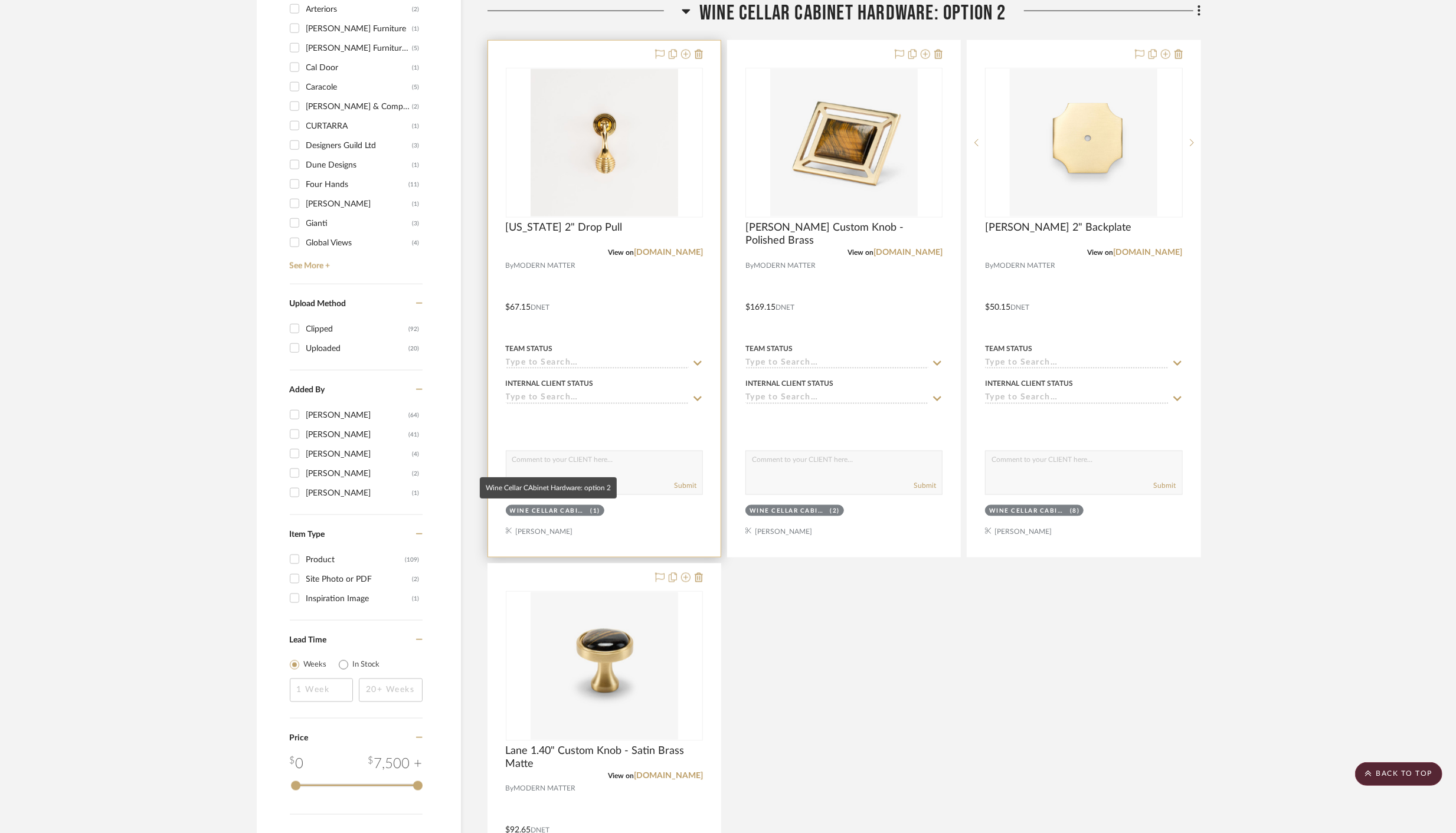
click at [586, 507] on div "Wine Cellar CAbinet Hardware: option 2" at bounding box center [549, 511] width 78 height 9
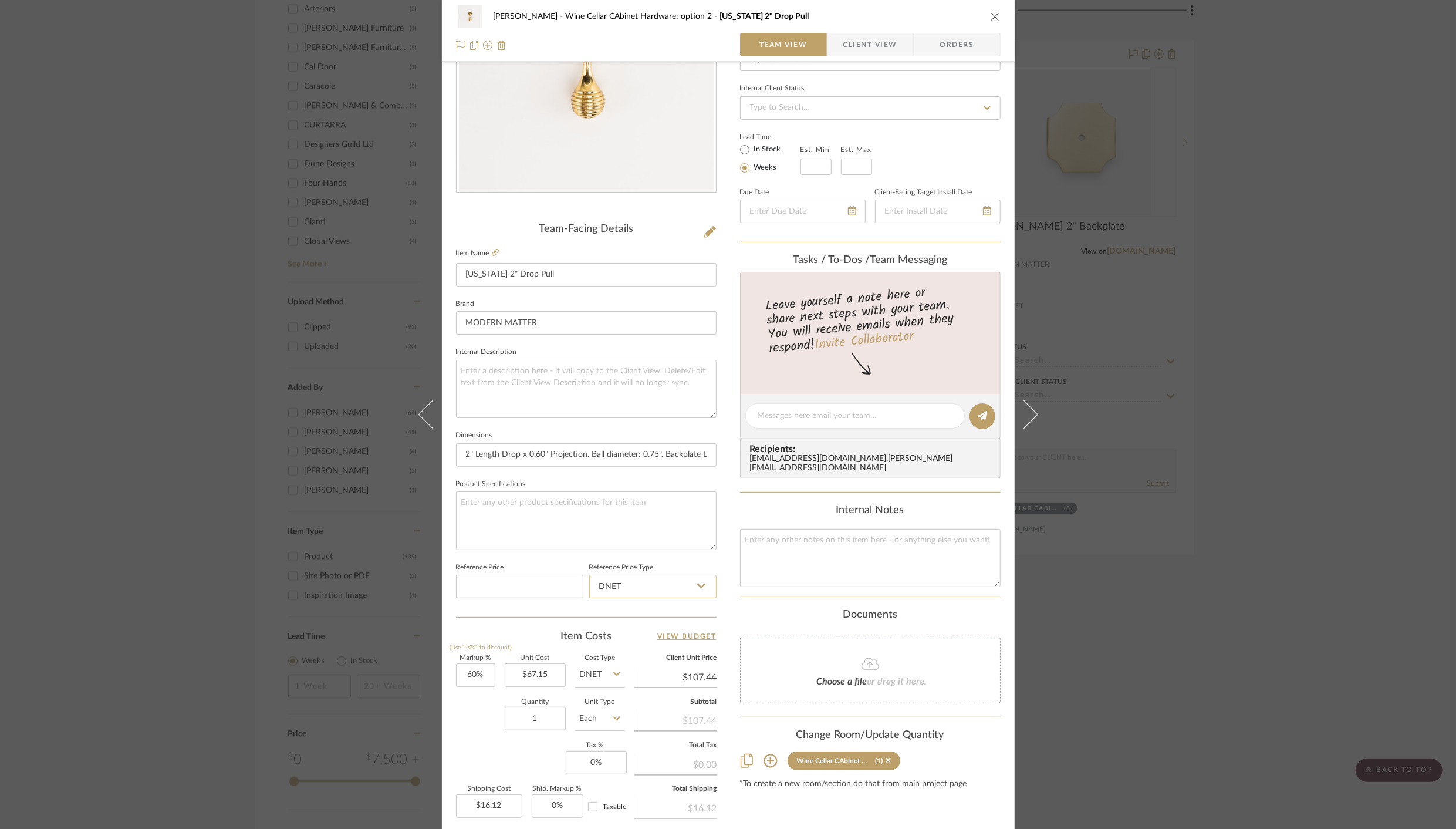
scroll to position [181, 0]
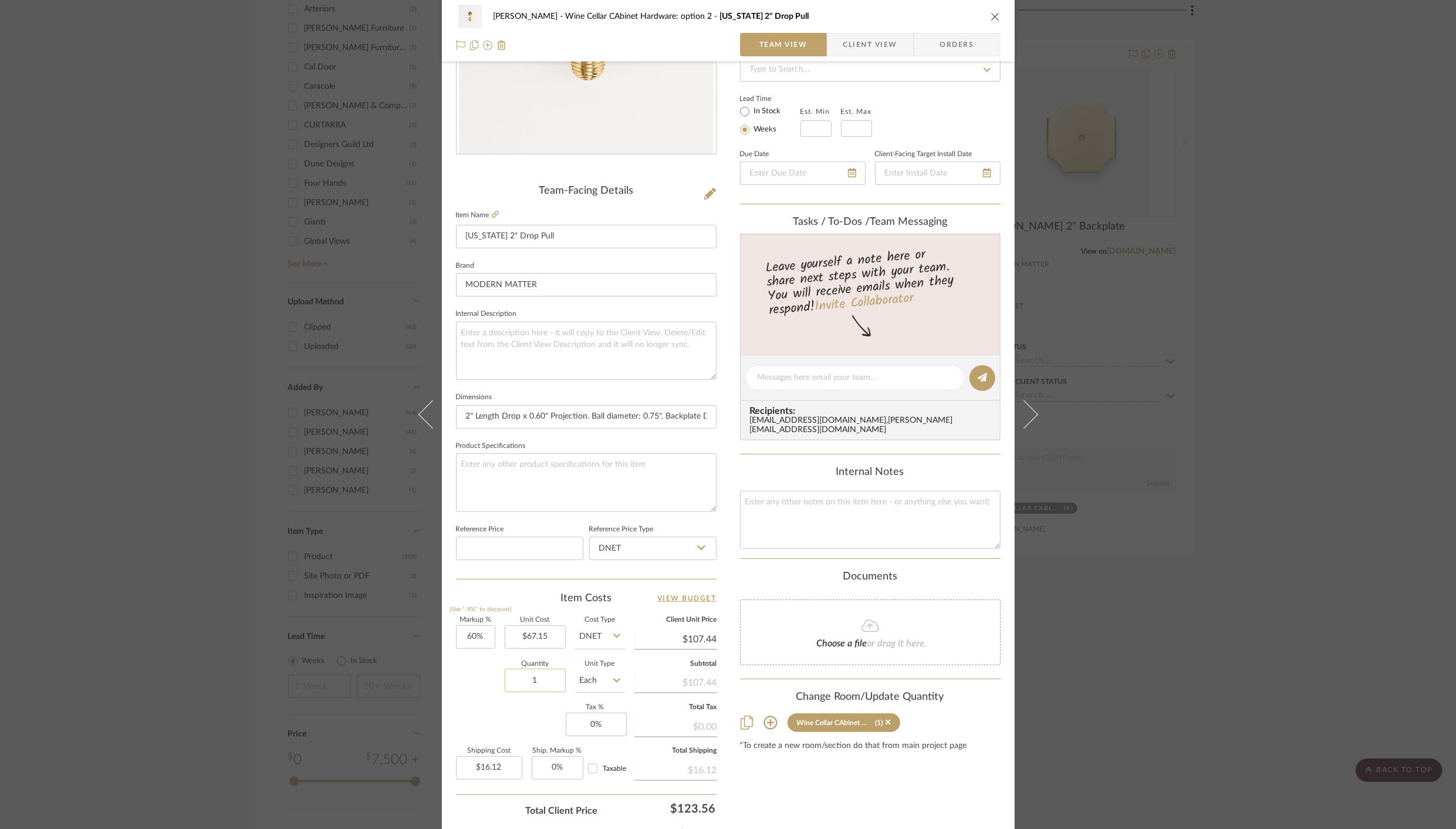
click at [543, 679] on input "1" at bounding box center [535, 680] width 61 height 23
type input "6"
type input "60"
click at [464, 638] on input "60" at bounding box center [476, 636] width 39 height 23
type input "$96.70"
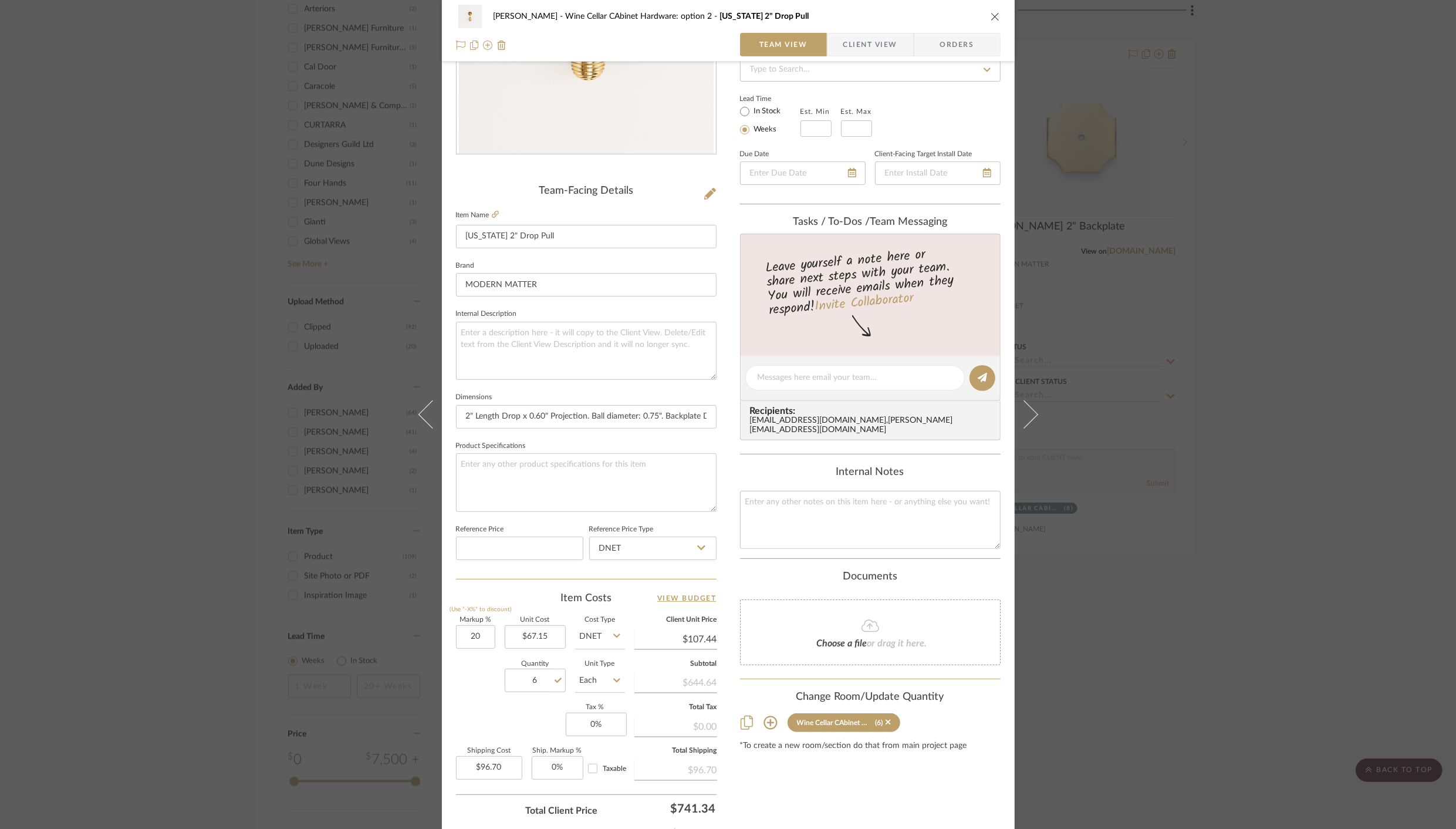
type input "20%"
click at [471, 692] on div "Quantity 6 Unit Type Each" at bounding box center [540, 681] width 169 height 42
type input "$80.58"
type input "$72.52"
drag, startPoint x: 987, startPoint y: 10, endPoint x: 995, endPoint y: 18, distance: 11.3
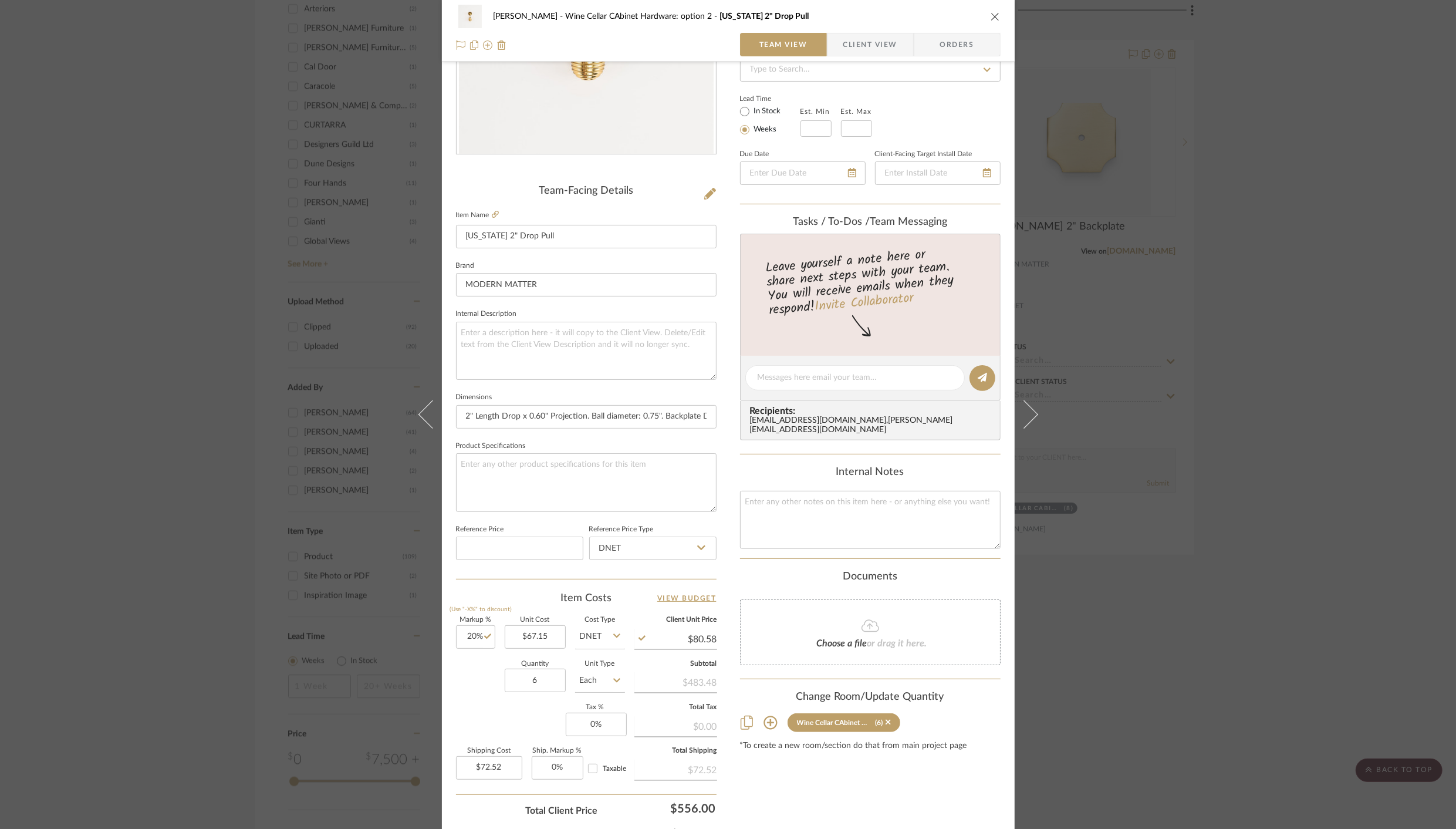
click at [989, 13] on div "INSCO Wine Cellar CAbinet Hardware: option 2 Washington 2" Drop Pull" at bounding box center [728, 16] width 544 height 23
click at [993, 14] on icon "close" at bounding box center [995, 16] width 10 height 10
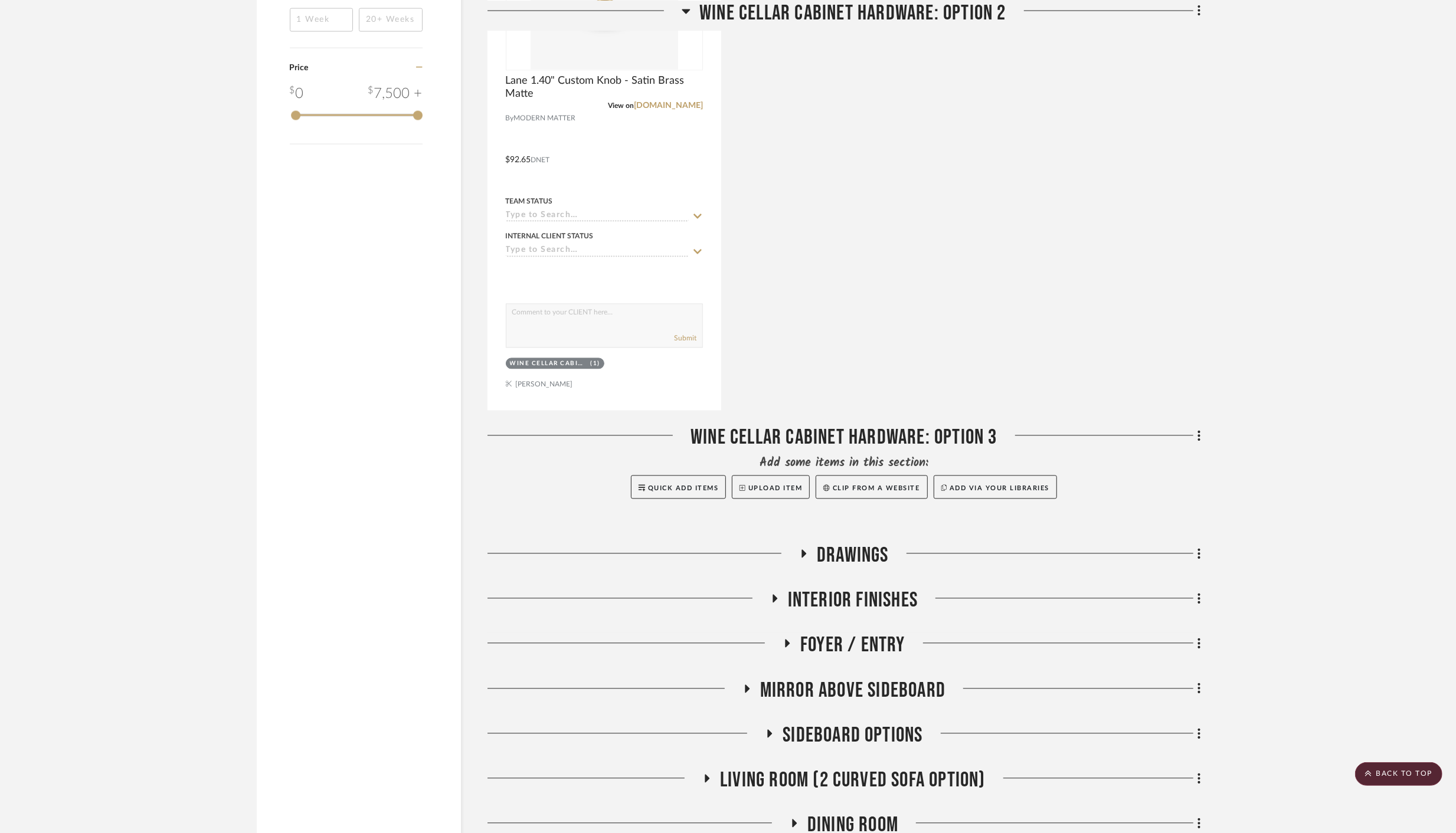
scroll to position [2074, 0]
drag, startPoint x: 804, startPoint y: 402, endPoint x: 563, endPoint y: 20, distance: 451.7
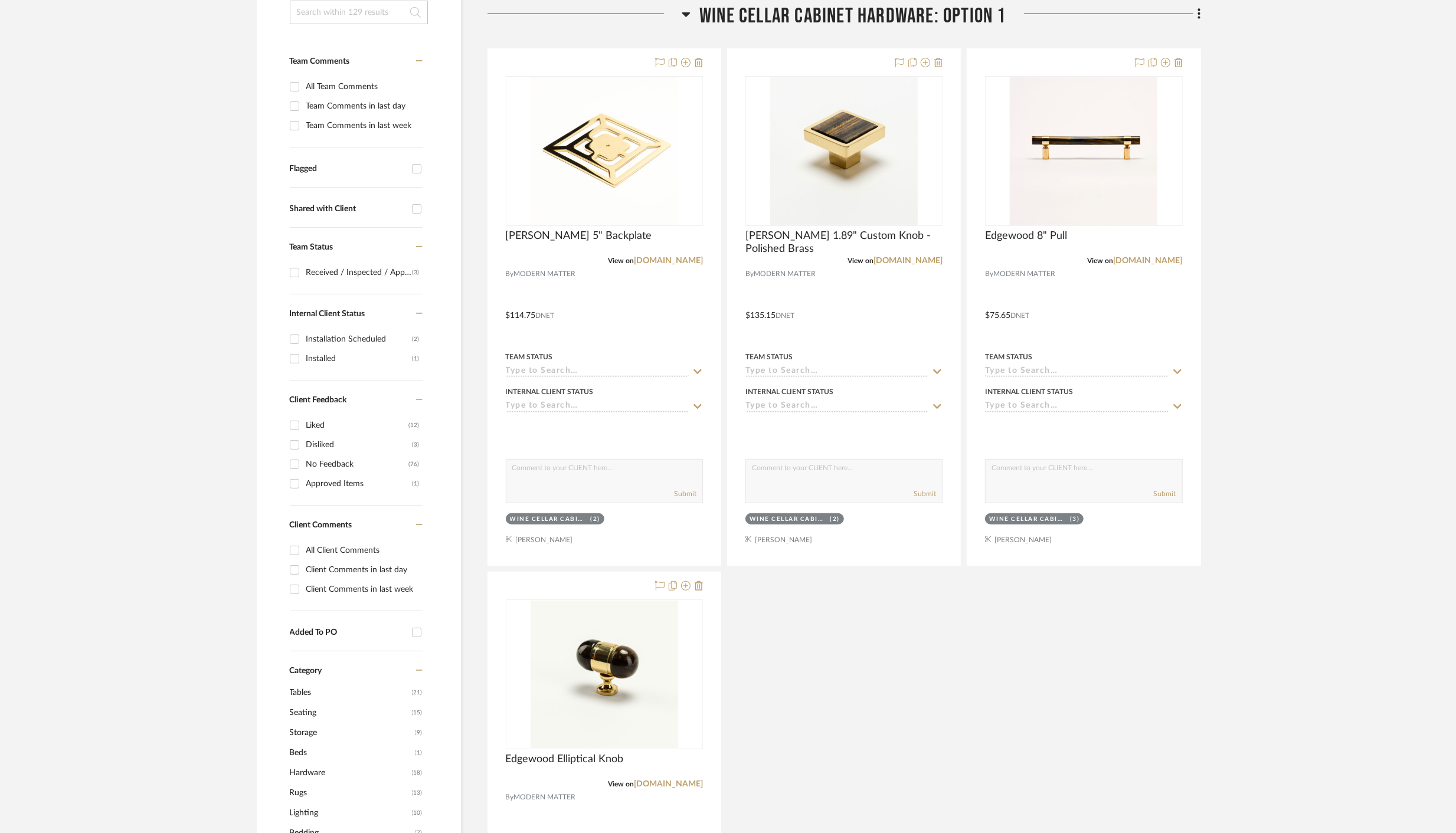
scroll to position [295, 0]
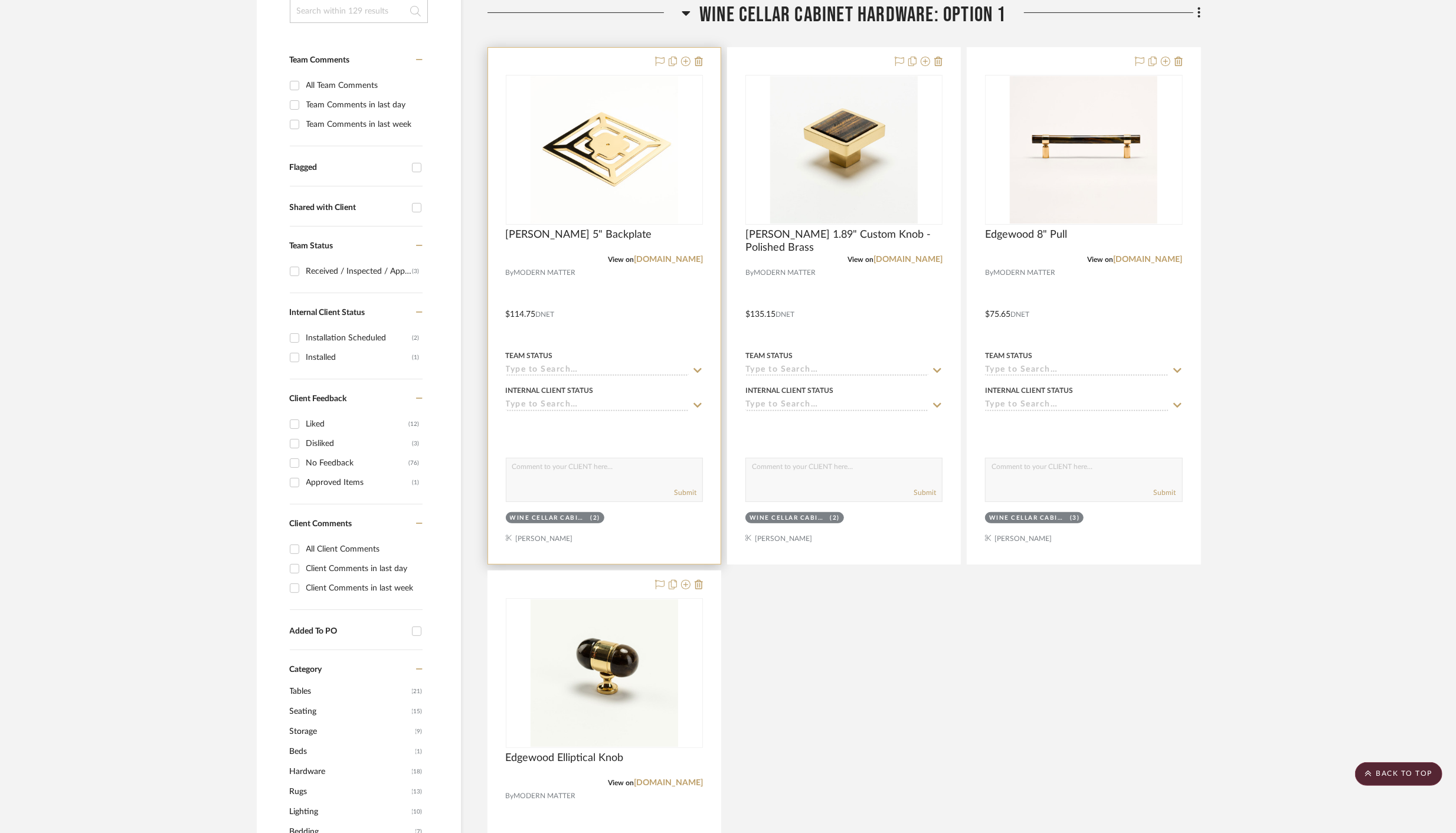
click at [593, 477] on textarea at bounding box center [604, 469] width 196 height 23
drag, startPoint x: 512, startPoint y: 467, endPoint x: 658, endPoint y: 484, distance: 147.0
click at [658, 484] on div "This would be used with the [PERSON_NAME] Knob on the 2 doors that are on each …" at bounding box center [604, 479] width 197 height 44
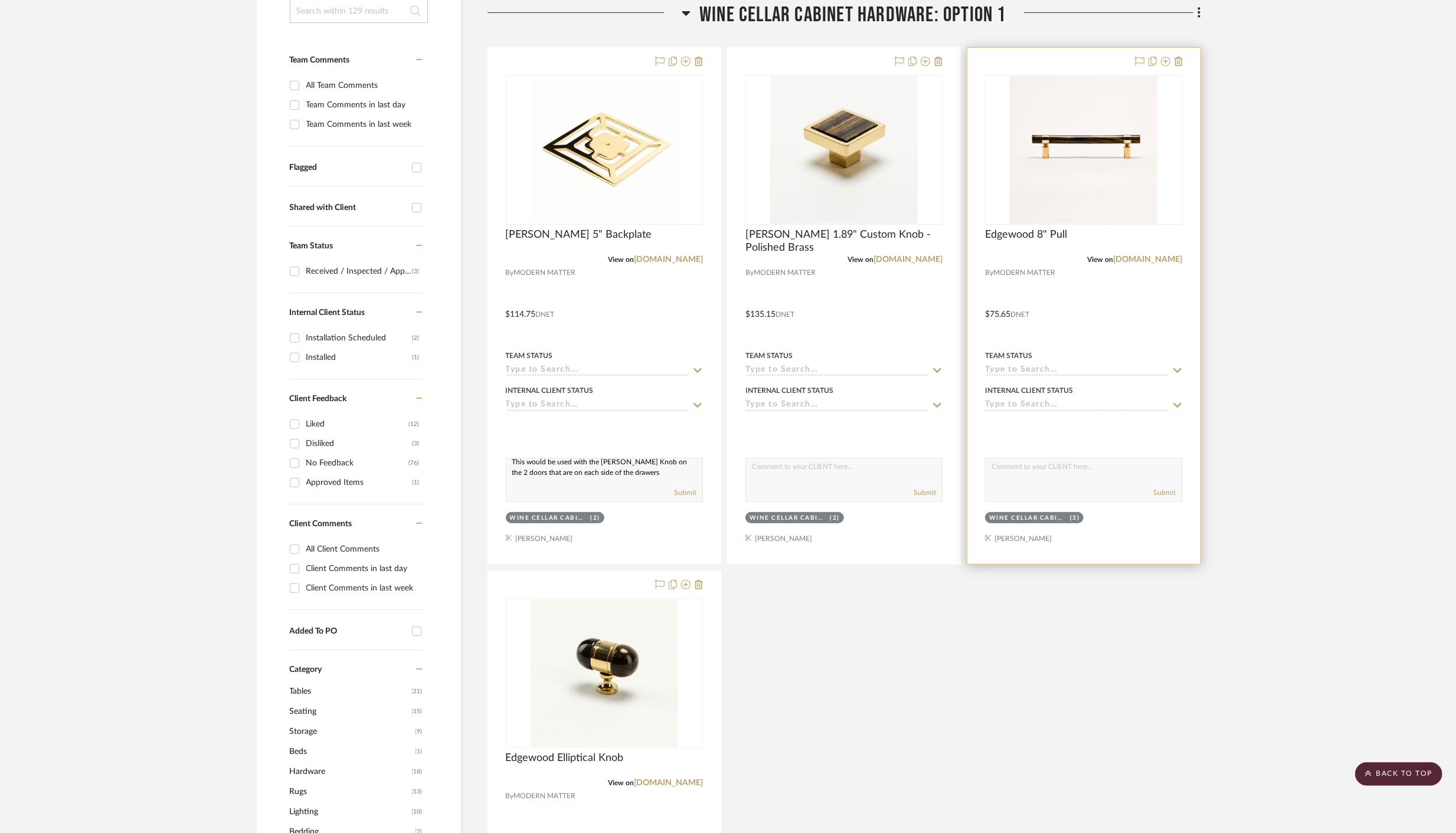
type textarea "This would be used with the [PERSON_NAME] Knob on the 2 doors that are on each …"
click at [1031, 478] on textarea at bounding box center [1083, 469] width 196 height 23
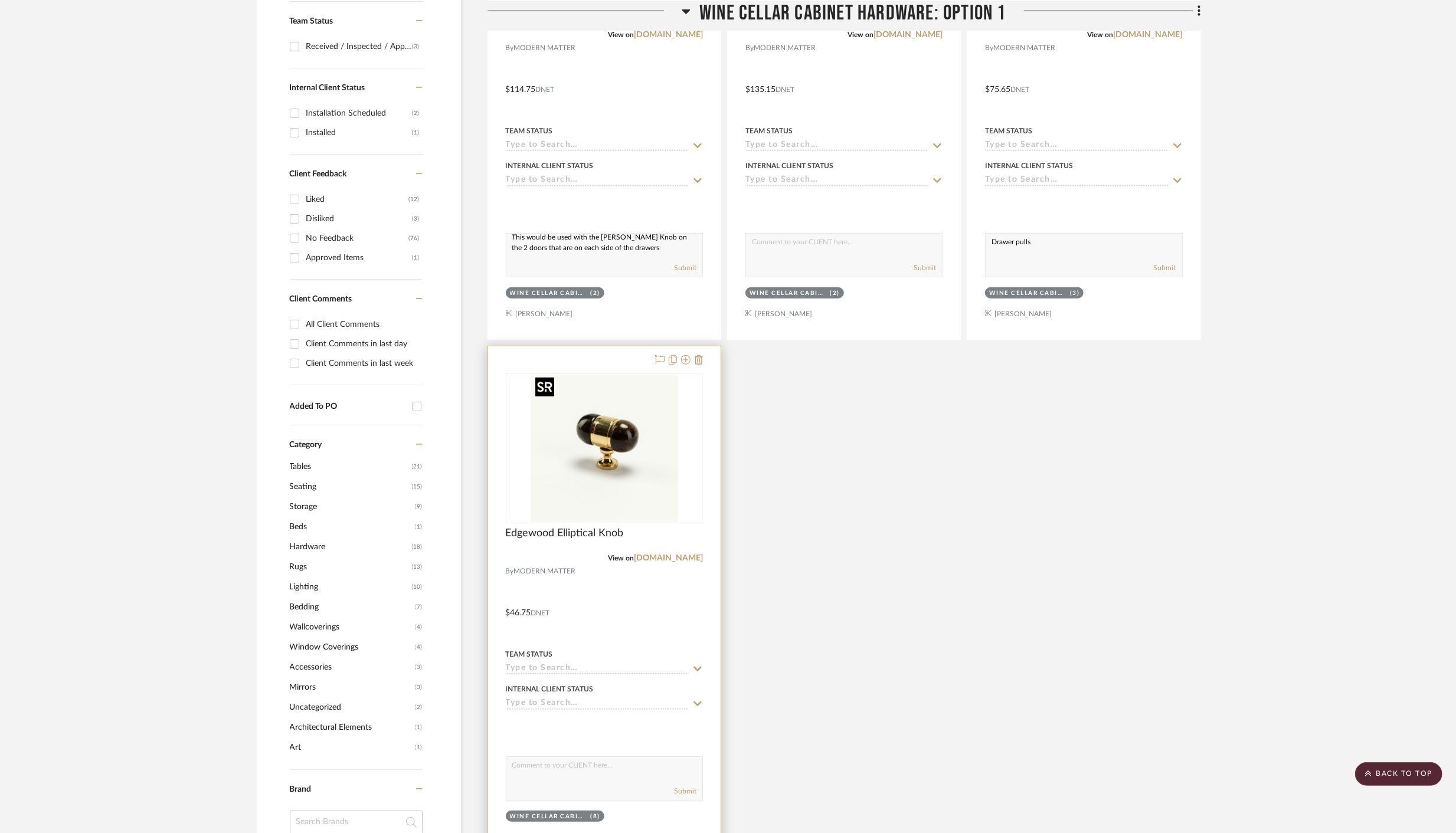
scroll to position [532, 0]
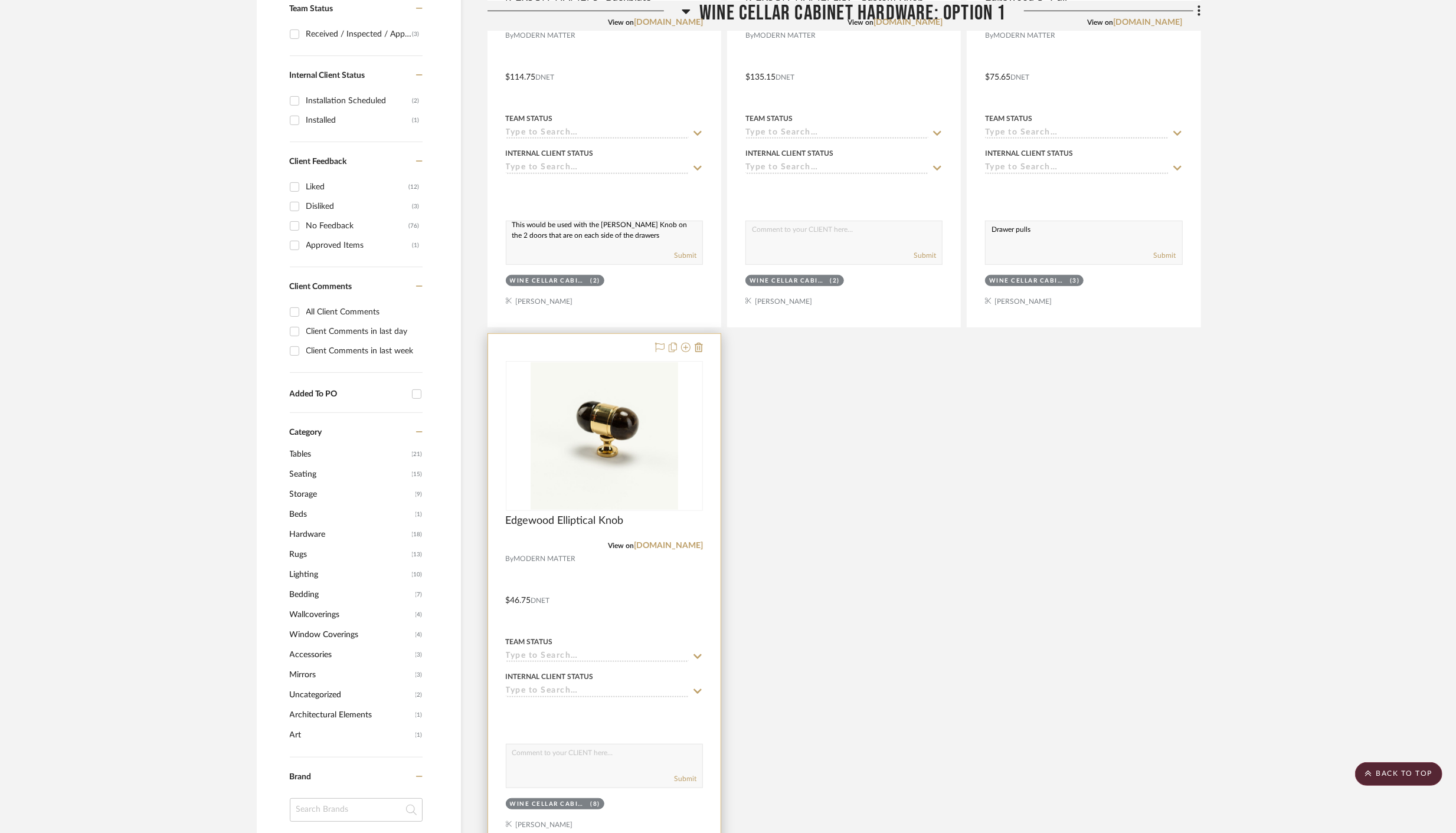
type textarea "Drawer pulls"
click at [560, 763] on textarea at bounding box center [604, 755] width 196 height 23
type textarea "SIde door knobs"
click at [678, 778] on button "Submit" at bounding box center [685, 779] width 23 height 11
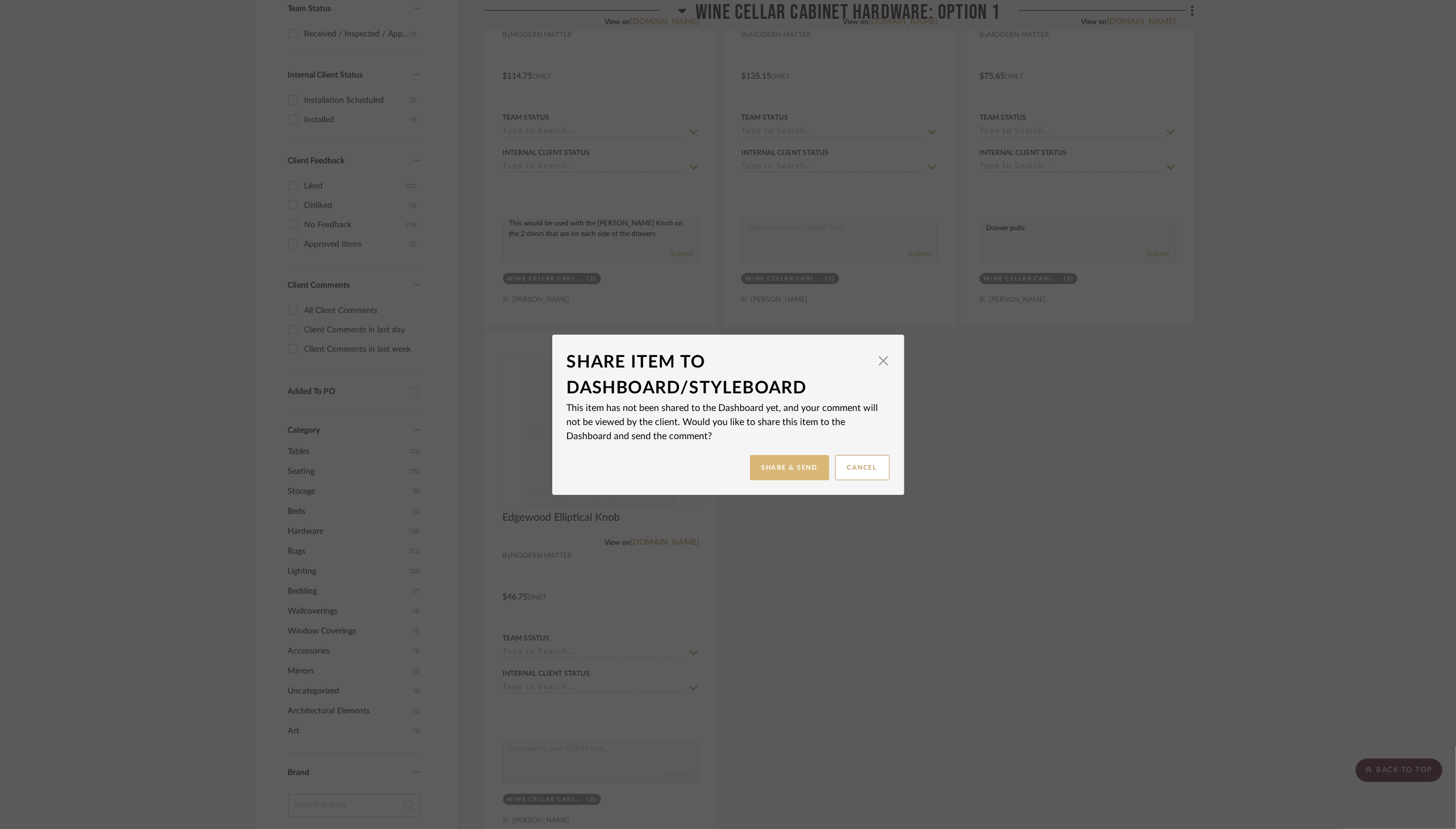
click at [784, 467] on button "Share & Send" at bounding box center [789, 467] width 79 height 25
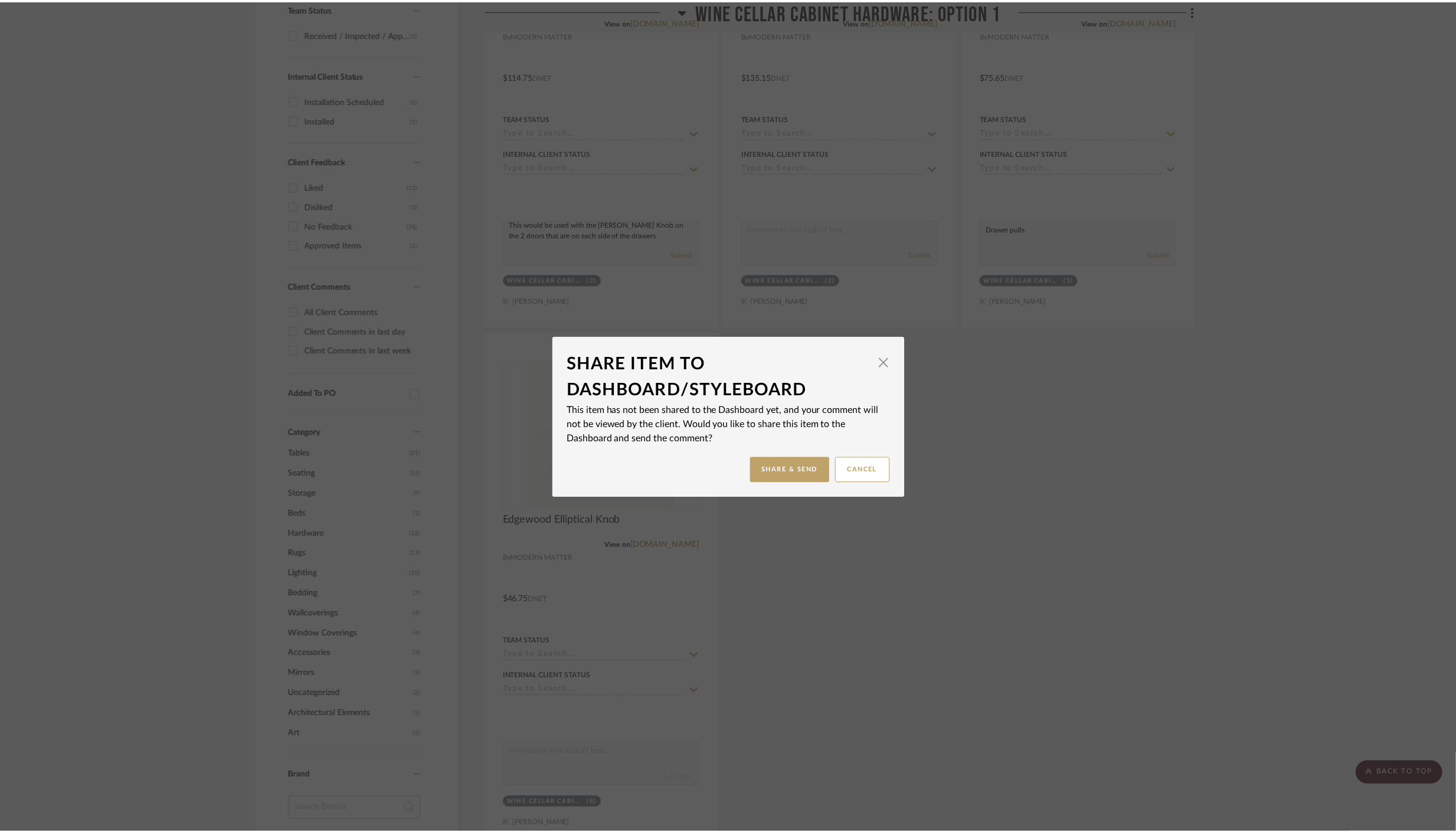
scroll to position [532, 0]
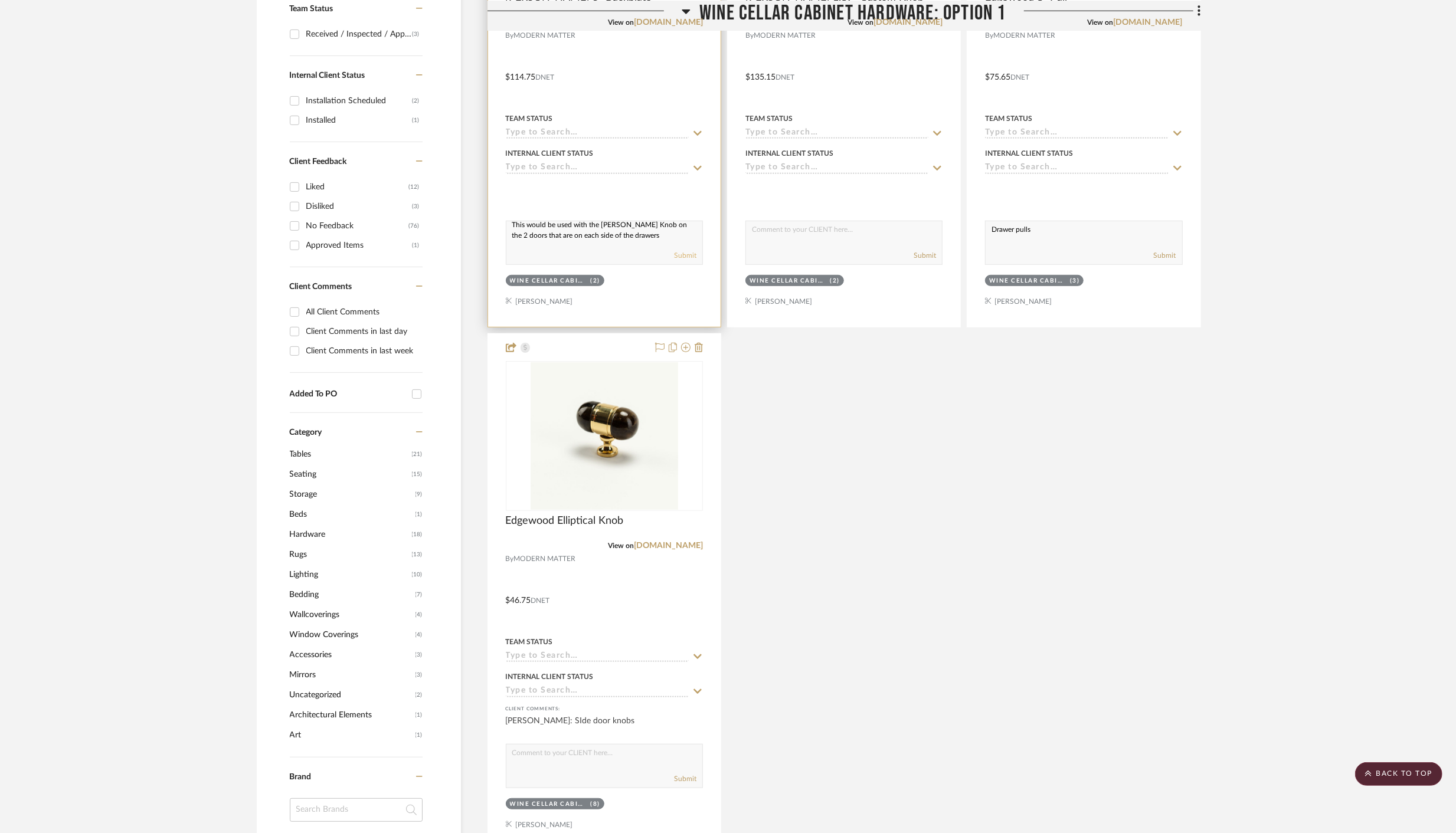
click at [688, 254] on button "Submit" at bounding box center [685, 256] width 23 height 11
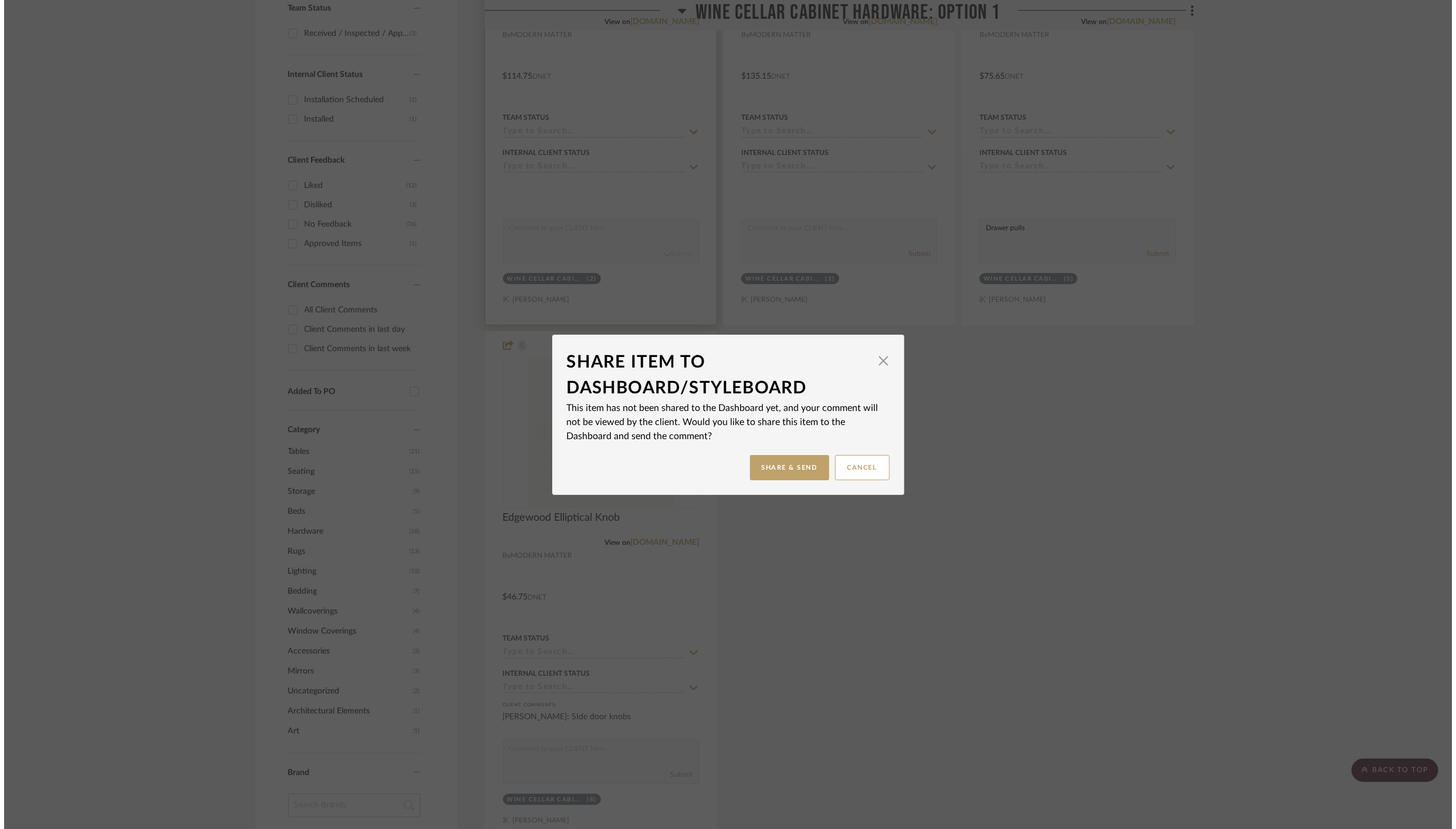
scroll to position [0, 0]
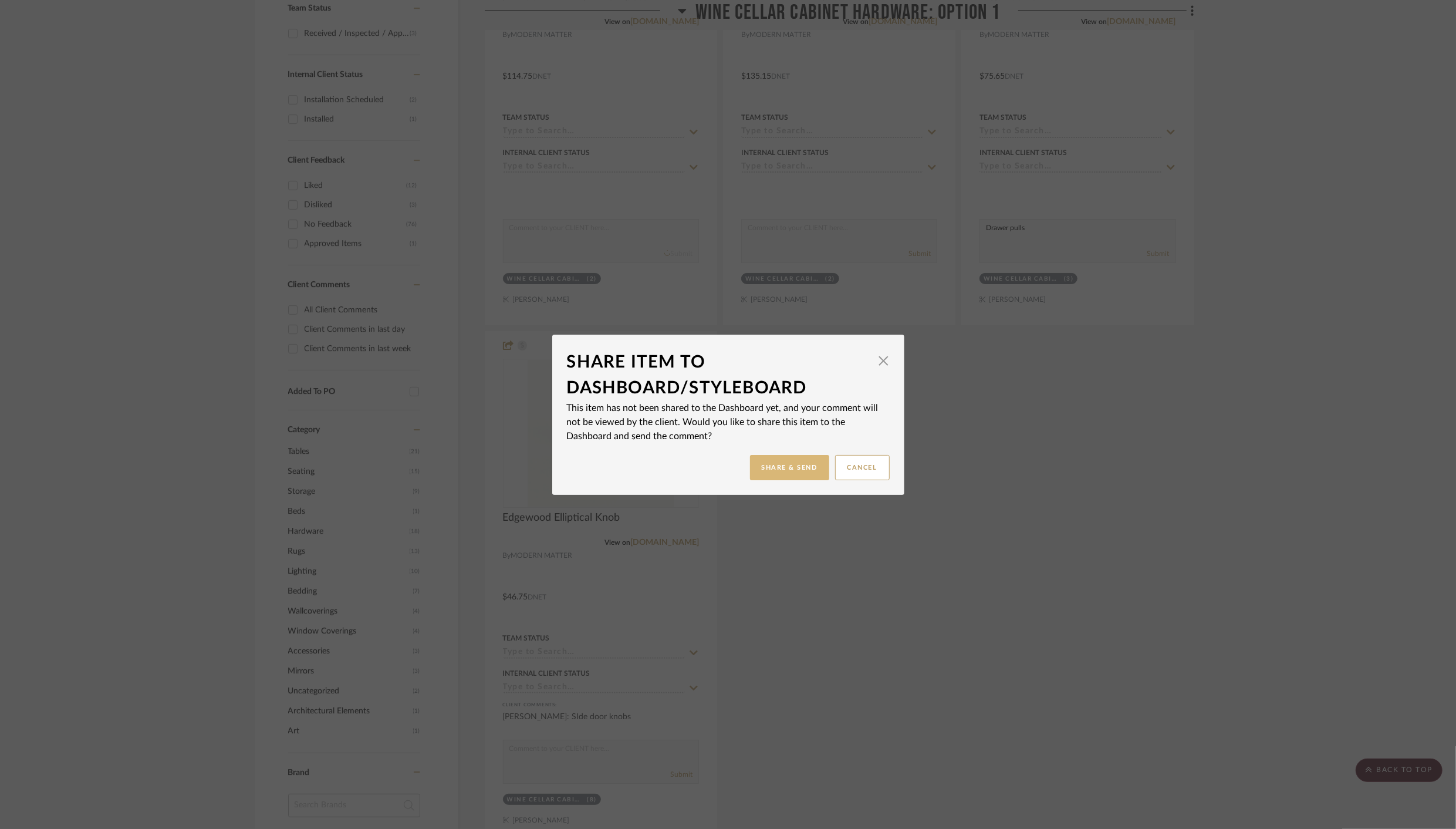
click at [799, 468] on button "Share & Send" at bounding box center [789, 467] width 79 height 25
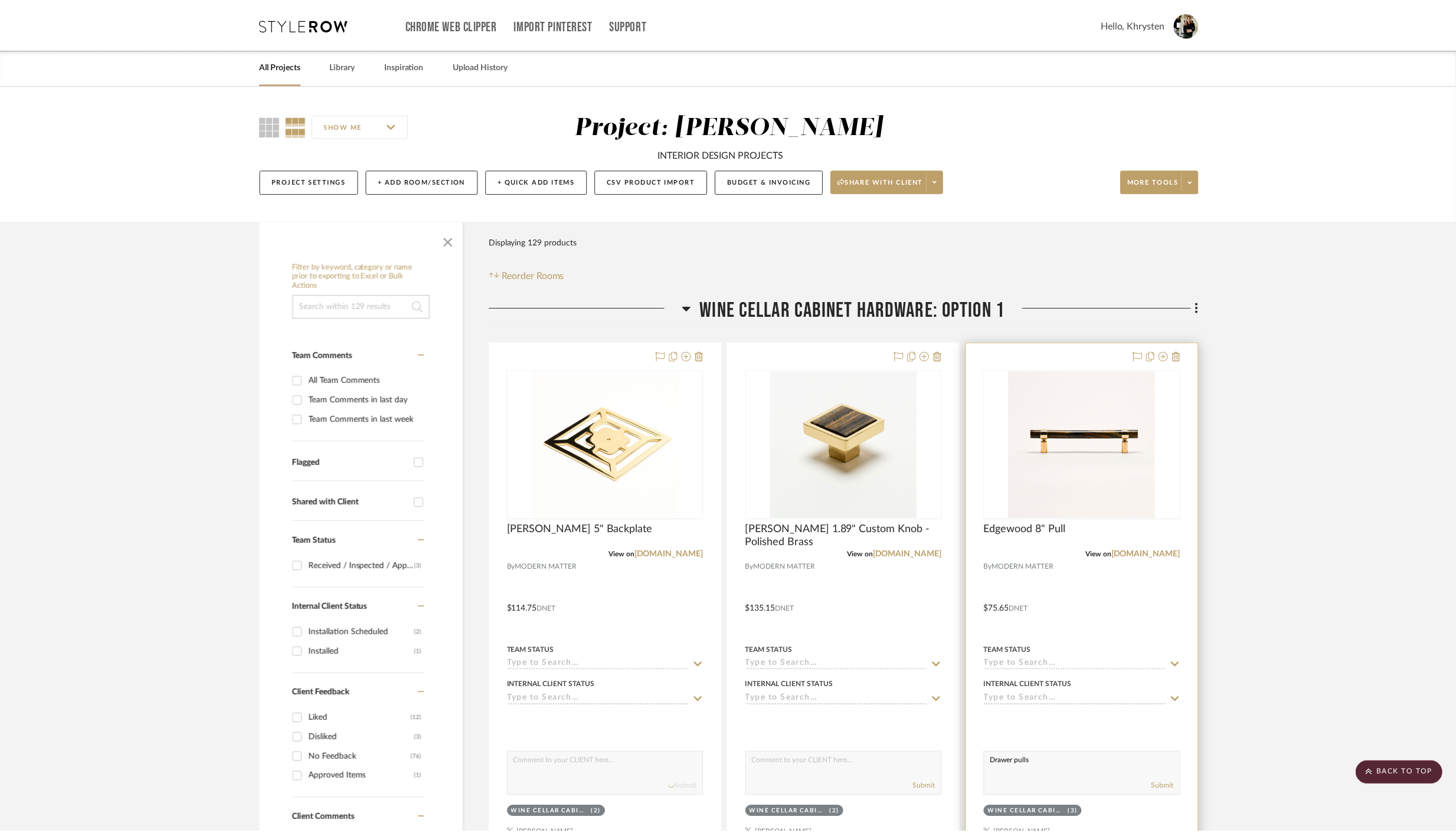
scroll to position [532, 0]
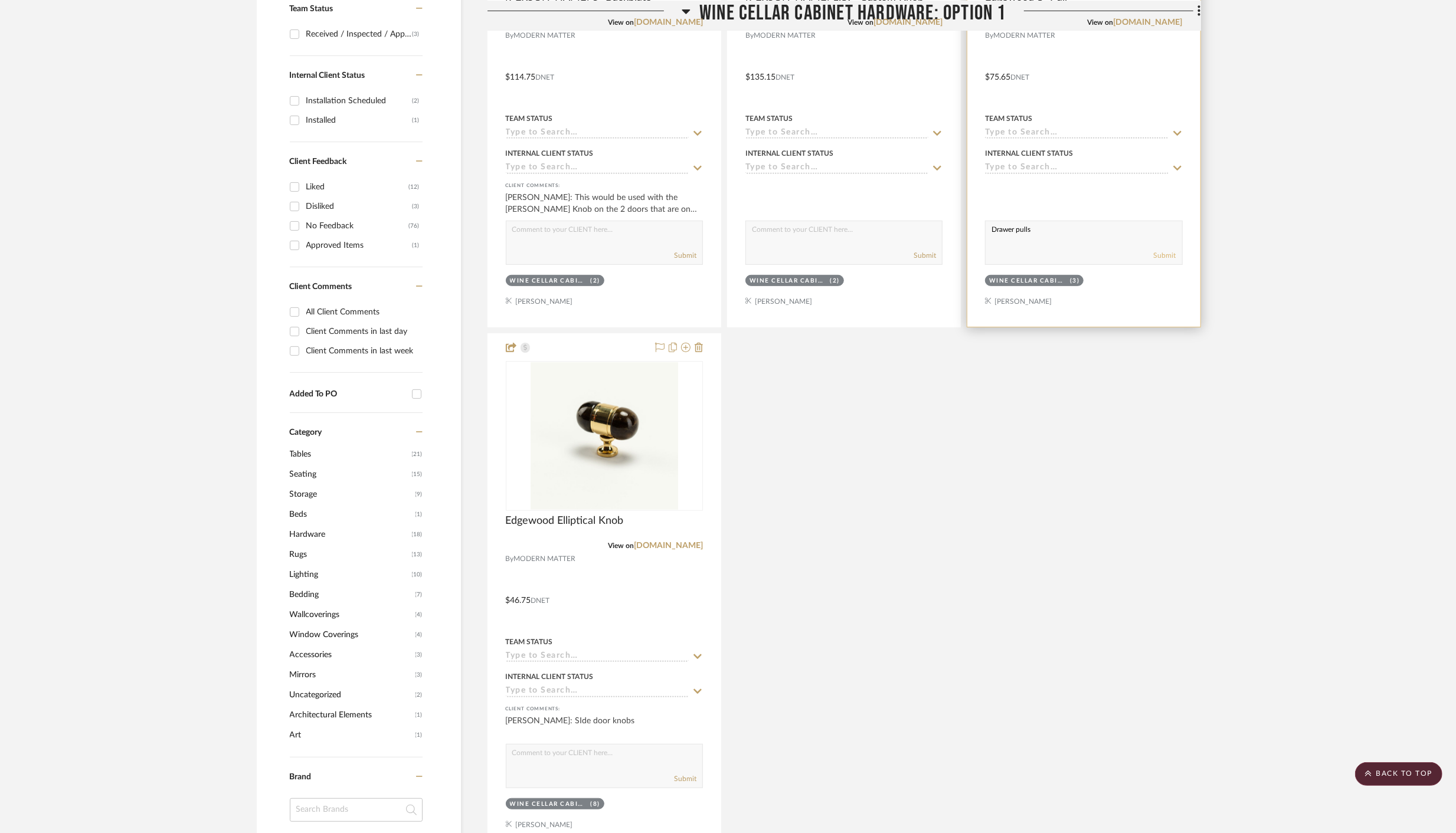
click at [1164, 256] on button "Submit" at bounding box center [1165, 256] width 23 height 11
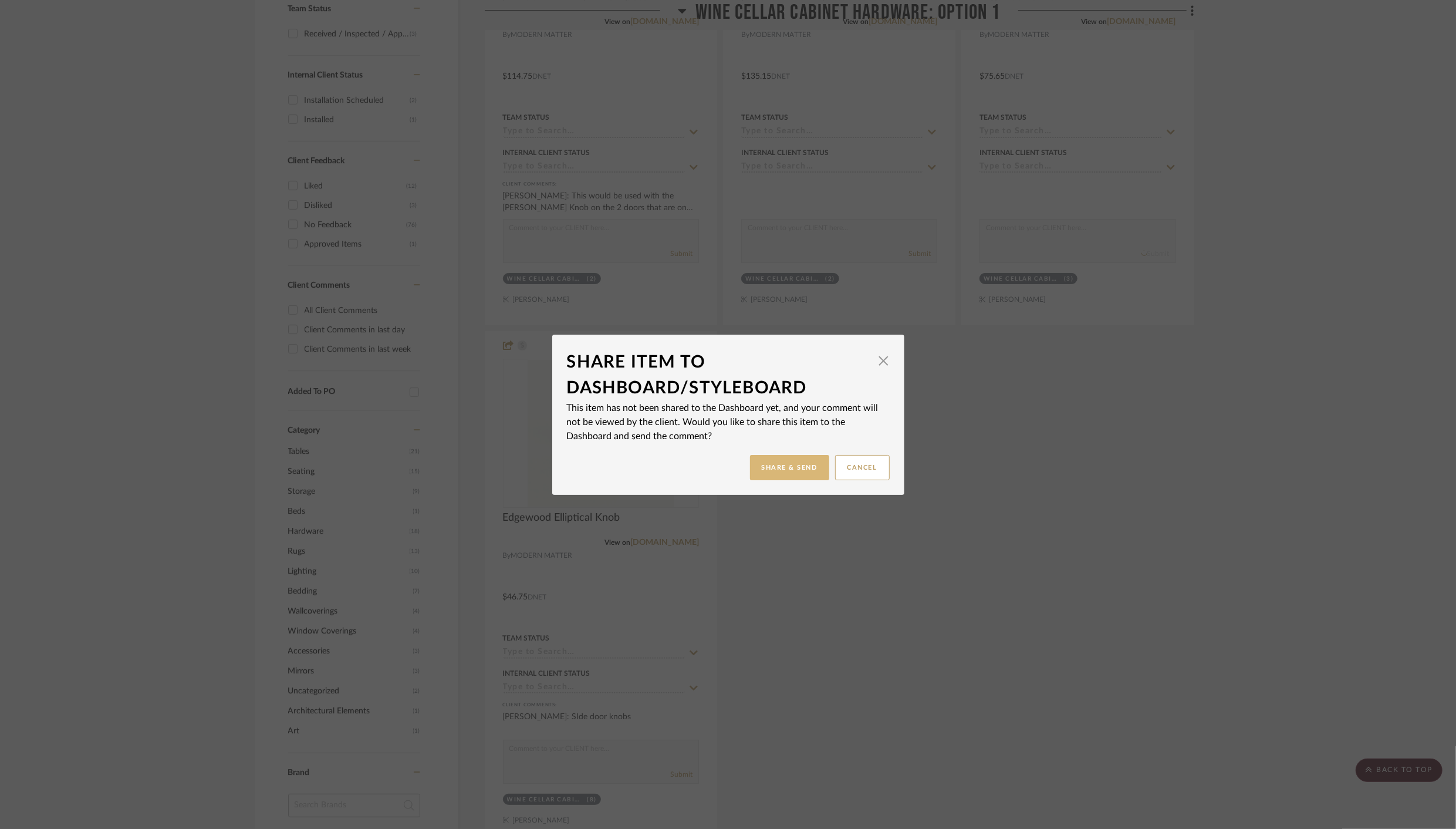
click at [777, 464] on button "Share & Send" at bounding box center [789, 467] width 79 height 25
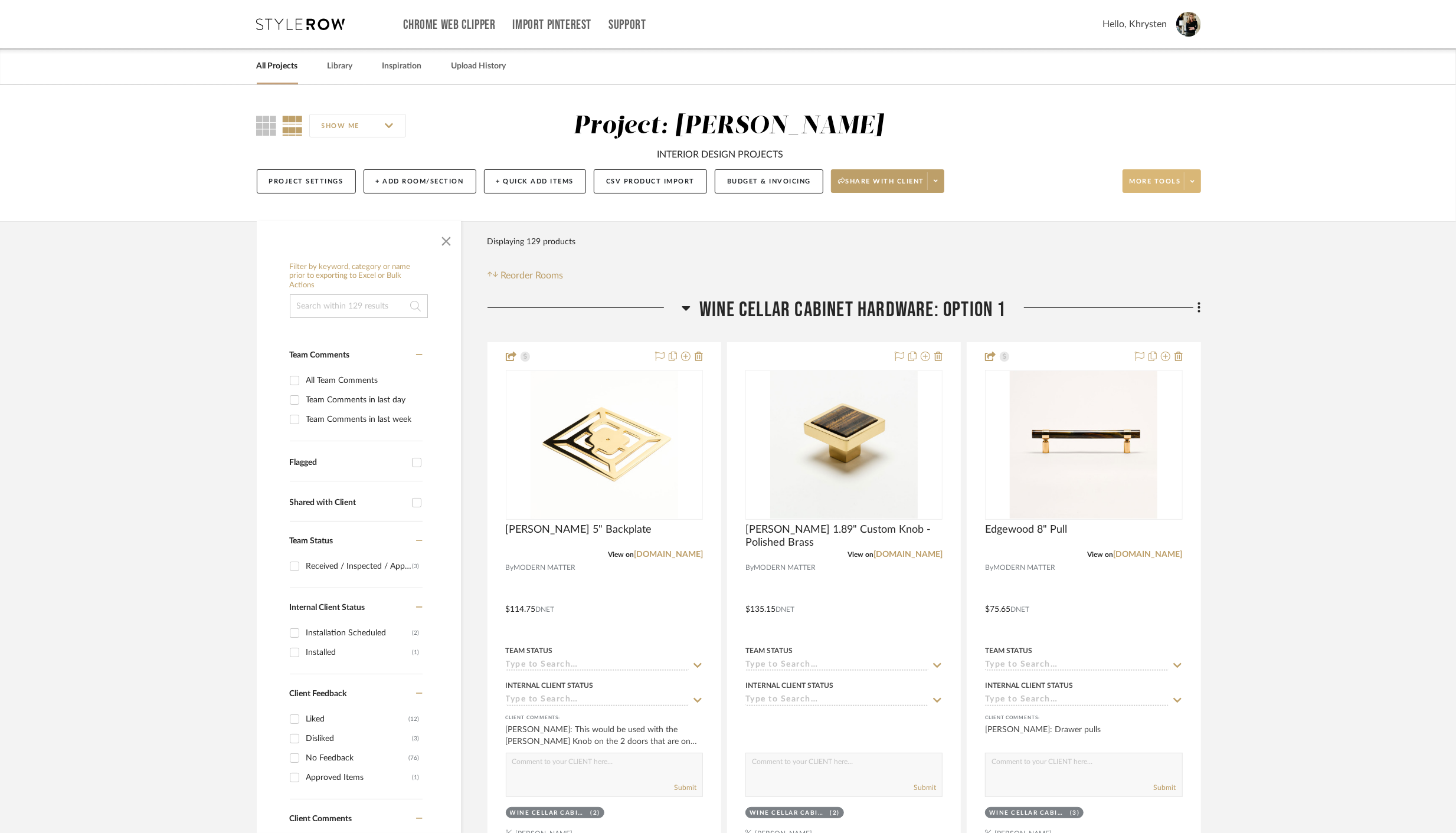
click at [1151, 182] on span "More tools" at bounding box center [1155, 186] width 51 height 18
click at [1147, 300] on span "Bulk Actions" at bounding box center [1173, 300] width 76 height 10
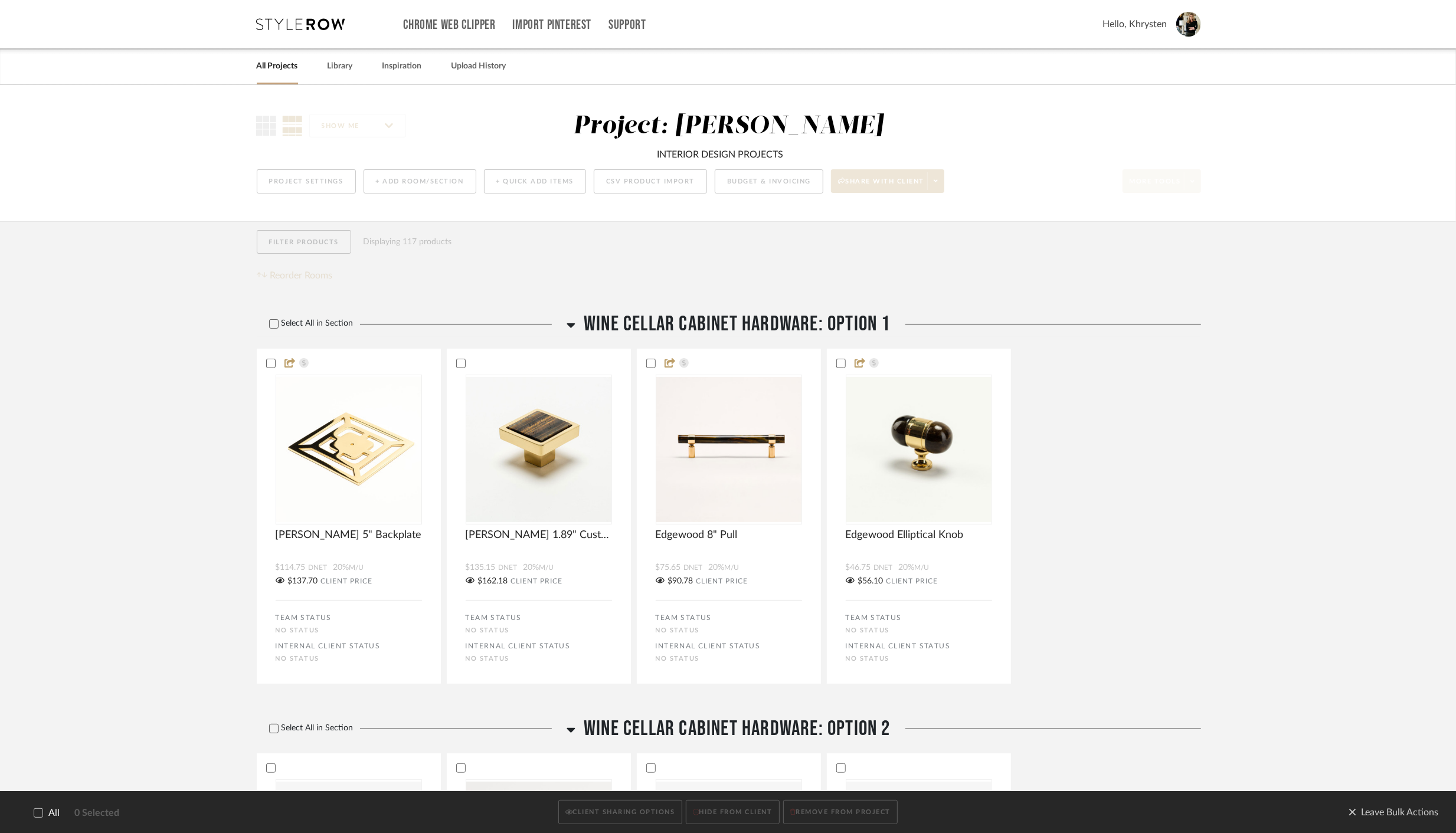
click at [38, 812] on icon at bounding box center [38, 812] width 8 height 8
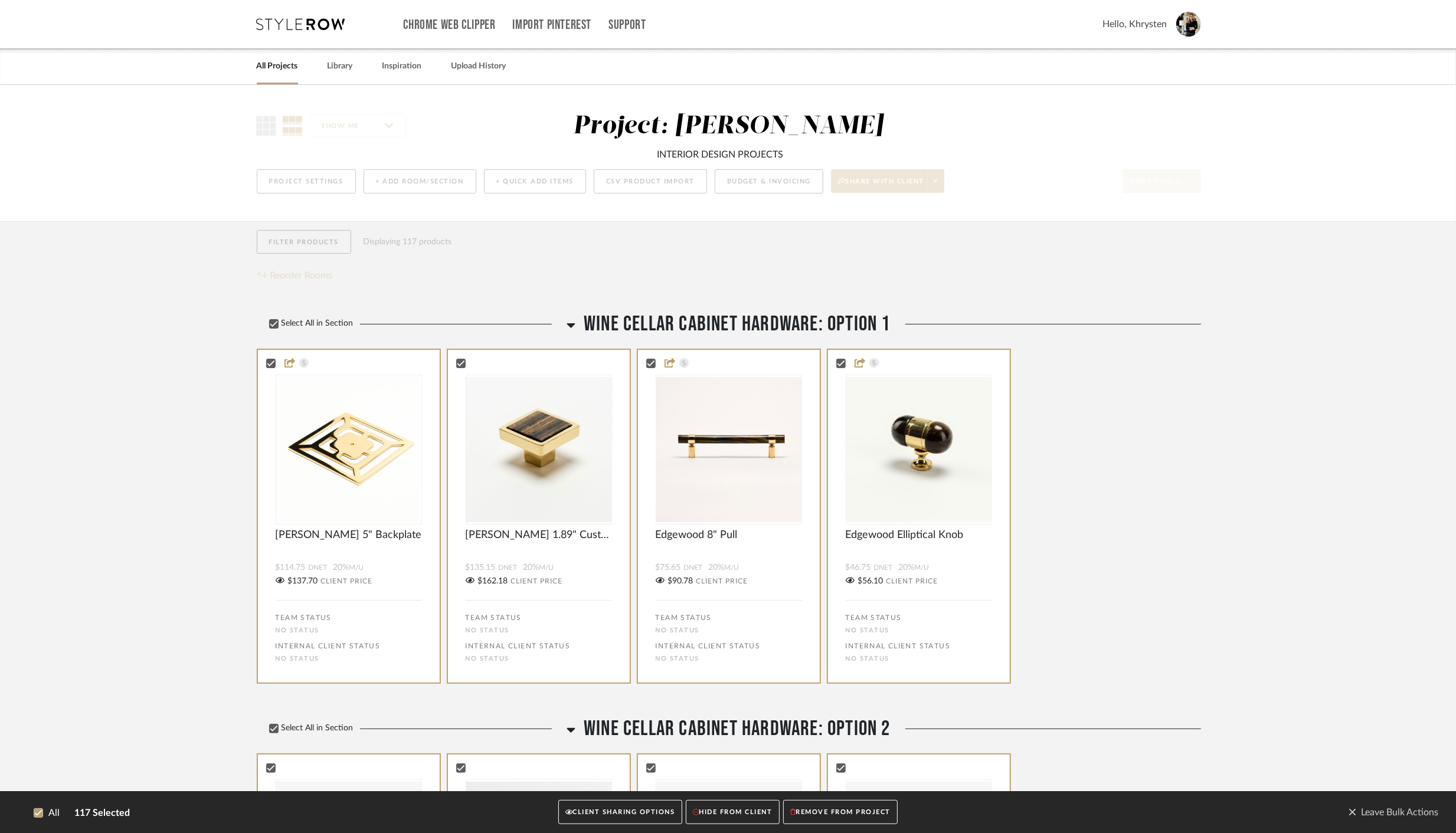
click at [626, 810] on button "CLIENT SHARING OPTIONS" at bounding box center [620, 812] width 123 height 24
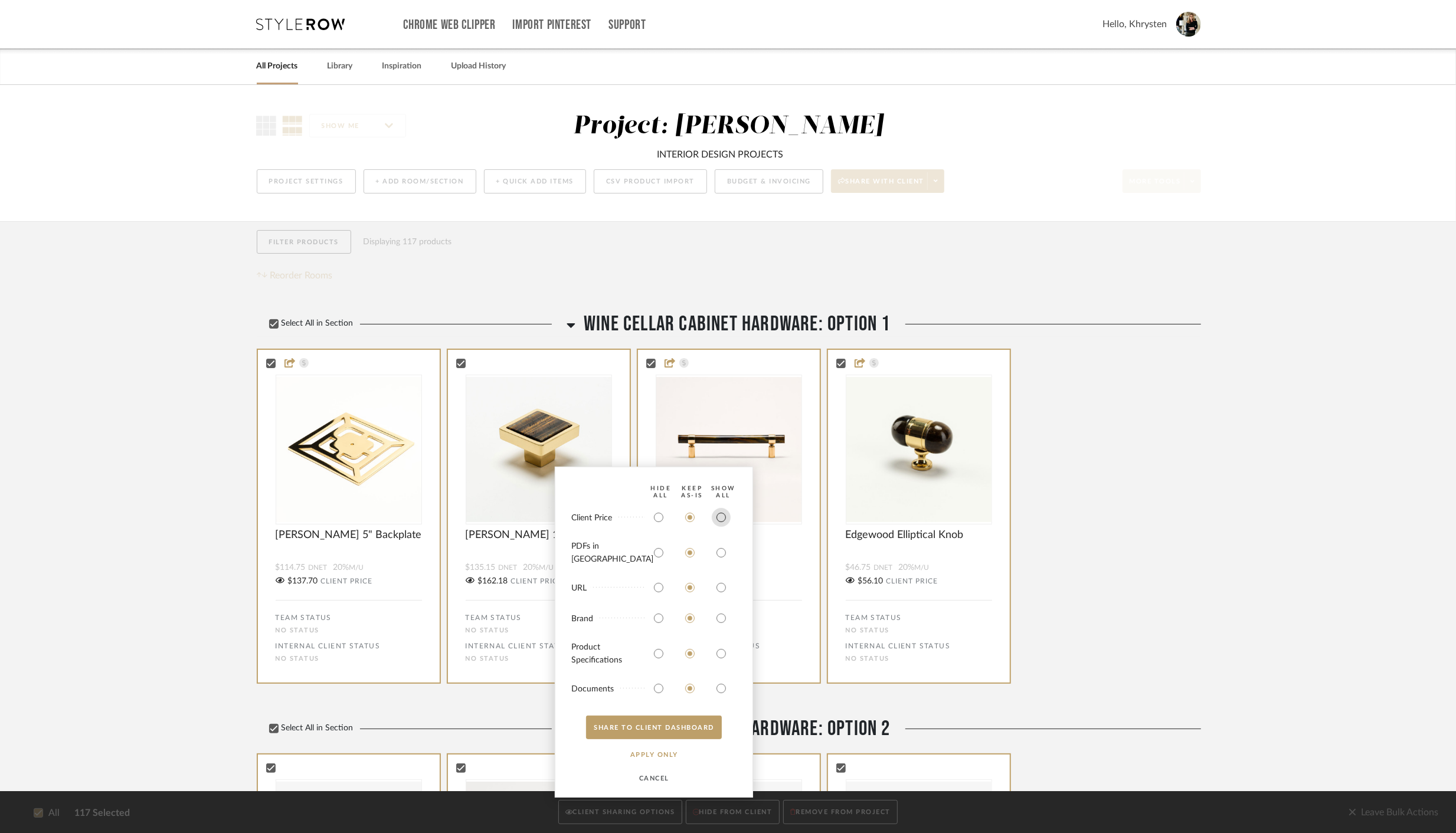
click at [723, 525] on input "radio" at bounding box center [721, 518] width 19 height 19
radio input "true"
click at [718, 548] on input "radio" at bounding box center [721, 553] width 19 height 19
radio input "true"
click at [725, 652] on input "radio" at bounding box center [721, 654] width 19 height 19
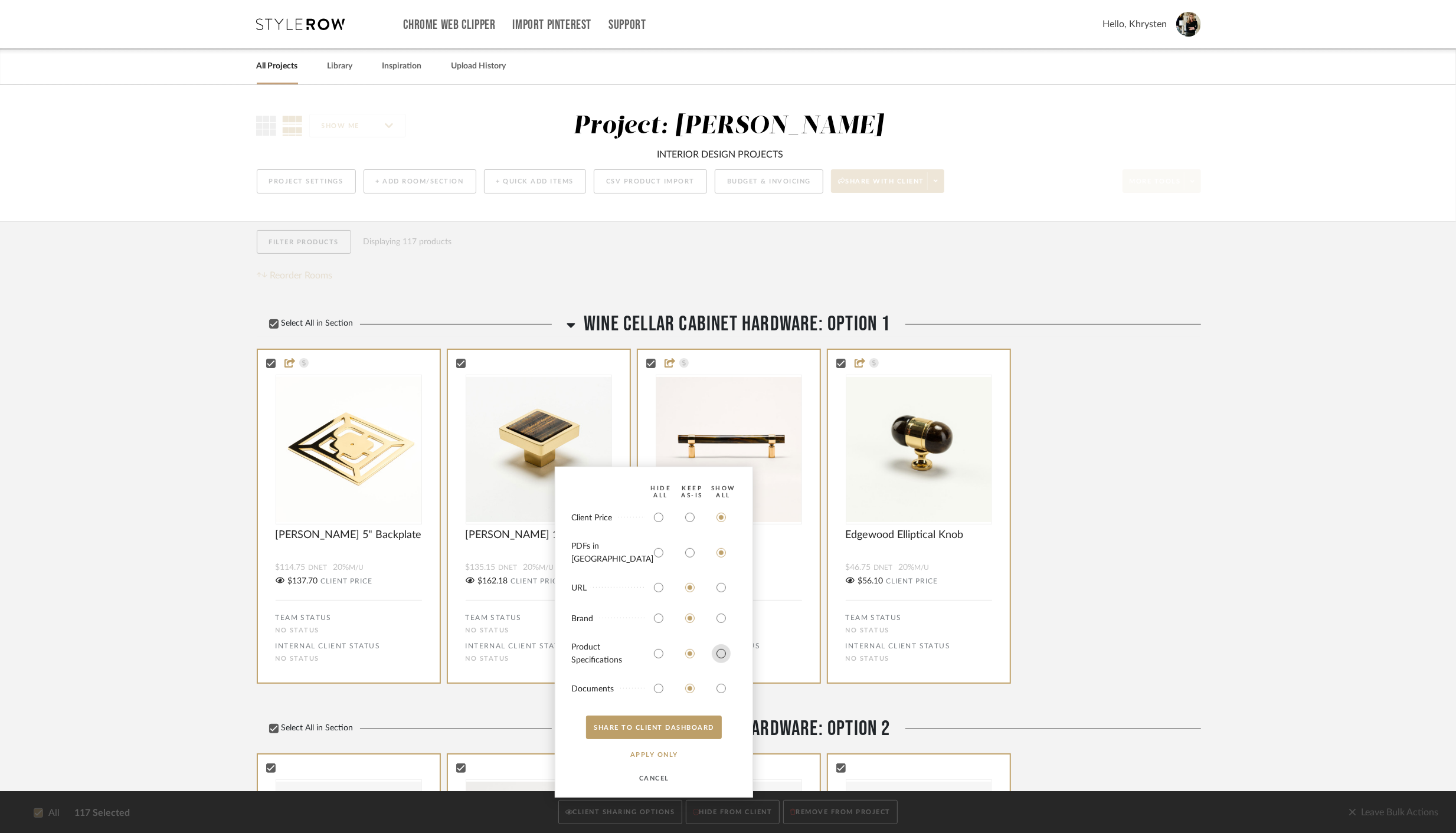
radio input "true"
click at [723, 680] on input "radio" at bounding box center [721, 689] width 19 height 19
radio input "true"
click at [668, 735] on button "SHARE TO CLIENT Dashboard" at bounding box center [653, 727] width 135 height 23
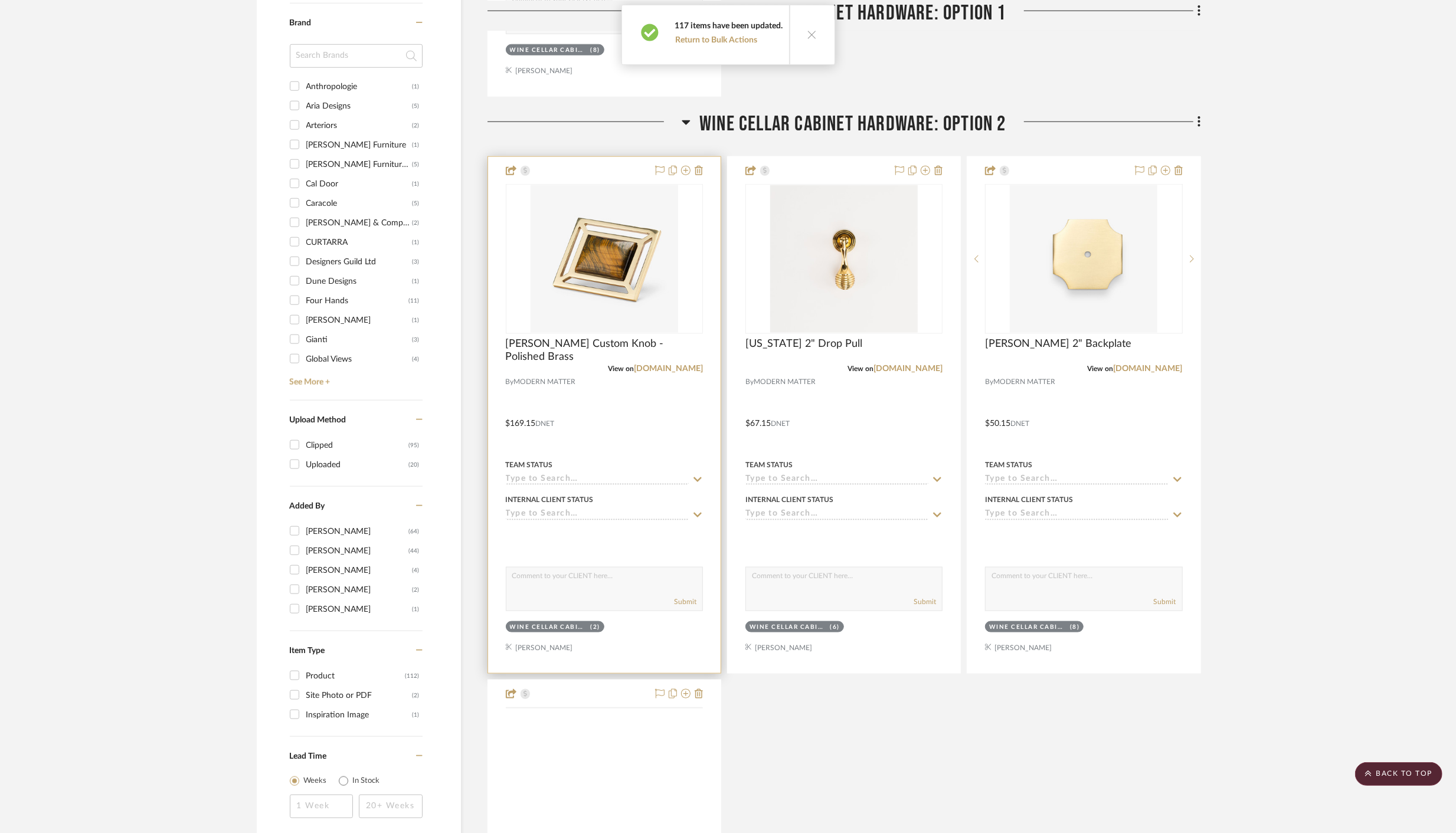
scroll to position [1288, 0]
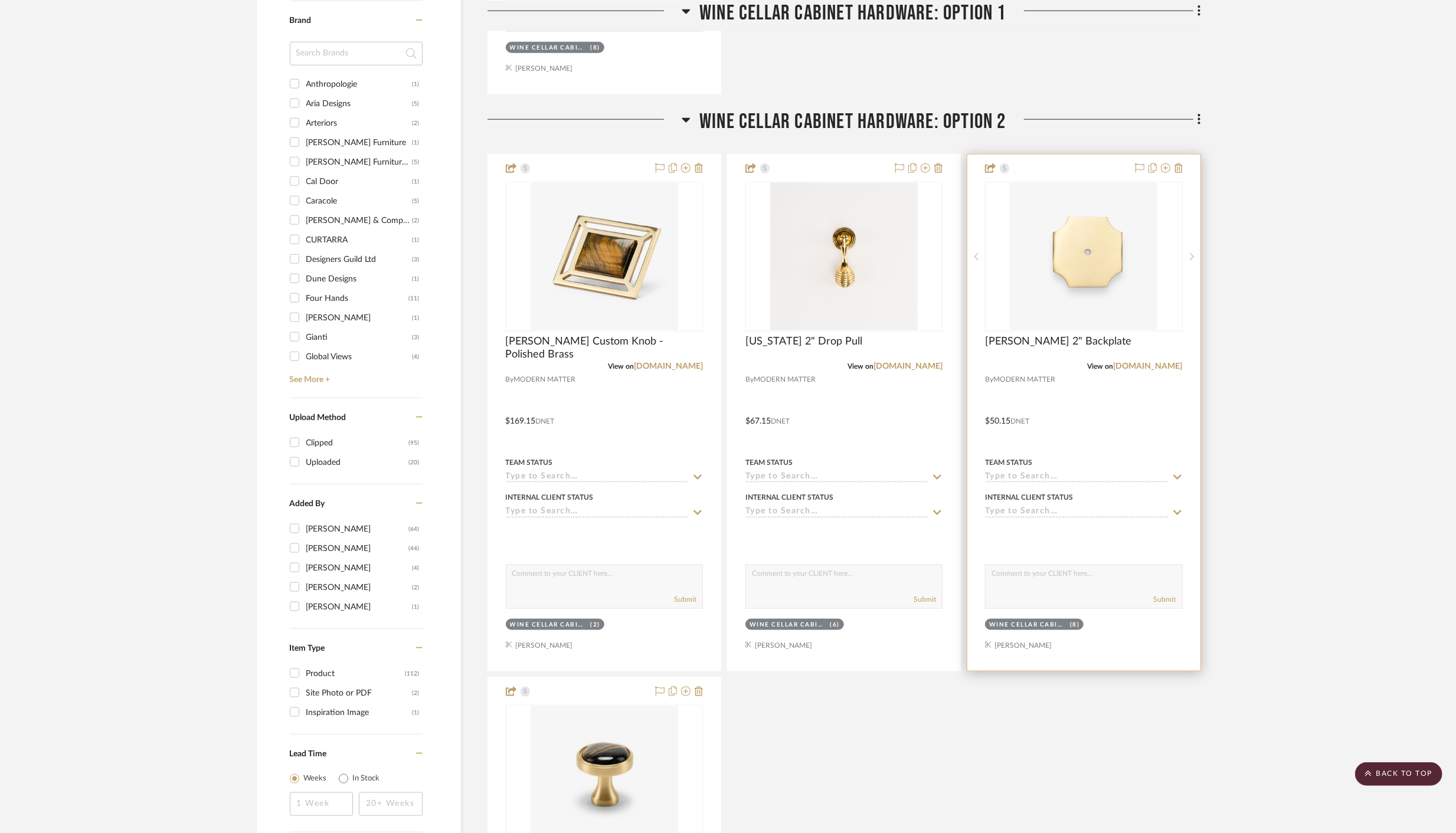
click at [1019, 581] on textarea at bounding box center [1083, 576] width 196 height 23
paste textarea "This would be used with the [PERSON_NAME] Knob on the 2 doors that are on each …"
click at [1086, 568] on textarea "This would be used with the [PERSON_NAME] Knob on the 2 doors that are on each …" at bounding box center [1083, 576] width 196 height 23
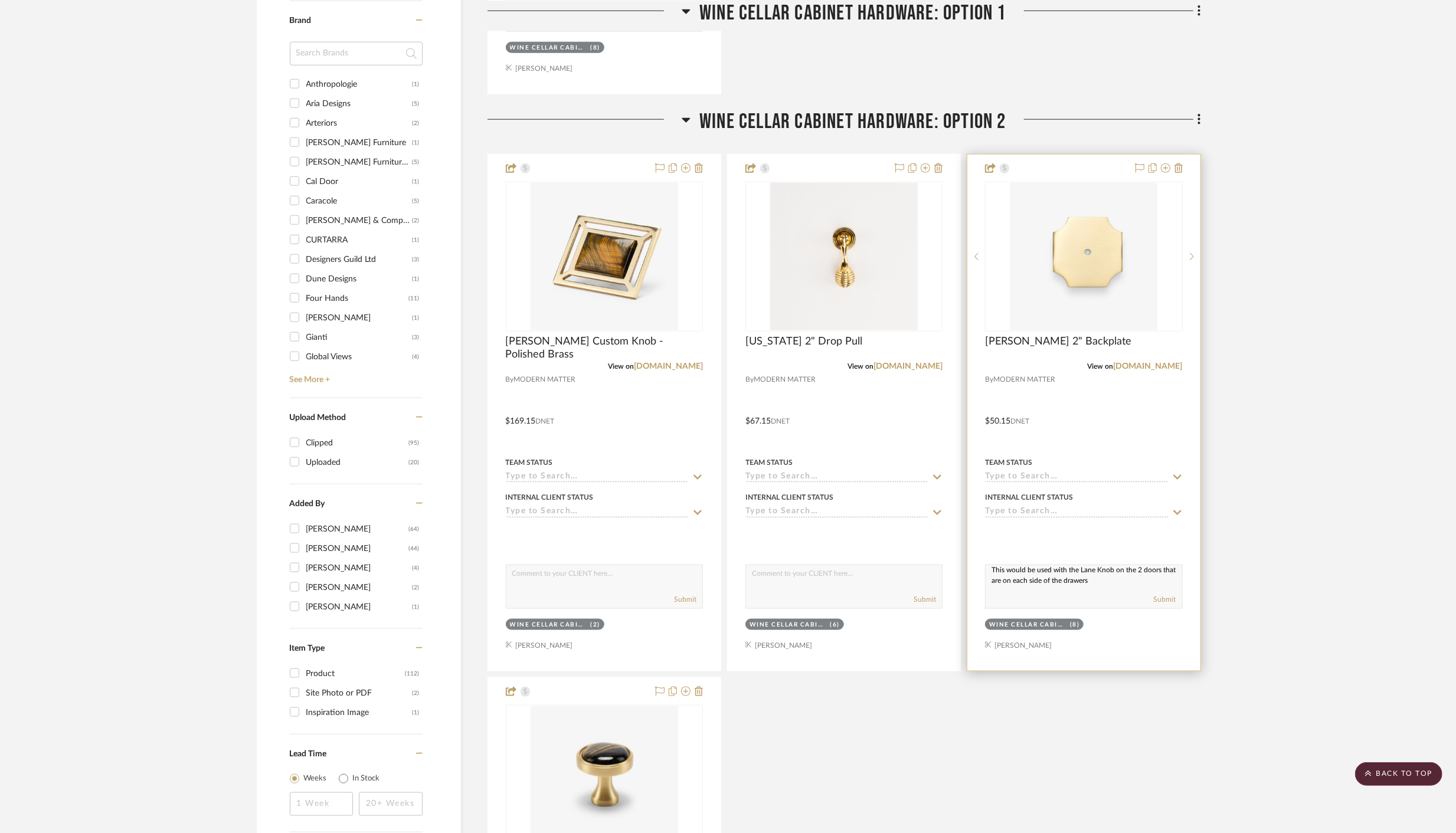
scroll to position [0, 0]
click at [1136, 568] on textarea "This would be used with the Lane Knob on the 2 doors that are on each side of t…" at bounding box center [1083, 576] width 196 height 23
click at [1145, 570] on textarea "This would be used with the Lane Knob on the 4 doors that are on each side of t…" at bounding box center [1083, 576] width 196 height 23
drag, startPoint x: 1076, startPoint y: 580, endPoint x: 1128, endPoint y: 582, distance: 52.0
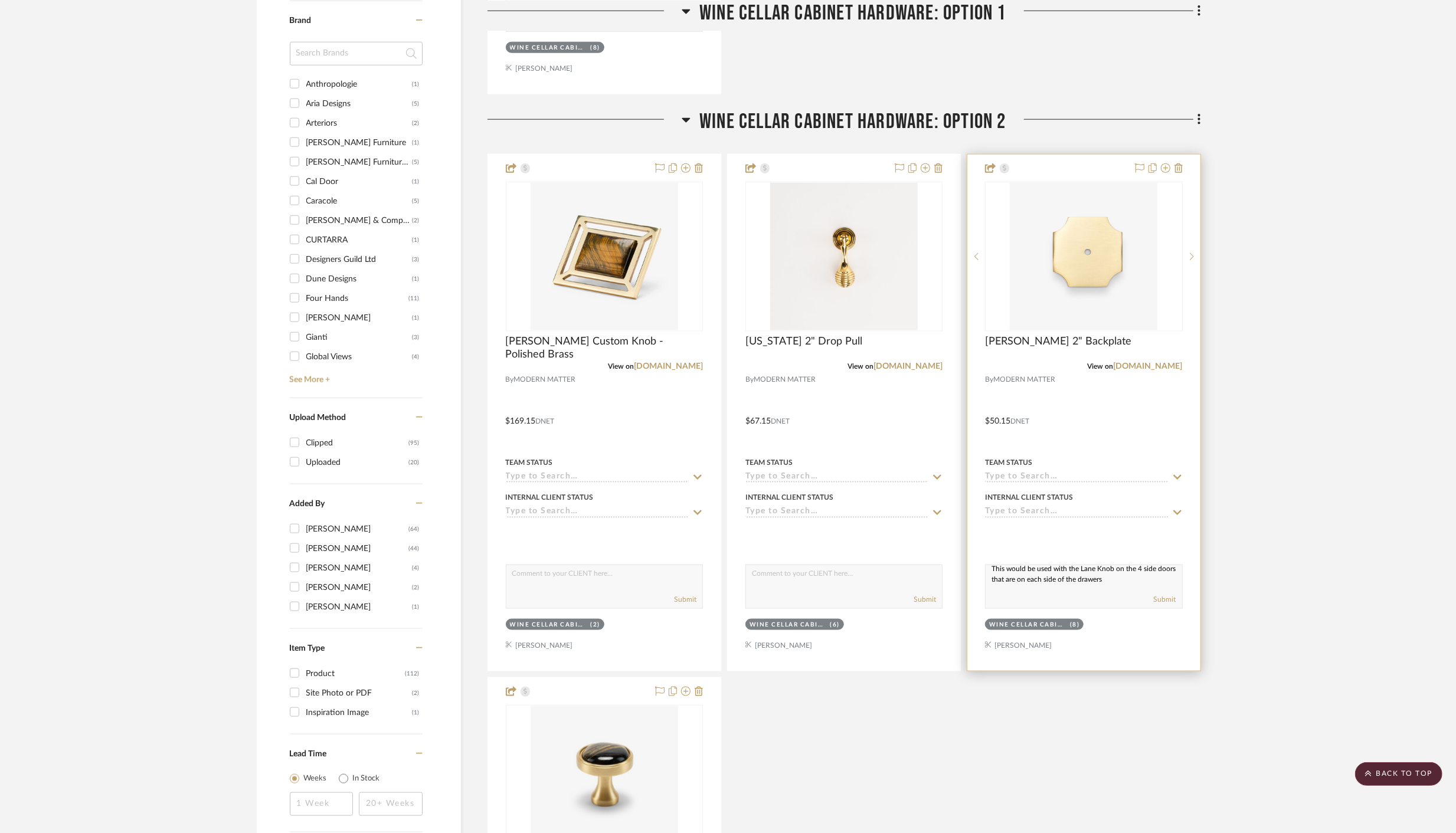
click at [1128, 582] on textarea "This would be used with the Lane Knob on the 4 side doors that are on each side…" at bounding box center [1083, 576] width 196 height 23
type textarea "This would be used with the Lane Knob on the 4 side doors that are on each side"
click at [1160, 596] on button "Submit" at bounding box center [1165, 599] width 23 height 11
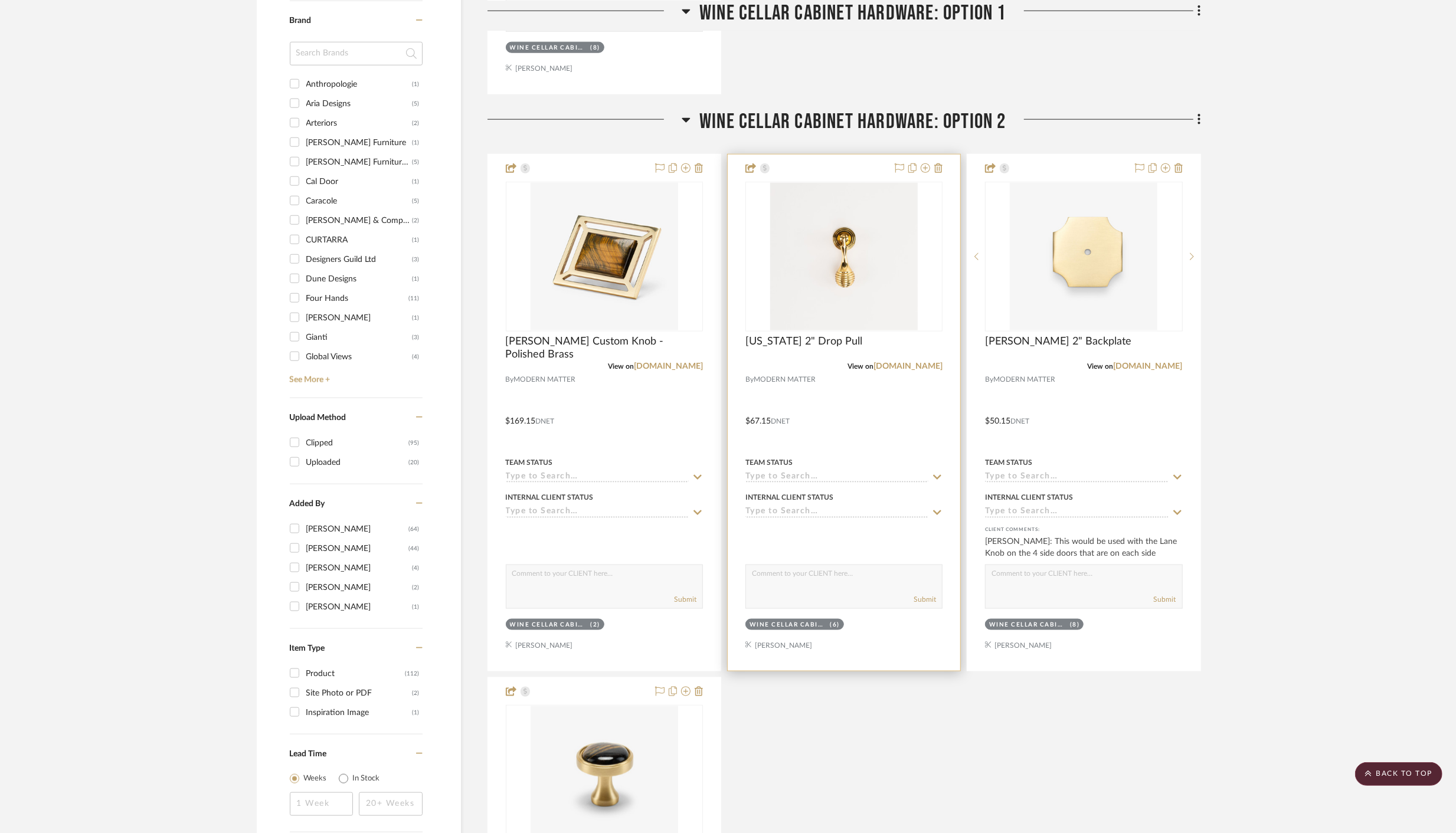
click at [826, 583] on textarea at bounding box center [844, 576] width 196 height 23
type textarea "d"
type textarea "2 on each drawer"
drag, startPoint x: 932, startPoint y: 595, endPoint x: 781, endPoint y: 606, distance: 151.4
click at [932, 595] on button "Submit" at bounding box center [924, 599] width 23 height 11
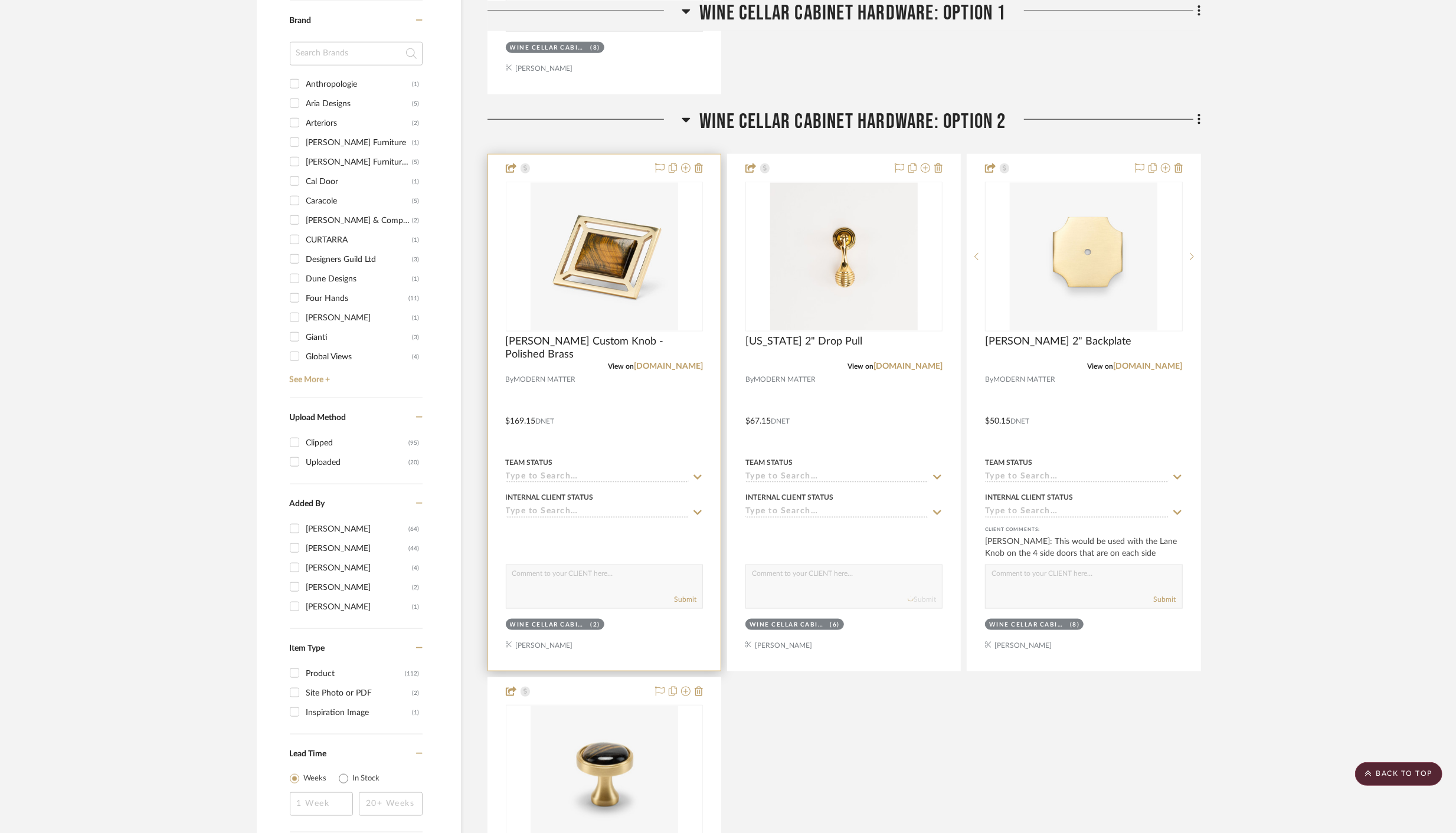
click at [593, 579] on textarea at bounding box center [604, 576] width 196 height 23
type textarea "2"
type textarea "1"
paste textarea "This would be used with the [PERSON_NAME] Knob on the 2 doors that are on each …"
drag, startPoint x: 575, startPoint y: 570, endPoint x: 639, endPoint y: 570, distance: 64.0
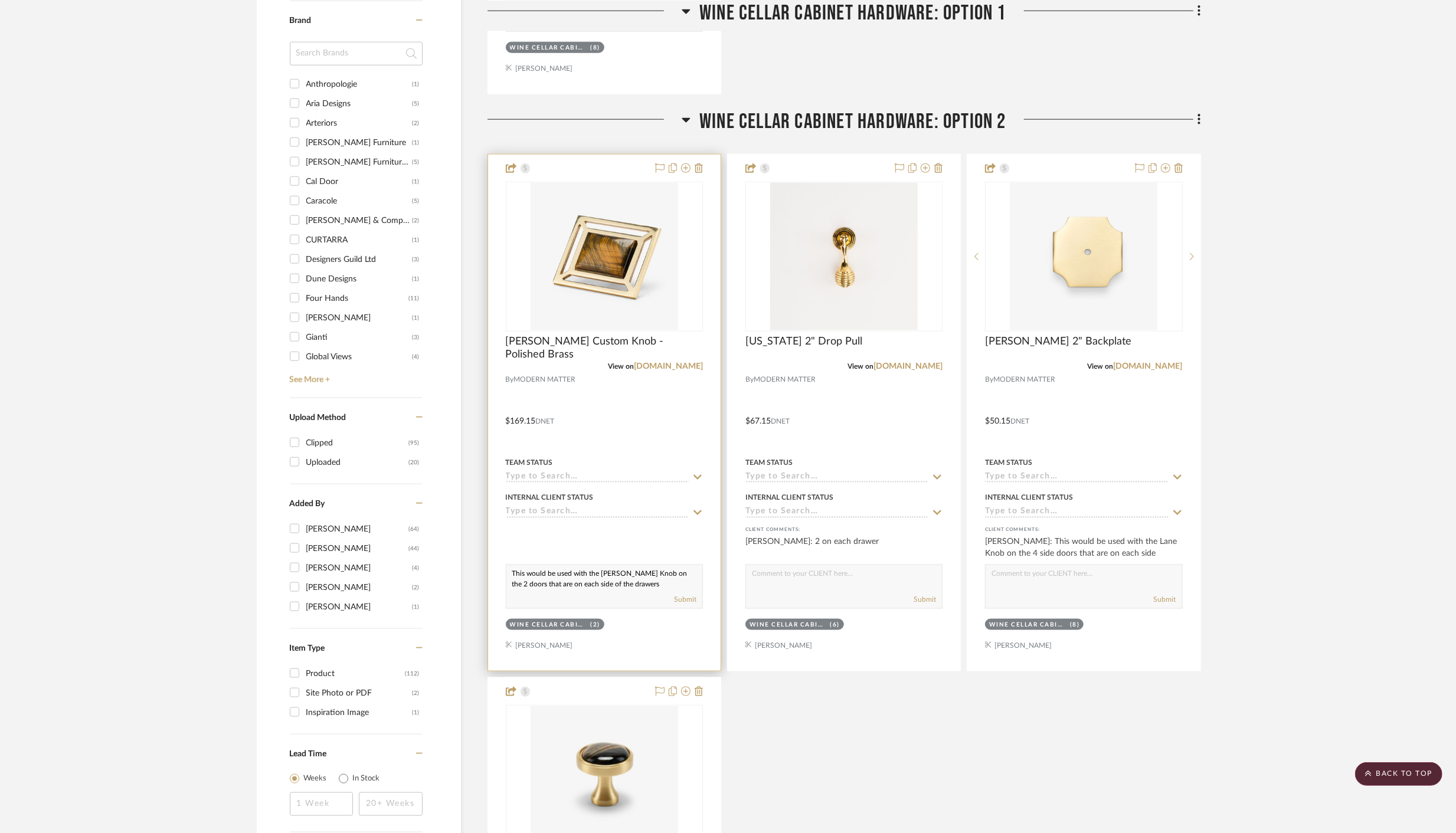
click at [639, 570] on textarea "This would be used with the [PERSON_NAME] Knob on the 2 doors that are on each …" at bounding box center [604, 576] width 196 height 23
type textarea "This would be used on the 2 doors that are on each side of the drawers"
click at [684, 595] on button "Submit" at bounding box center [685, 599] width 23 height 11
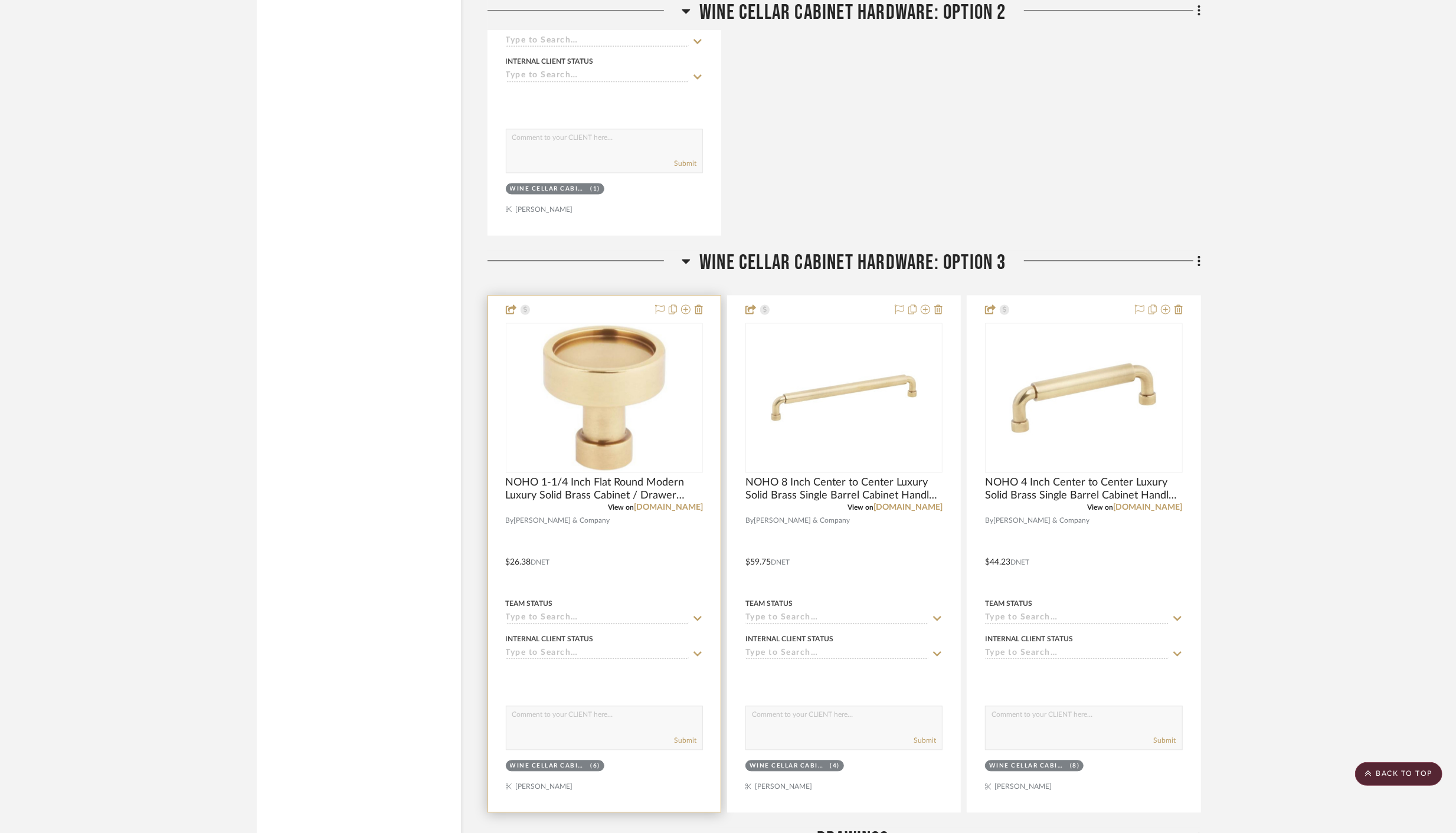
scroll to position [2249, 0]
click at [611, 712] on textarea at bounding box center [604, 715] width 196 height 23
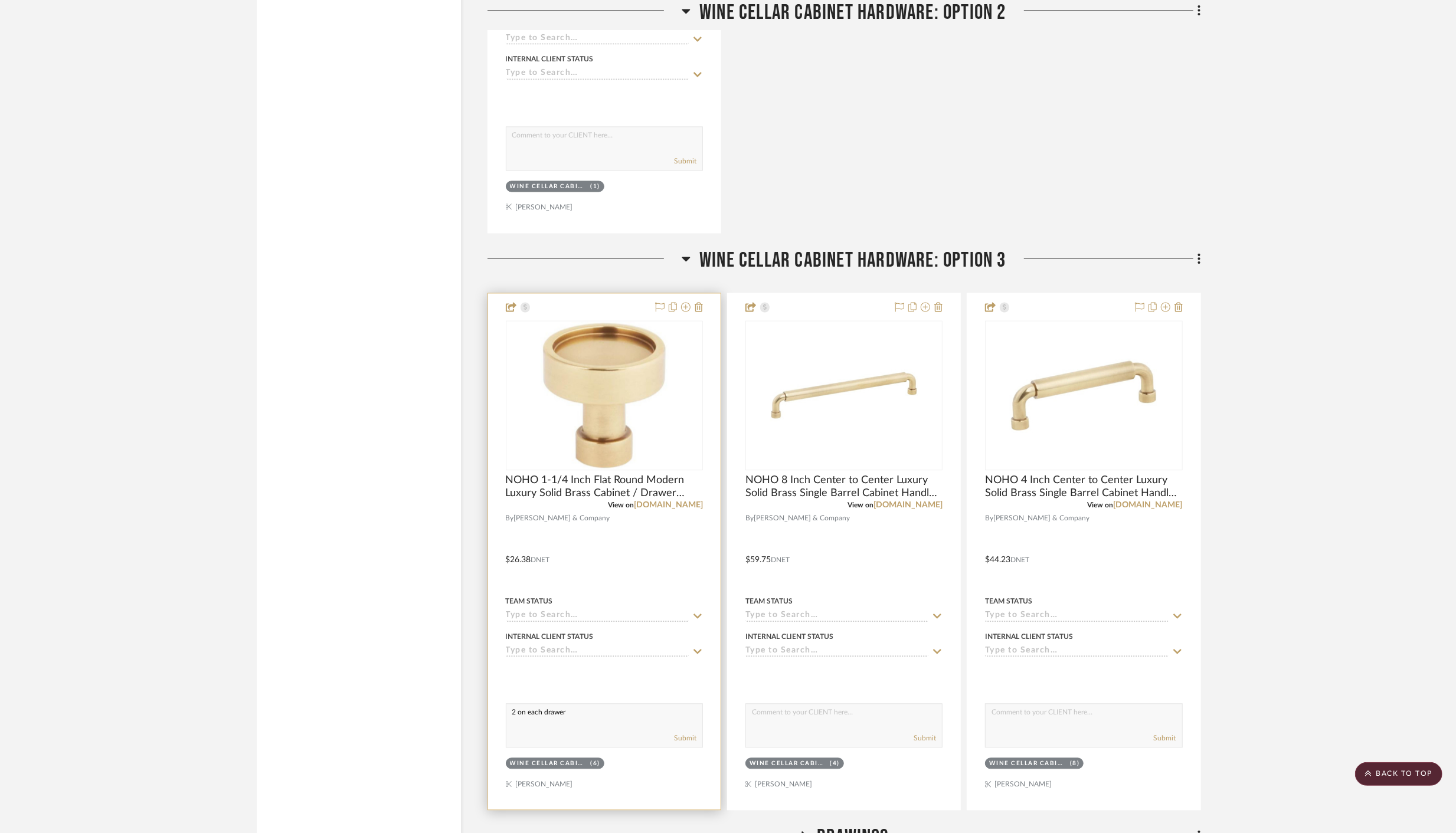
type textarea "2 on each drawer"
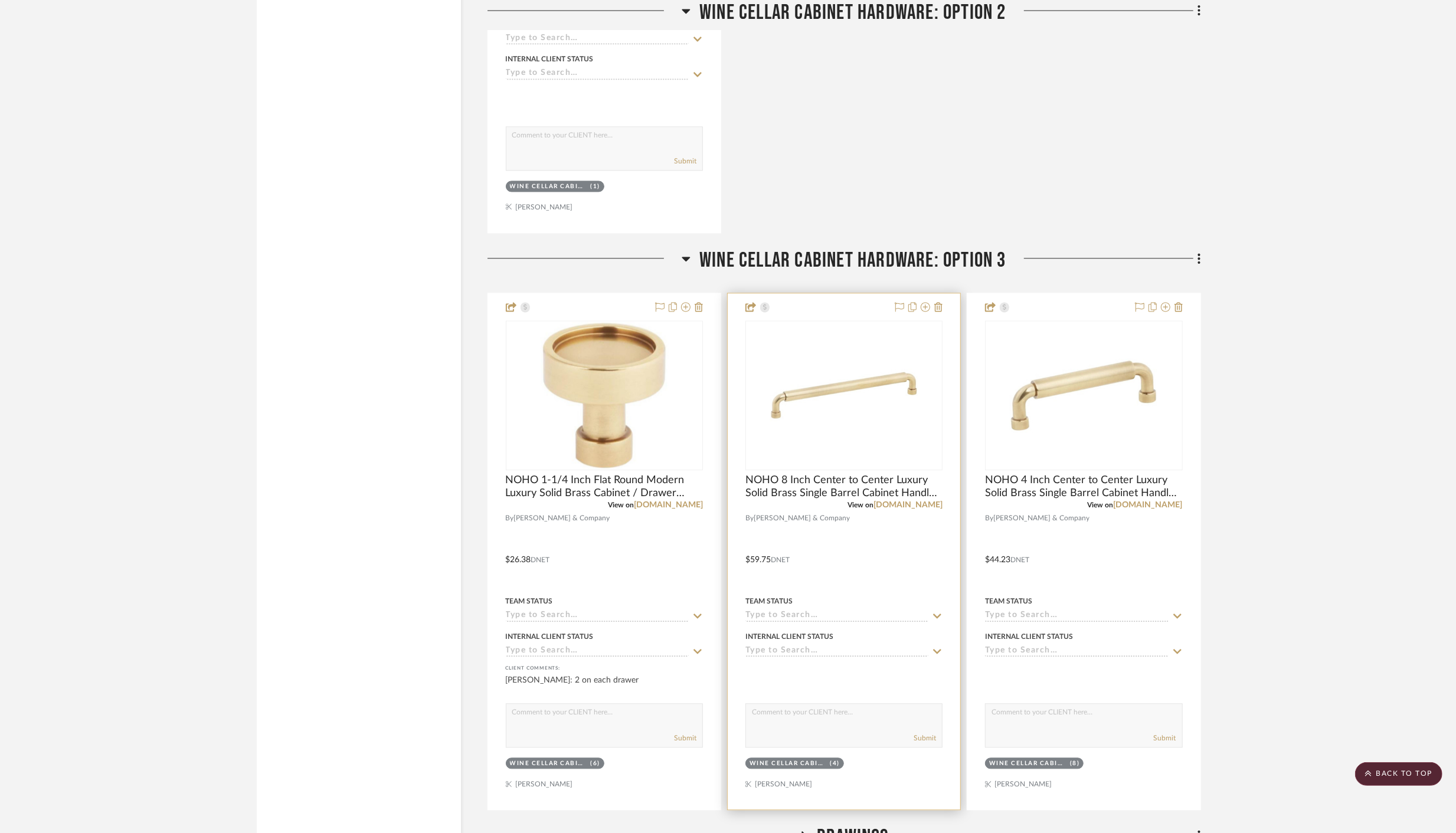
click at [802, 712] on textarea at bounding box center [844, 715] width 196 height 23
click at [841, 721] on textarea at bounding box center [844, 715] width 196 height 23
type textarea "upper doors"
click at [924, 732] on button "Submit" at bounding box center [924, 738] width 23 height 11
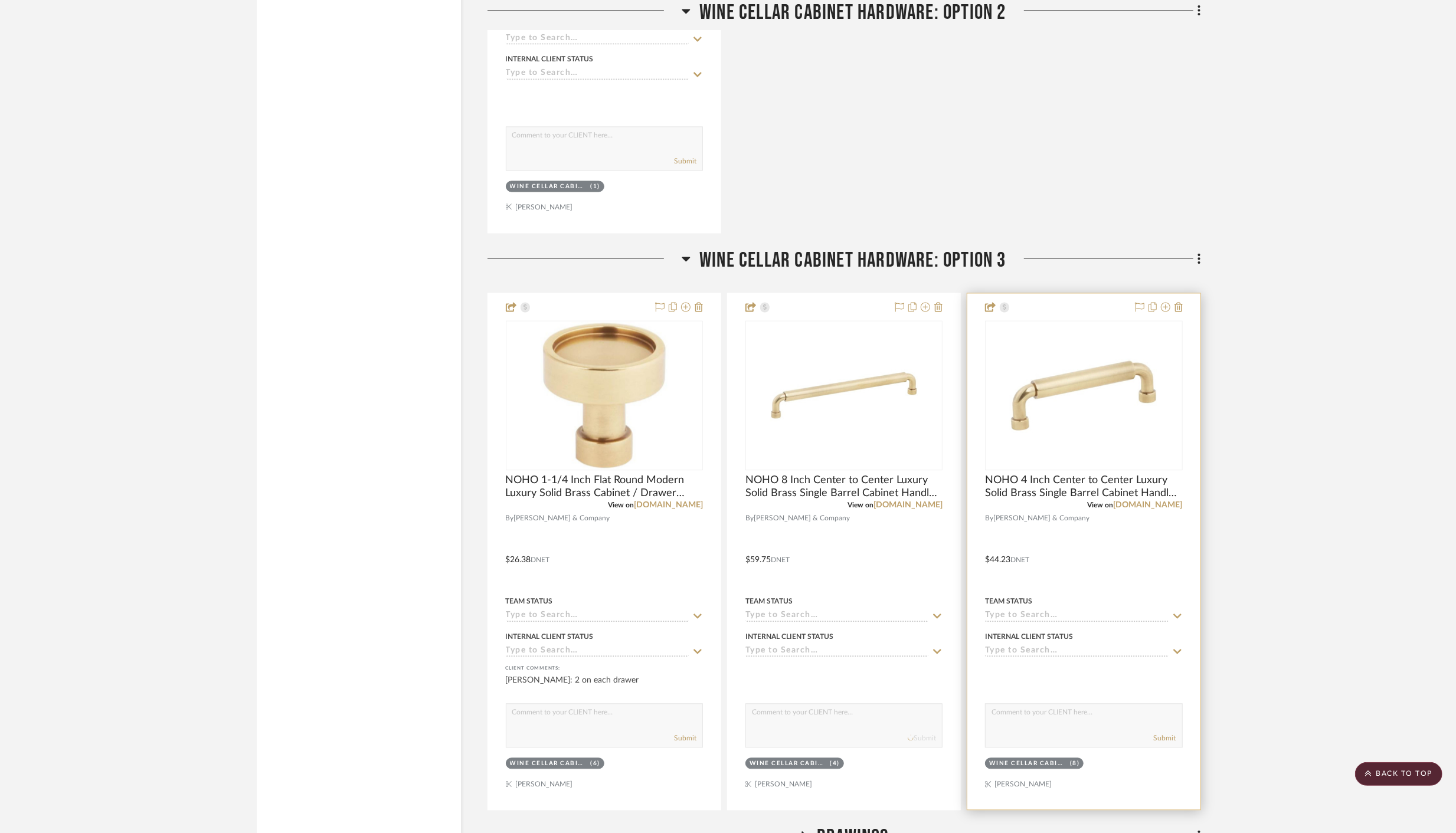
click at [1035, 730] on div "Submit" at bounding box center [1083, 739] width 196 height 16
click at [1035, 719] on textarea at bounding box center [1083, 715] width 196 height 23
type textarea "lower doors"
click at [1165, 734] on button "Submit" at bounding box center [1165, 738] width 23 height 11
click at [1053, 759] on div "Wine Cellar CAbinet Hardware: option 3" at bounding box center [1028, 763] width 78 height 9
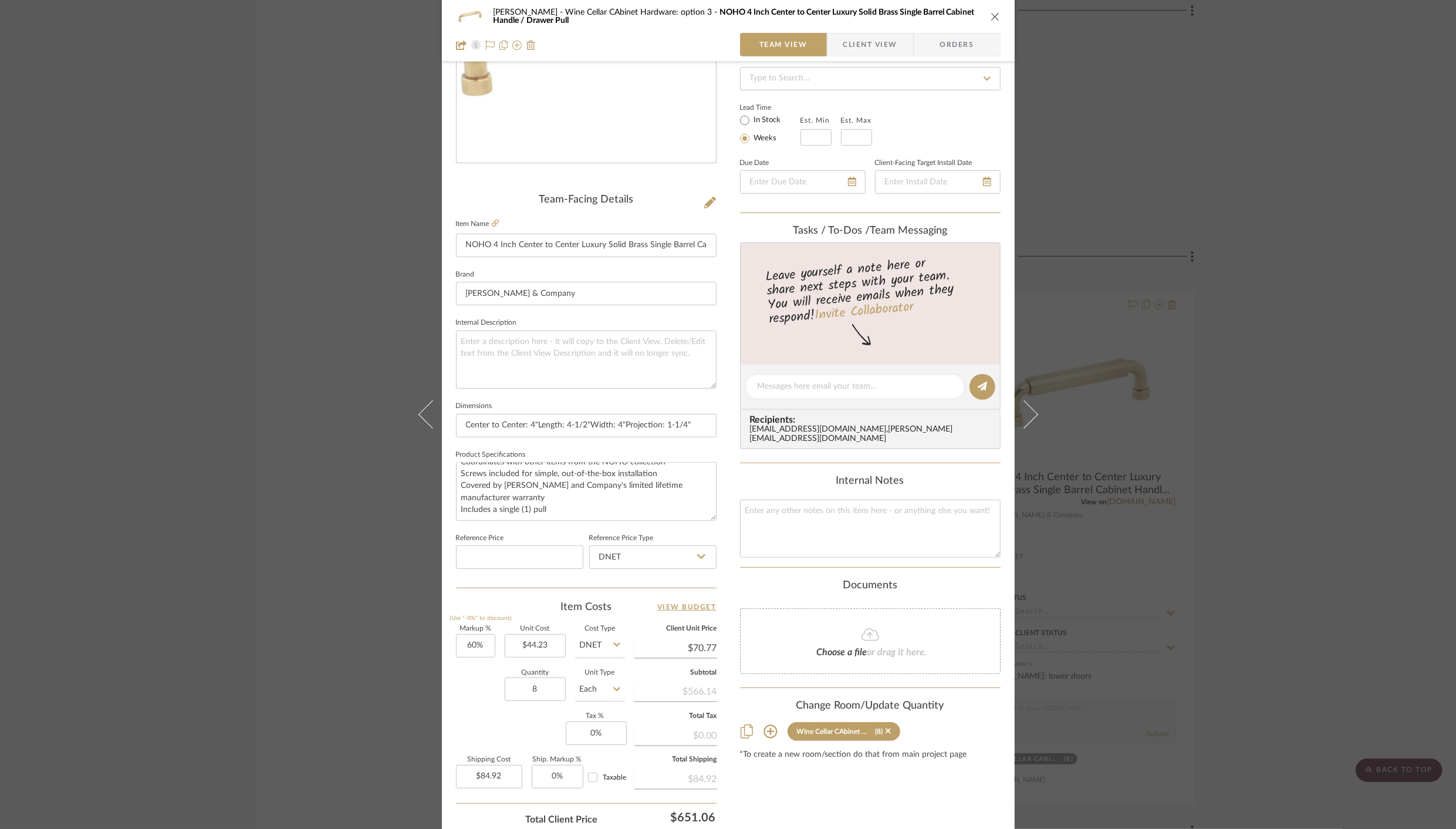
scroll to position [262, 0]
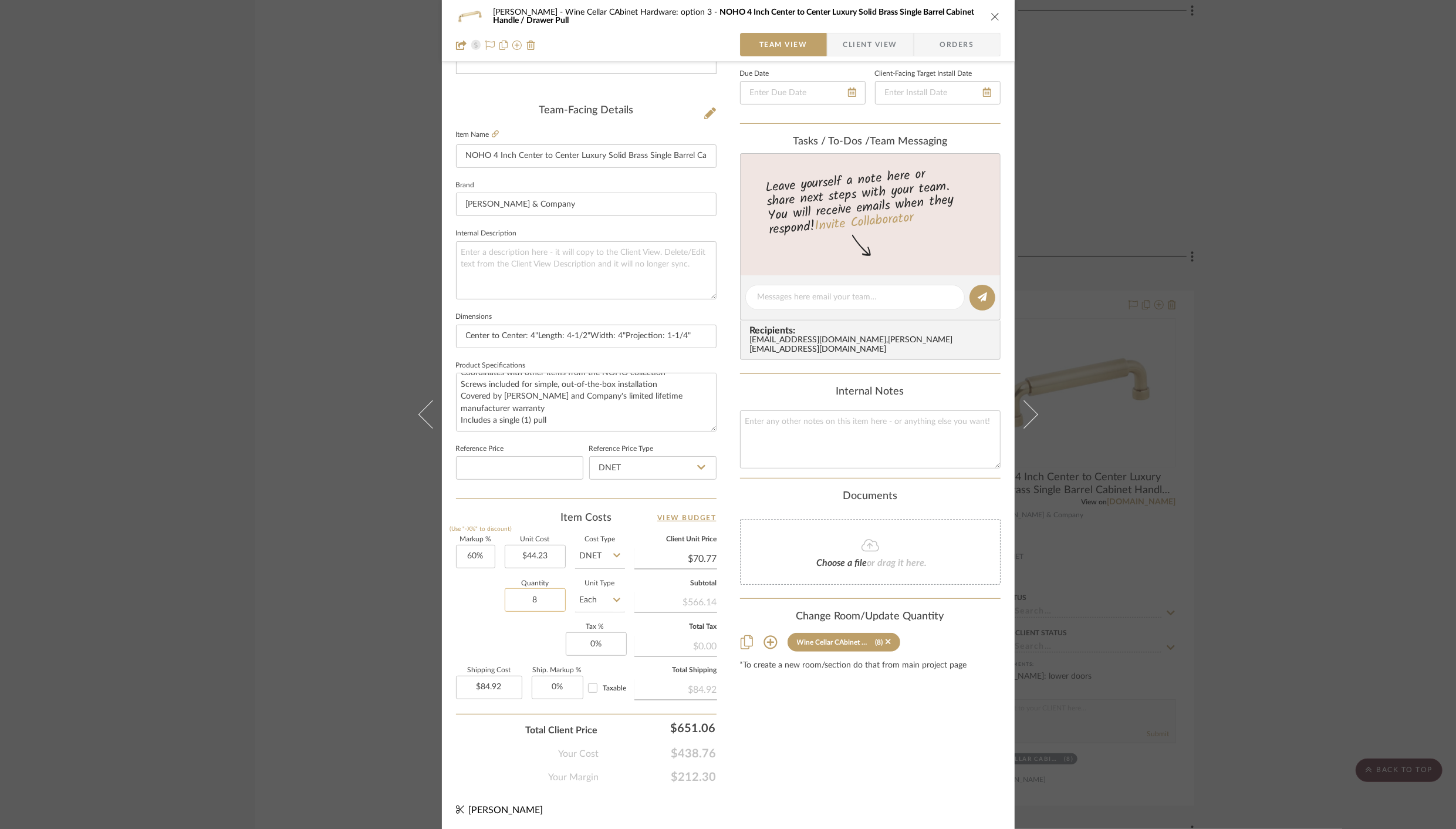
click at [518, 603] on input "8" at bounding box center [535, 600] width 61 height 23
type input "6"
type input "60"
click at [466, 553] on input "60" at bounding box center [476, 556] width 39 height 23
type input "$63.69"
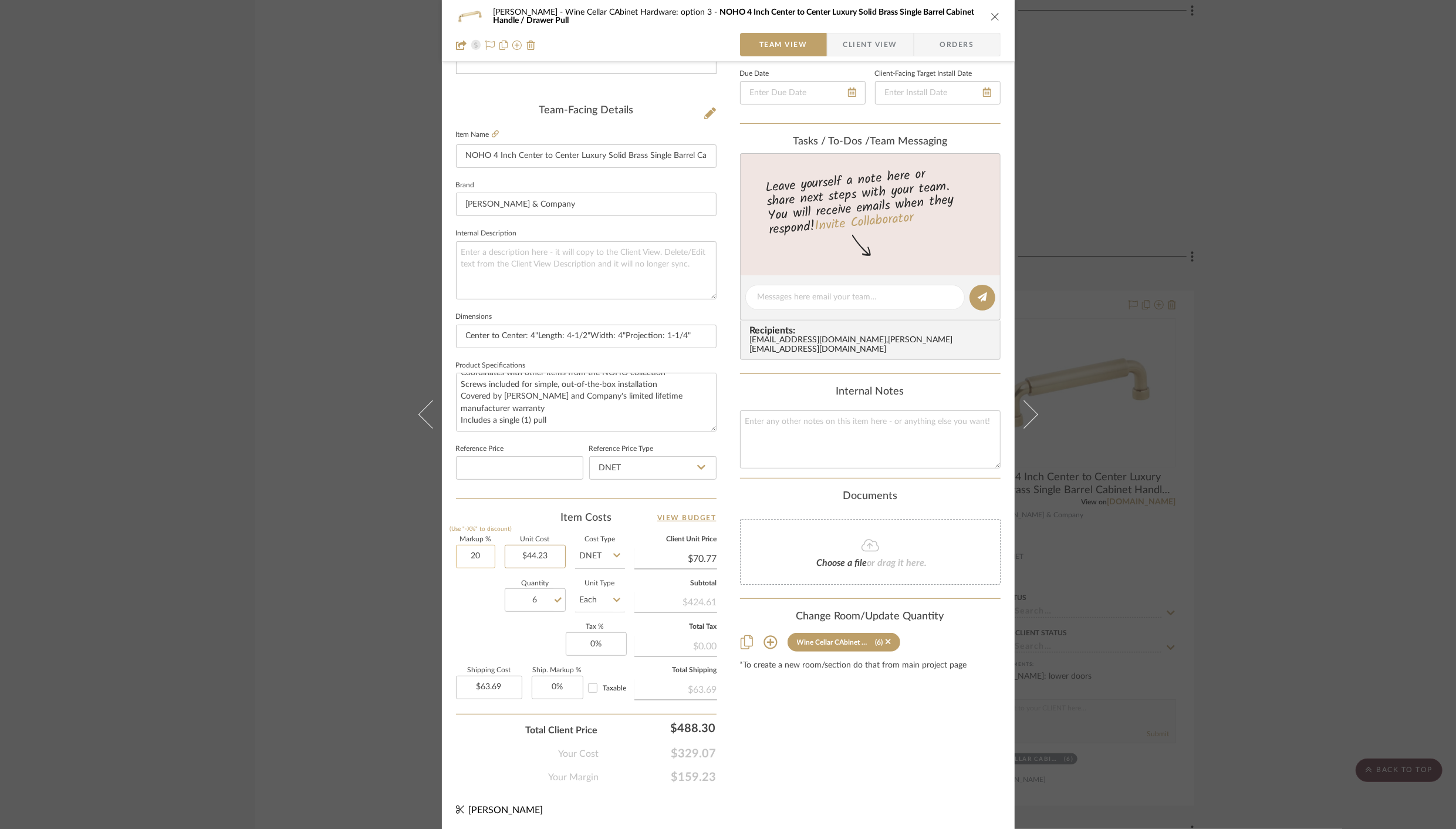
type input "20%"
type input "44.23"
type input "$53.08"
type input "$47.77"
type input "$44.23"
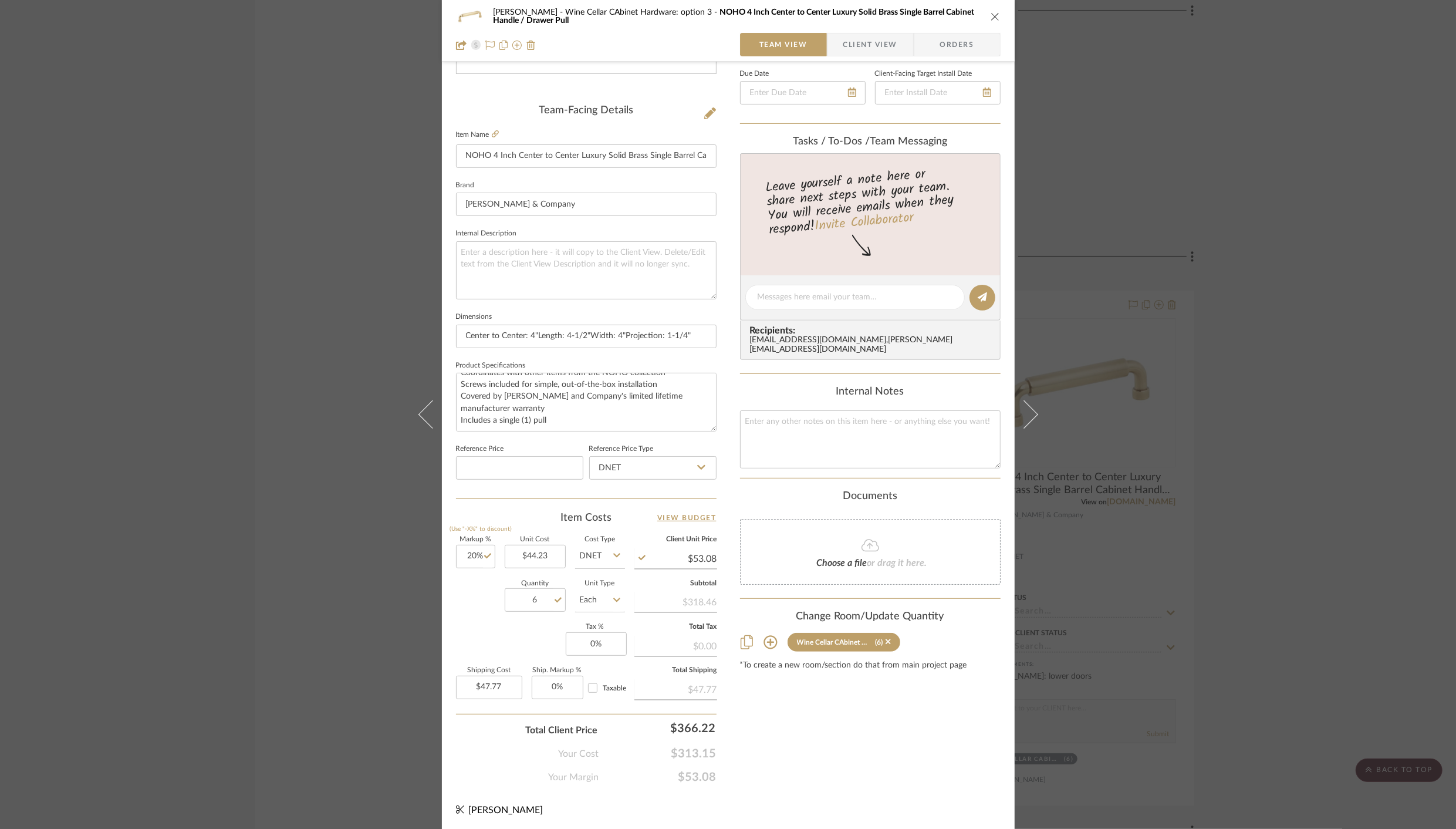
click at [804, 722] on div "Content here copies to Client View - confirm visibility there. Show in Client D…" at bounding box center [870, 302] width 261 height 966
click at [991, 17] on icon "close" at bounding box center [995, 16] width 10 height 10
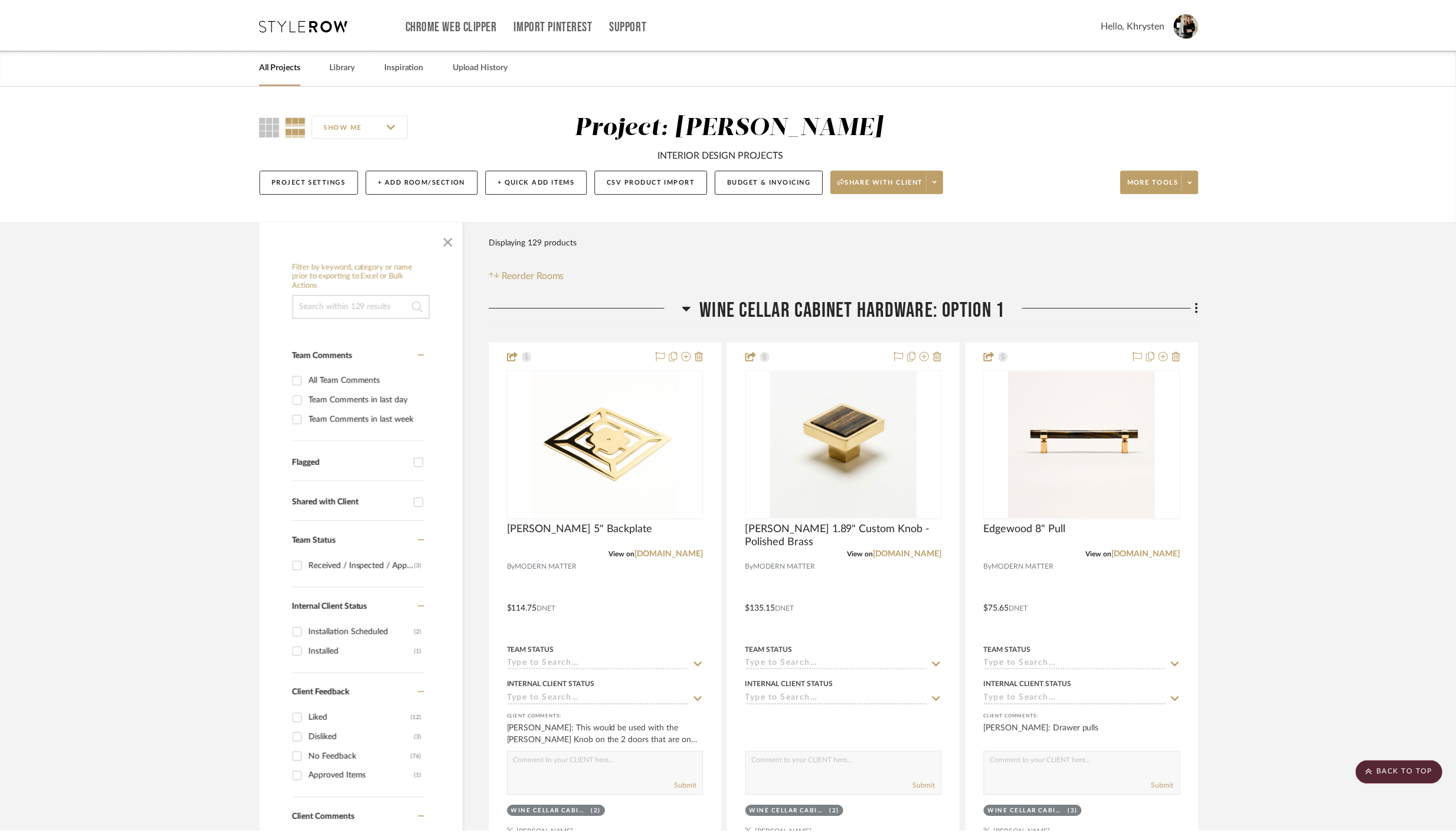
scroll to position [2249, 0]
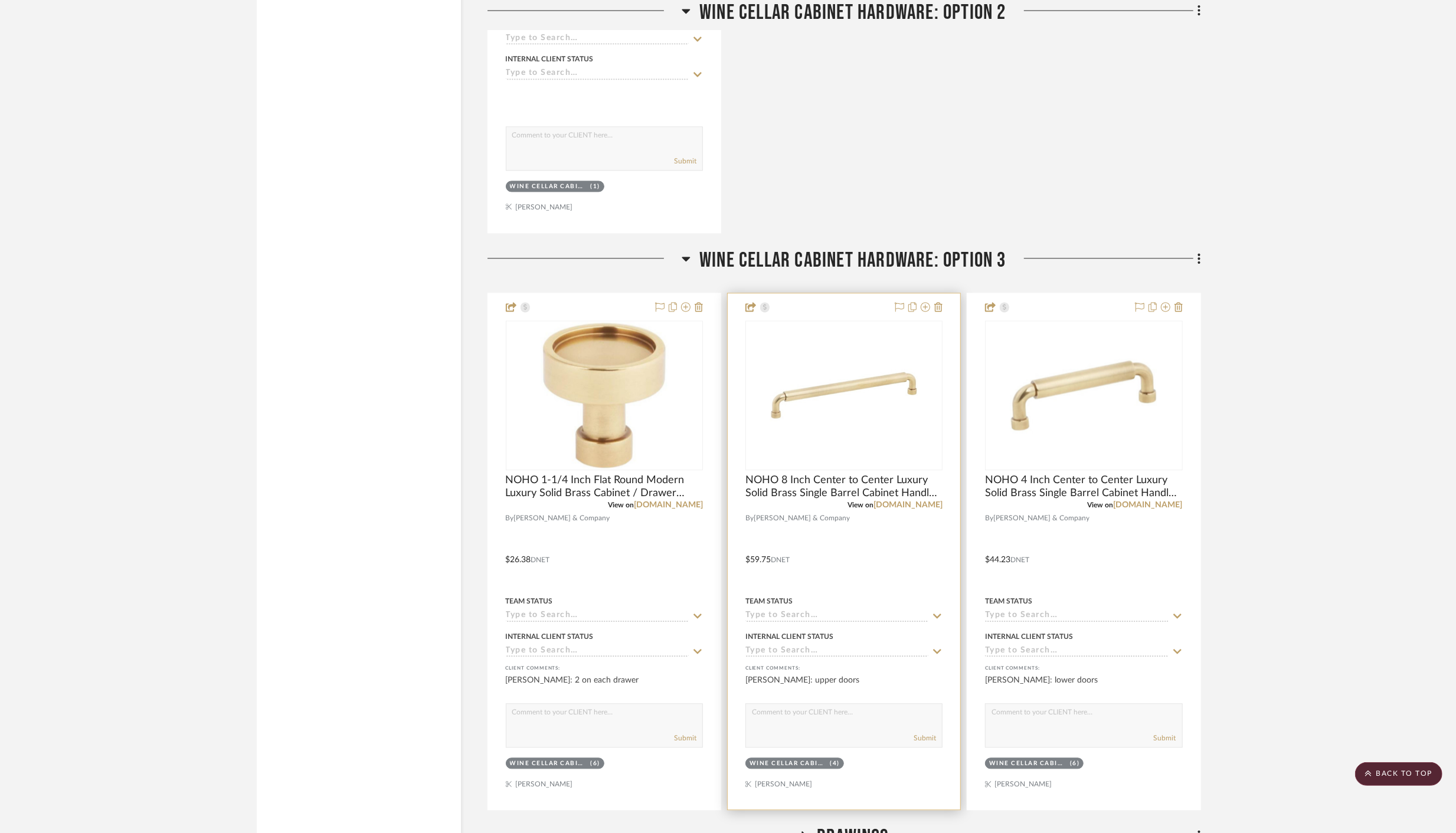
click at [857, 559] on div at bounding box center [844, 551] width 233 height 516
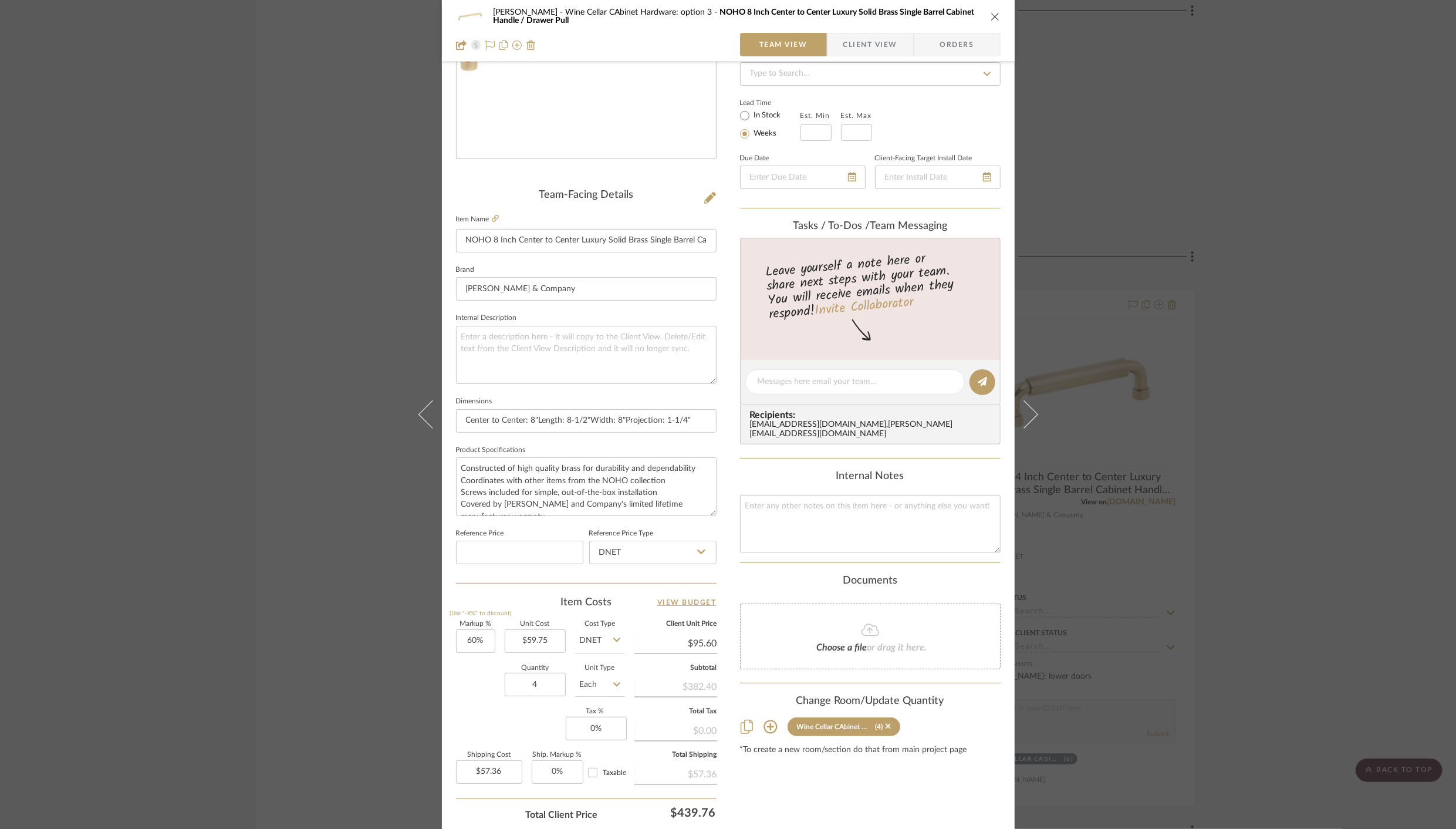
scroll to position [178, 0]
click at [470, 638] on input "60" at bounding box center [476, 640] width 39 height 23
type input "20%"
click at [486, 700] on div "Quantity 4 Unit Type Each" at bounding box center [540, 684] width 169 height 42
type input "$71.70"
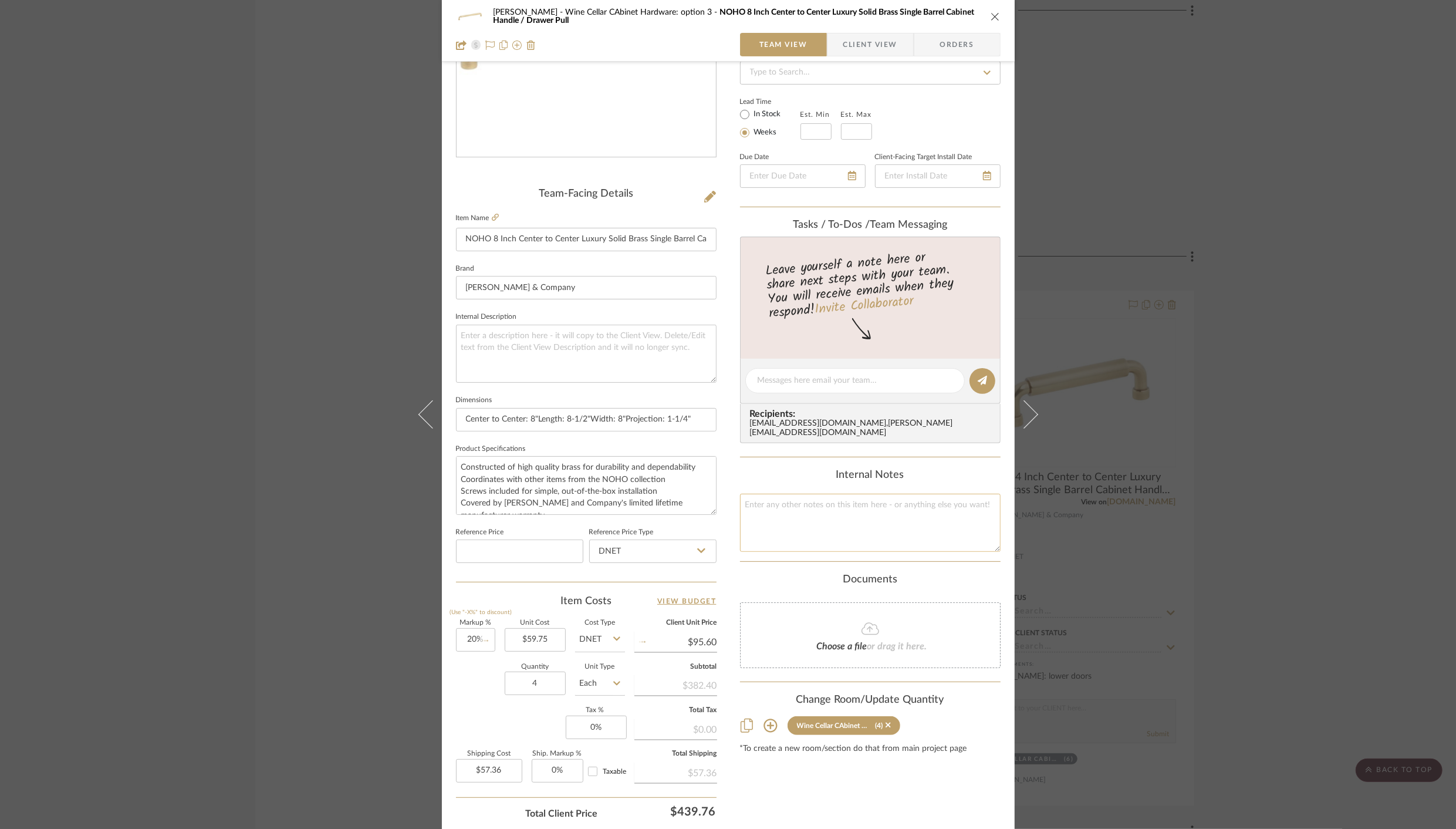
type input "$43.02"
click at [991, 18] on icon "close" at bounding box center [995, 16] width 10 height 10
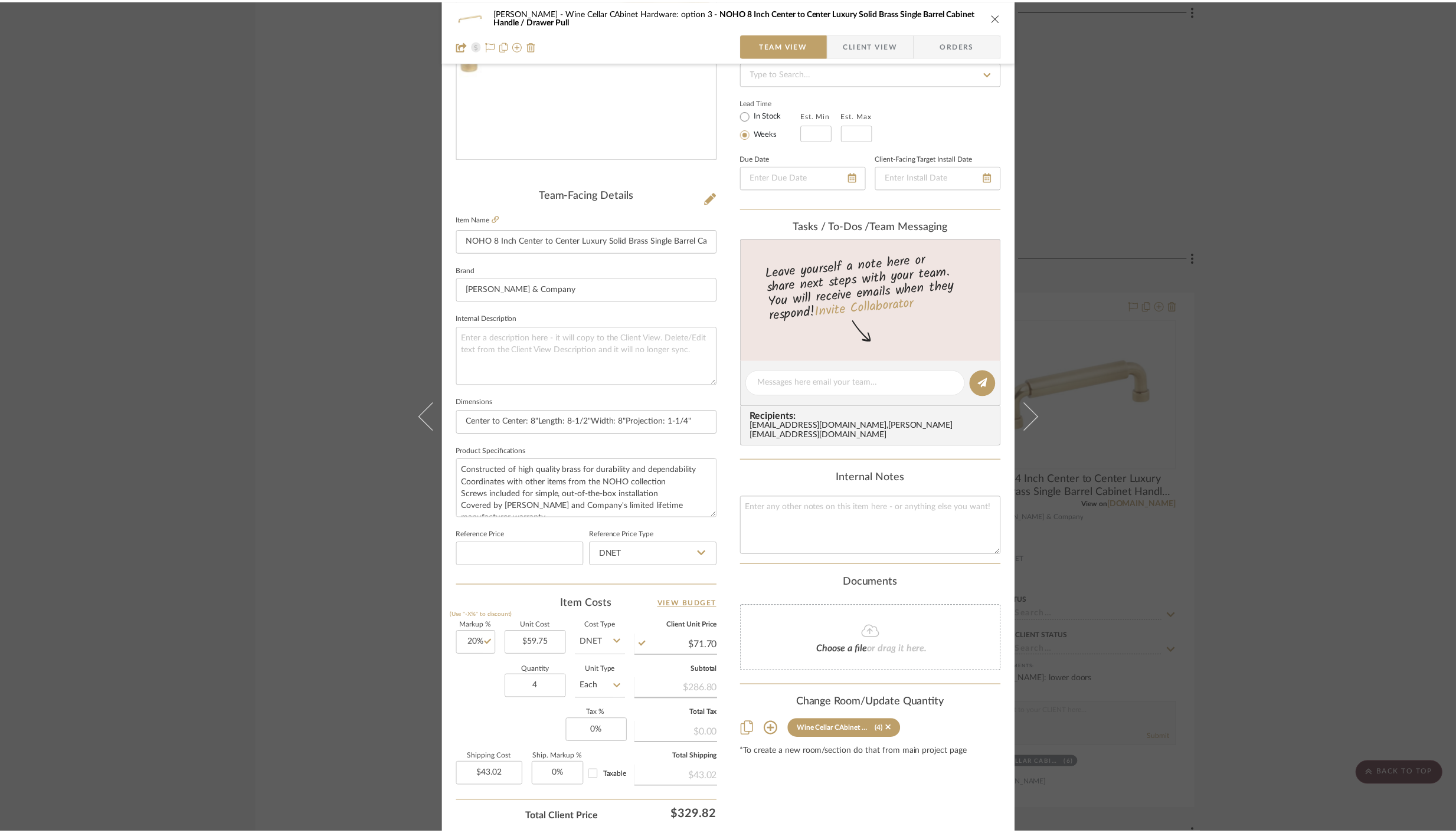
scroll to position [2249, 0]
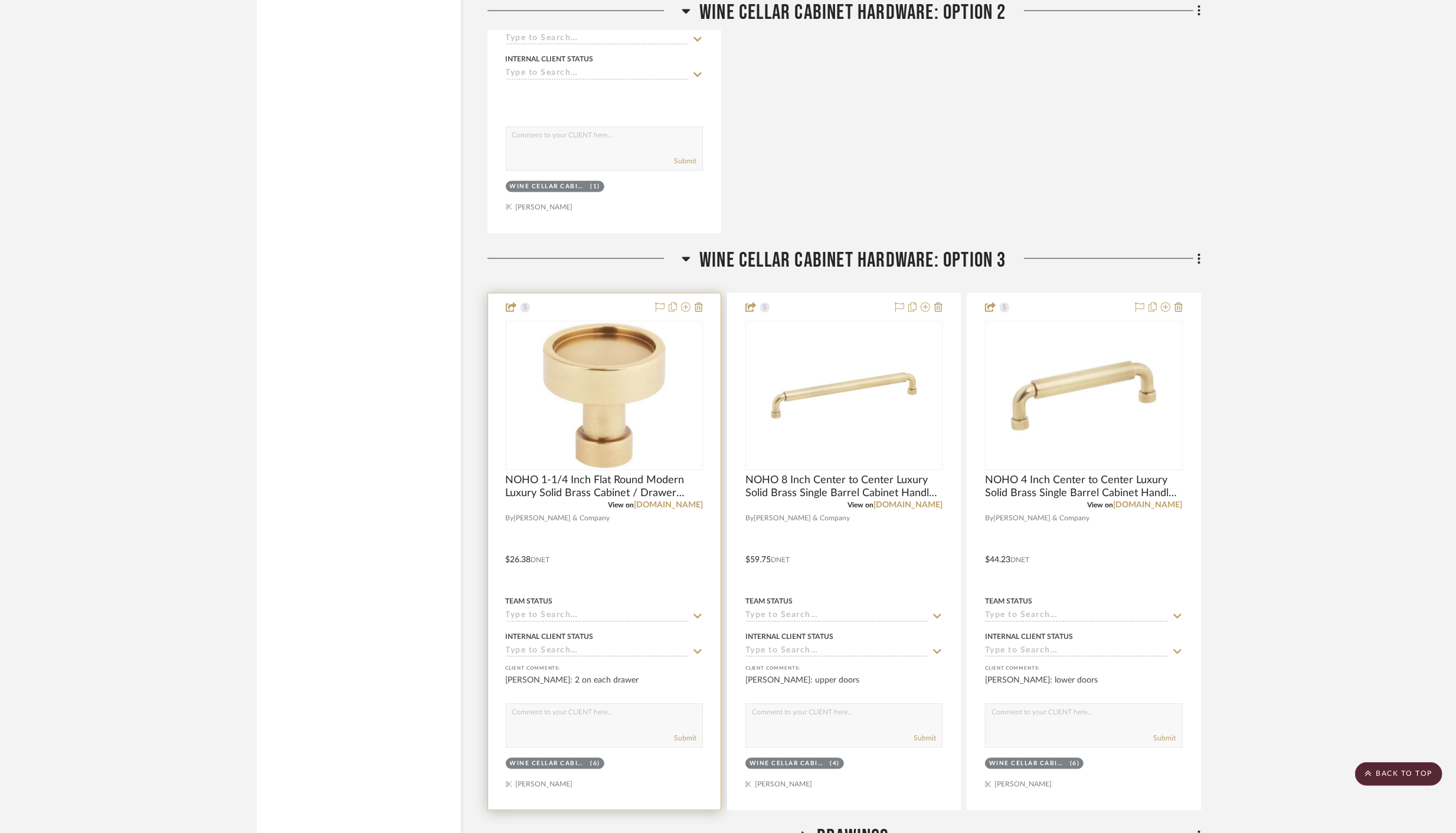
click at [601, 555] on div at bounding box center [604, 551] width 233 height 516
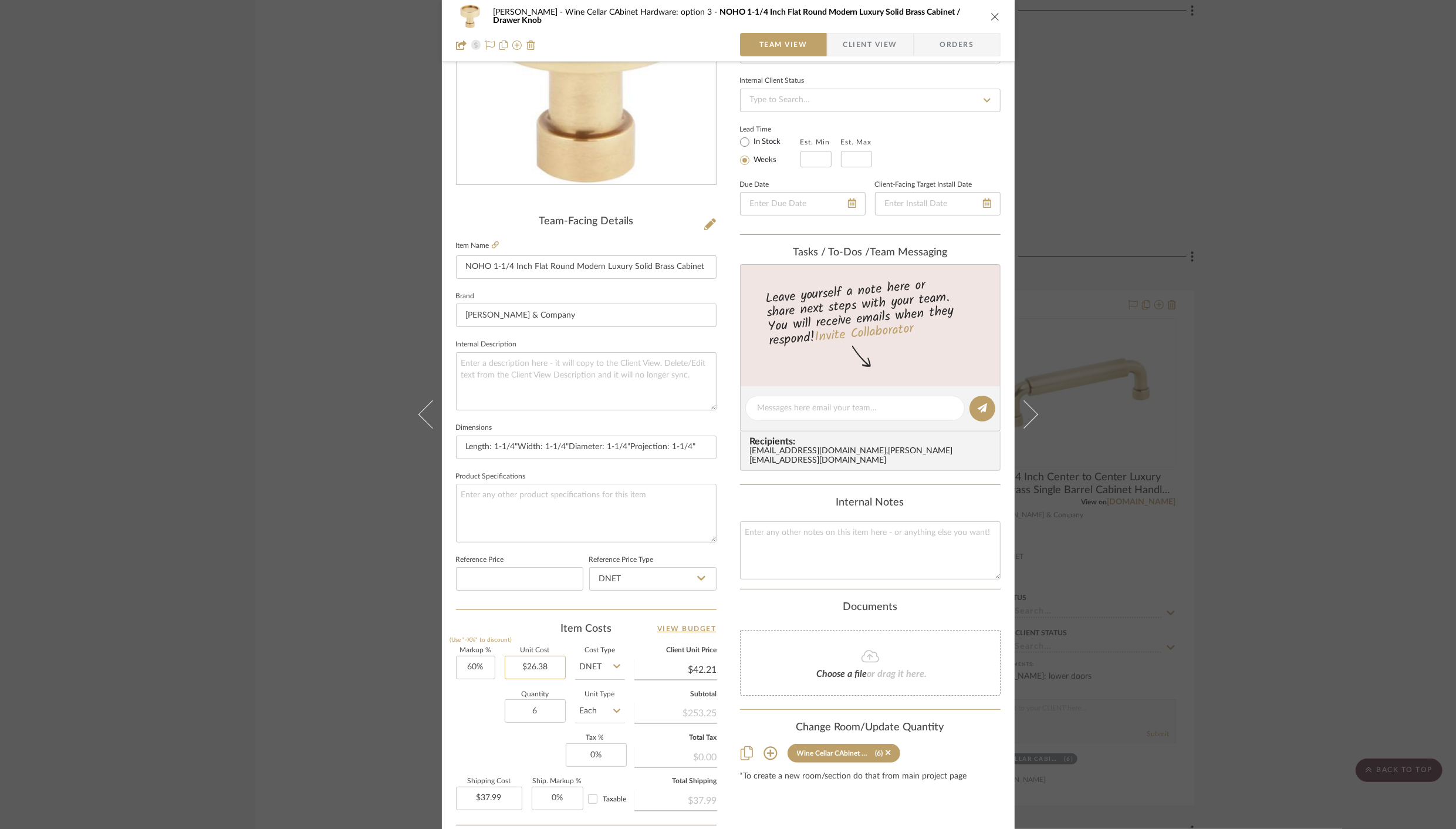
scroll to position [152, 0]
click at [468, 662] on input "60" at bounding box center [476, 666] width 39 height 23
type input "20%"
type input "26.38"
type input "$31.66"
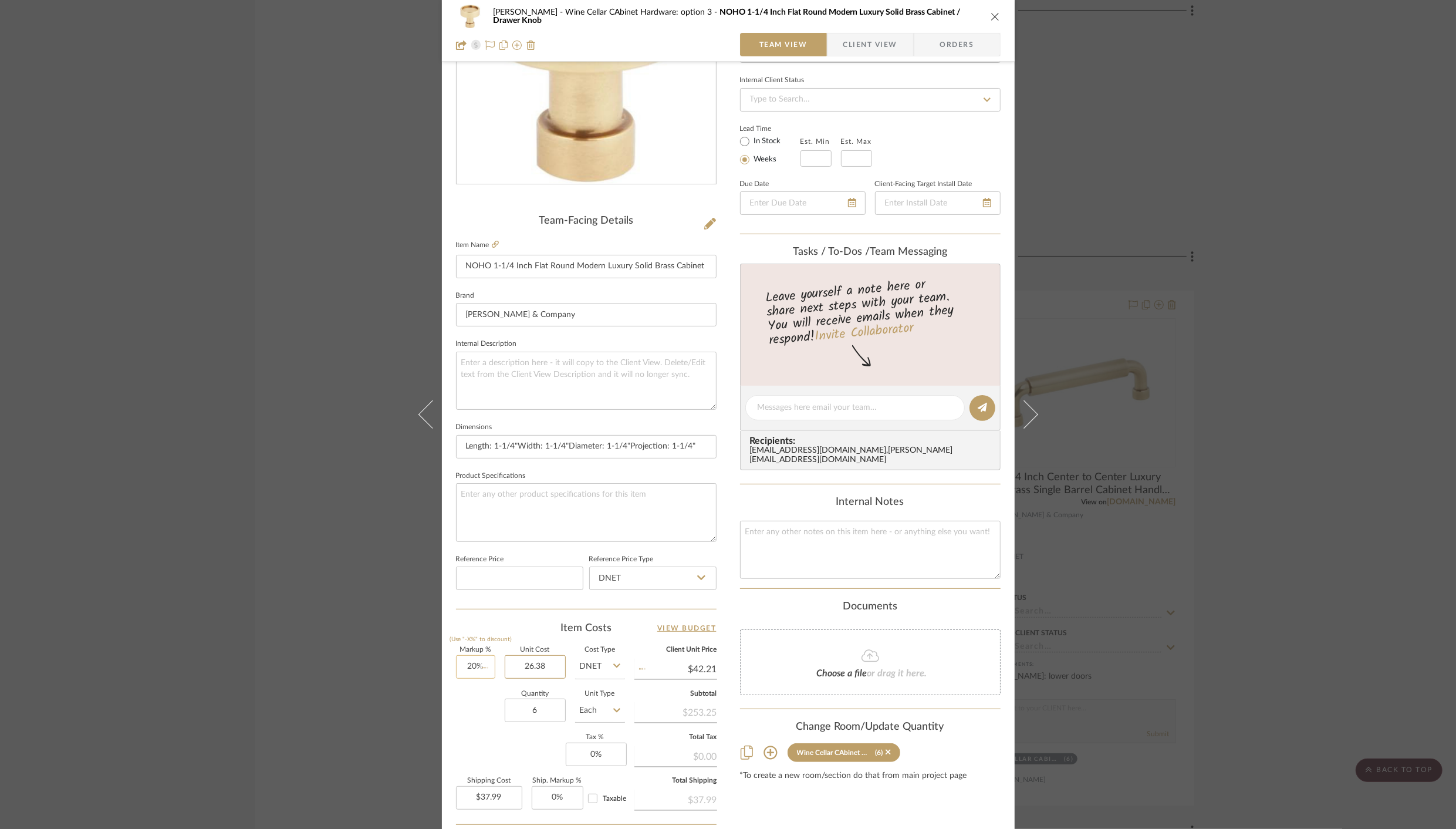
type input "$28.49"
type input "$26.38"
click at [759, 600] on div "Documents" at bounding box center [870, 606] width 261 height 13
click at [991, 12] on icon "close" at bounding box center [995, 16] width 10 height 10
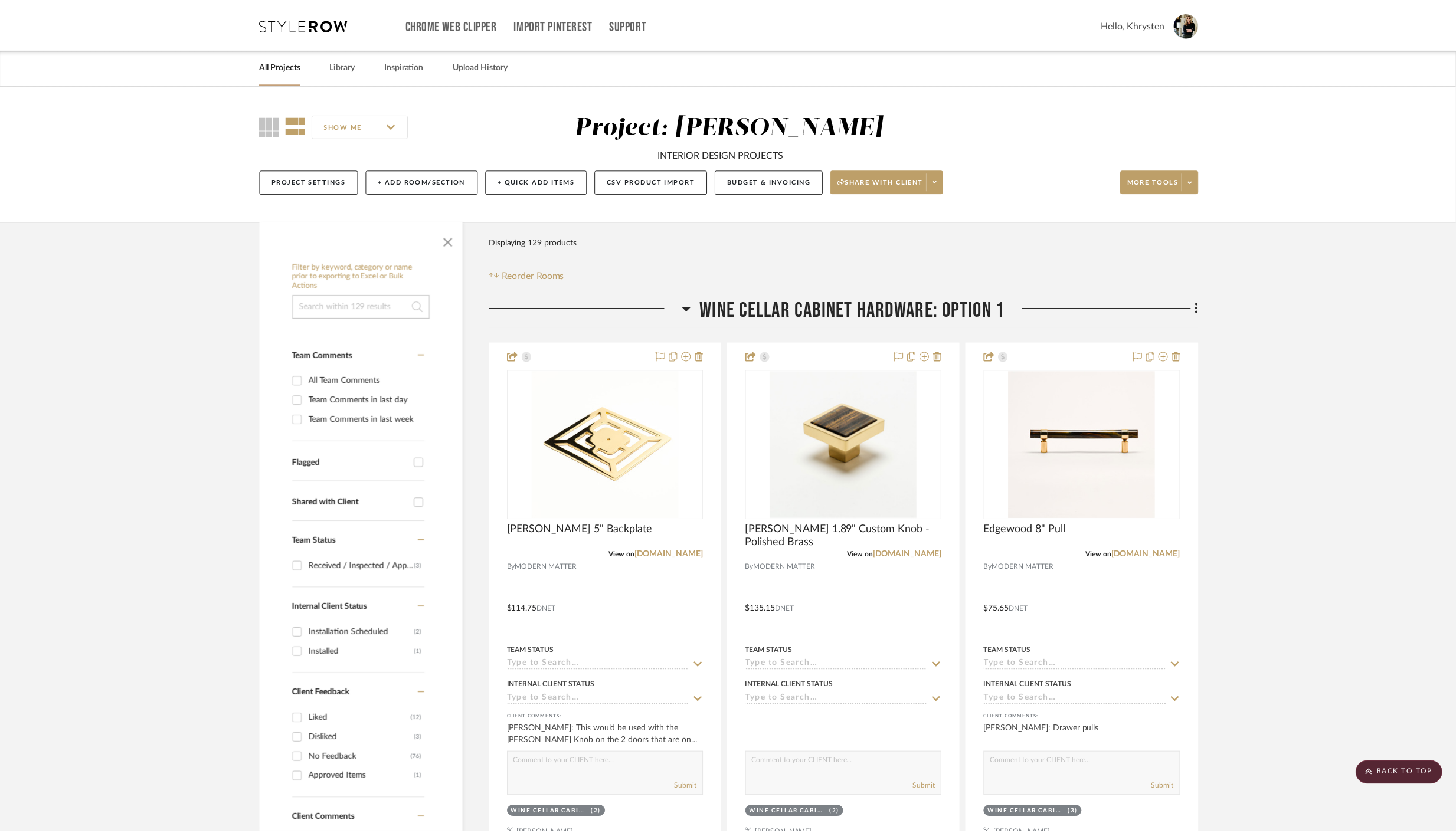
scroll to position [2249, 0]
